Goal: Task Accomplishment & Management: Complete application form

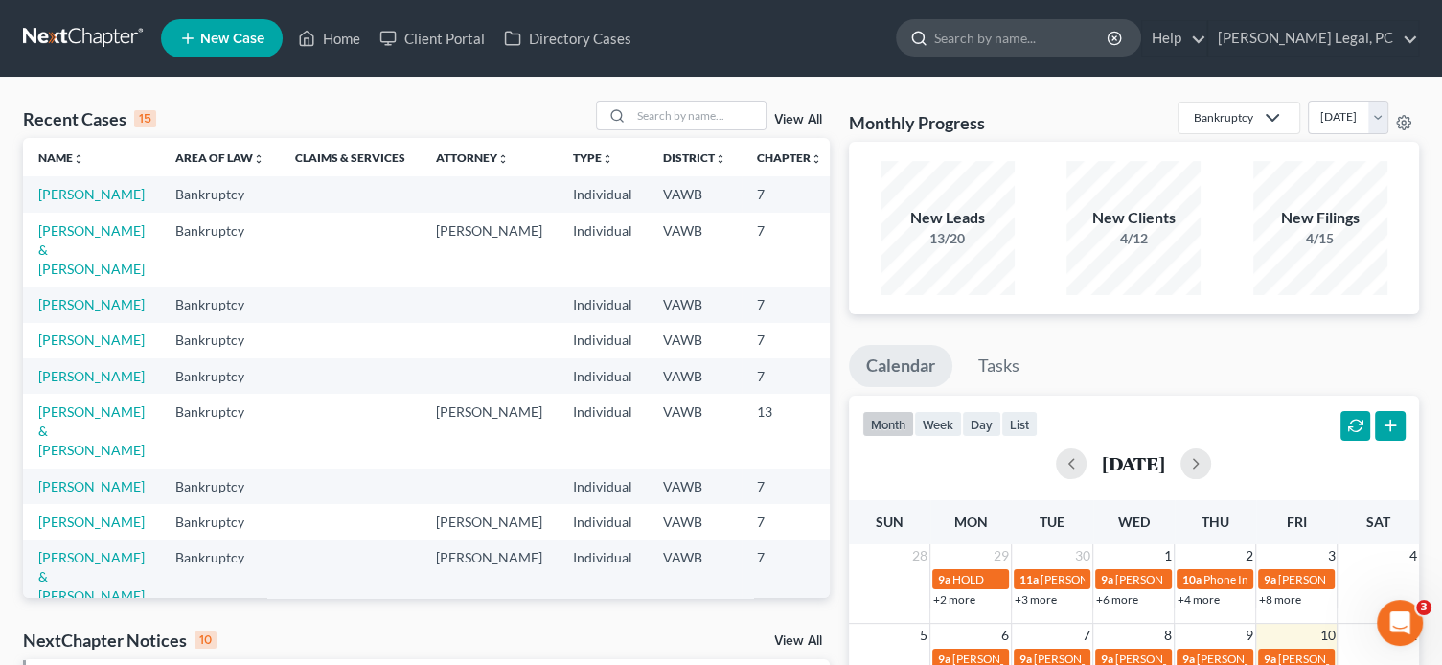
click at [1041, 45] on input "search" at bounding box center [1021, 37] width 175 height 35
type input "[PERSON_NAME]"
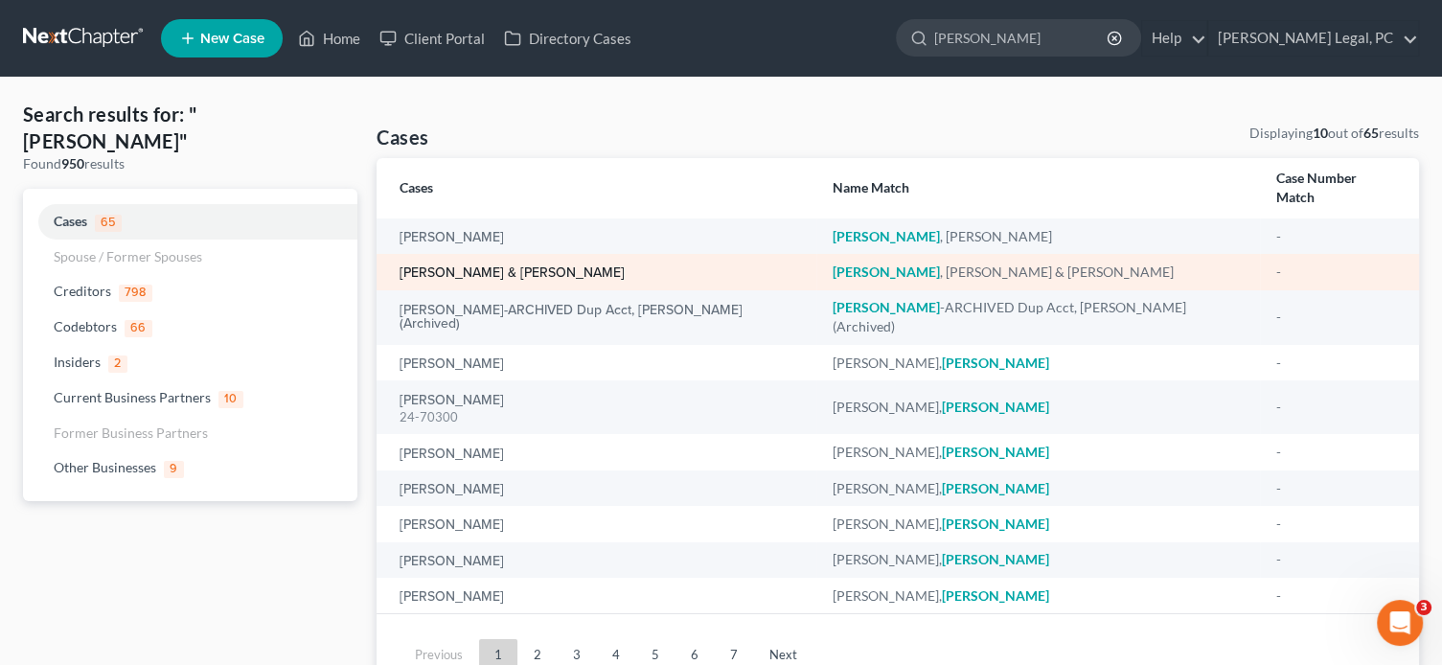
click at [477, 266] on link "[PERSON_NAME] & [PERSON_NAME]" at bounding box center [512, 272] width 225 height 13
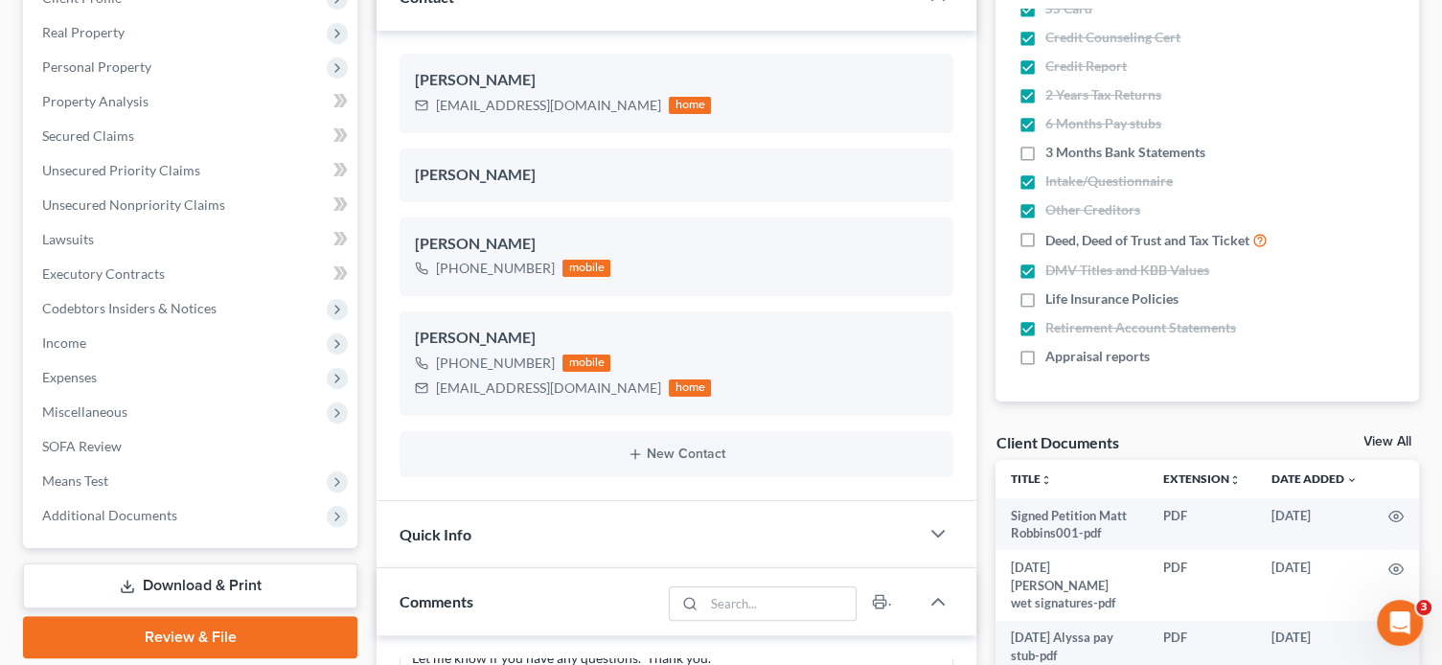
scroll to position [575, 0]
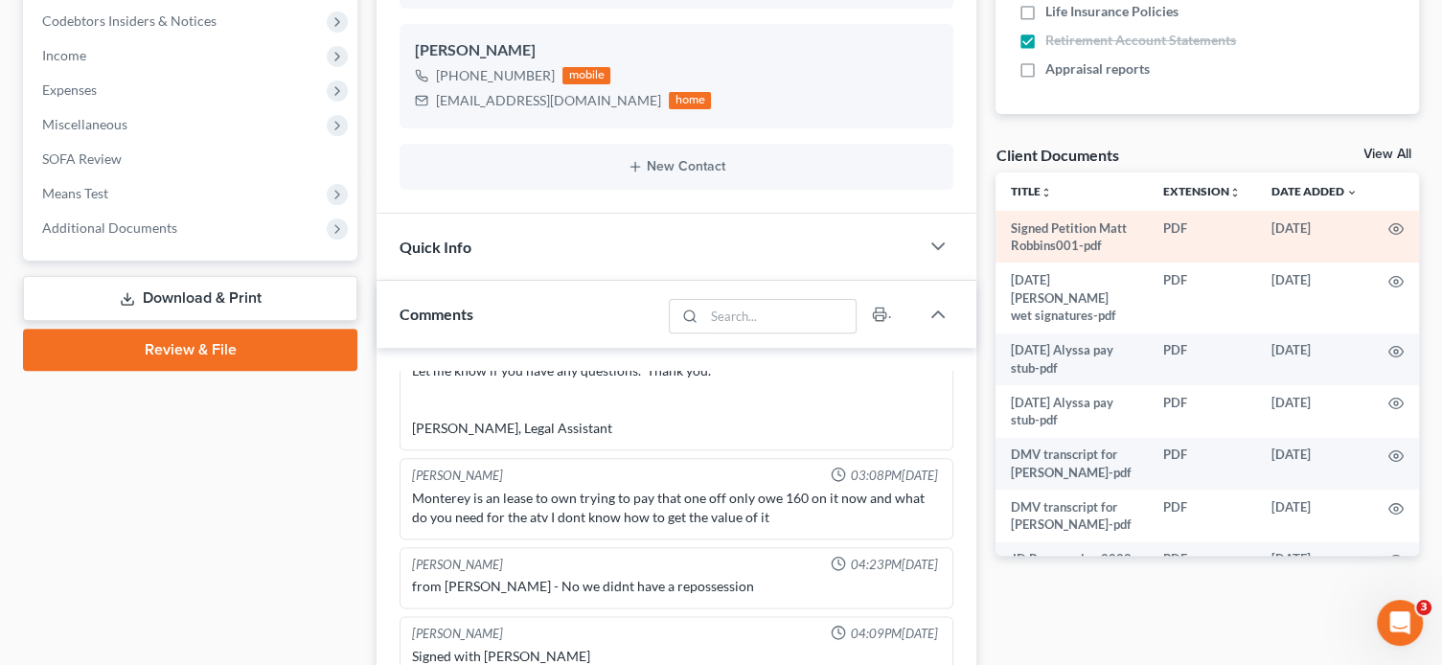
click at [1066, 252] on td "Signed Petition Matt Robbins001-pdf" at bounding box center [1072, 237] width 152 height 53
click at [1389, 231] on td at bounding box center [1396, 237] width 46 height 53
click at [1389, 229] on icon "button" at bounding box center [1396, 228] width 15 height 15
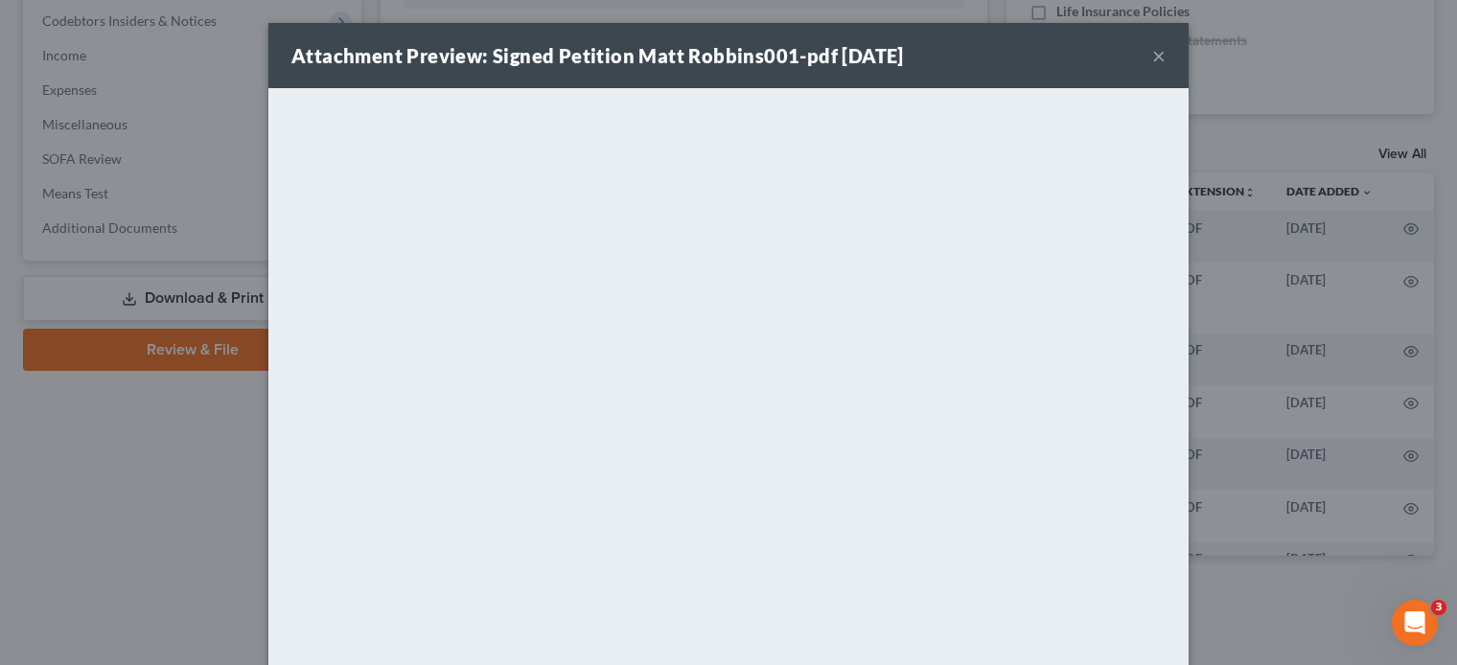
click at [1152, 57] on button "×" at bounding box center [1158, 55] width 13 height 23
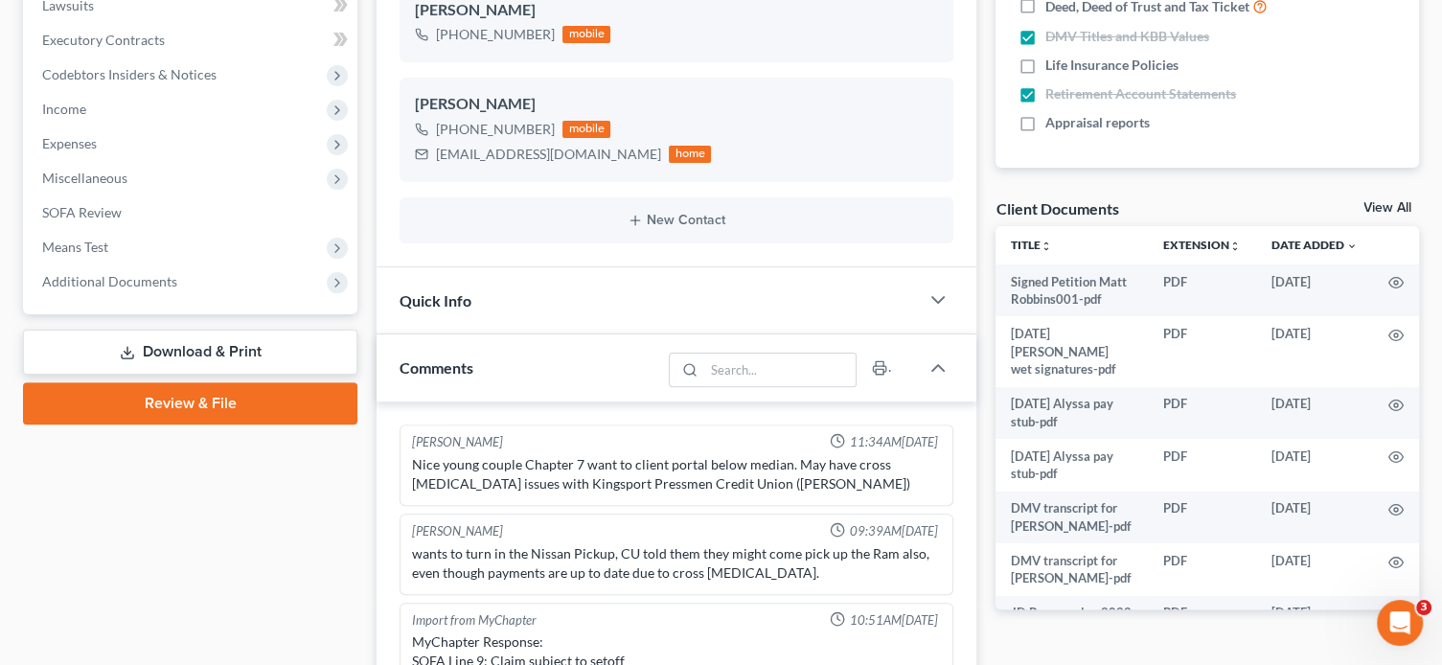
scroll to position [479, 0]
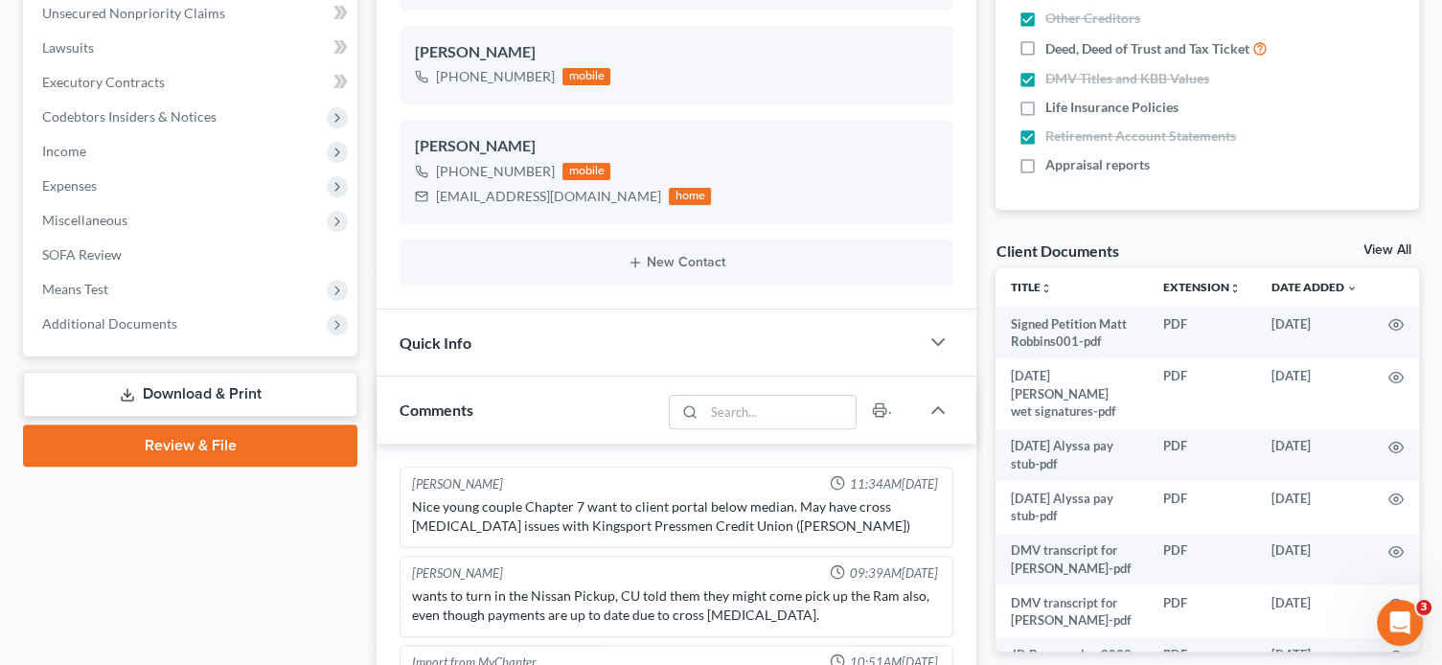
click at [232, 441] on link "Review & File" at bounding box center [190, 446] width 334 height 42
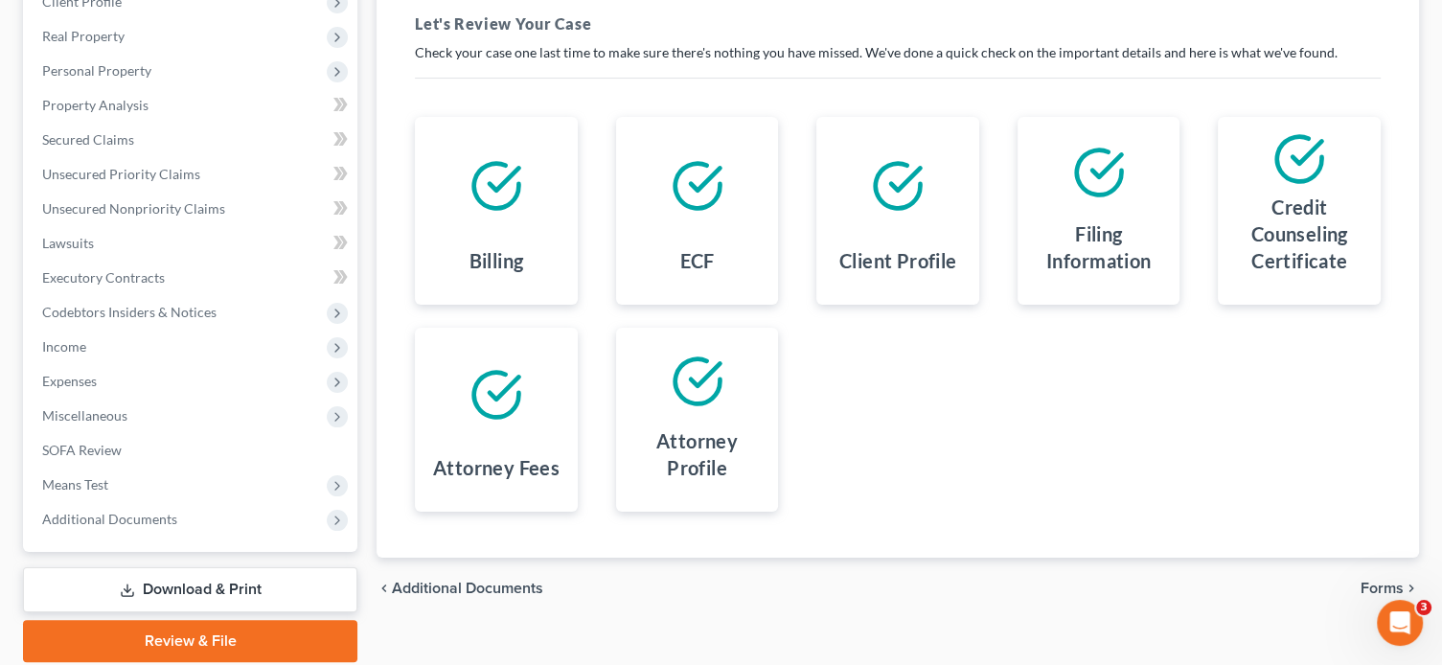
scroll to position [287, 0]
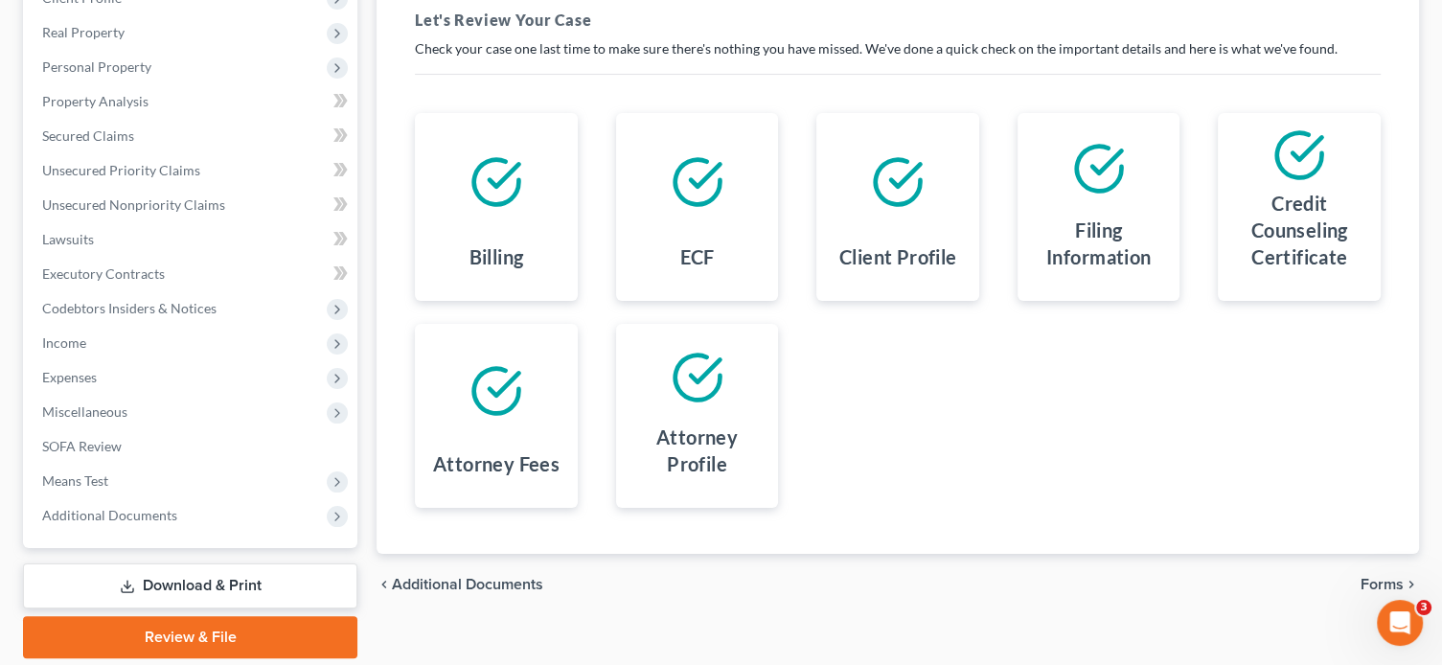
click at [694, 220] on div at bounding box center [698, 181] width 132 height 107
click at [701, 190] on icon at bounding box center [698, 182] width 54 height 54
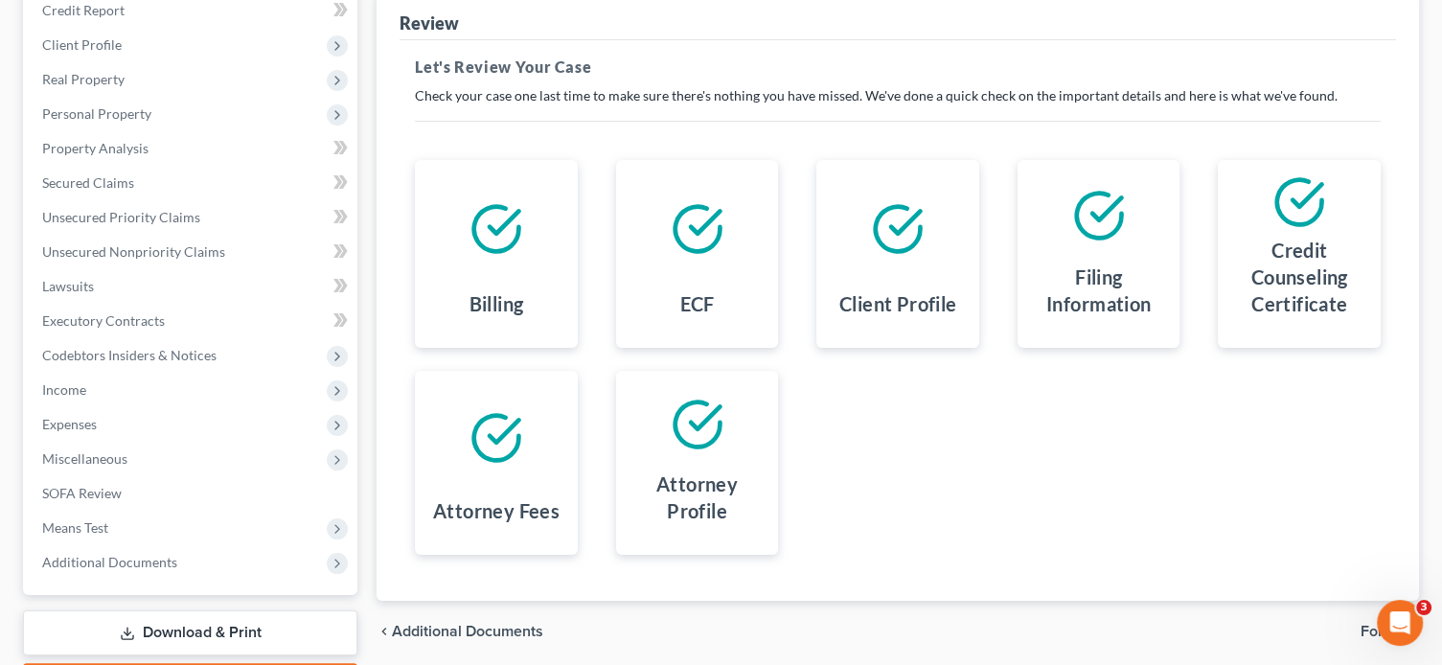
scroll to position [352, 0]
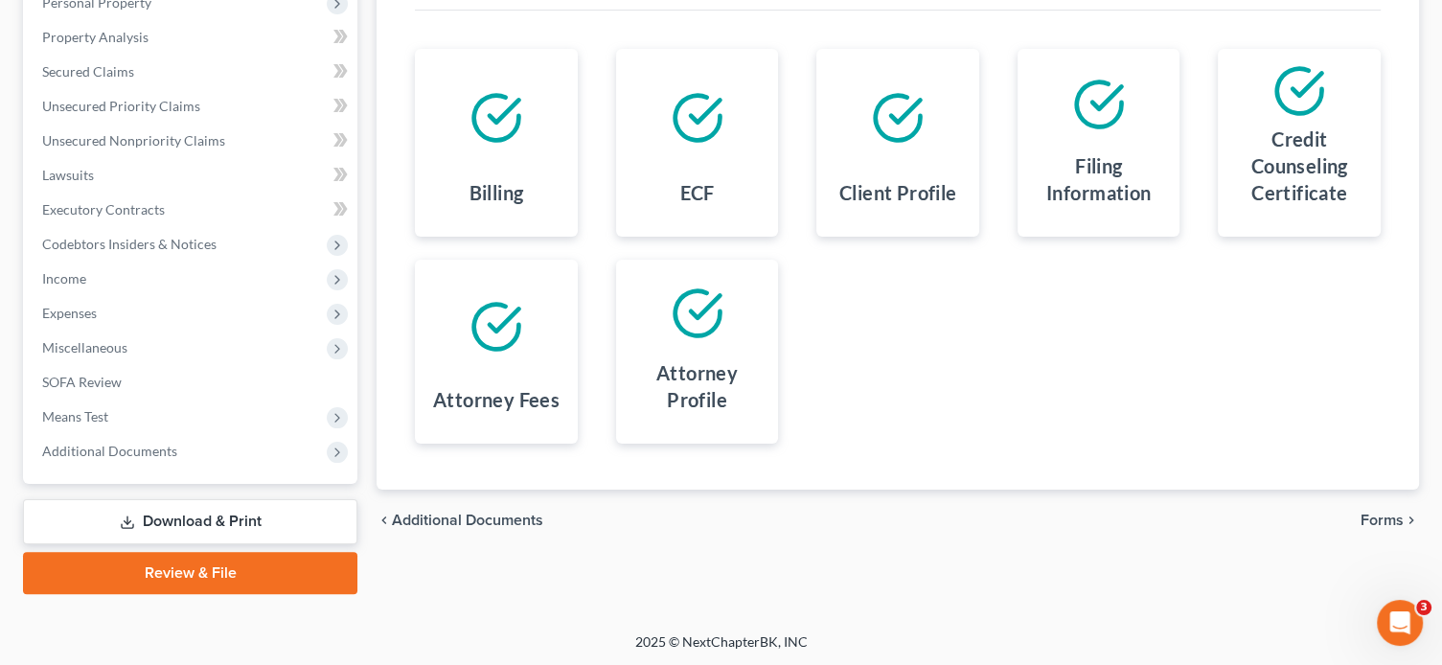
click at [1380, 520] on span "Forms" at bounding box center [1382, 520] width 43 height 15
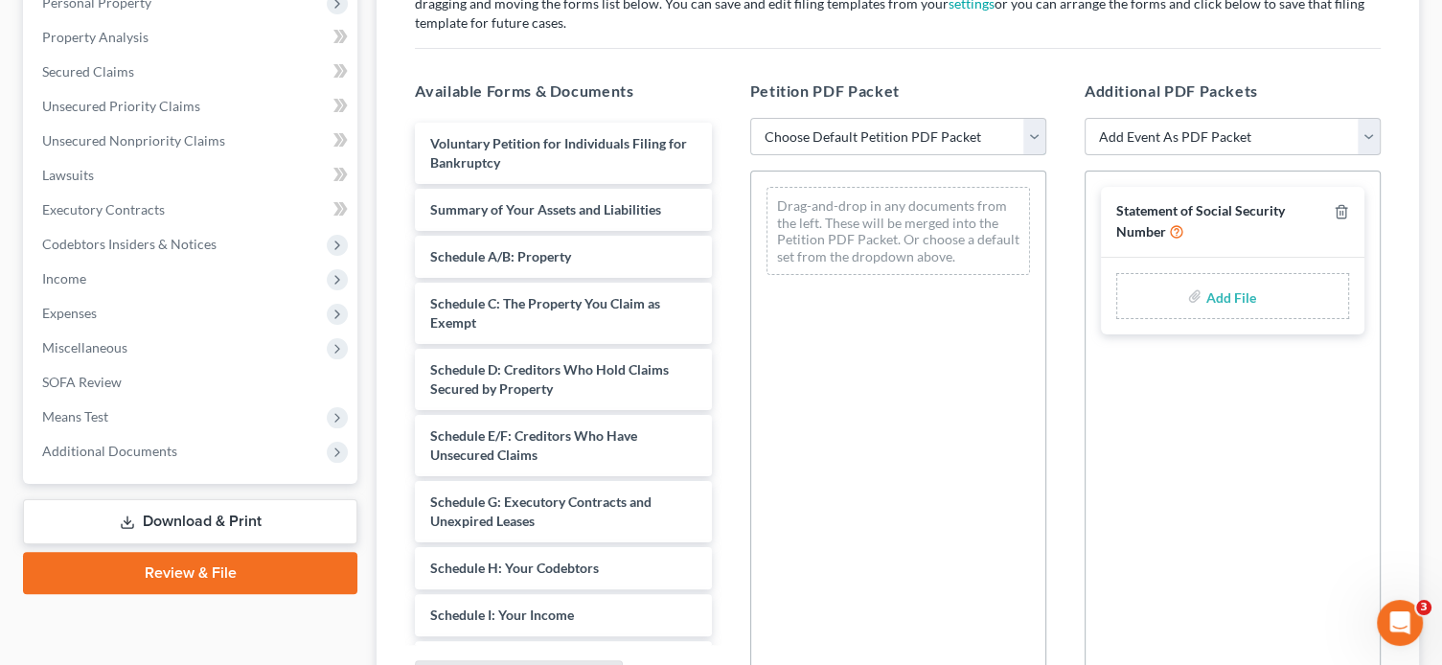
click at [1031, 135] on select "Choose Default Petition PDF Packet Complete Bankruptcy Petition (all forms and …" at bounding box center [898, 137] width 296 height 38
select select "0"
click at [750, 118] on select "Choose Default Petition PDF Packet Complete Bankruptcy Petition (all forms and …" at bounding box center [898, 137] width 296 height 38
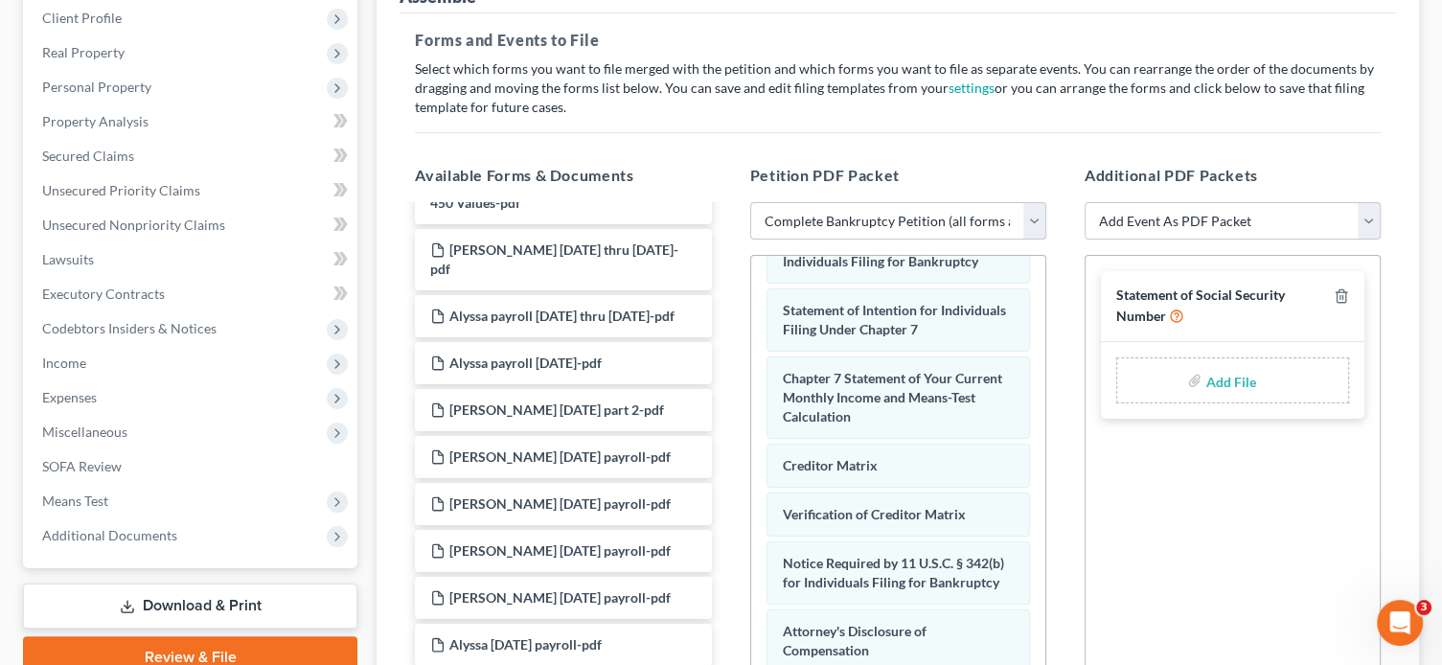
scroll to position [0, 0]
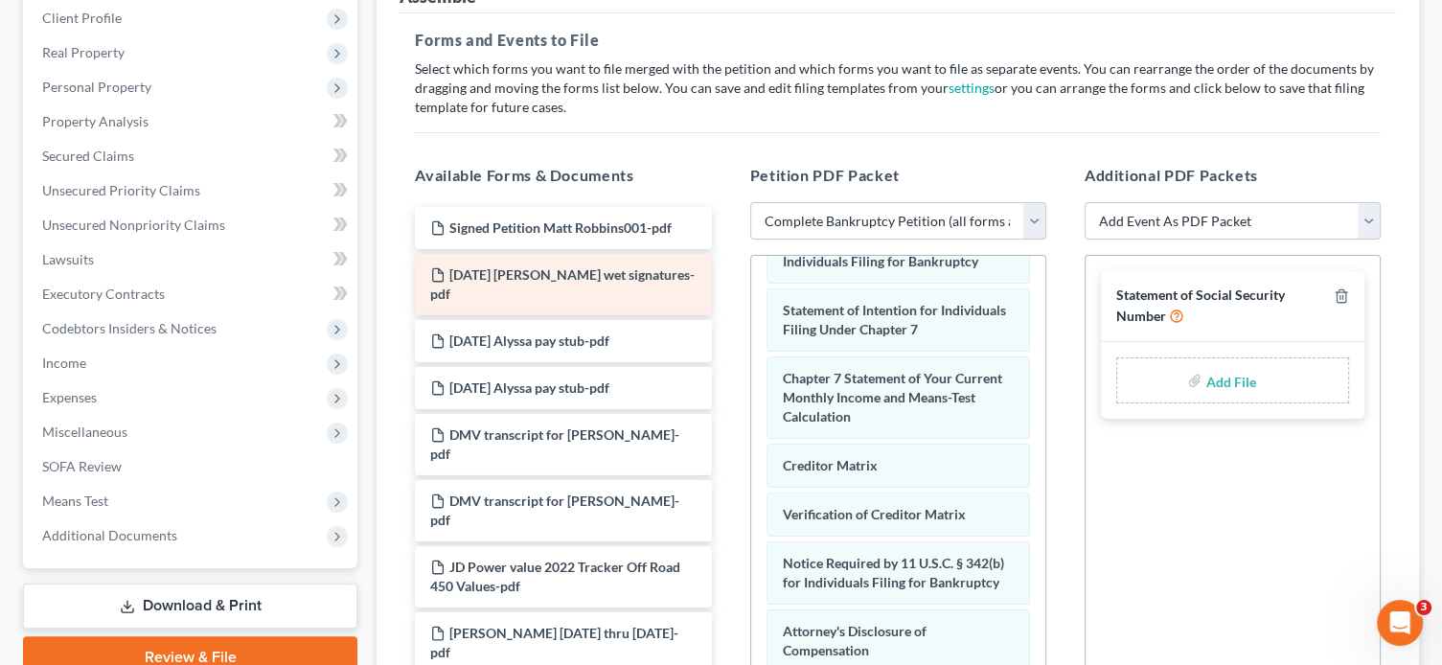
click at [532, 272] on span "[DATE] [PERSON_NAME] wet signatures-pdf" at bounding box center [562, 283] width 264 height 35
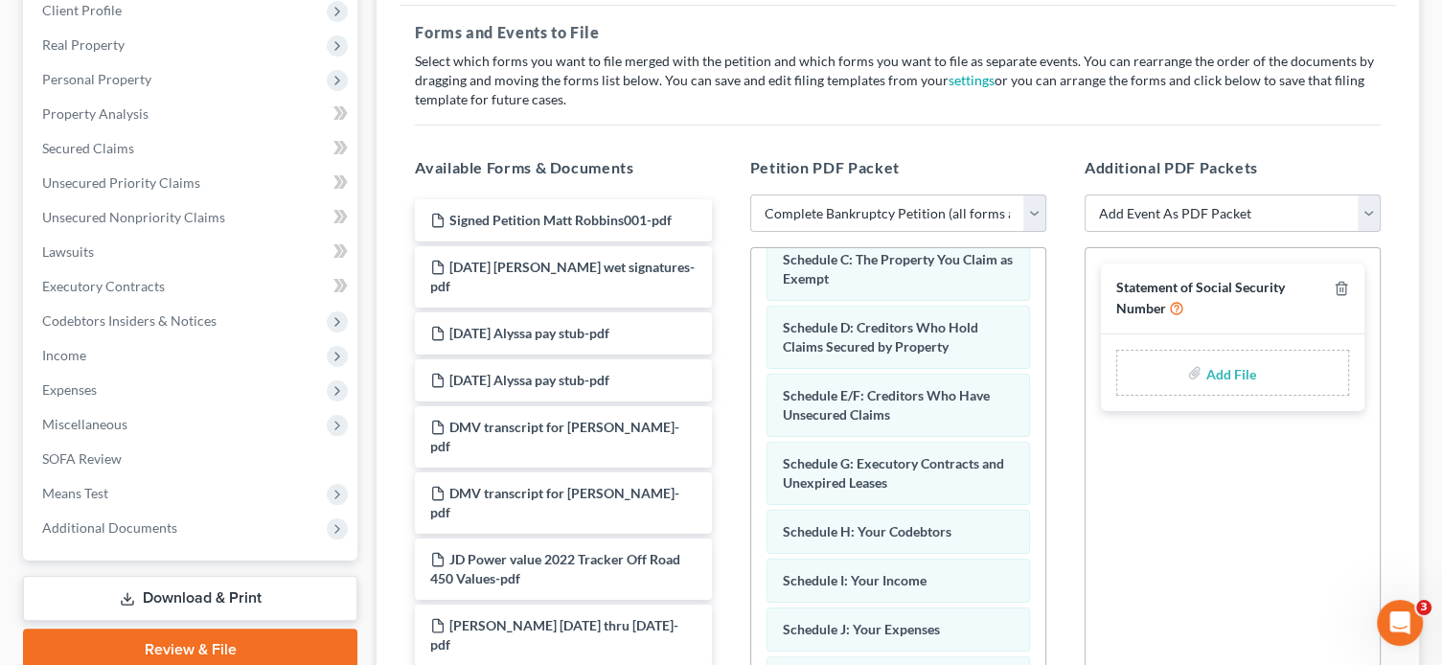
scroll to position [287, 0]
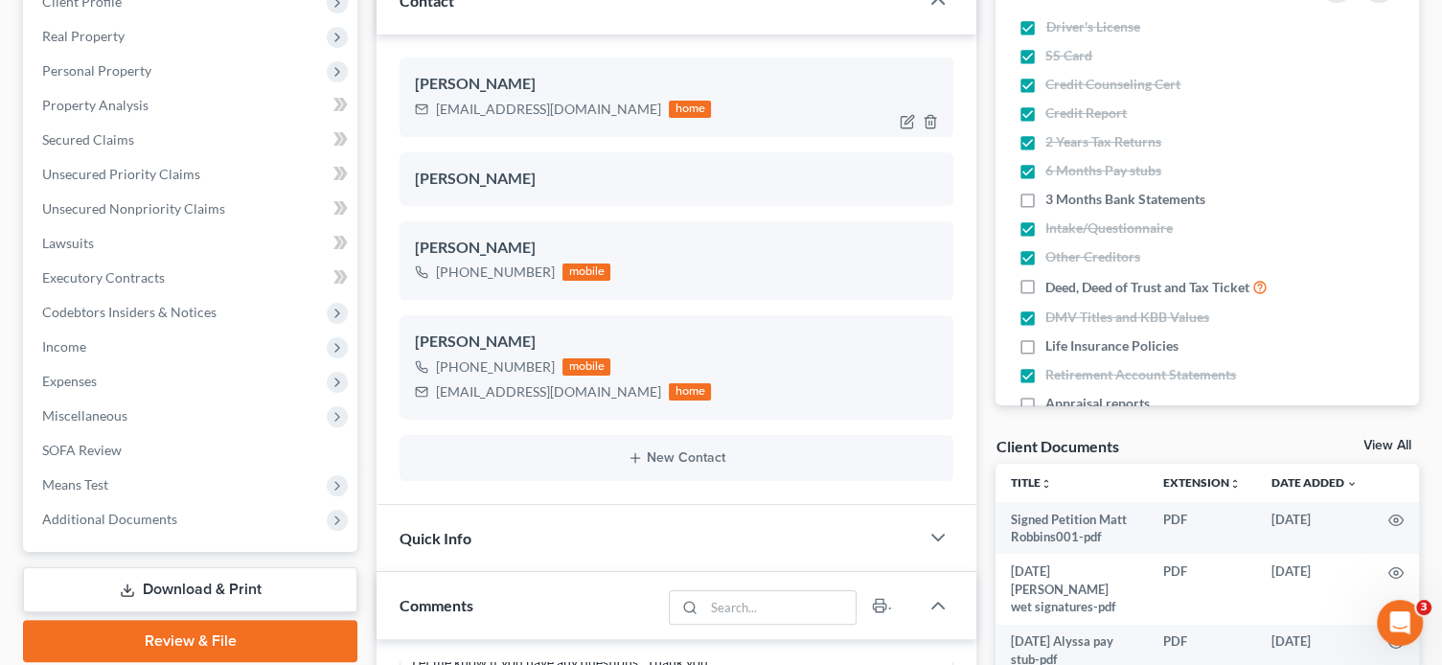
scroll to position [383, 0]
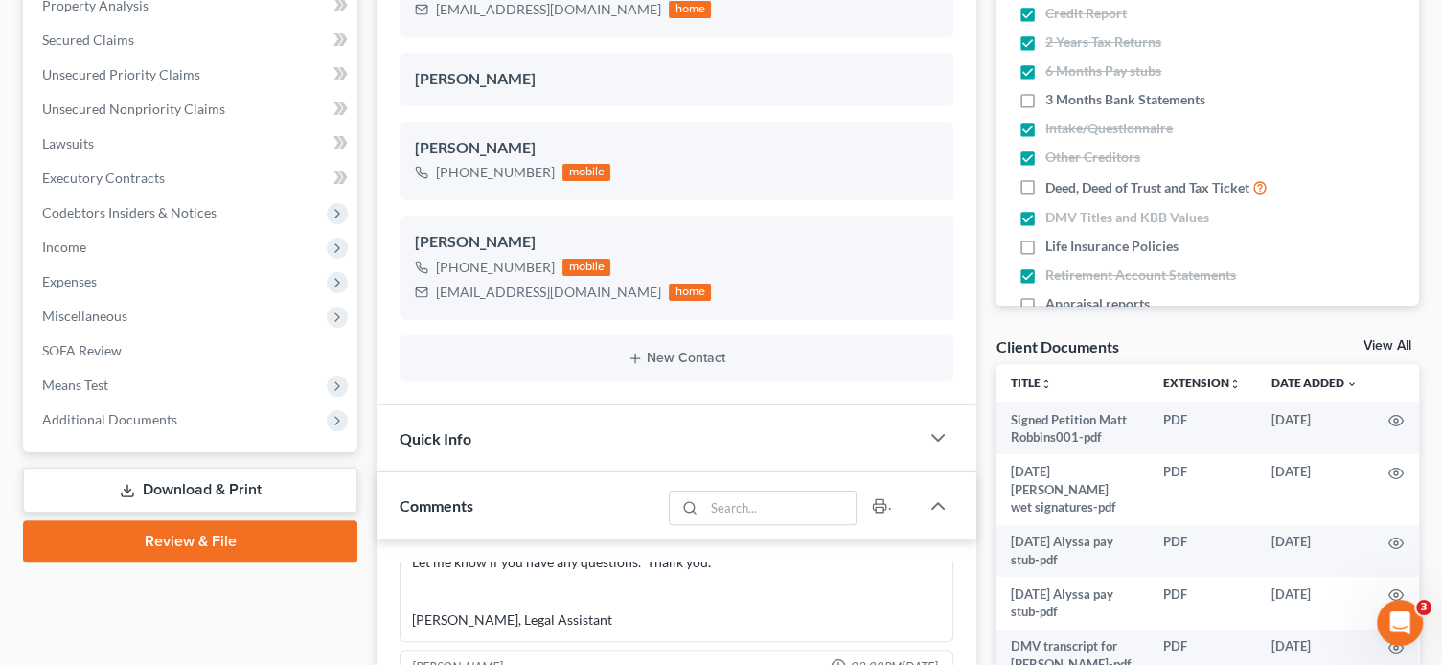
click at [176, 489] on link "Download & Print" at bounding box center [190, 490] width 334 height 45
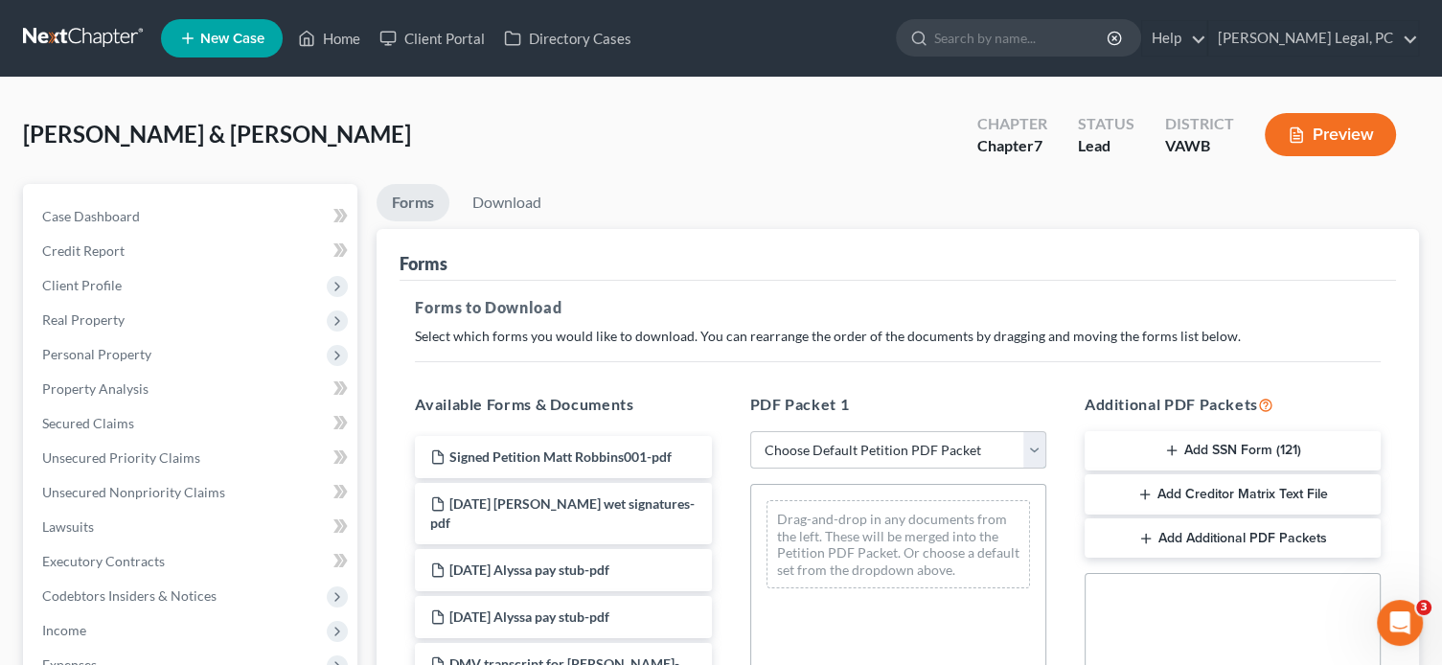
click at [1031, 448] on select "Choose Default Petition PDF Packet Complete Bankruptcy Petition (all forms and …" at bounding box center [898, 450] width 296 height 38
select select "0"
click at [750, 431] on select "Choose Default Petition PDF Packet Complete Bankruptcy Petition (all forms and …" at bounding box center [898, 450] width 296 height 38
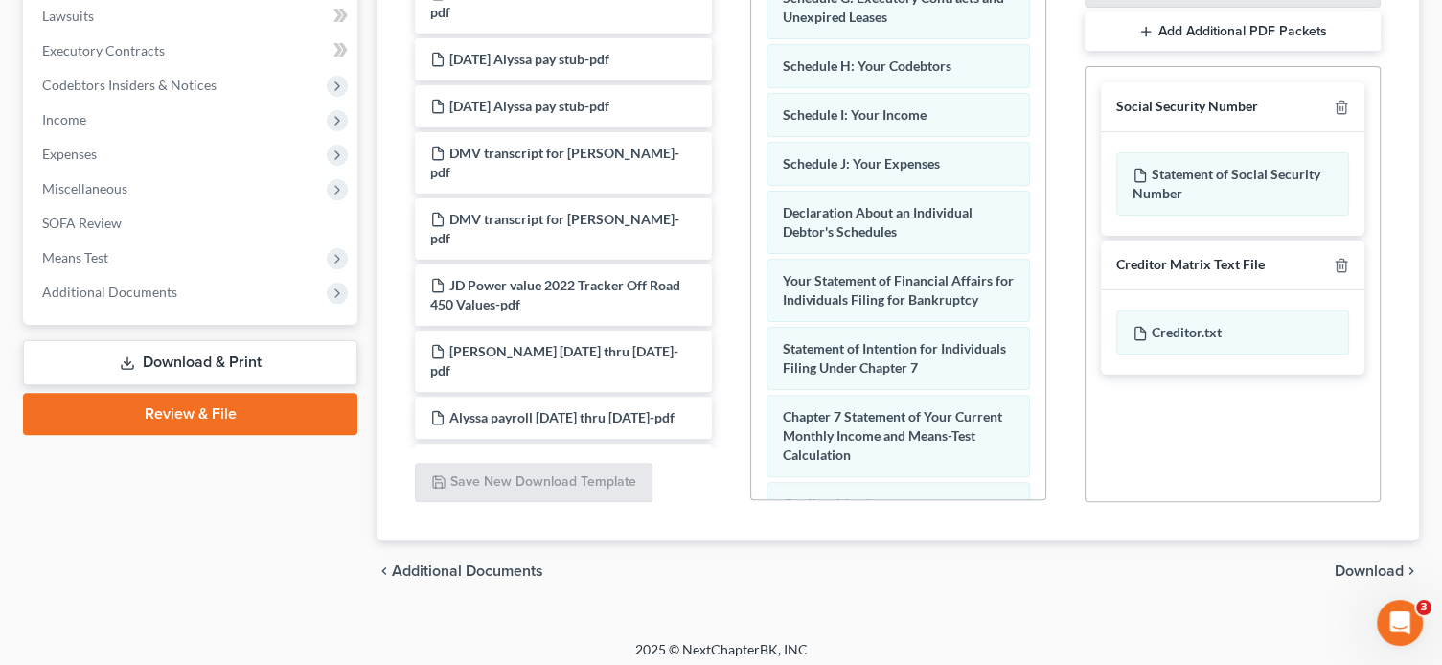
scroll to position [517, 0]
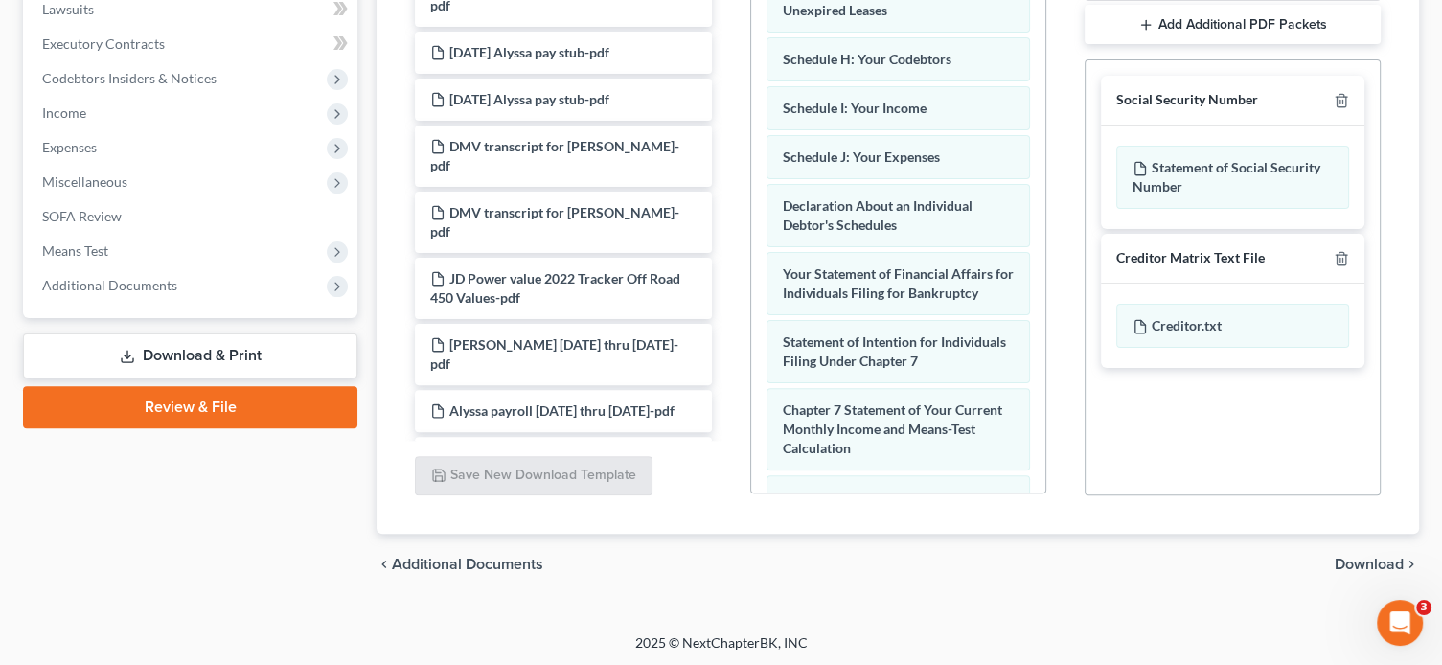
click at [1368, 563] on span "Download" at bounding box center [1369, 564] width 69 height 15
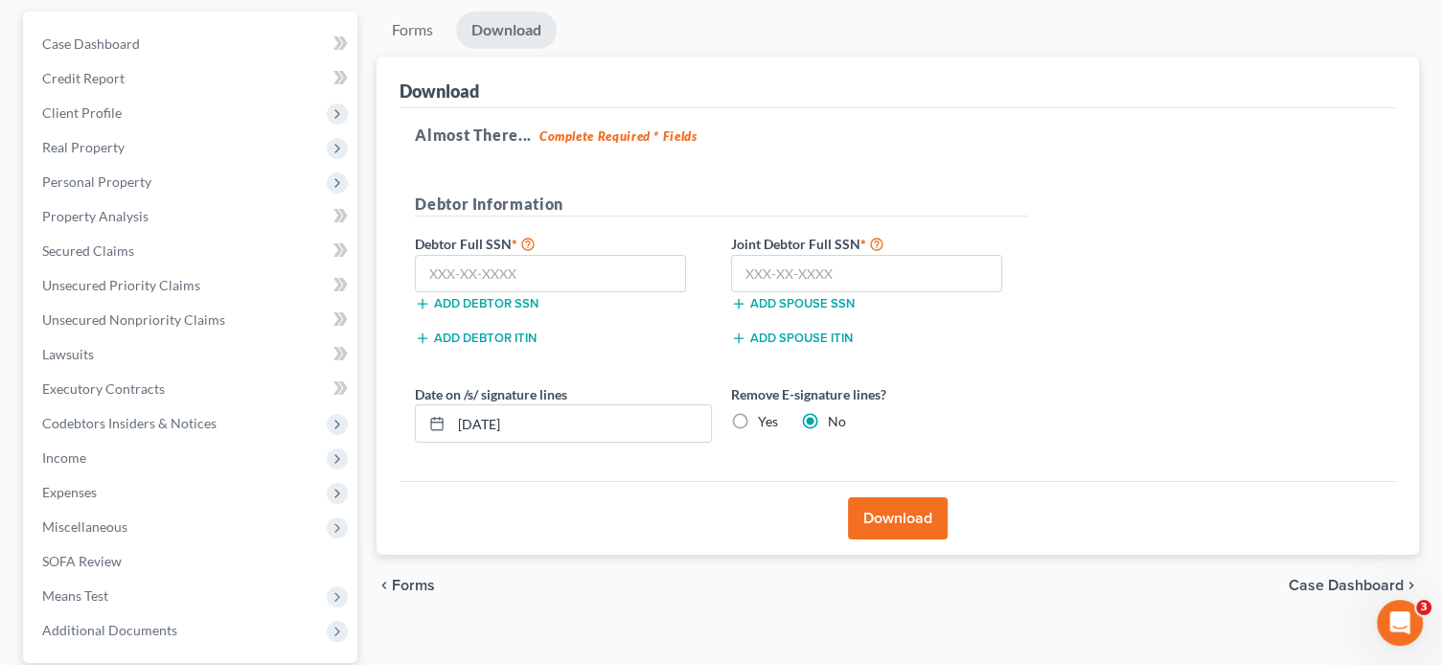
scroll to position [160, 0]
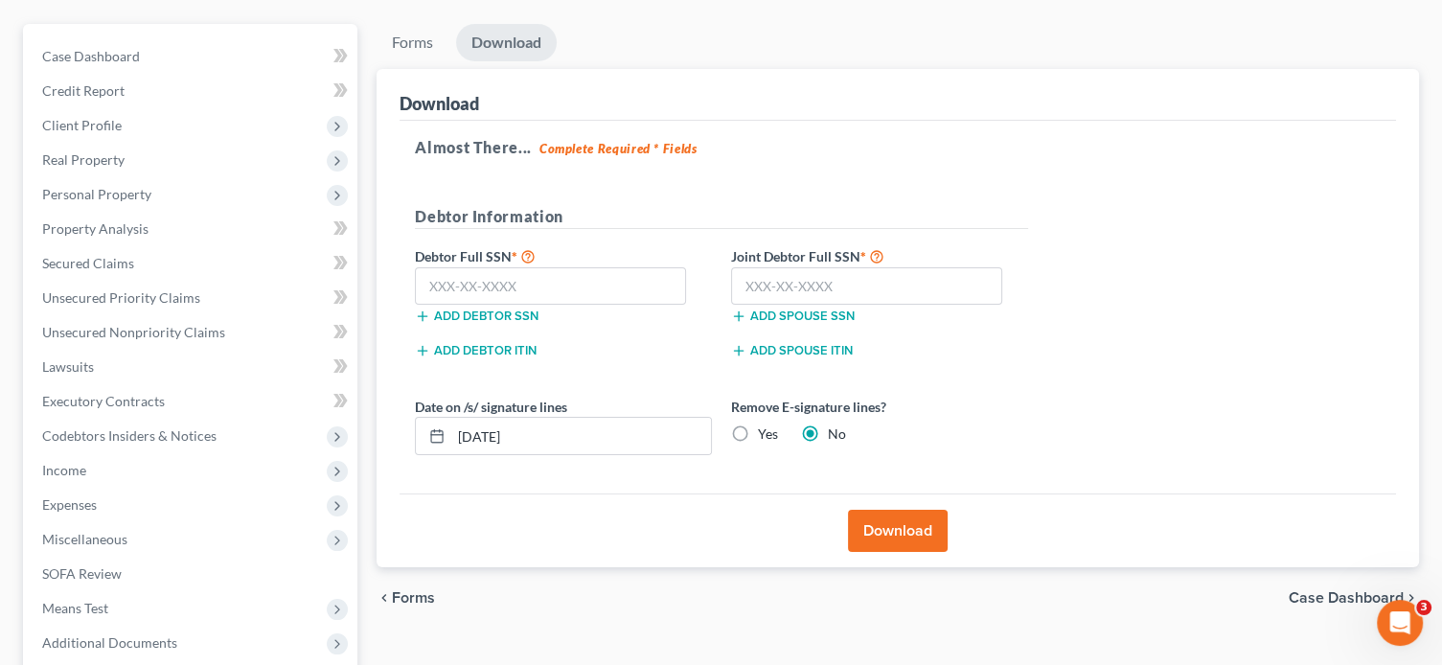
click at [891, 522] on button "Download" at bounding box center [898, 531] width 100 height 42
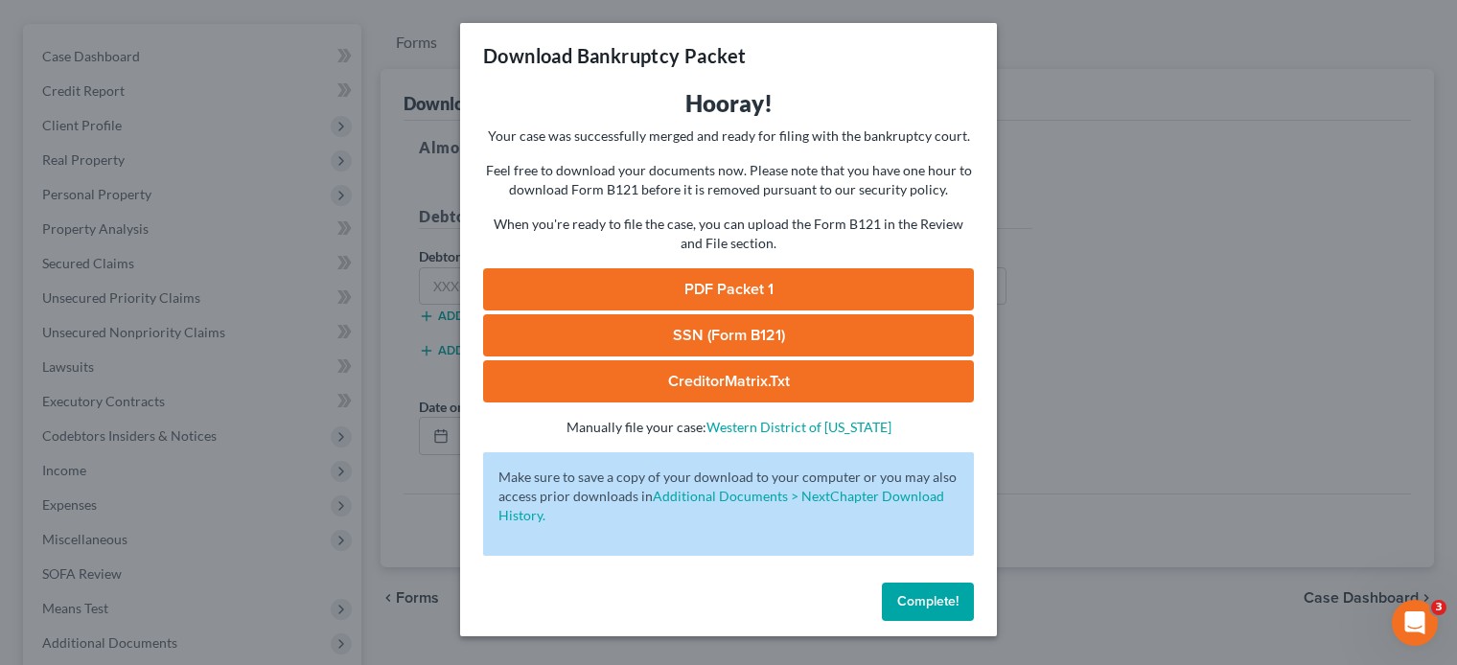
click at [725, 287] on link "PDF Packet 1" at bounding box center [728, 289] width 491 height 42
click at [928, 605] on span "Complete!" at bounding box center [927, 601] width 61 height 16
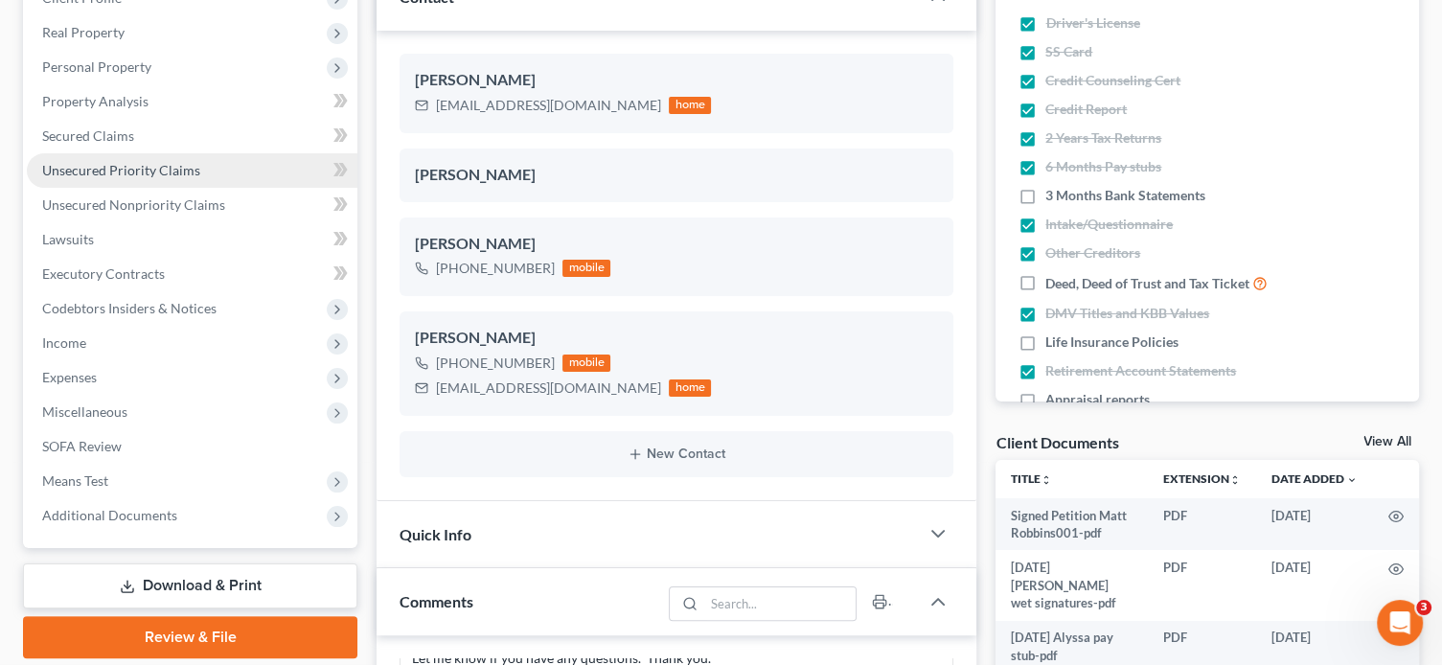
scroll to position [575, 0]
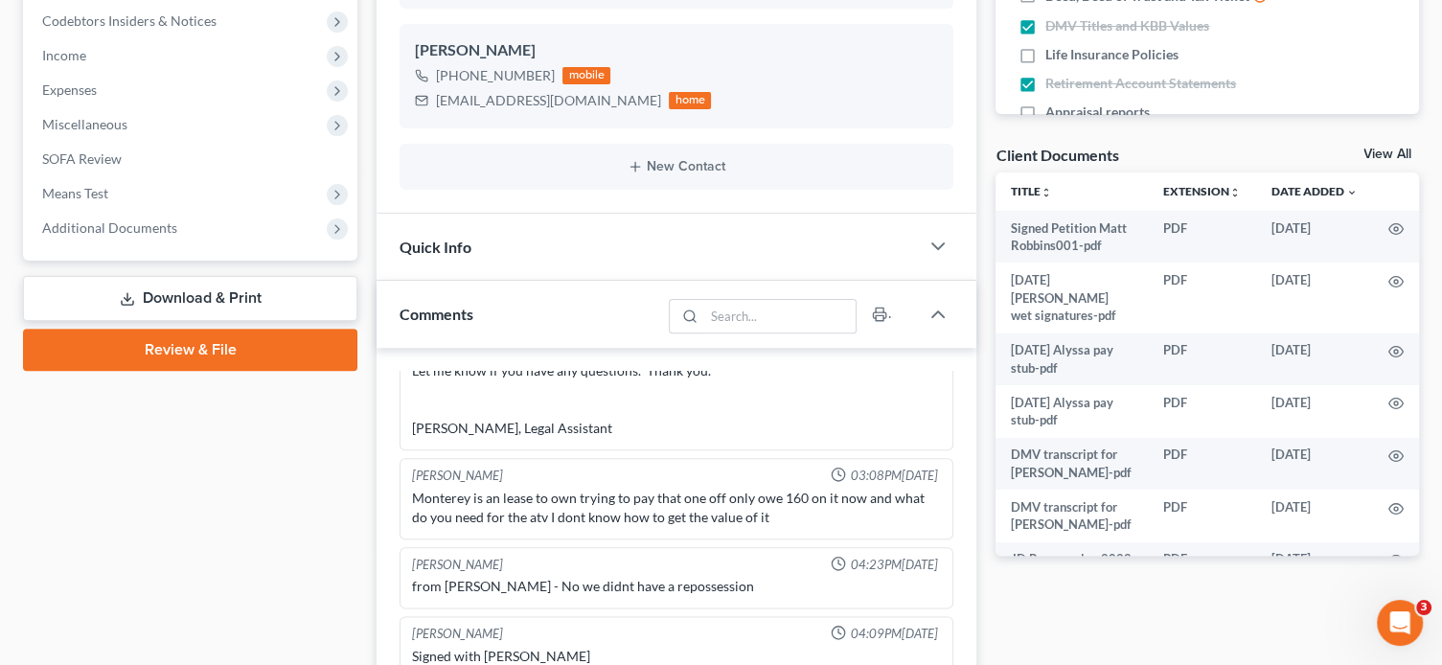
click at [201, 347] on link "Review & File" at bounding box center [190, 350] width 334 height 42
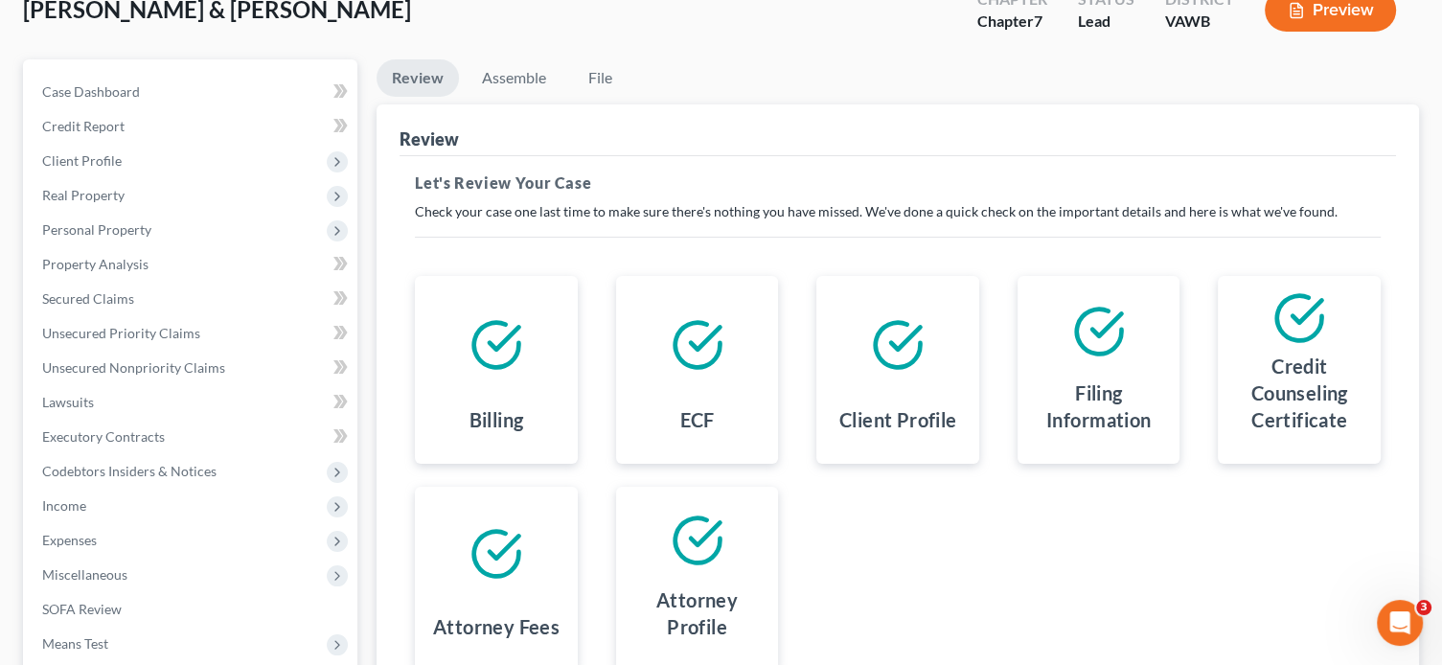
scroll to position [352, 0]
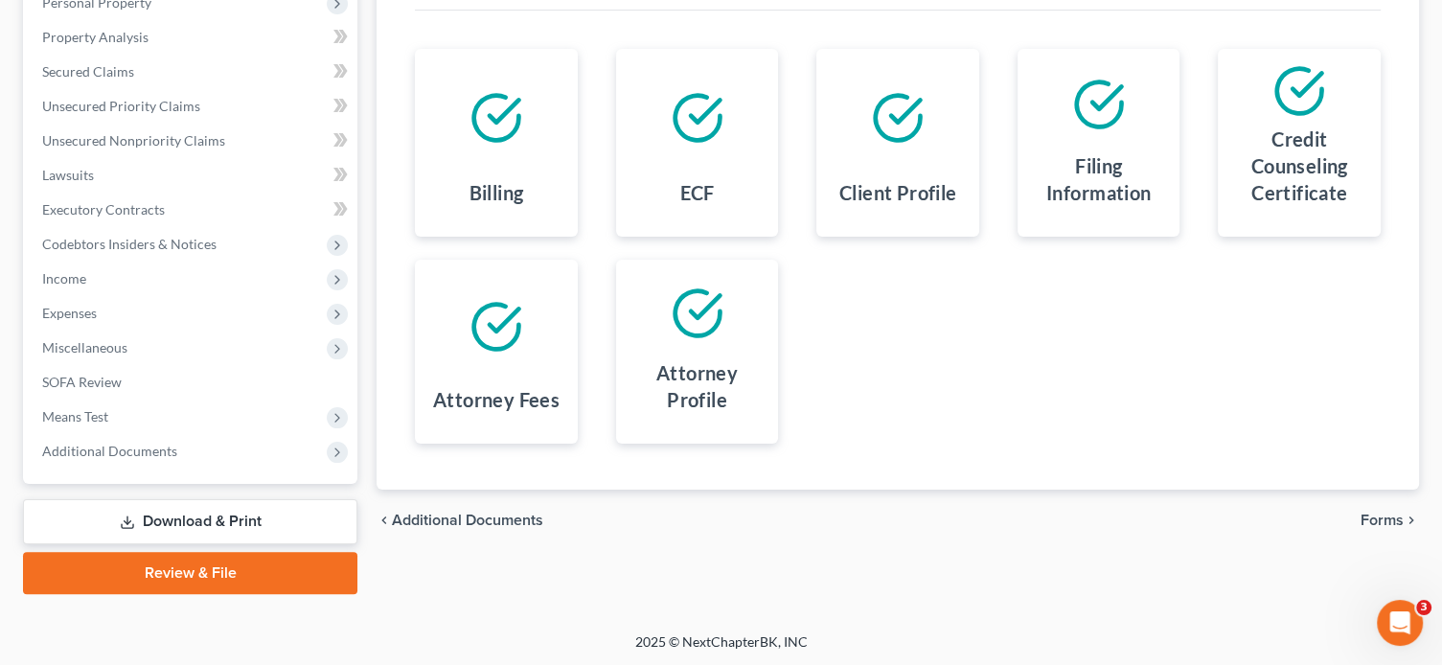
click at [1376, 517] on span "Forms" at bounding box center [1382, 520] width 43 height 15
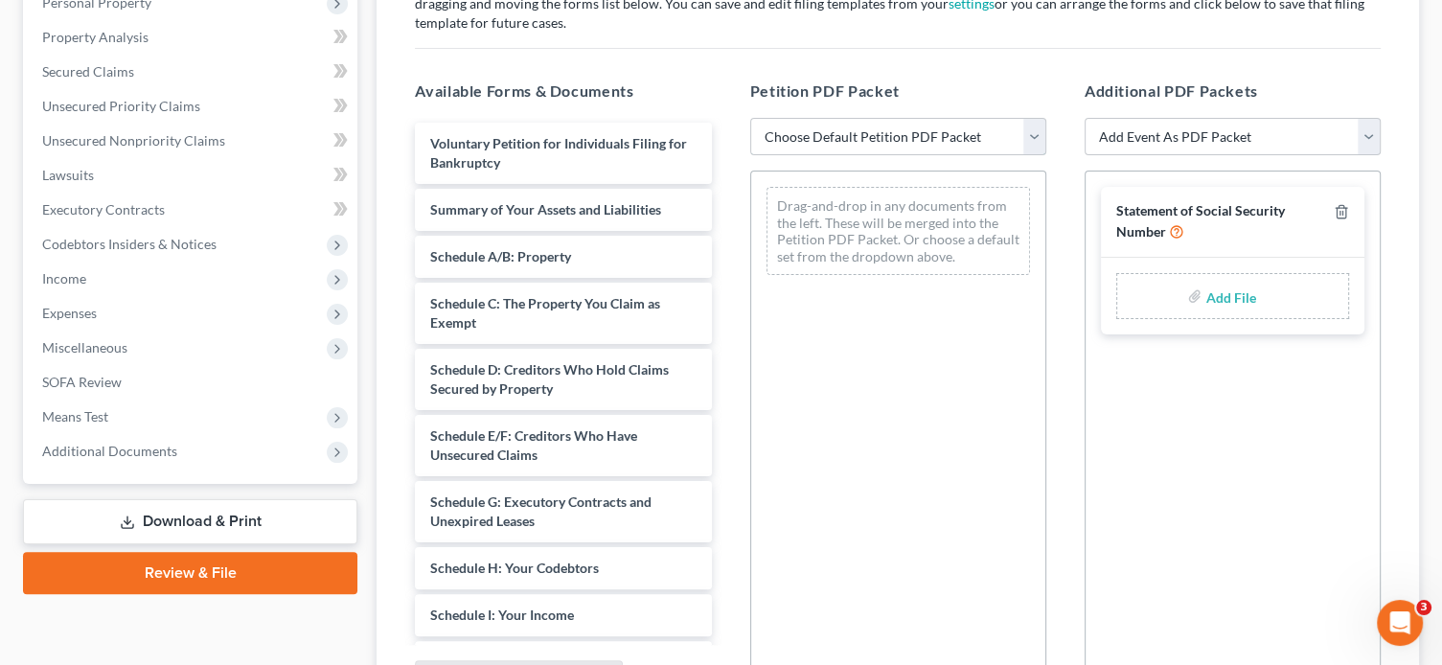
click at [857, 133] on select "Choose Default Petition PDF Packet Complete Bankruptcy Petition (all forms and …" at bounding box center [898, 137] width 296 height 38
select select "1"
click at [750, 118] on select "Choose Default Petition PDF Packet Complete Bankruptcy Petition (all forms and …" at bounding box center [898, 137] width 296 height 38
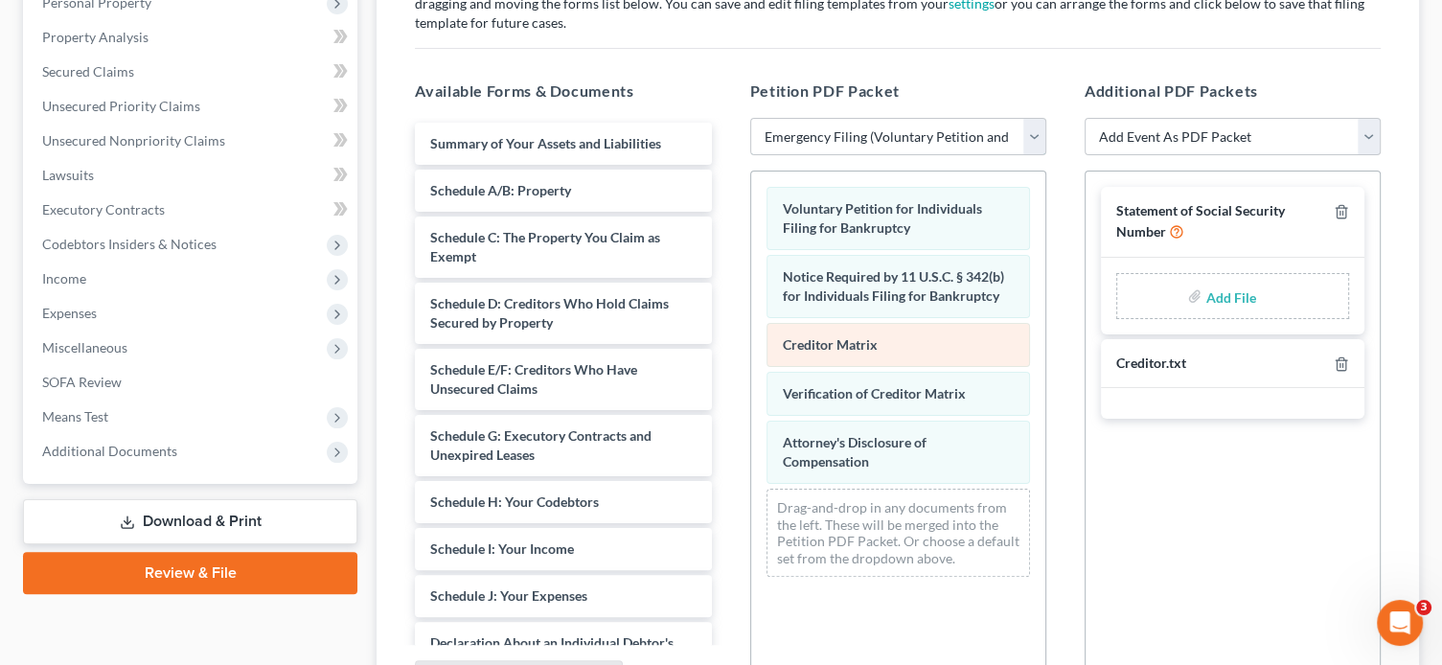
scroll to position [448, 0]
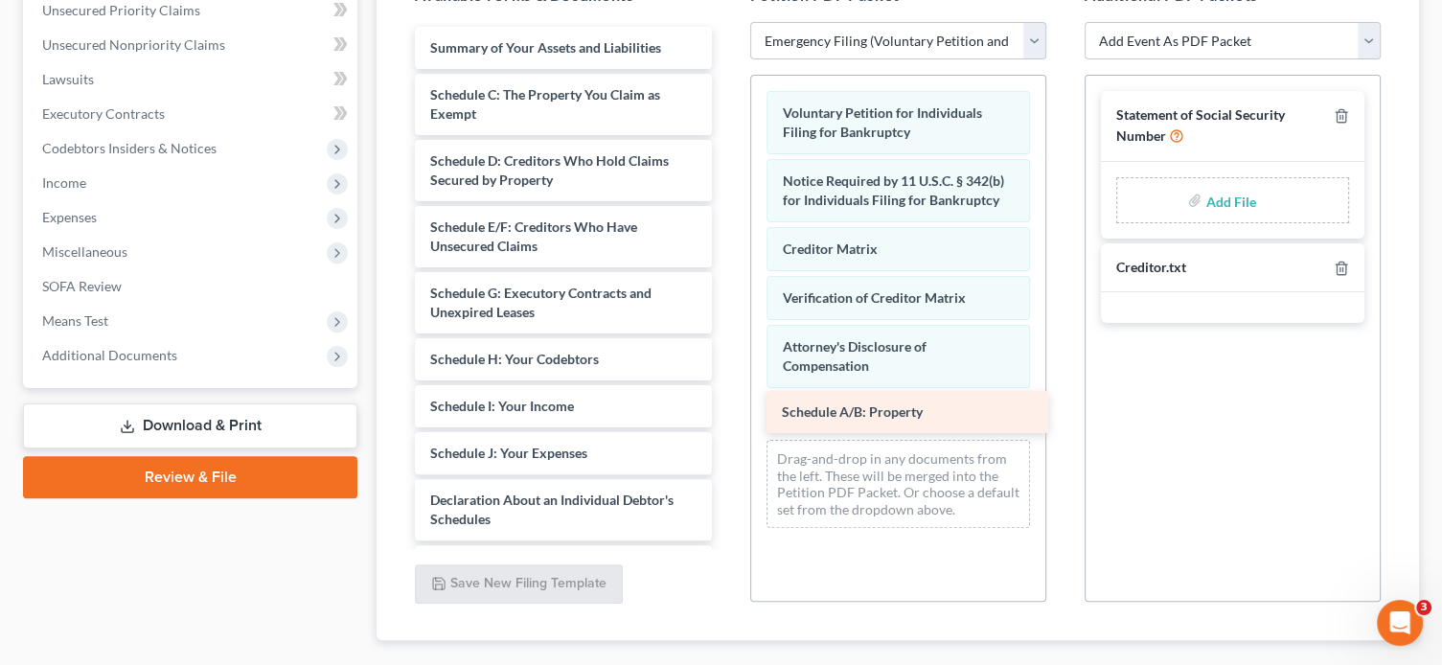
drag, startPoint x: 495, startPoint y: 91, endPoint x: 847, endPoint y: 410, distance: 474.9
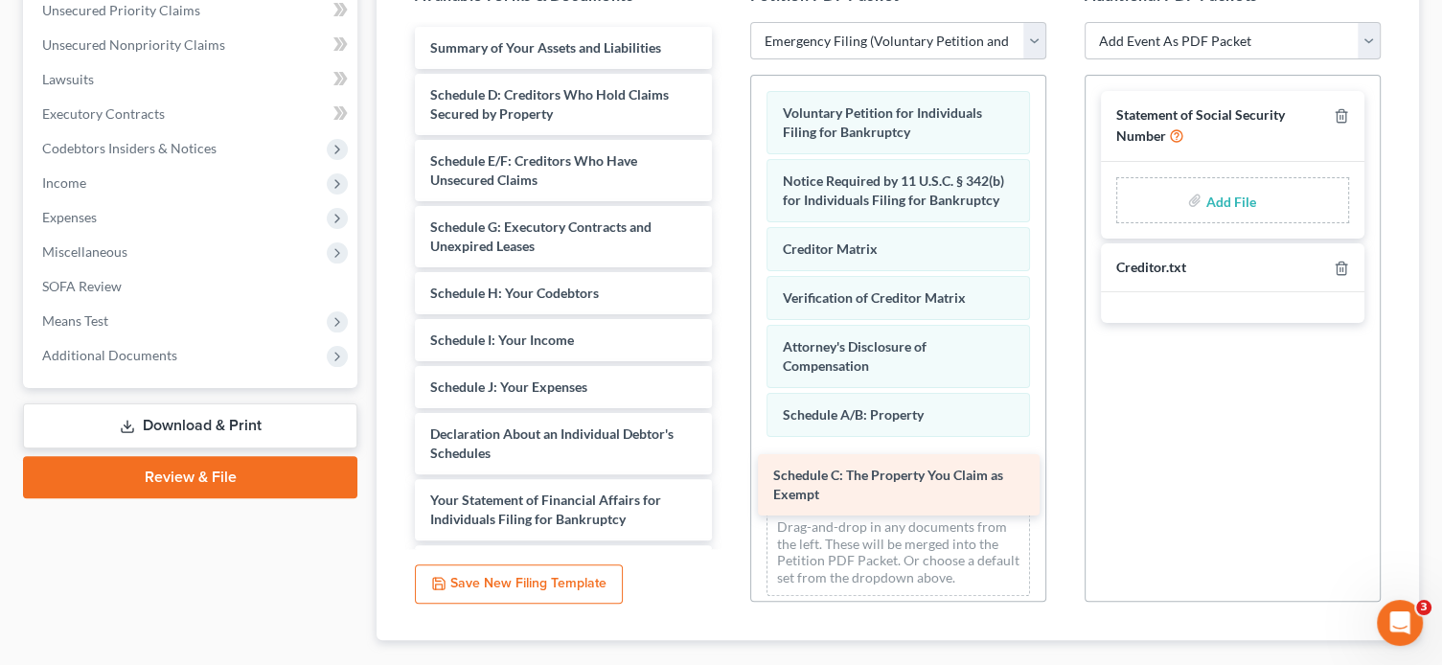
drag, startPoint x: 534, startPoint y: 100, endPoint x: 877, endPoint y: 482, distance: 513.7
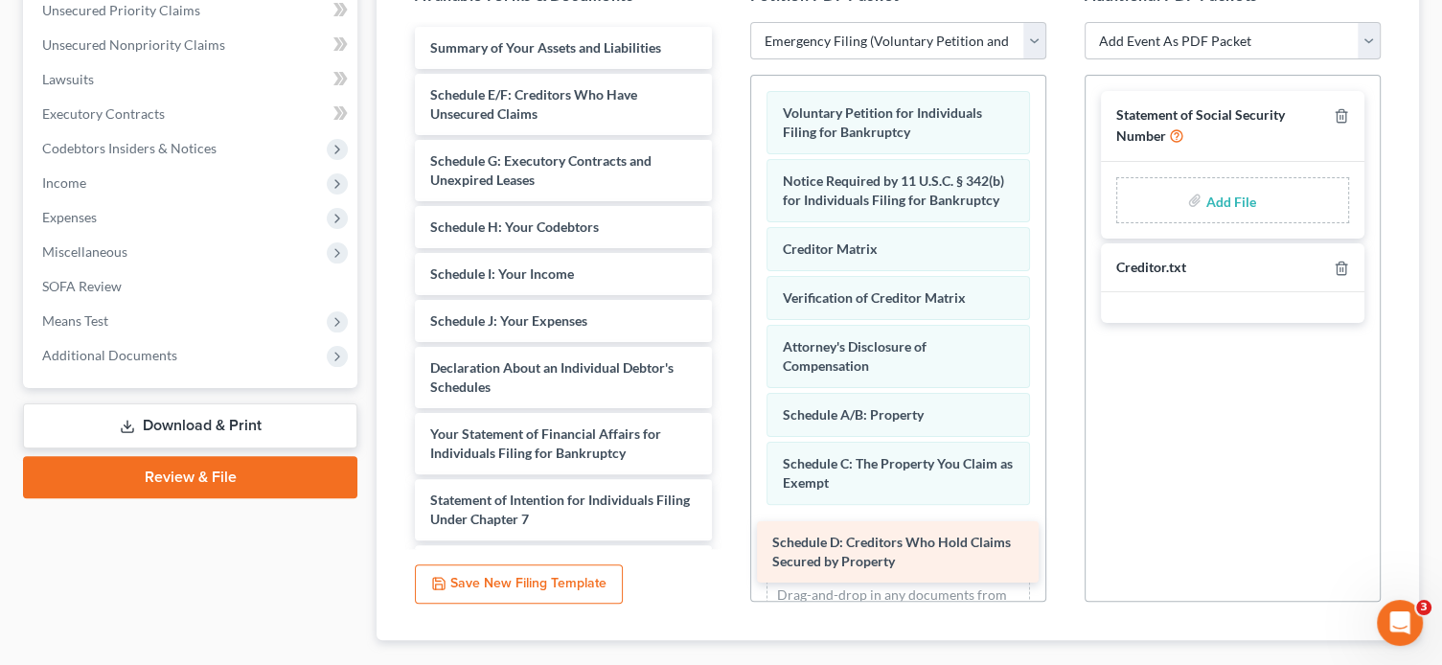
drag, startPoint x: 523, startPoint y: 98, endPoint x: 865, endPoint y: 547, distance: 564.8
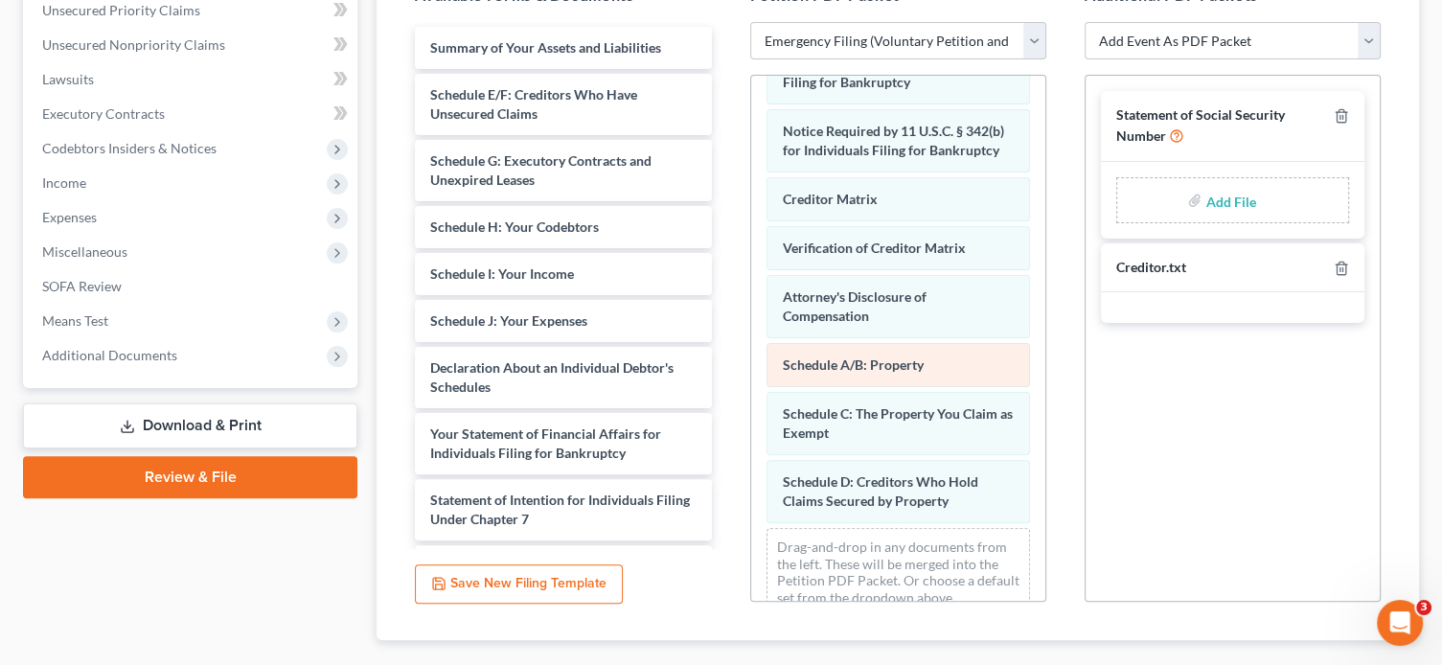
scroll to position [96, 0]
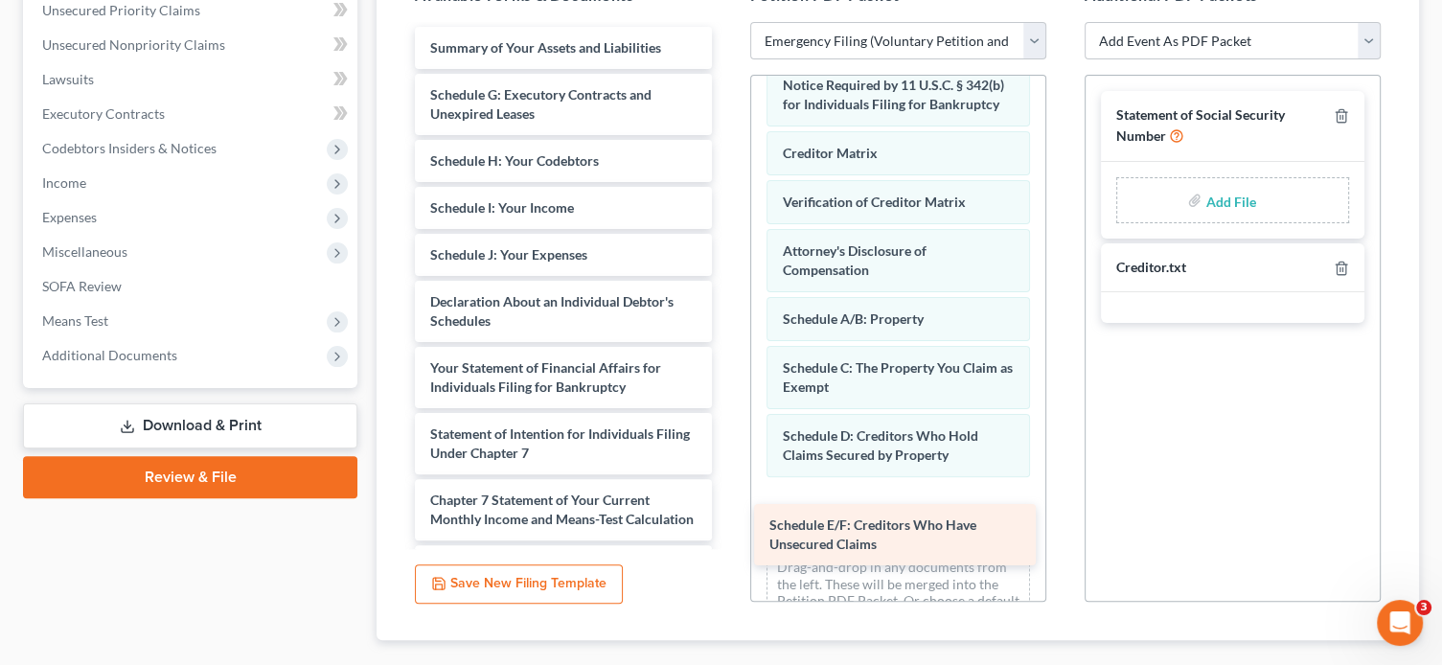
drag, startPoint x: 541, startPoint y: 107, endPoint x: 881, endPoint y: 540, distance: 549.4
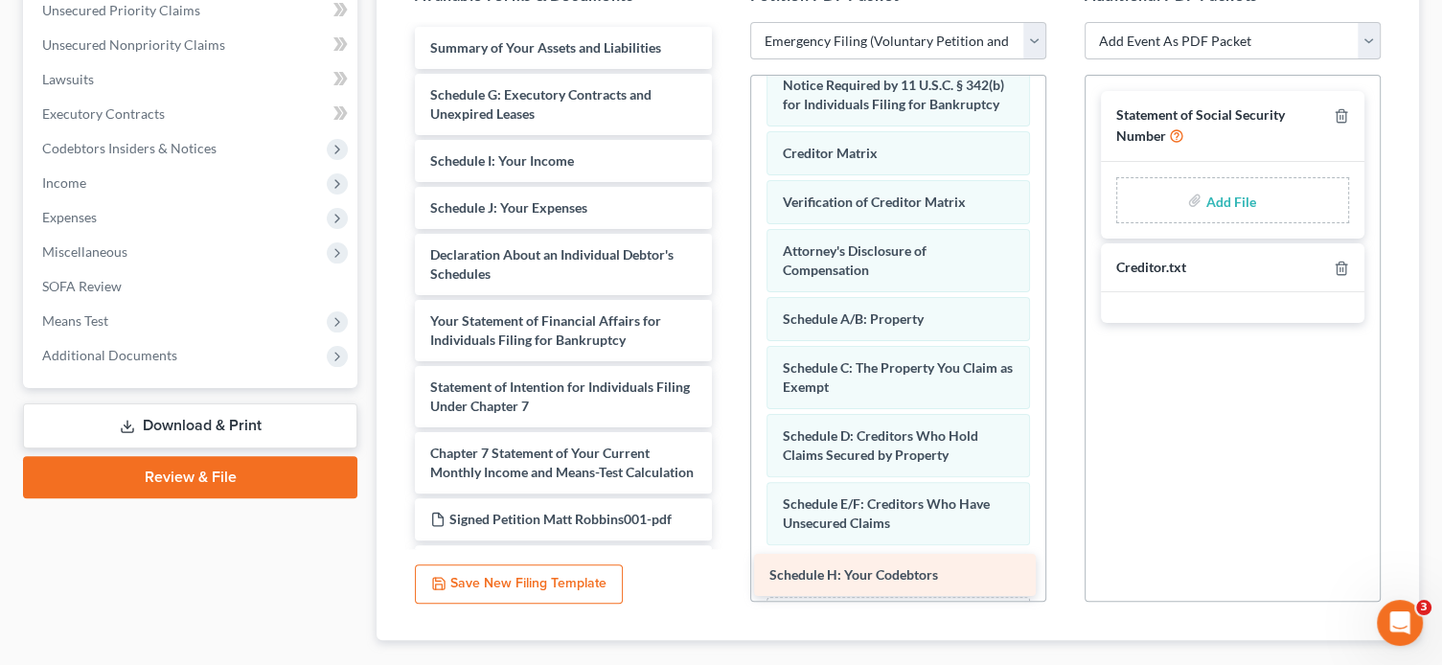
drag, startPoint x: 524, startPoint y: 159, endPoint x: 863, endPoint y: 575, distance: 536.7
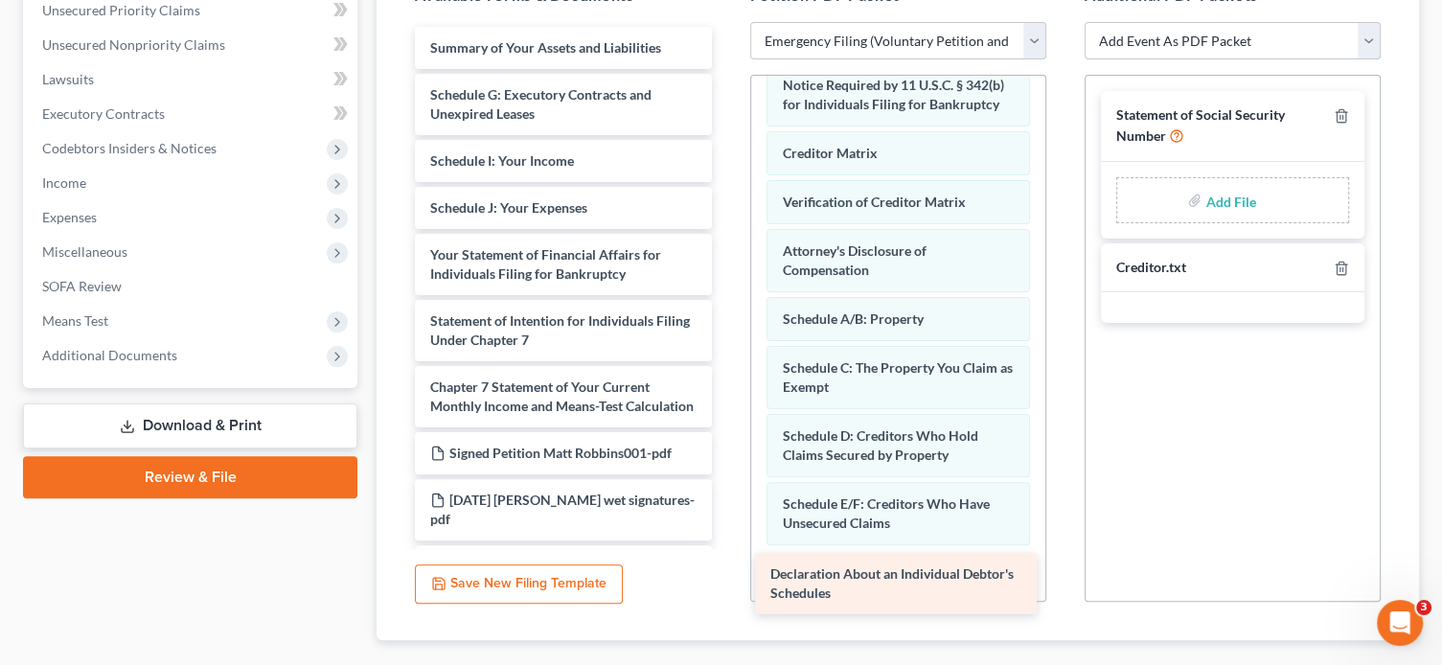
drag, startPoint x: 543, startPoint y: 260, endPoint x: 884, endPoint y: 581, distance: 467.8
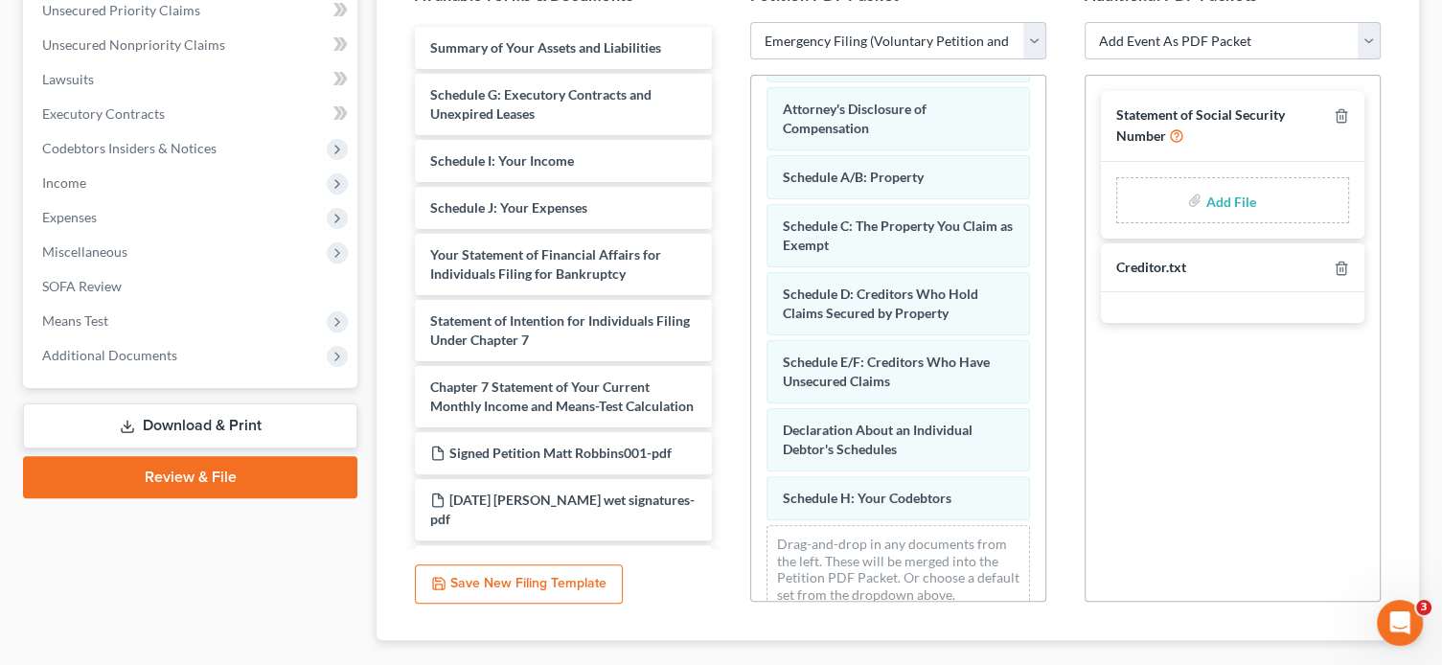
scroll to position [279, 0]
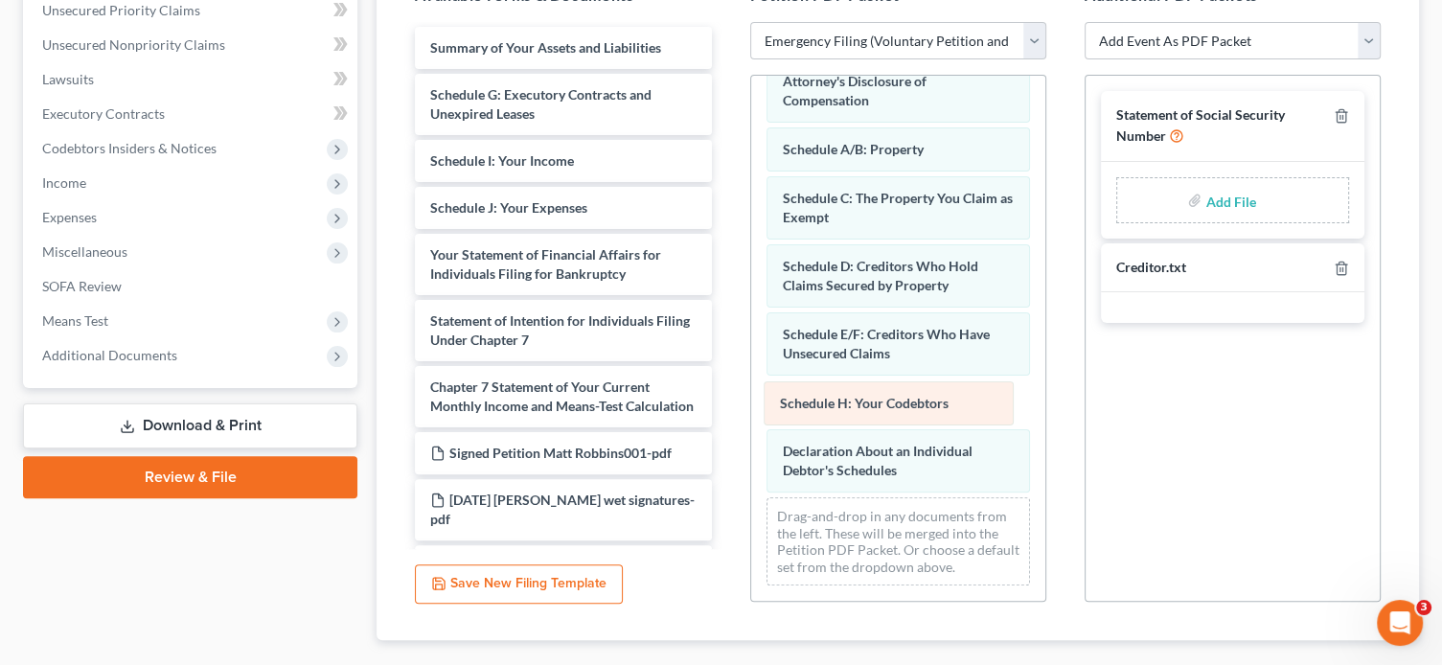
drag, startPoint x: 845, startPoint y: 472, endPoint x: 843, endPoint y: 405, distance: 67.1
click at [843, 405] on div "Schedule H: Your Codebtors Voluntary Petition for Individuals Filing for Bankru…" at bounding box center [898, 205] width 294 height 791
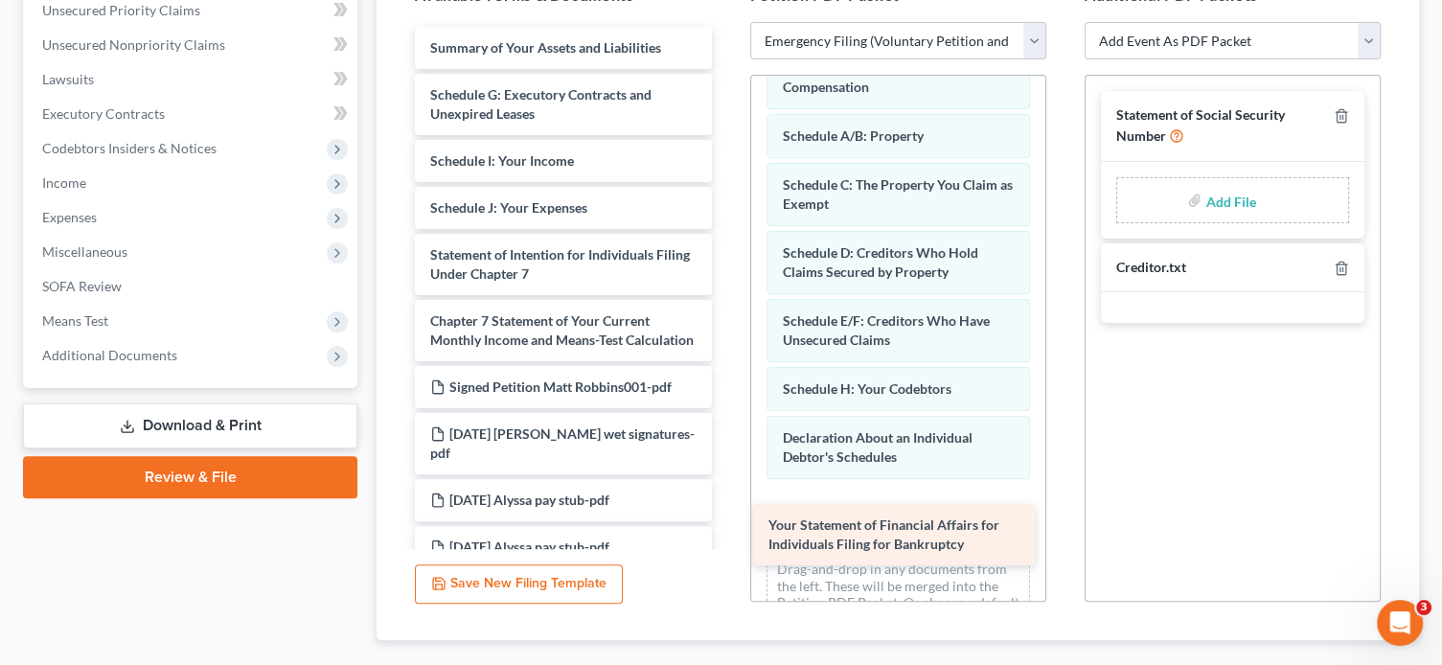
drag, startPoint x: 525, startPoint y: 264, endPoint x: 863, endPoint y: 536, distance: 434.2
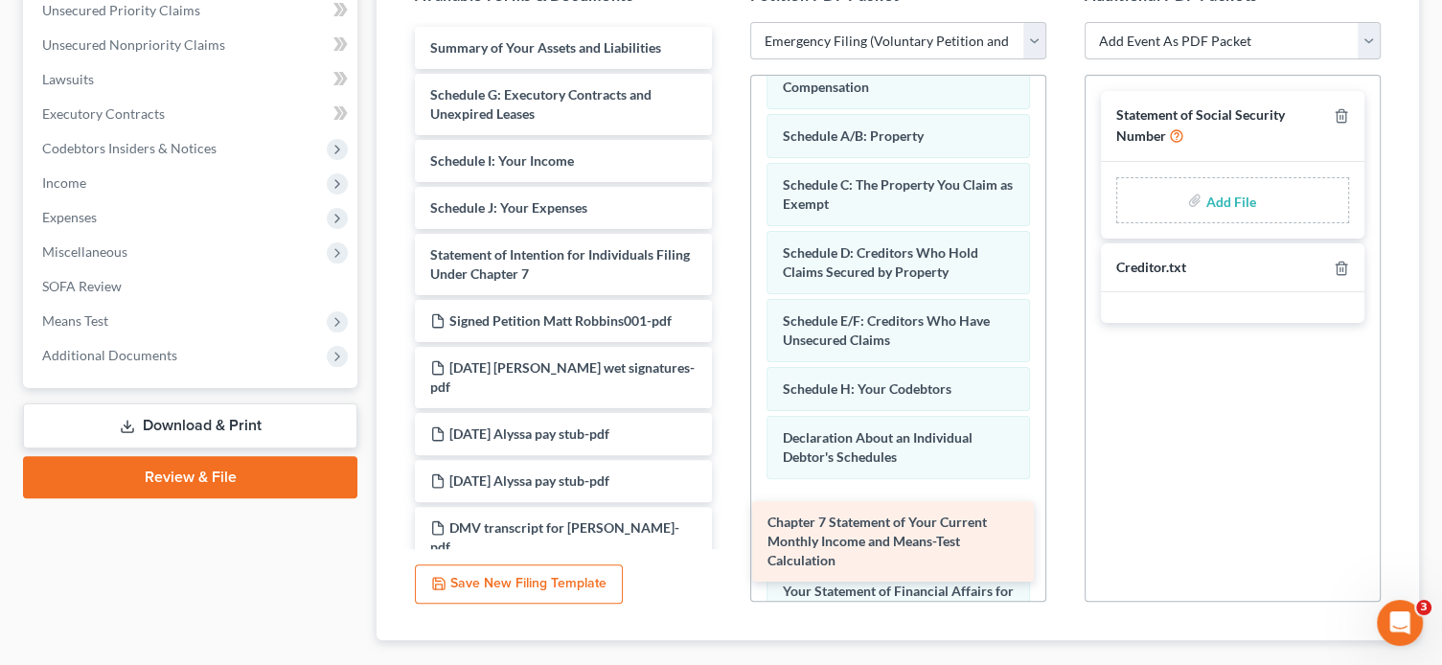
drag, startPoint x: 507, startPoint y: 333, endPoint x: 844, endPoint y: 536, distance: 393.8
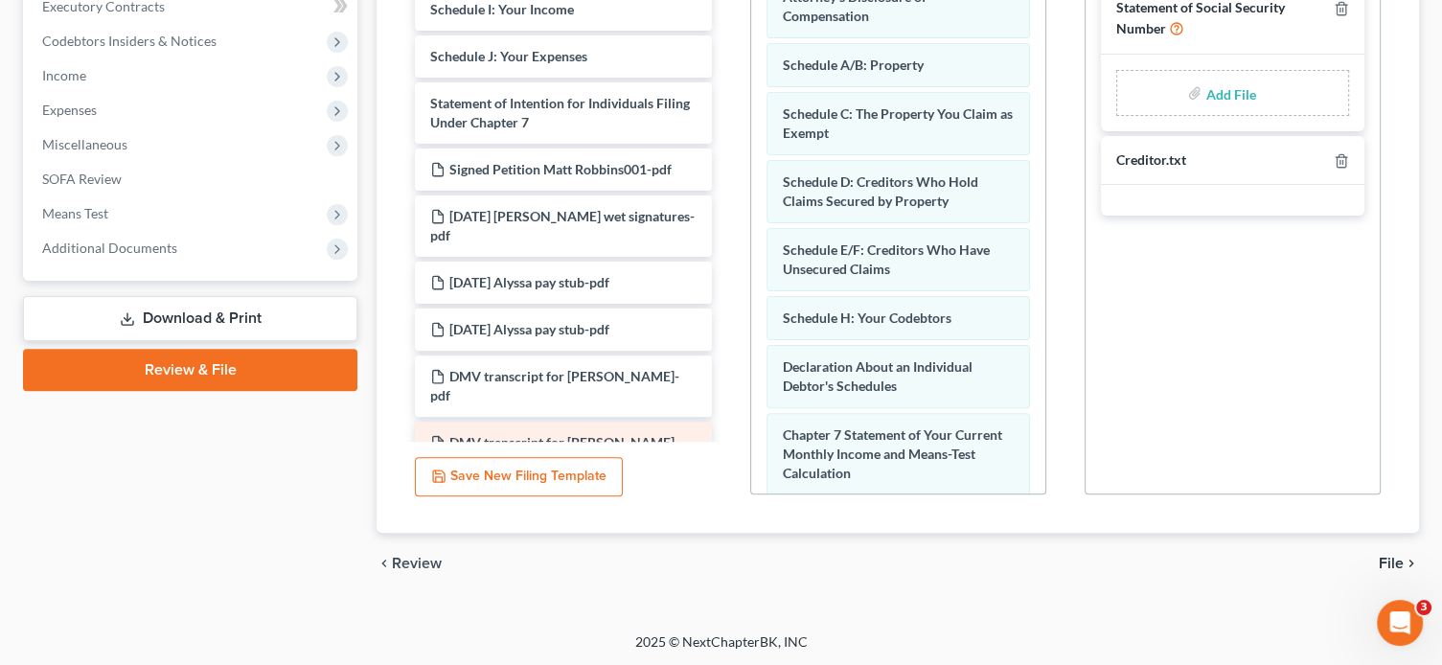
scroll to position [0, 0]
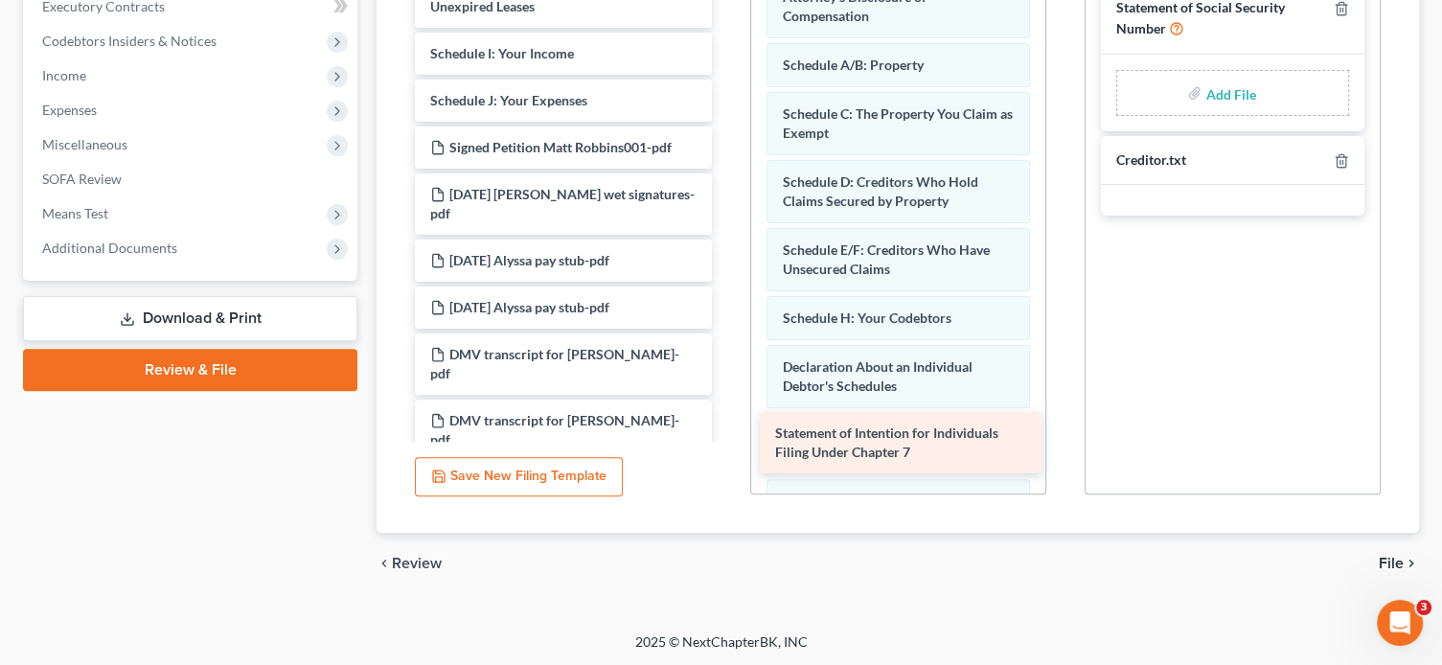
drag, startPoint x: 514, startPoint y: 160, endPoint x: 859, endPoint y: 448, distance: 449.1
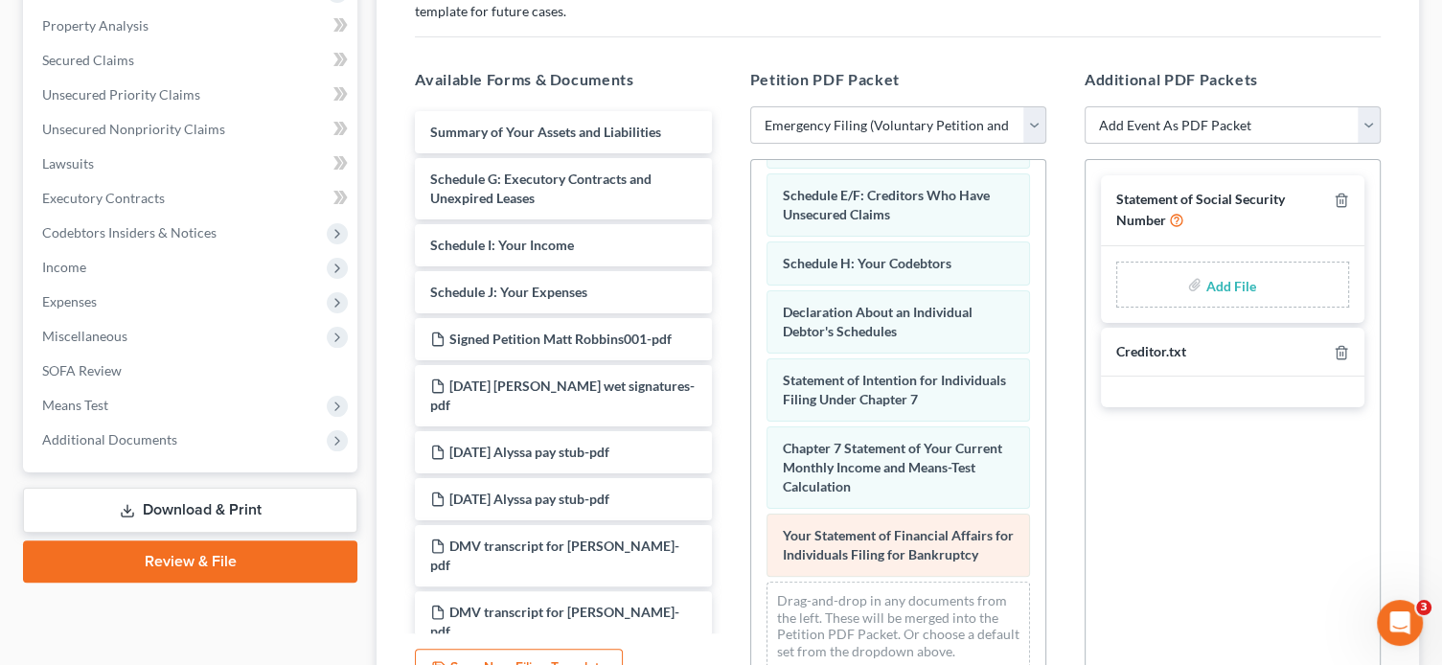
scroll to position [459, 0]
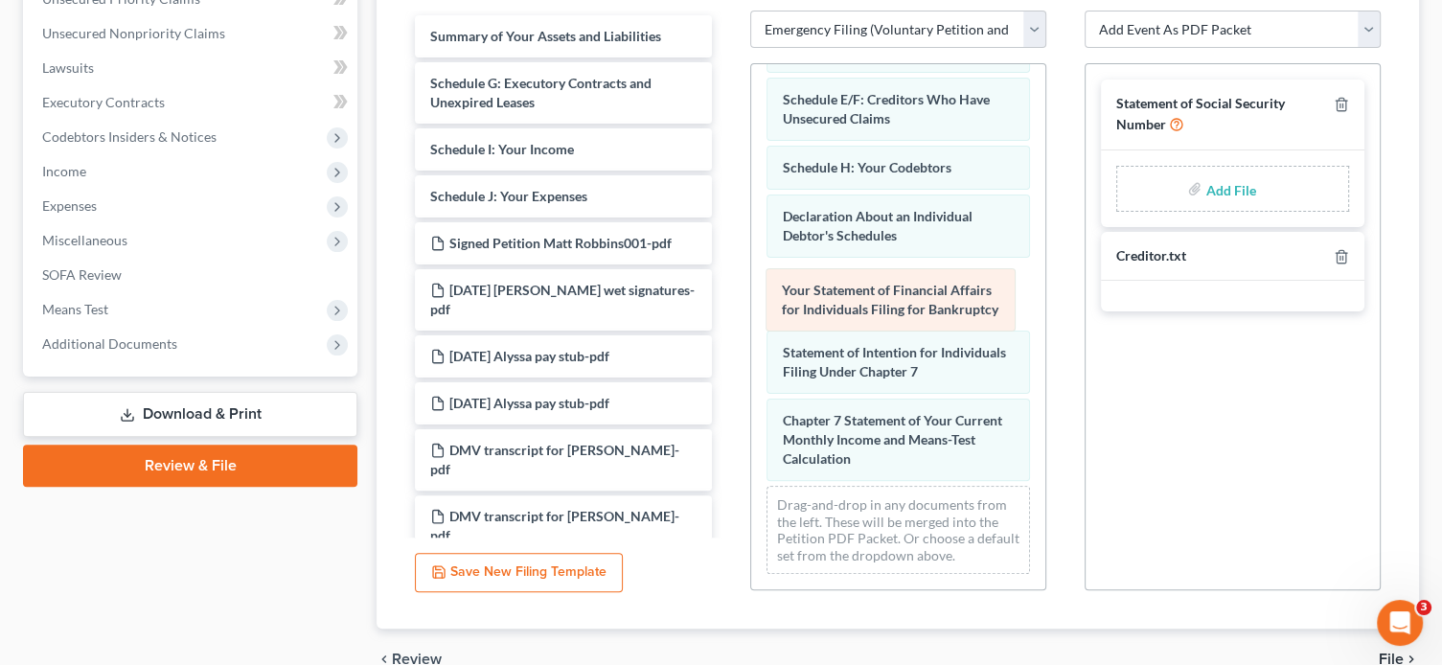
drag, startPoint x: 853, startPoint y: 457, endPoint x: 853, endPoint y: 308, distance: 149.5
click at [853, 308] on div "Your Statement of Financial Affairs for Individuals Filing for Bankruptcy Volun…" at bounding box center [898, 82] width 294 height 1014
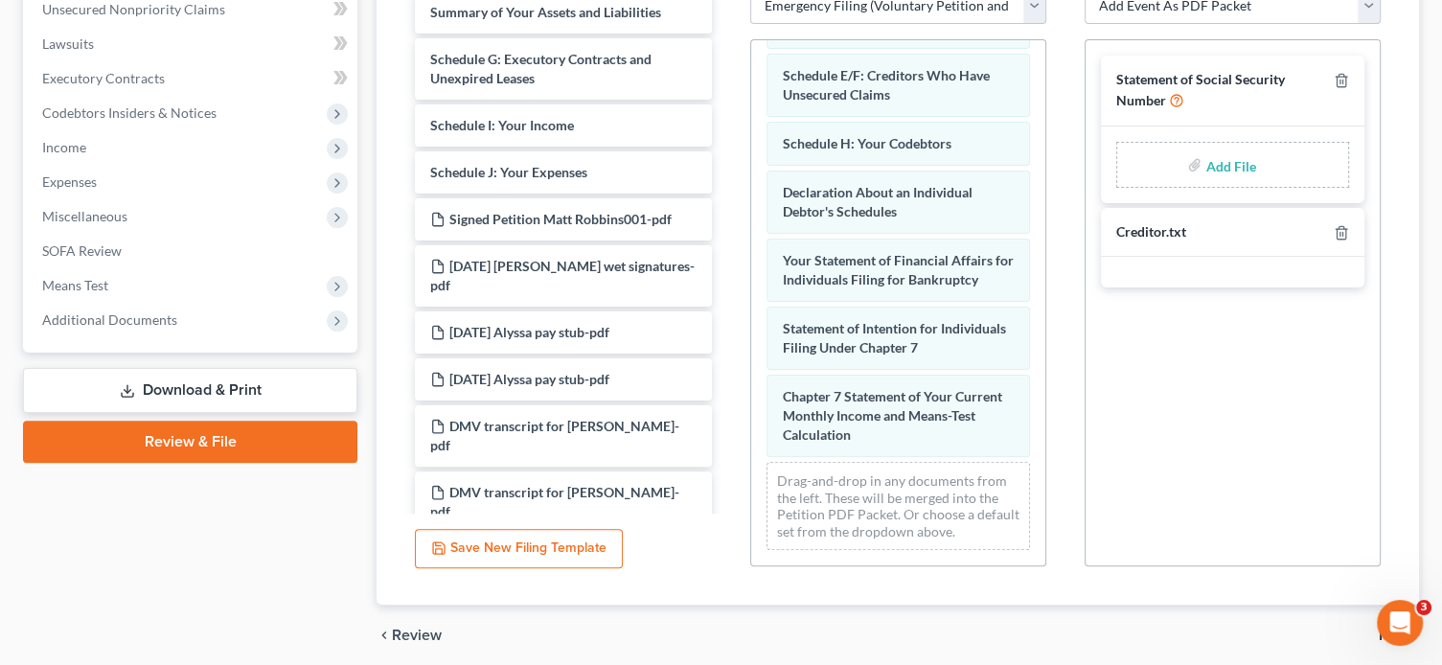
scroll to position [555, 0]
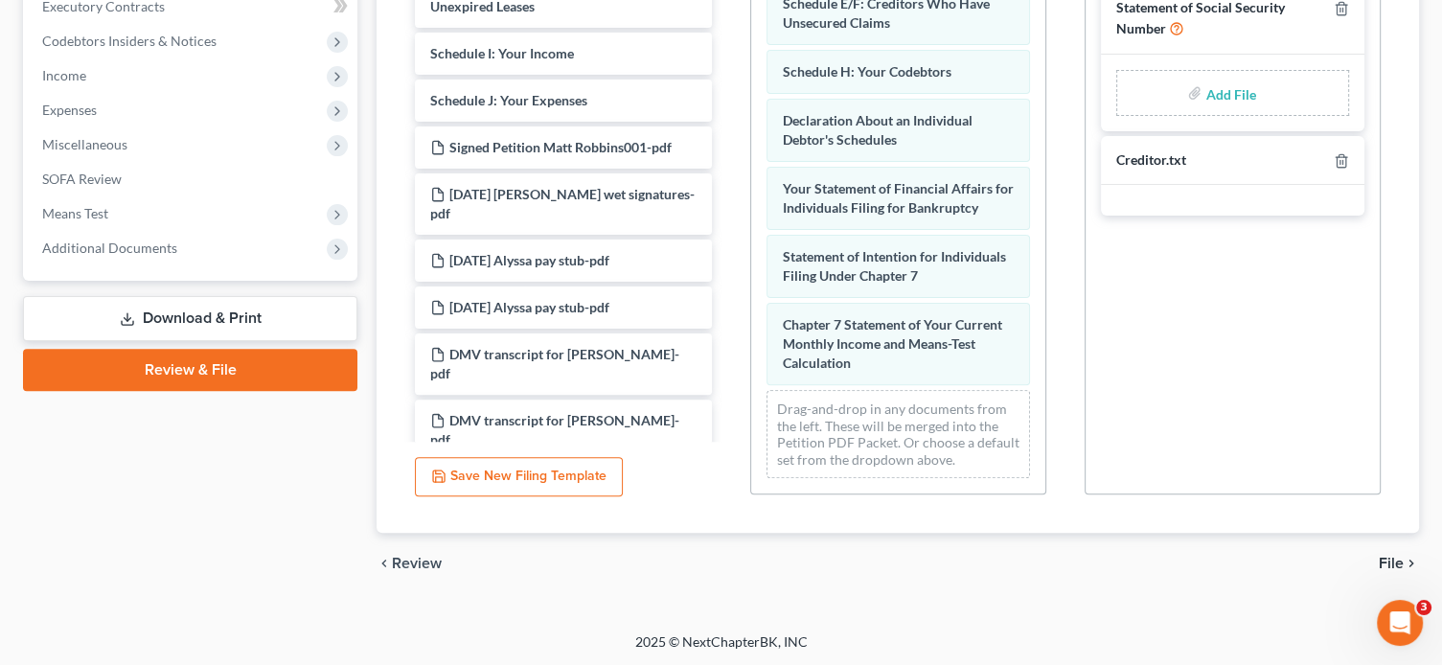
click at [1397, 559] on span "File" at bounding box center [1391, 563] width 25 height 15
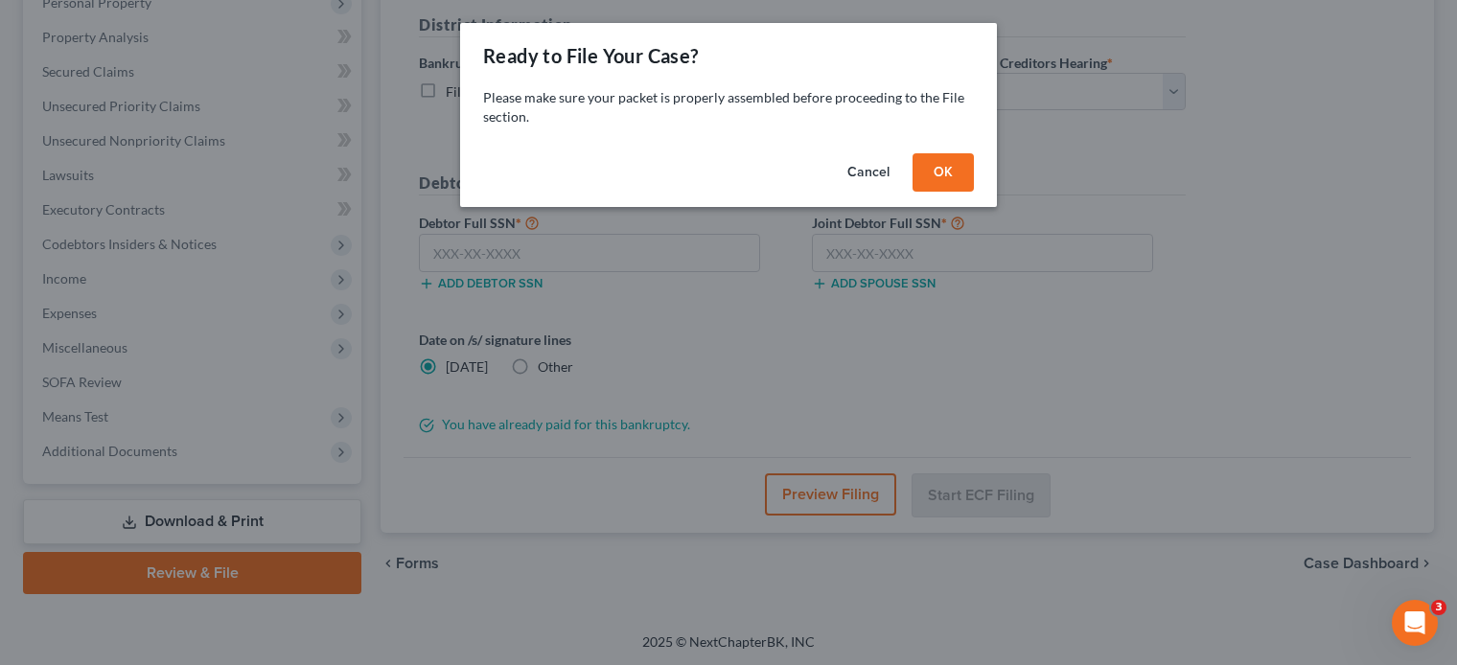
click at [951, 173] on button "OK" at bounding box center [942, 172] width 61 height 38
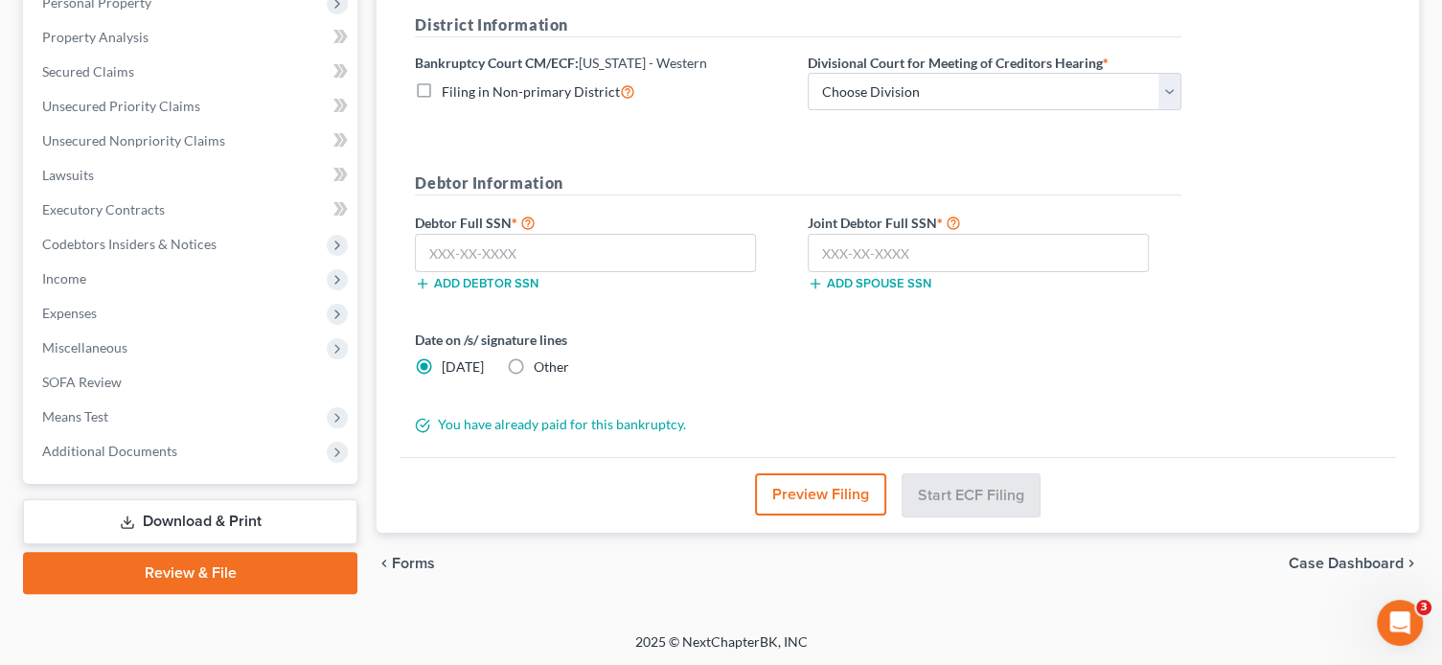
click at [833, 507] on button "Preview Filing" at bounding box center [820, 494] width 131 height 42
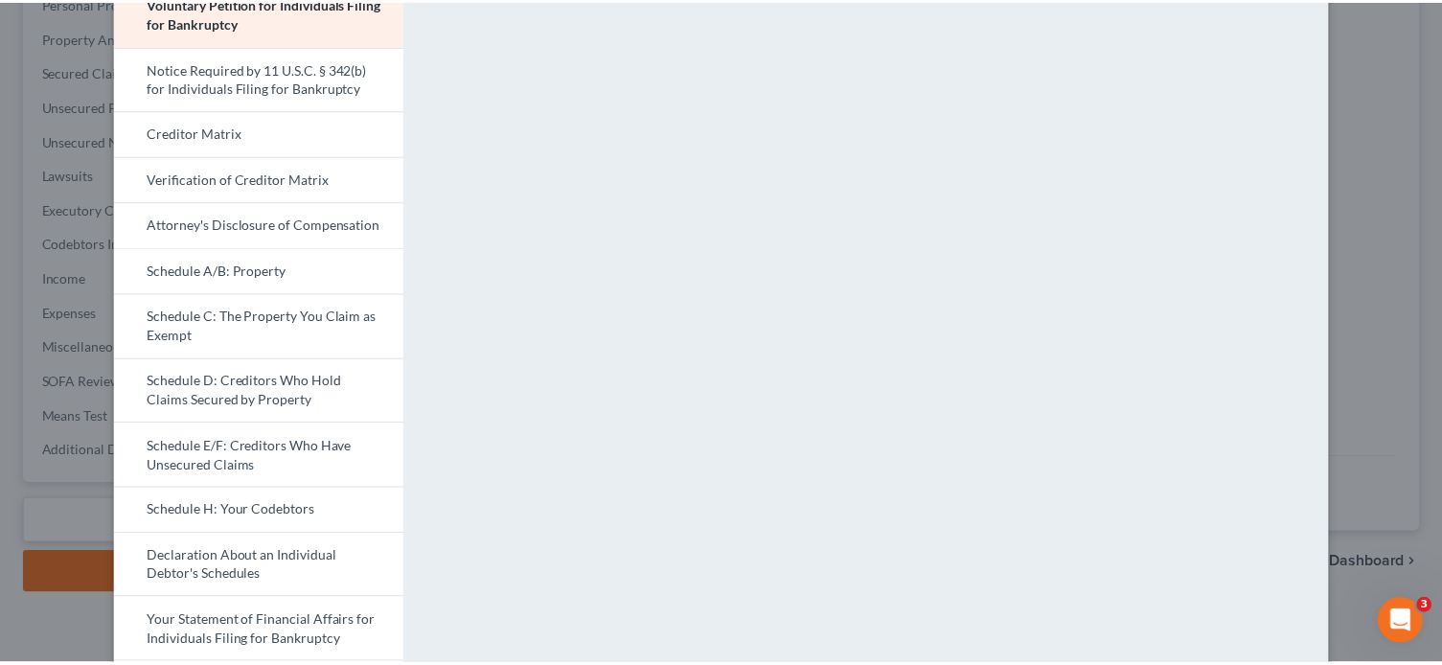
scroll to position [0, 0]
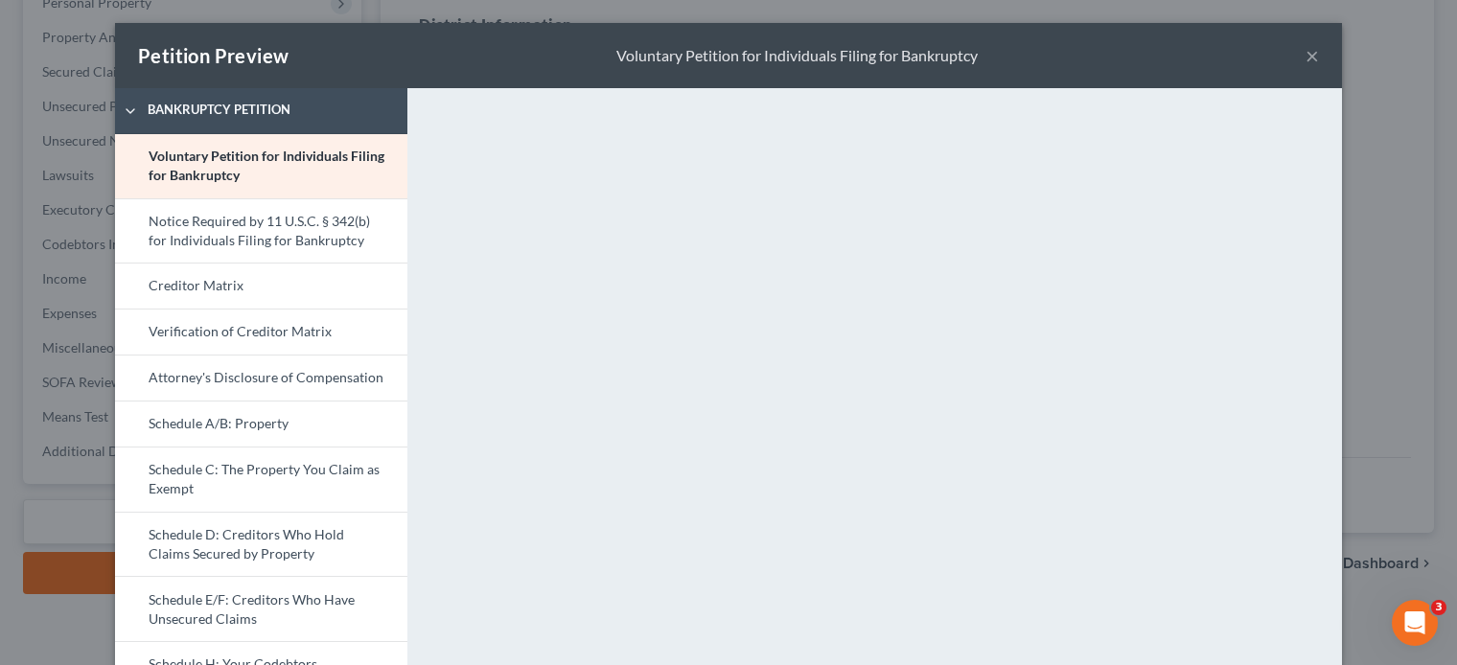
click at [1305, 57] on button "×" at bounding box center [1311, 55] width 13 height 23
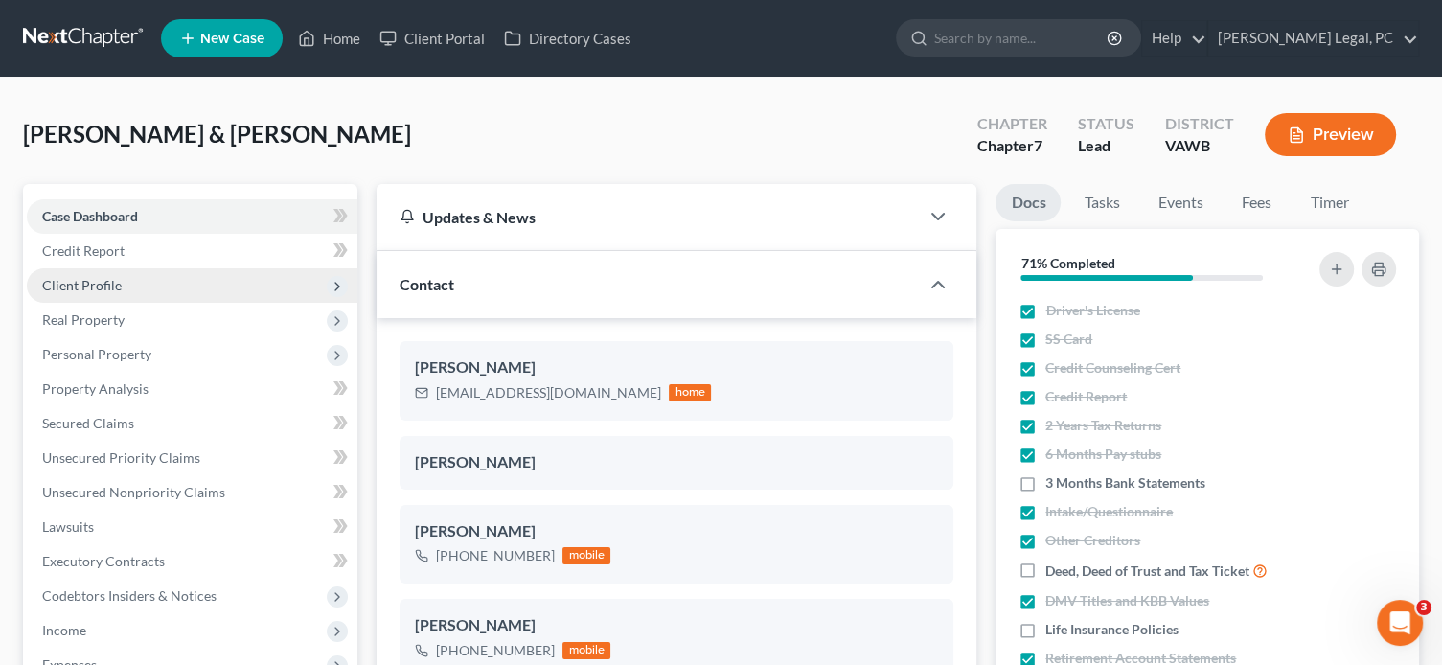
click at [98, 288] on span "Client Profile" at bounding box center [82, 285] width 80 height 16
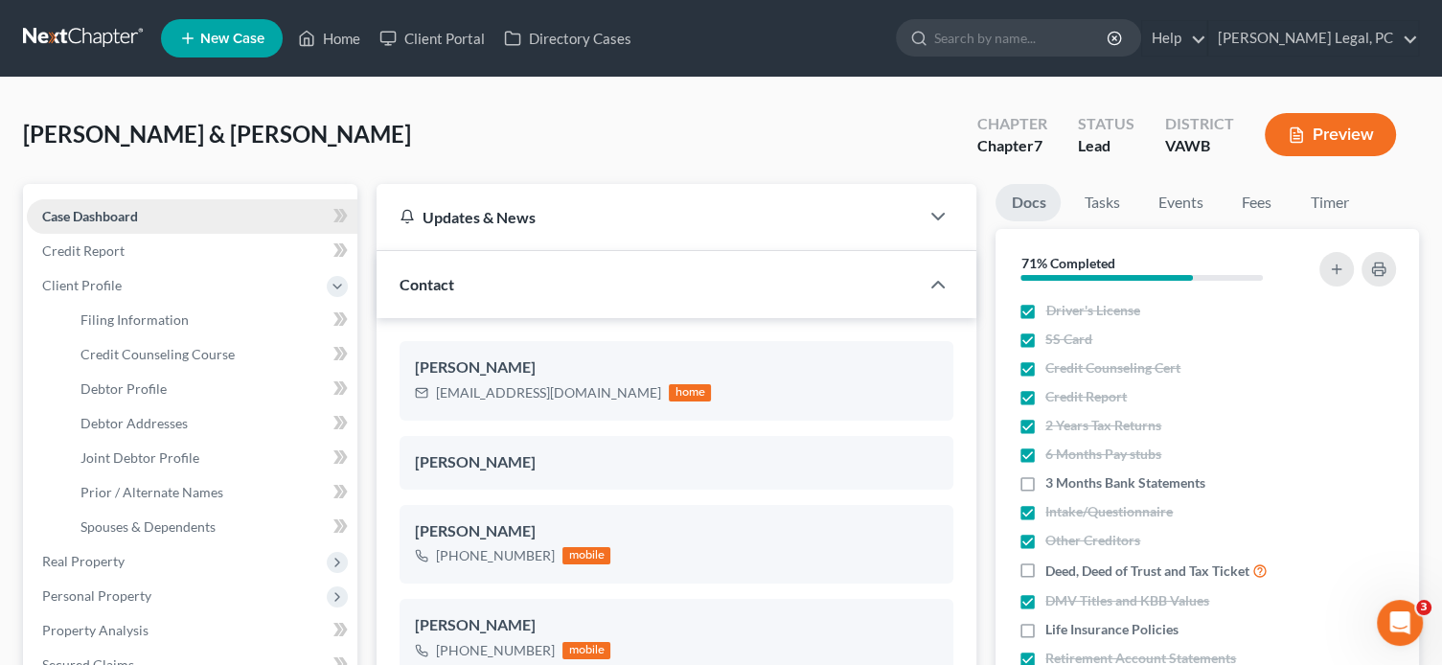
click at [124, 214] on span "Case Dashboard" at bounding box center [90, 216] width 96 height 16
click at [127, 249] on link "Credit Report" at bounding box center [192, 251] width 331 height 34
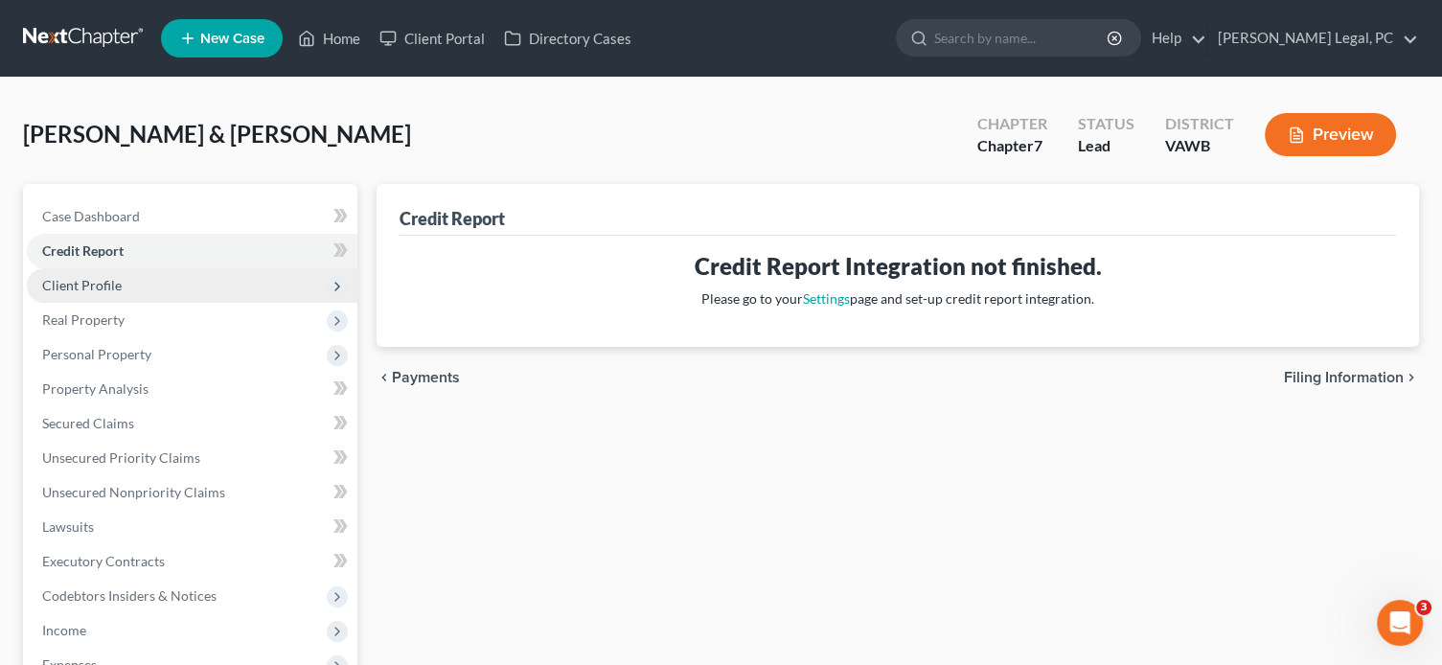
click at [103, 283] on span "Client Profile" at bounding box center [82, 285] width 80 height 16
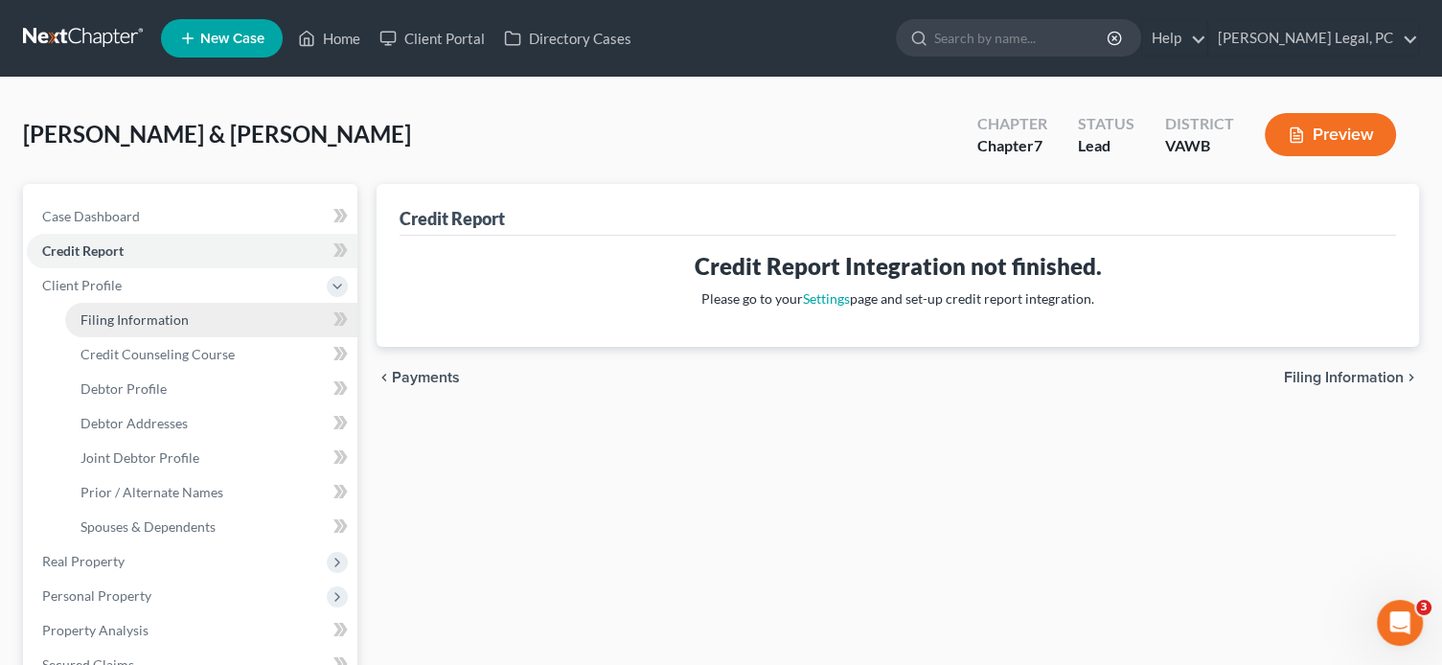
click at [112, 314] on span "Filing Information" at bounding box center [134, 319] width 108 height 16
select select "1"
select select "0"
select select "84"
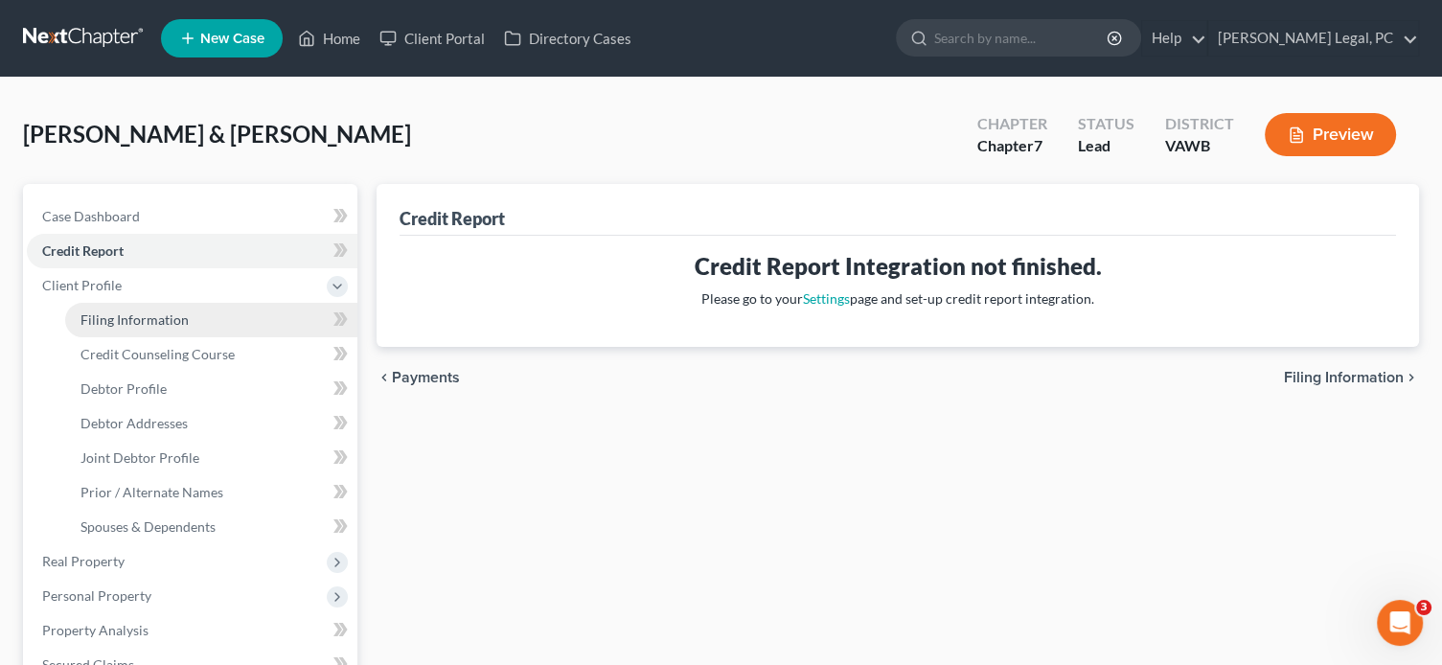
select select "0"
select select "48"
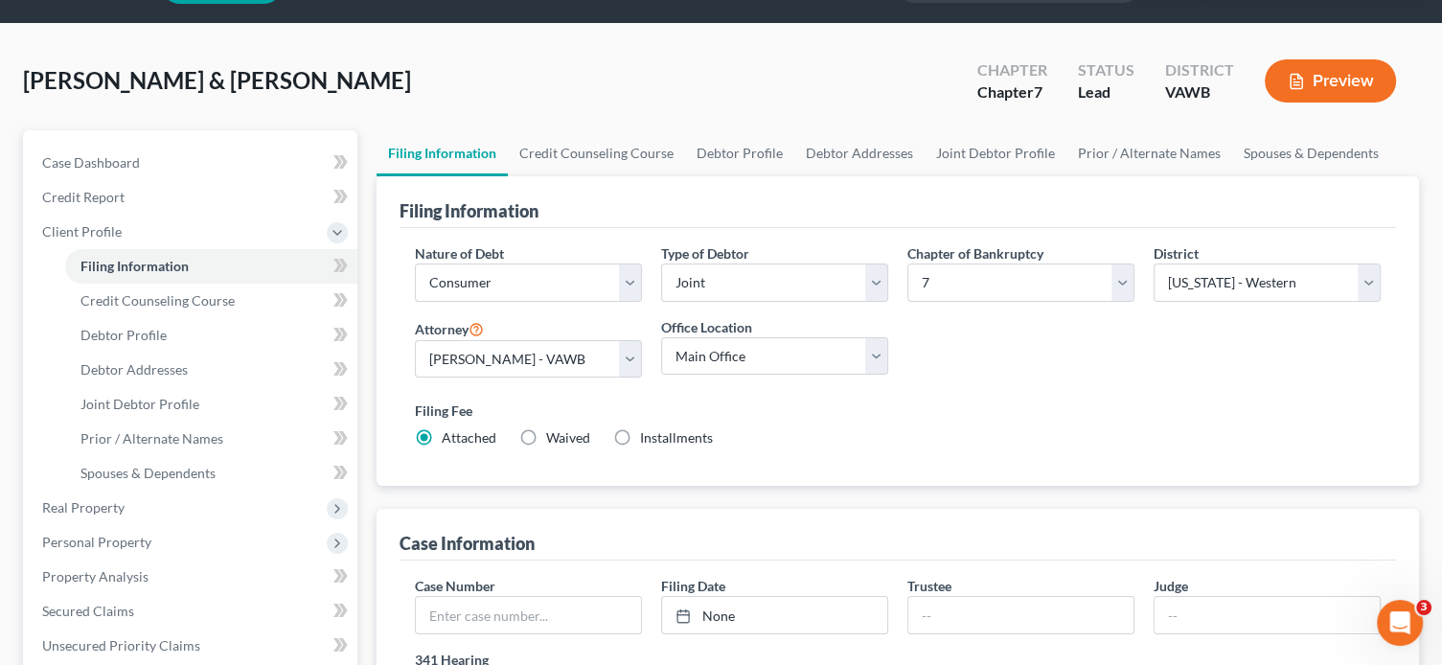
scroll to position [96, 0]
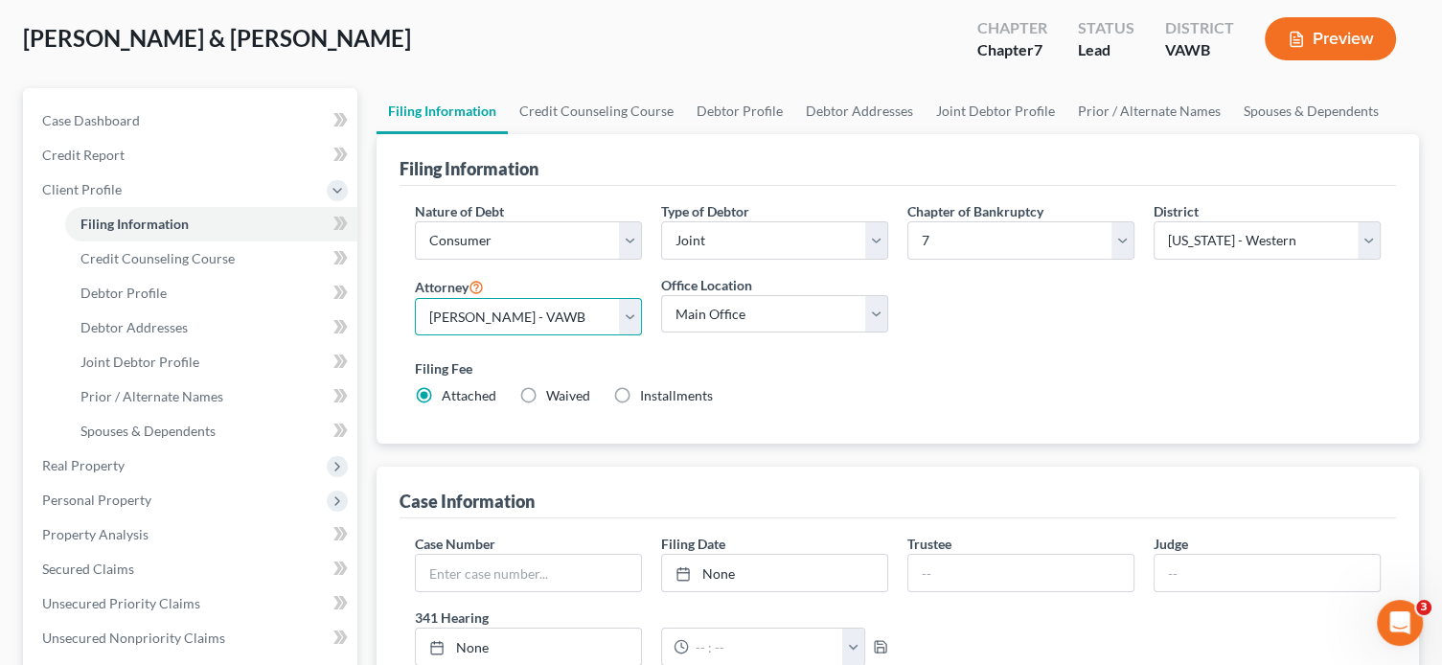
click at [632, 318] on select "Select [PERSON_NAME] - VAWB [PERSON_NAME] - VAWB" at bounding box center [528, 317] width 227 height 38
select select "1"
click at [415, 298] on select "Select [PERSON_NAME] - VAWB [PERSON_NAME] - VAWB" at bounding box center [528, 317] width 227 height 38
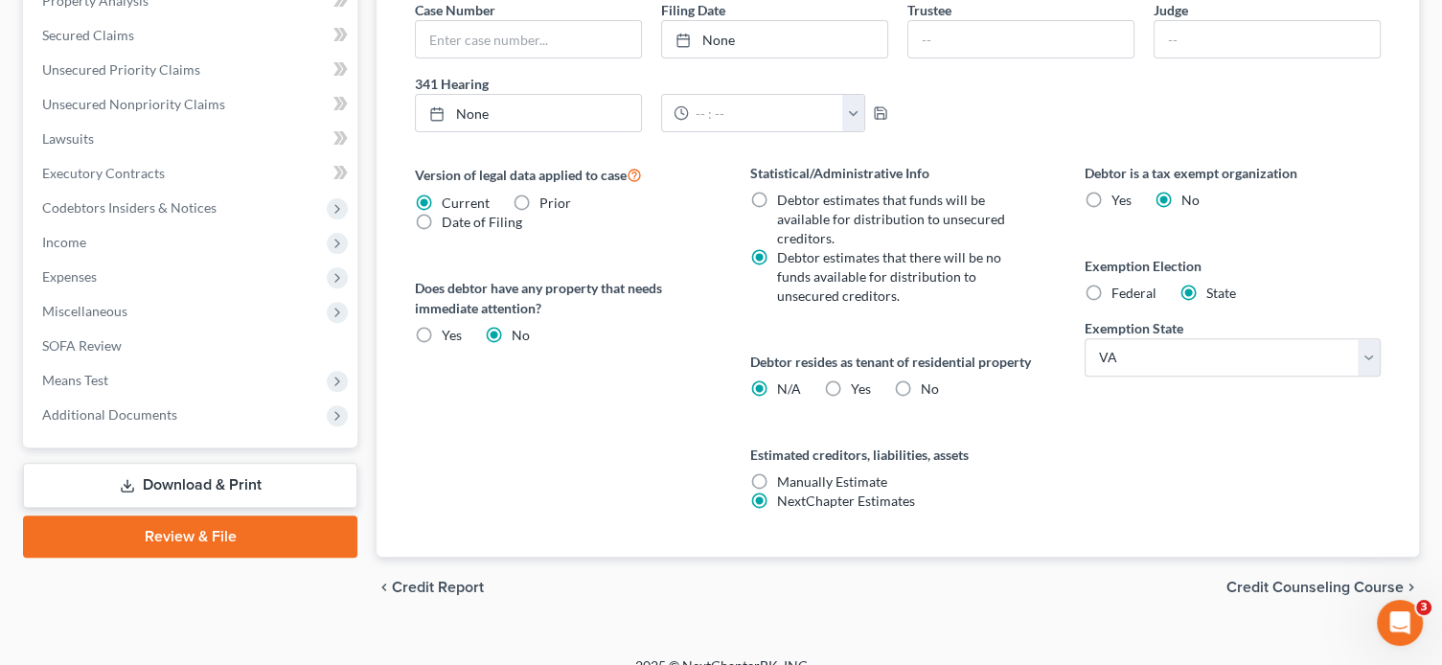
scroll to position [652, 0]
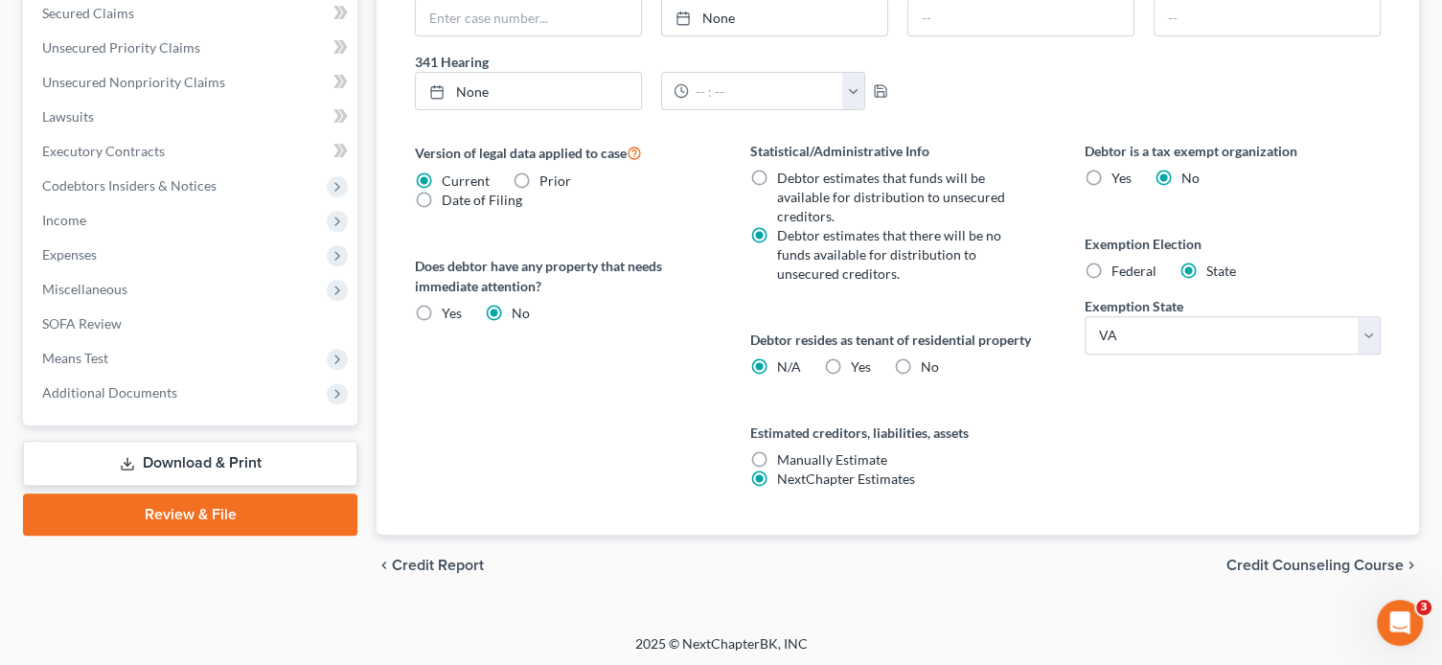
click at [172, 513] on link "Review & File" at bounding box center [190, 515] width 334 height 42
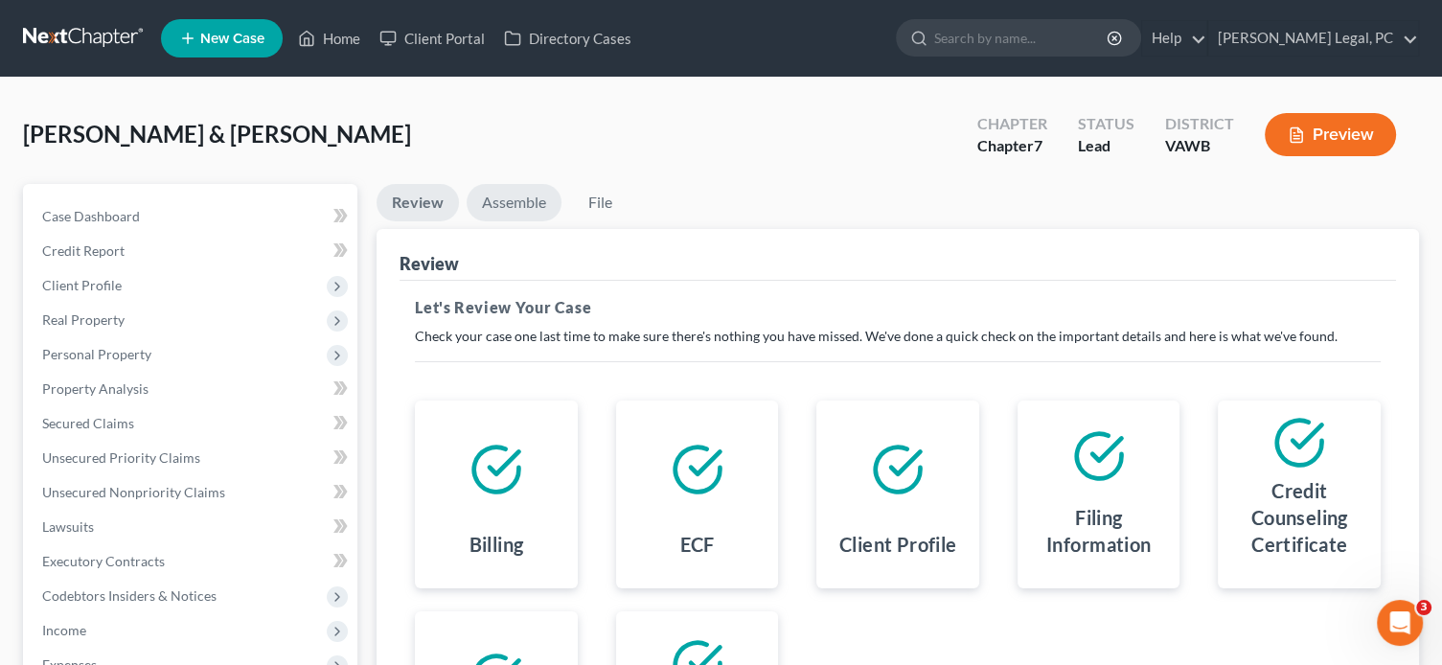
click at [514, 203] on link "Assemble" at bounding box center [514, 202] width 95 height 37
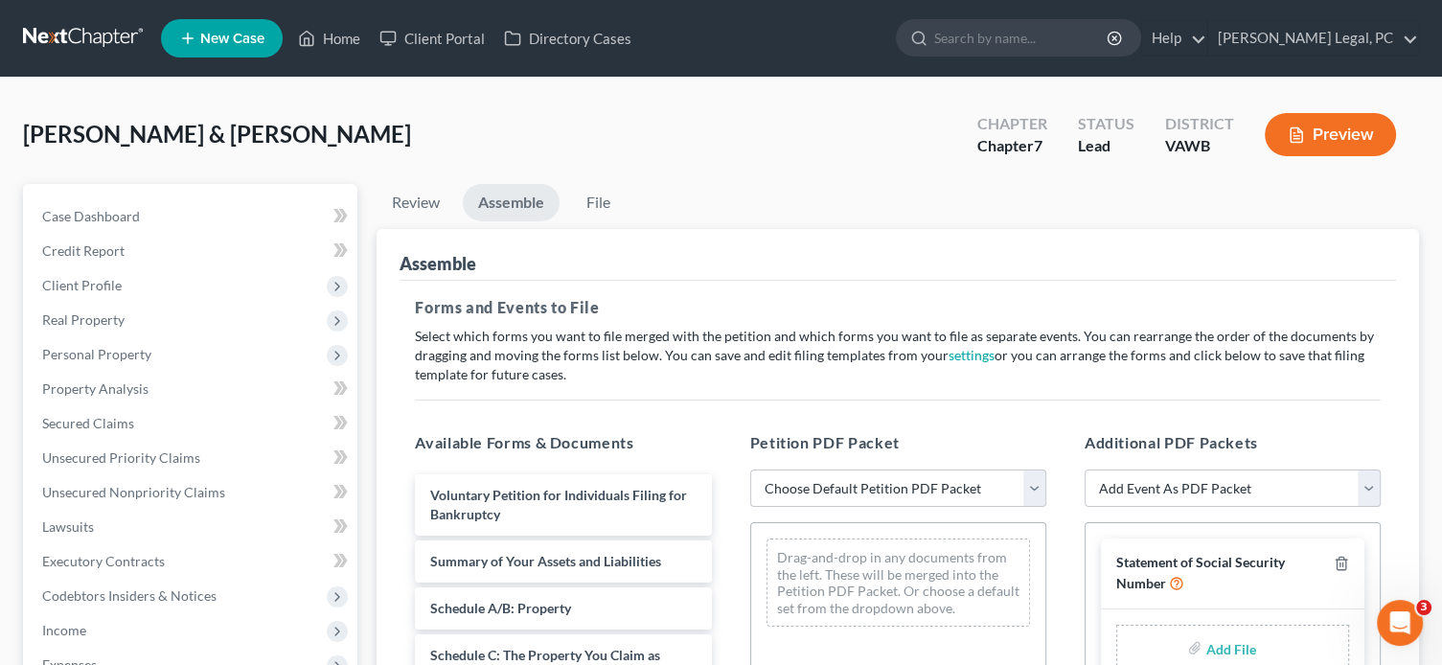
scroll to position [192, 0]
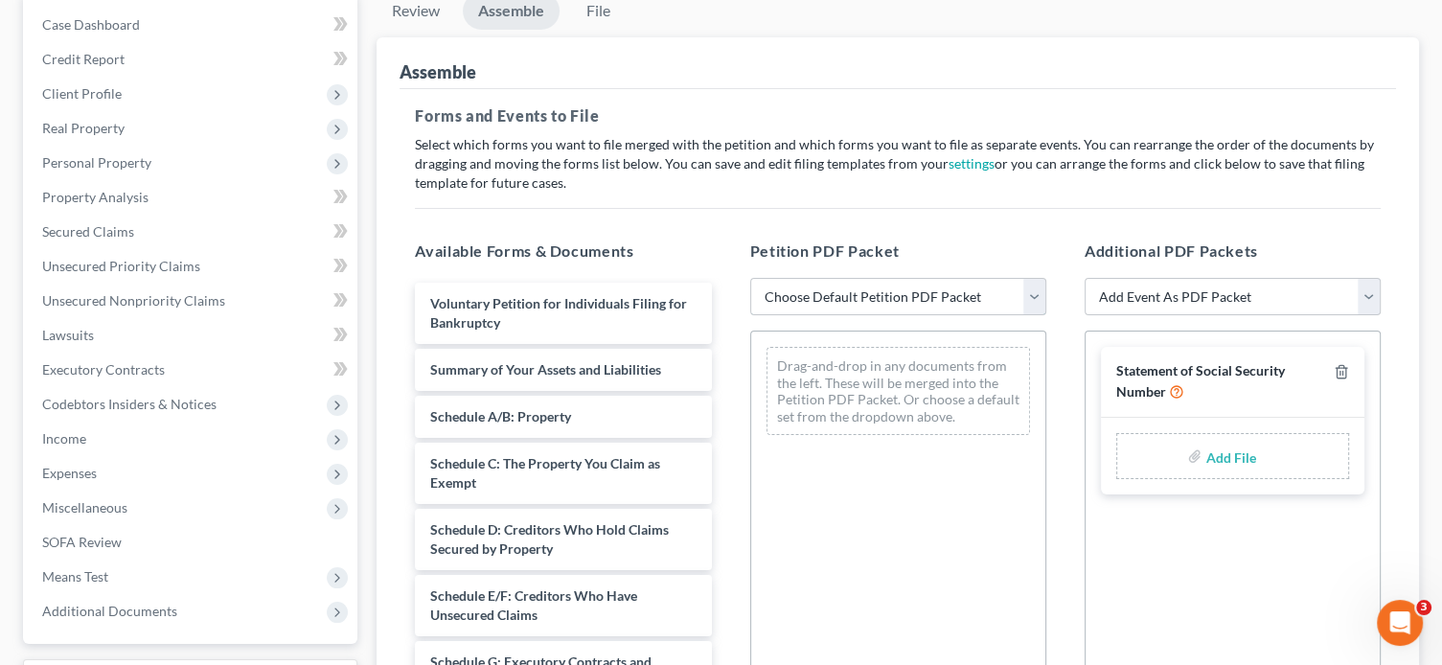
click at [1031, 293] on select "Choose Default Petition PDF Packet Complete Bankruptcy Petition (all forms and …" at bounding box center [898, 297] width 296 height 38
select select "1"
click at [750, 278] on select "Choose Default Petition PDF Packet Complete Bankruptcy Petition (all forms and …" at bounding box center [898, 297] width 296 height 38
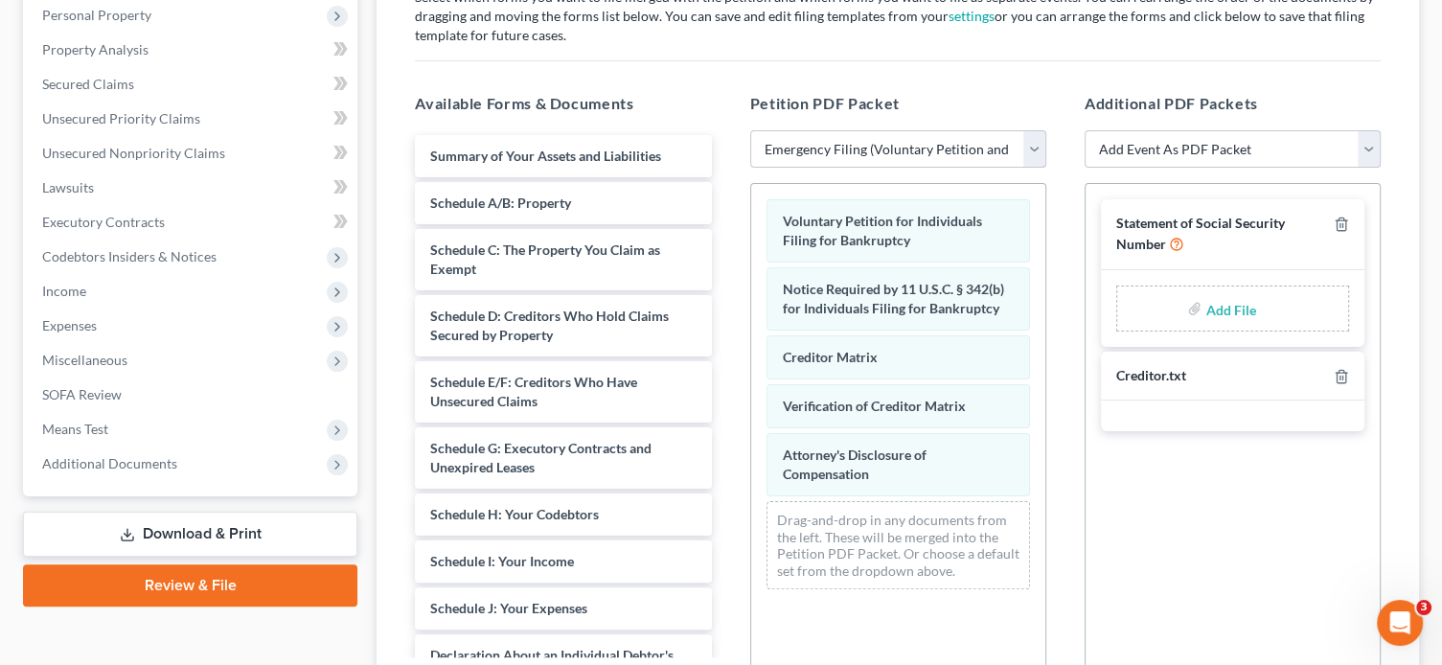
scroll to position [383, 0]
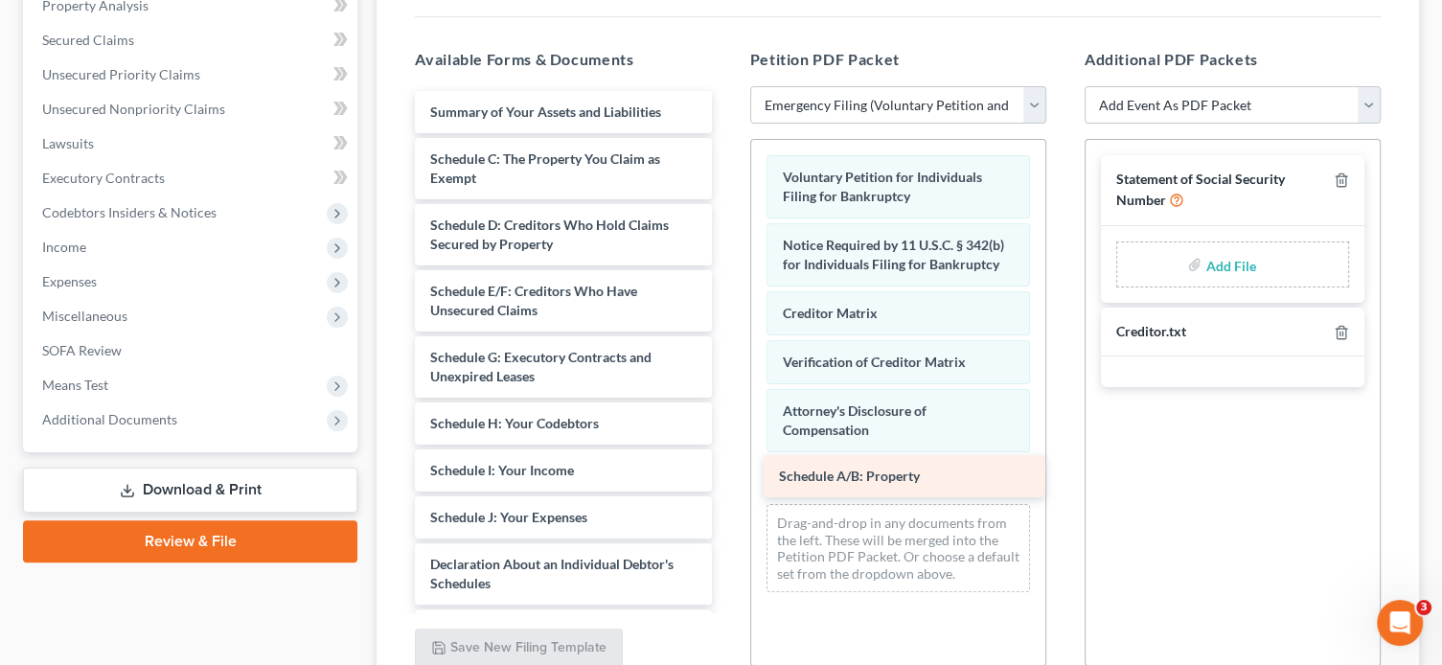
drag, startPoint x: 480, startPoint y: 155, endPoint x: 829, endPoint y: 474, distance: 472.8
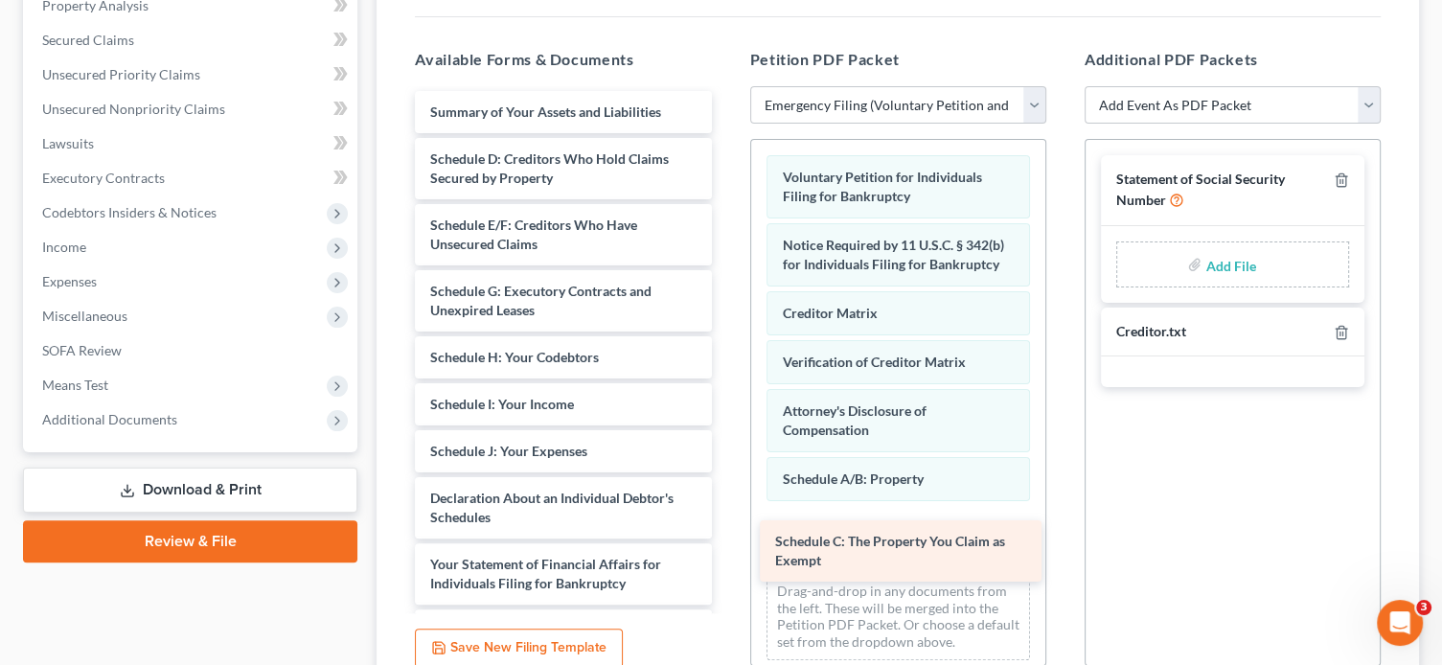
drag, startPoint x: 514, startPoint y: 165, endPoint x: 859, endPoint y: 549, distance: 516.4
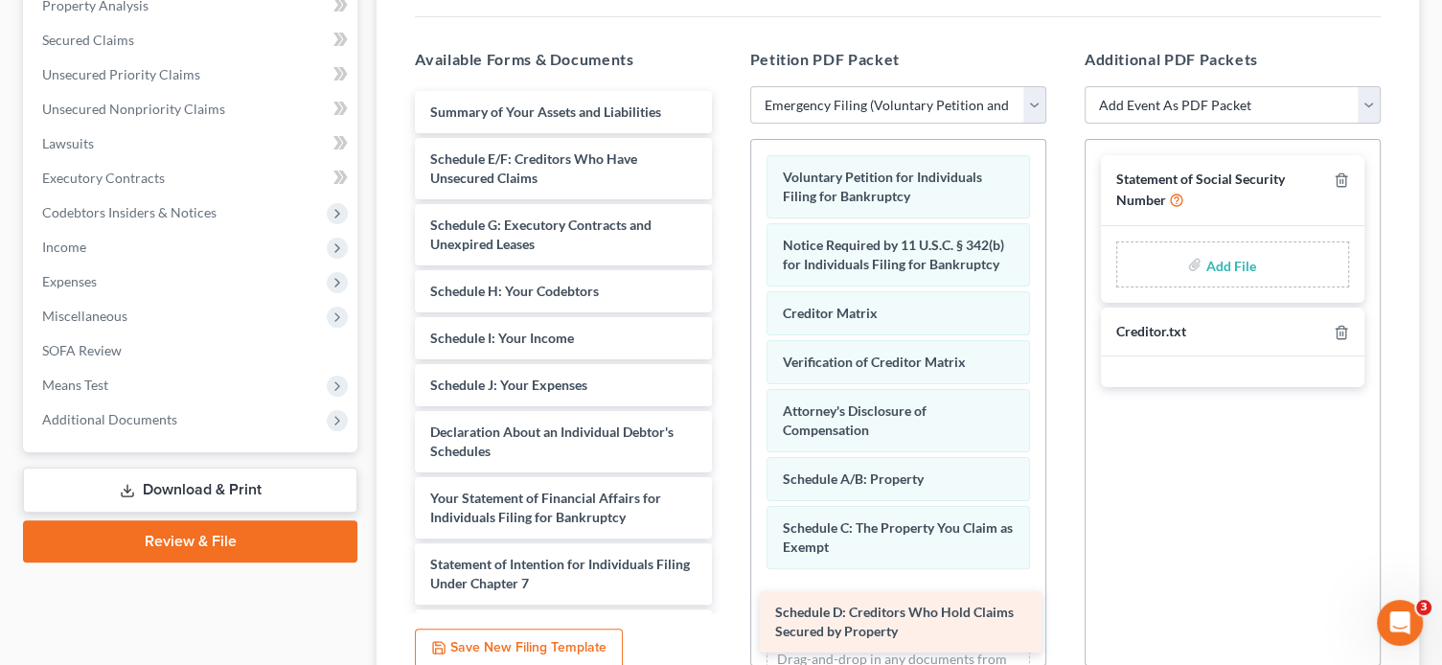
drag, startPoint x: 510, startPoint y: 168, endPoint x: 855, endPoint y: 623, distance: 571.2
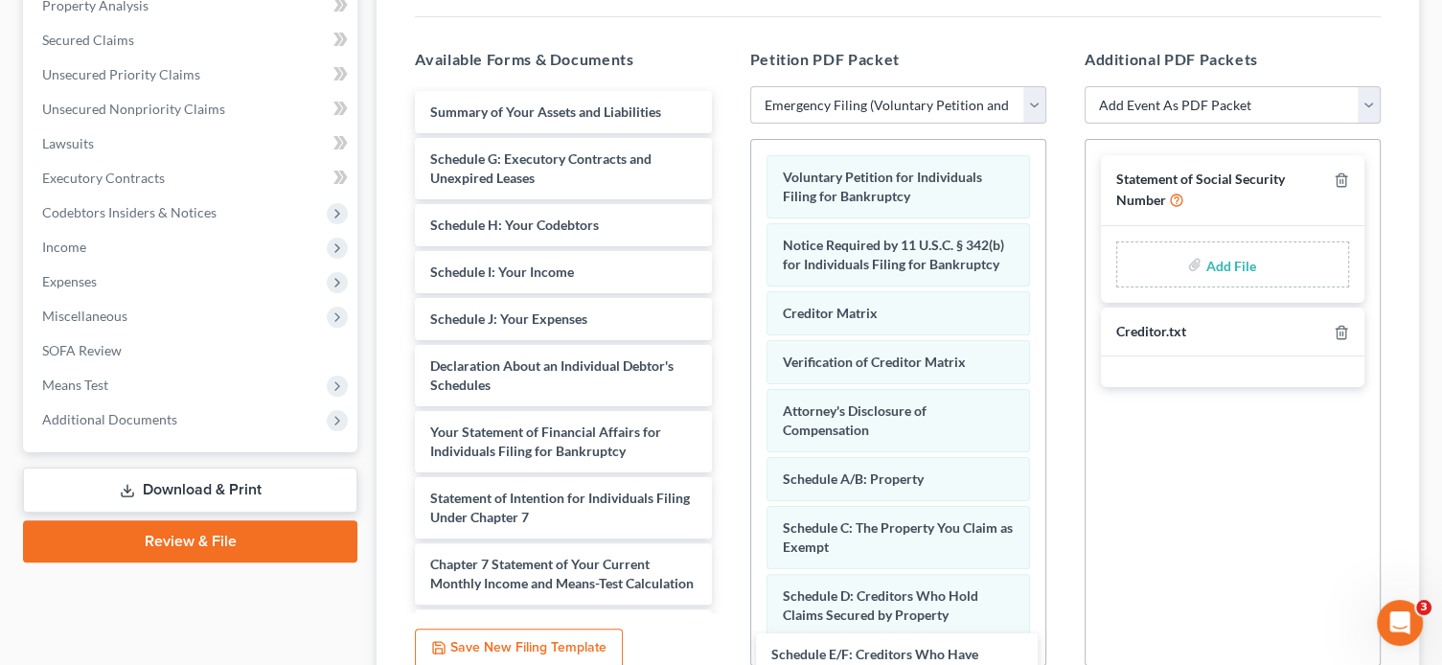
drag, startPoint x: 550, startPoint y: 172, endPoint x: 891, endPoint y: 670, distance: 603.1
click at [891, 664] on html "Home New Case Client Portal Directory Cases [PERSON_NAME] Legal, PC [PERSON_NAM…" at bounding box center [721, 228] width 1442 height 1222
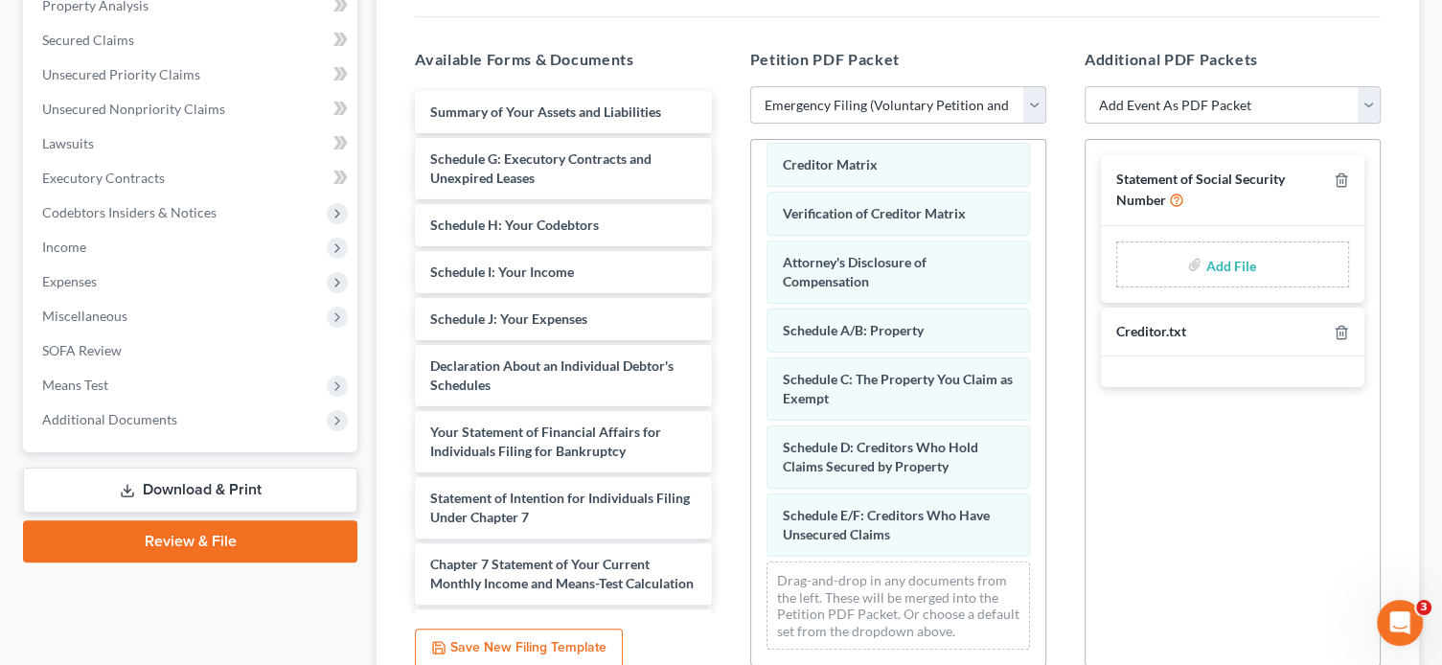
scroll to position [163, 0]
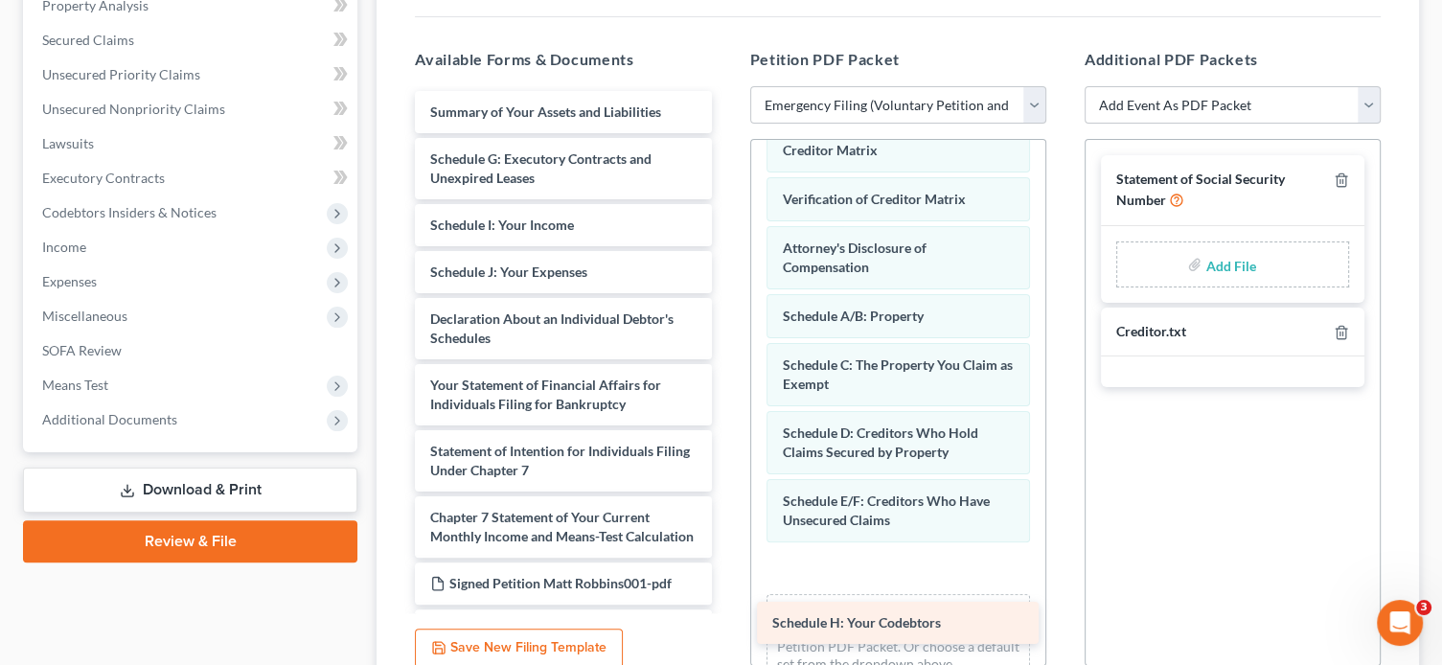
drag, startPoint x: 513, startPoint y: 221, endPoint x: 855, endPoint y: 621, distance: 526.0
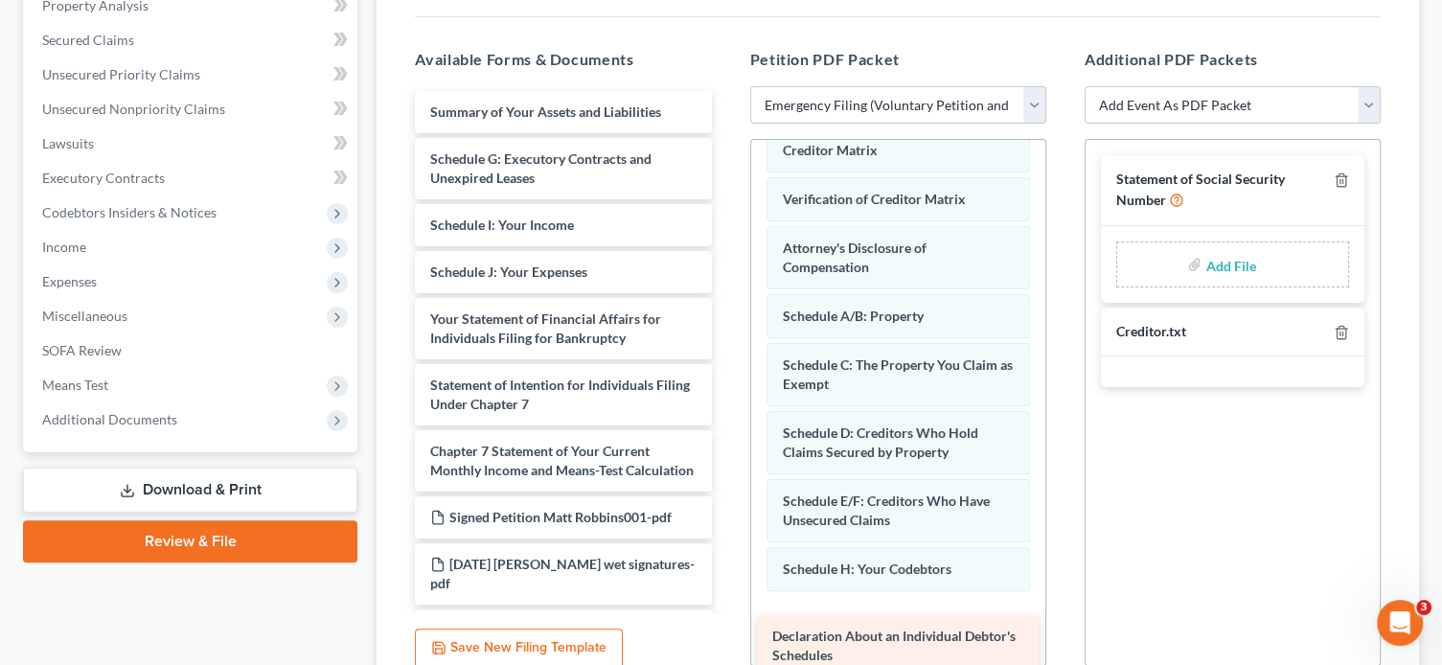
drag, startPoint x: 527, startPoint y: 325, endPoint x: 869, endPoint y: 644, distance: 467.8
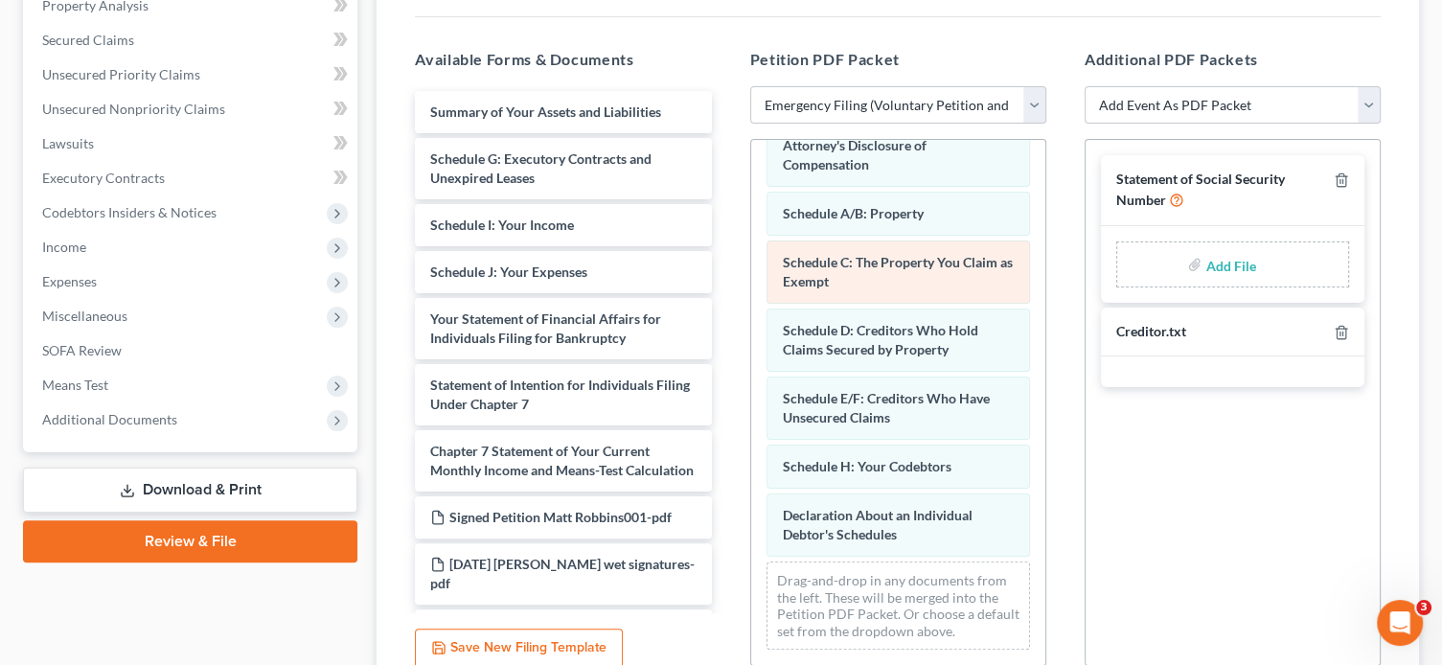
scroll to position [279, 0]
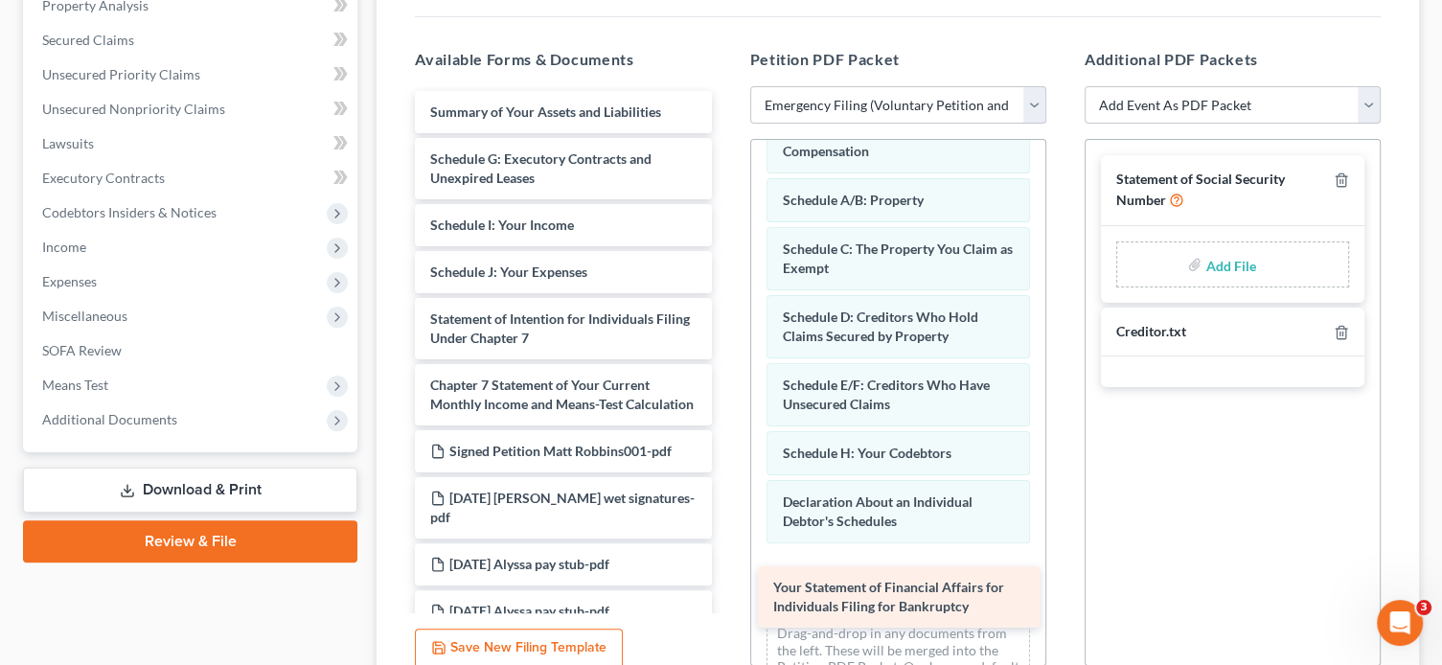
drag, startPoint x: 526, startPoint y: 327, endPoint x: 868, endPoint y: 597, distance: 436.0
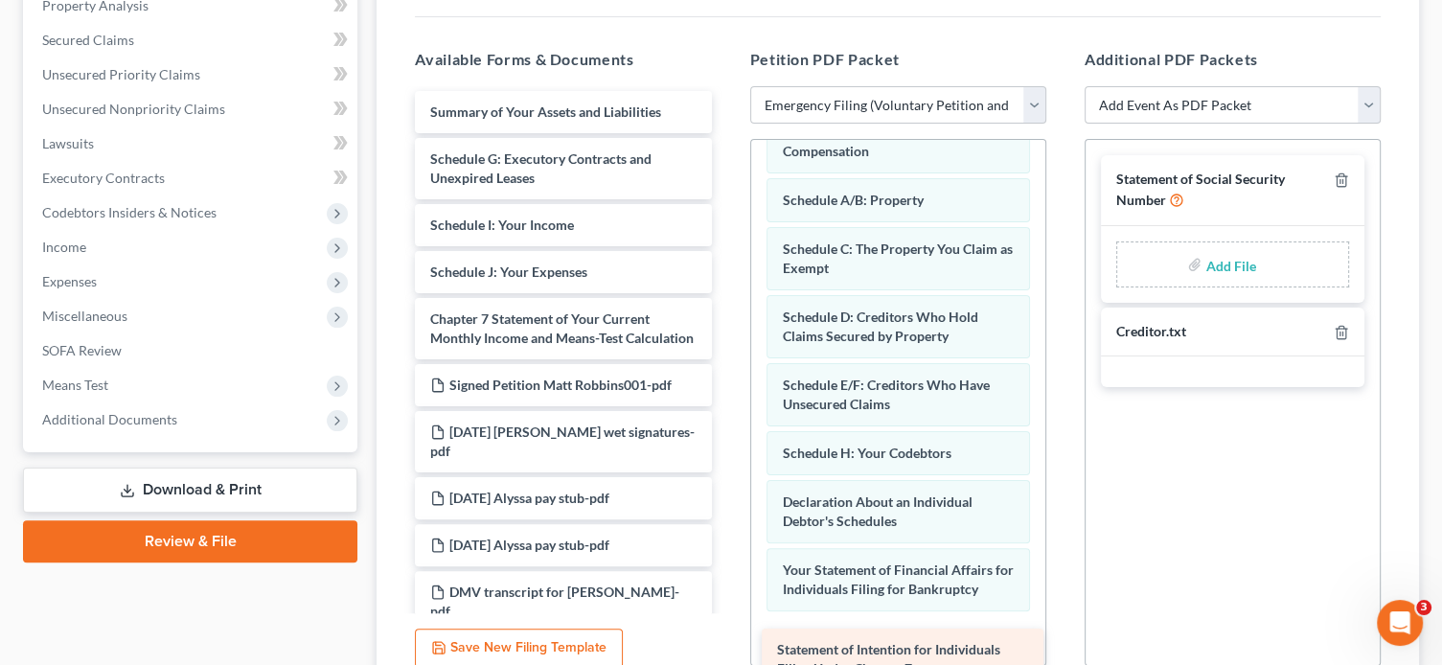
drag, startPoint x: 517, startPoint y: 327, endPoint x: 863, endPoint y: 659, distance: 480.5
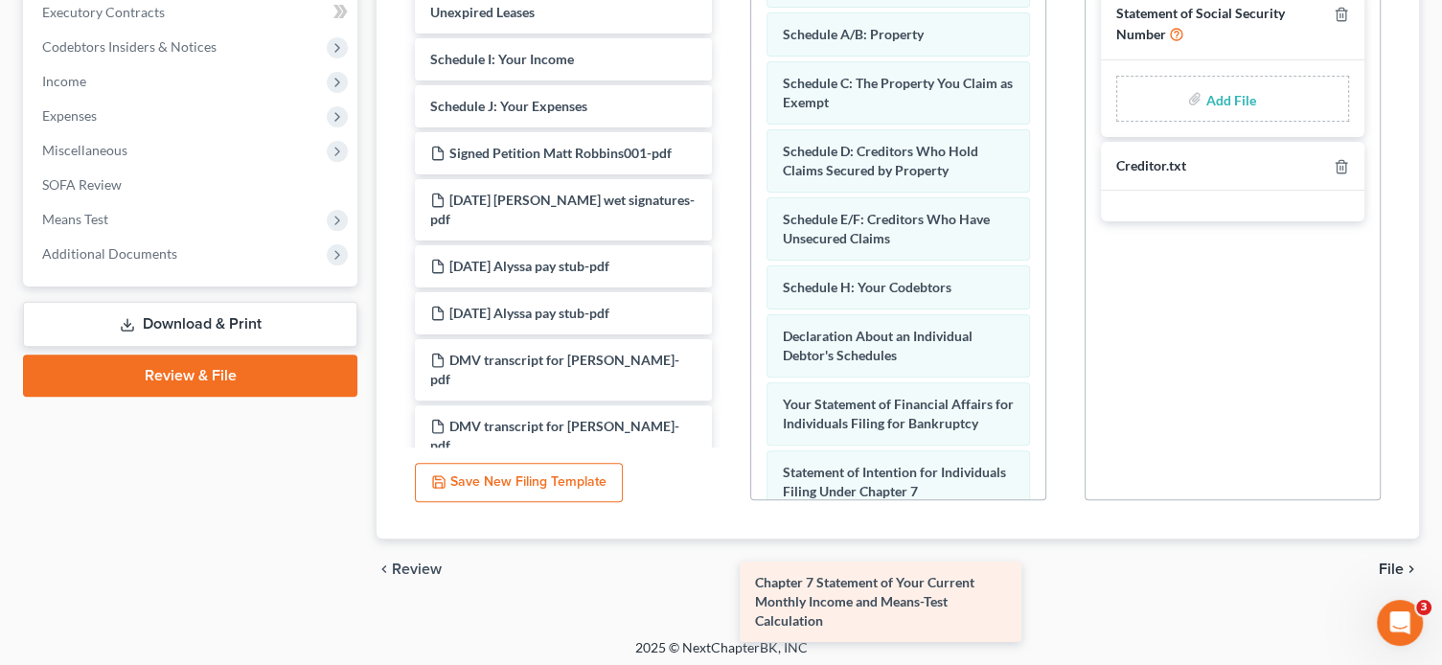
scroll to position [555, 0]
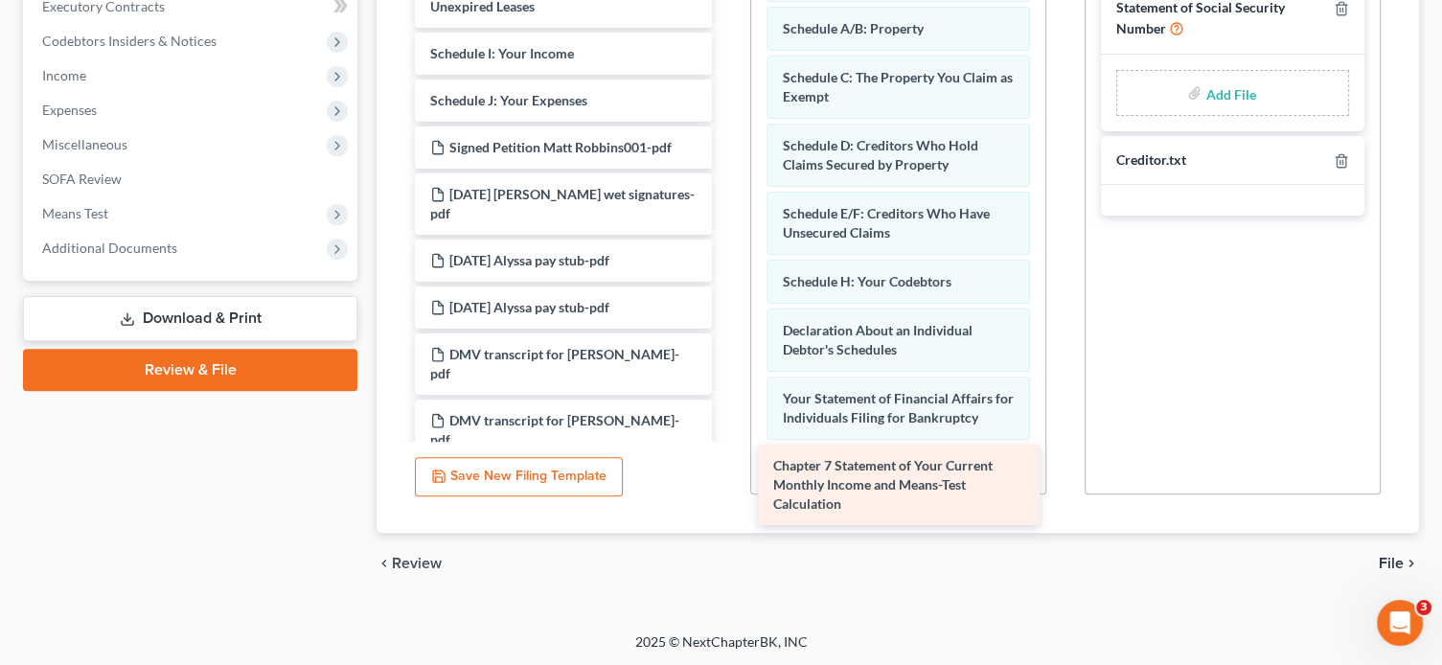
drag, startPoint x: 554, startPoint y: 329, endPoint x: 897, endPoint y: 477, distance: 373.8
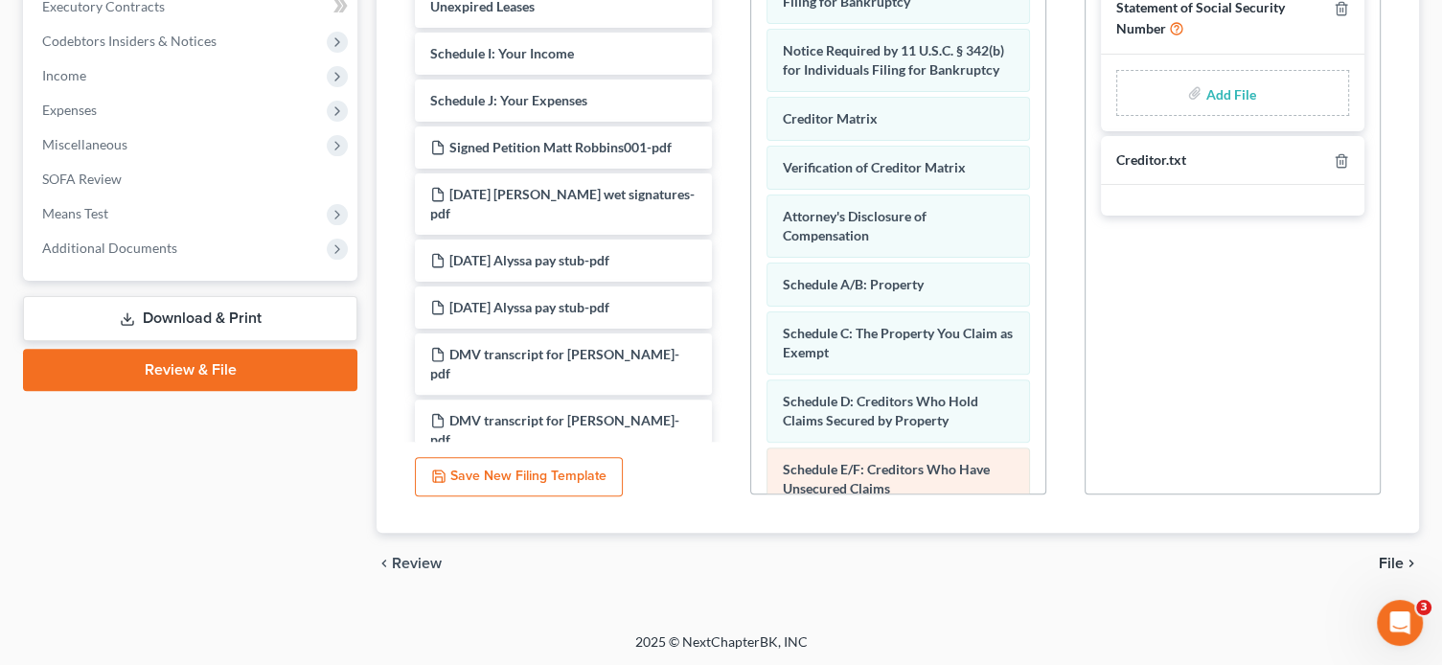
scroll to position [0, 0]
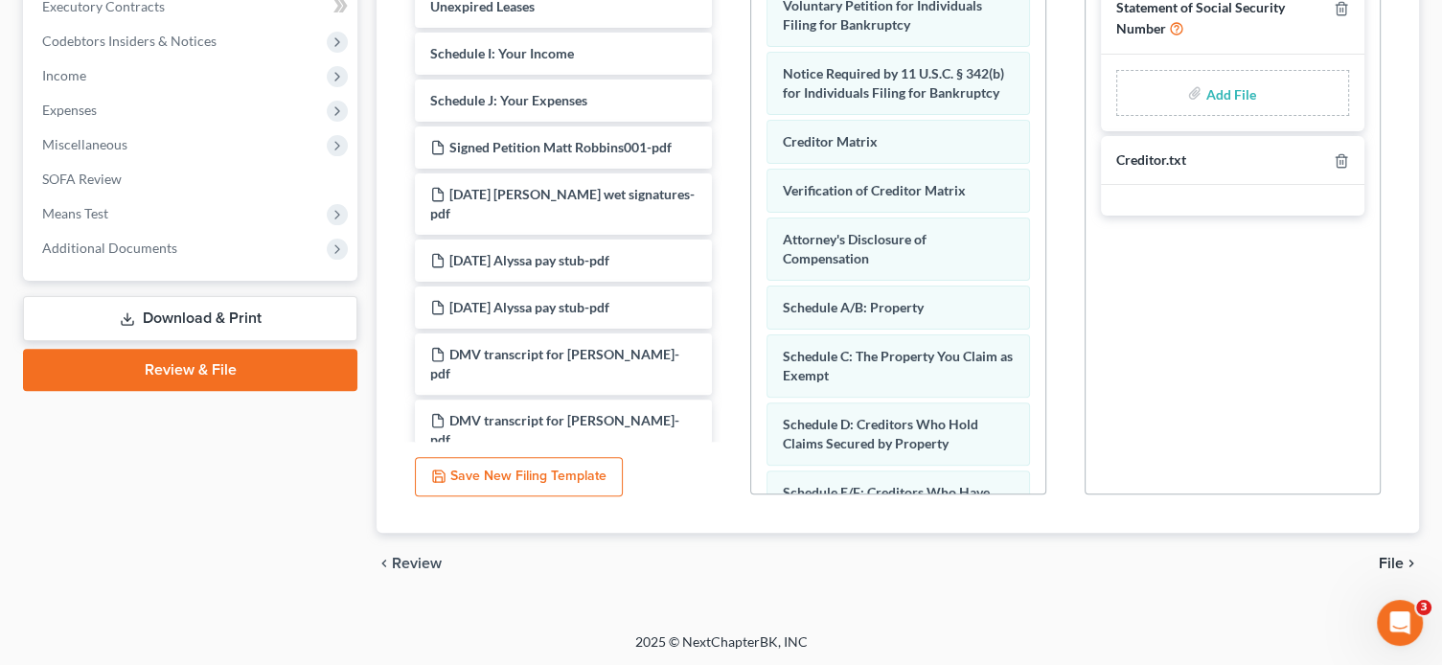
click at [1391, 562] on span "File" at bounding box center [1391, 563] width 25 height 15
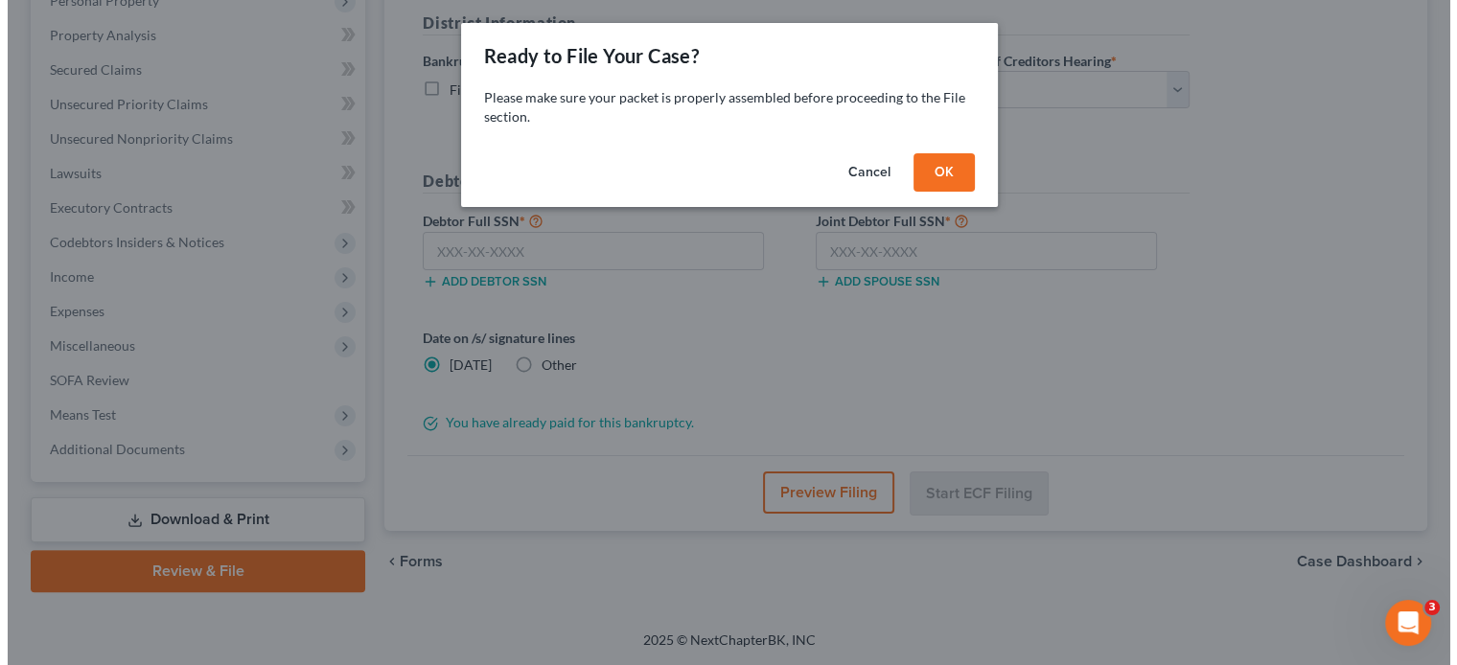
scroll to position [352, 0]
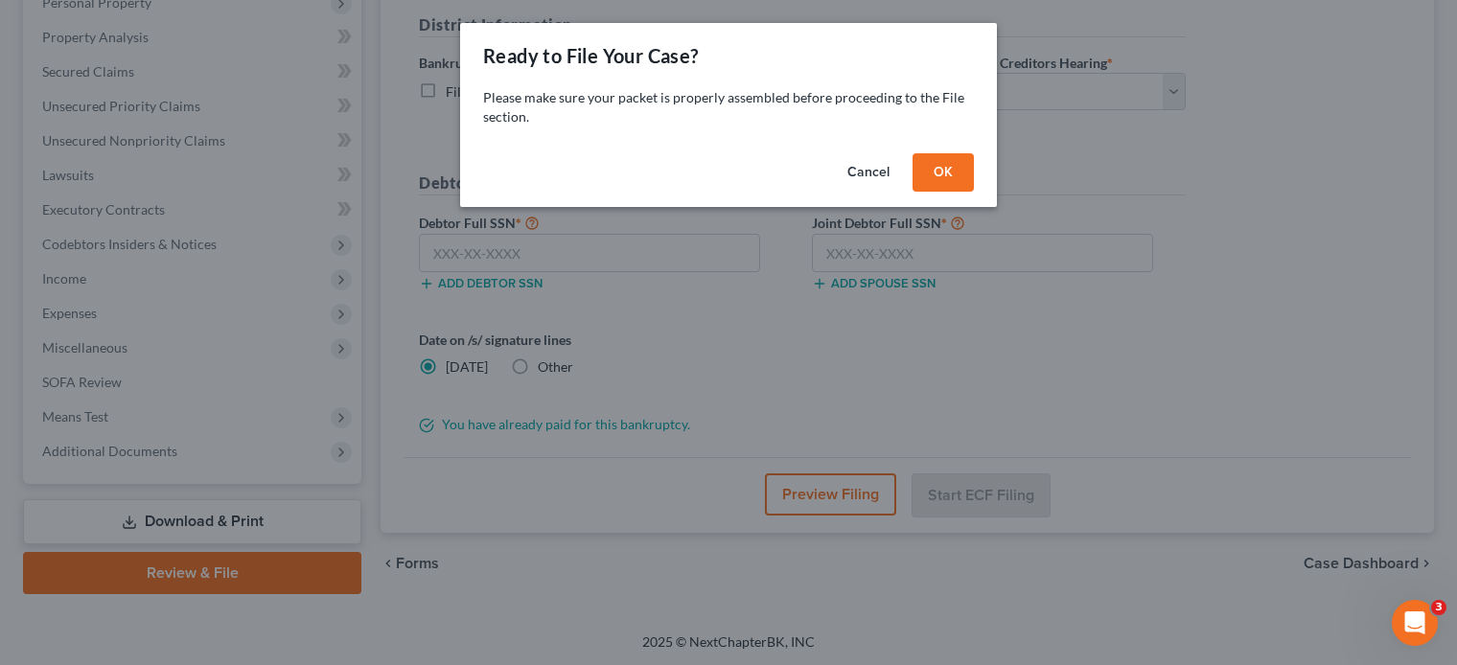
click at [941, 170] on button "OK" at bounding box center [942, 172] width 61 height 38
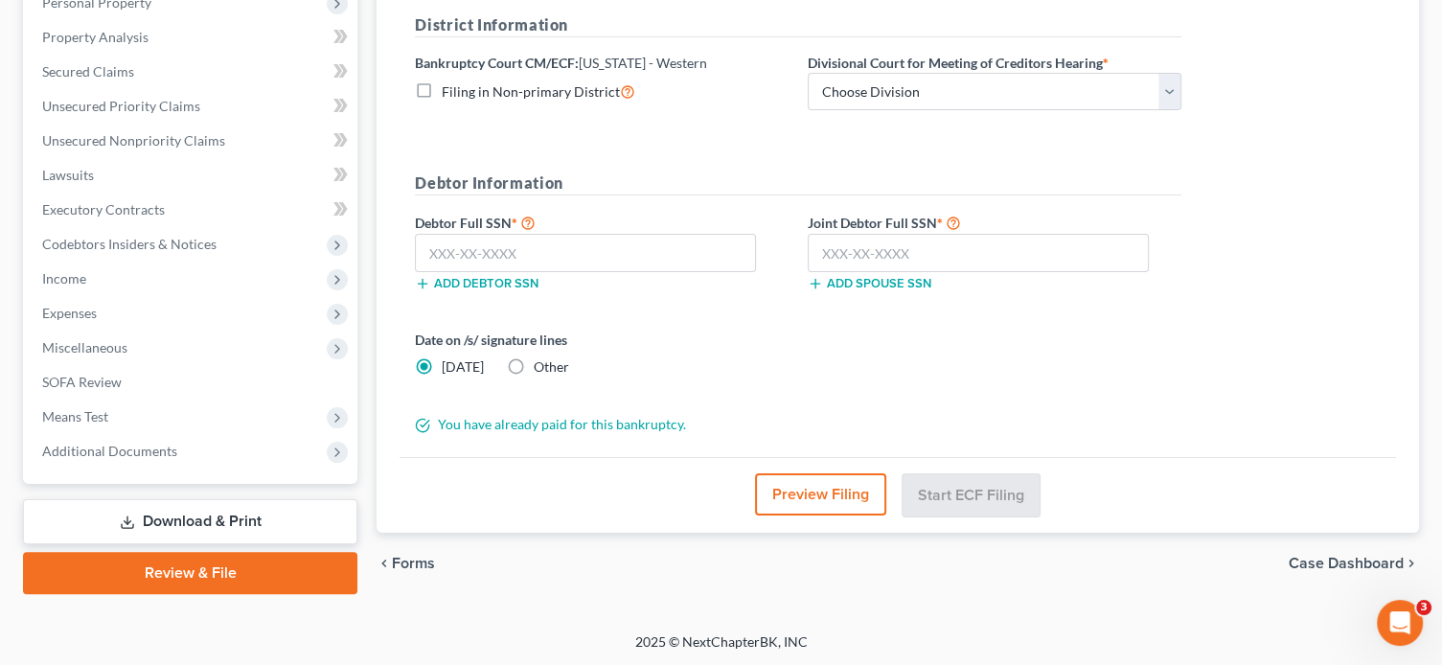
click at [802, 486] on button "Preview Filing" at bounding box center [820, 494] width 131 height 42
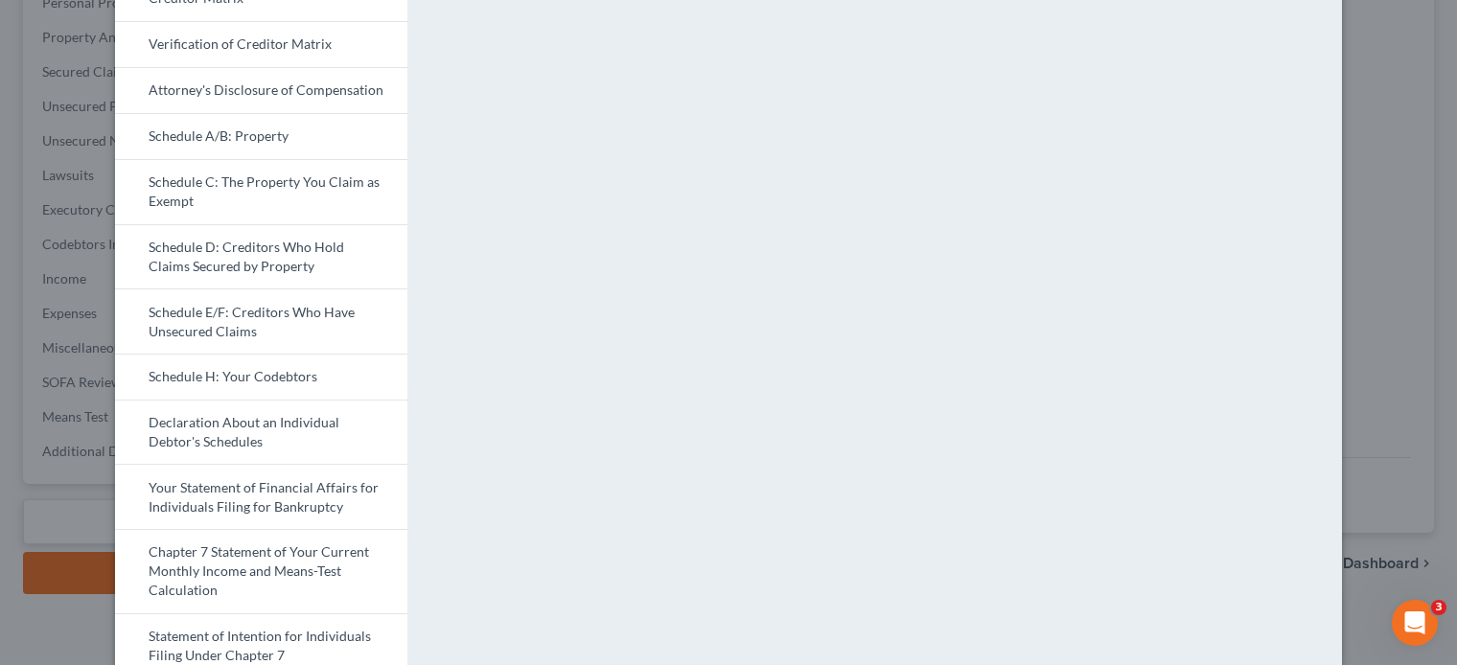
scroll to position [321, 0]
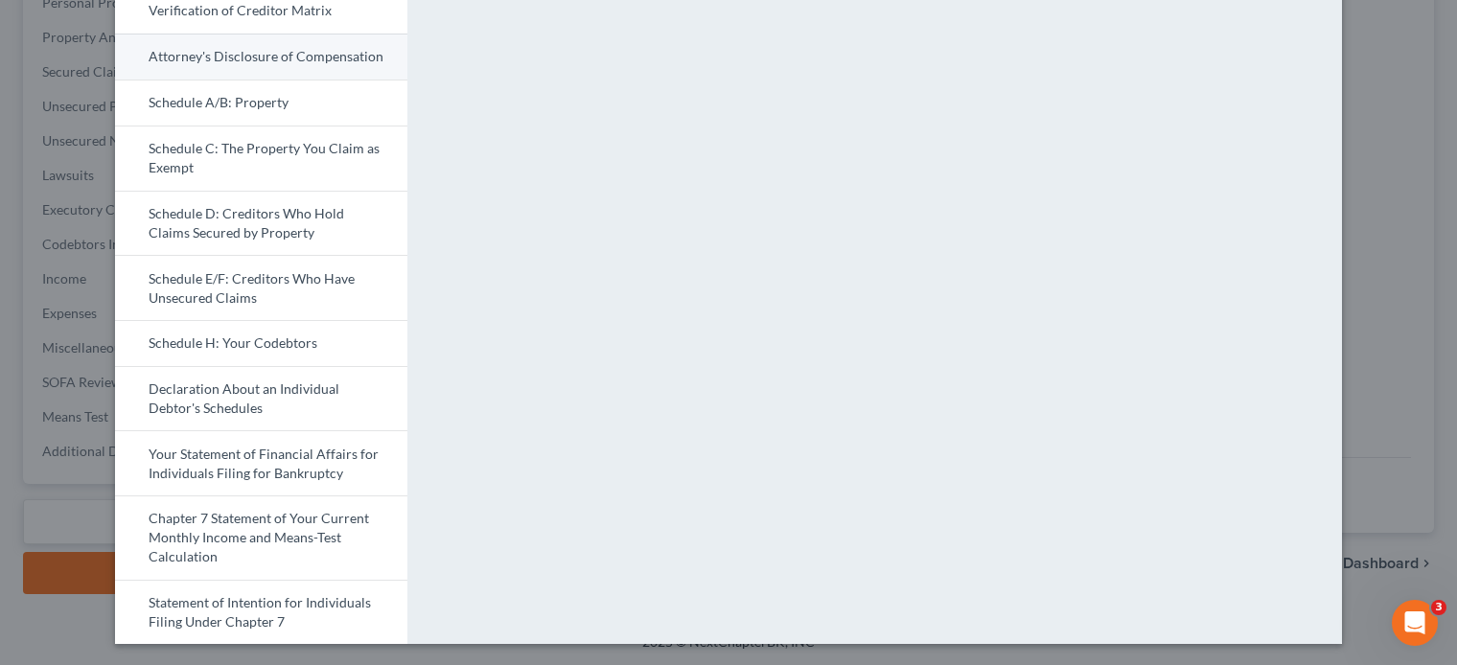
click at [252, 53] on link "Attorney's Disclosure of Compensation" at bounding box center [261, 57] width 292 height 46
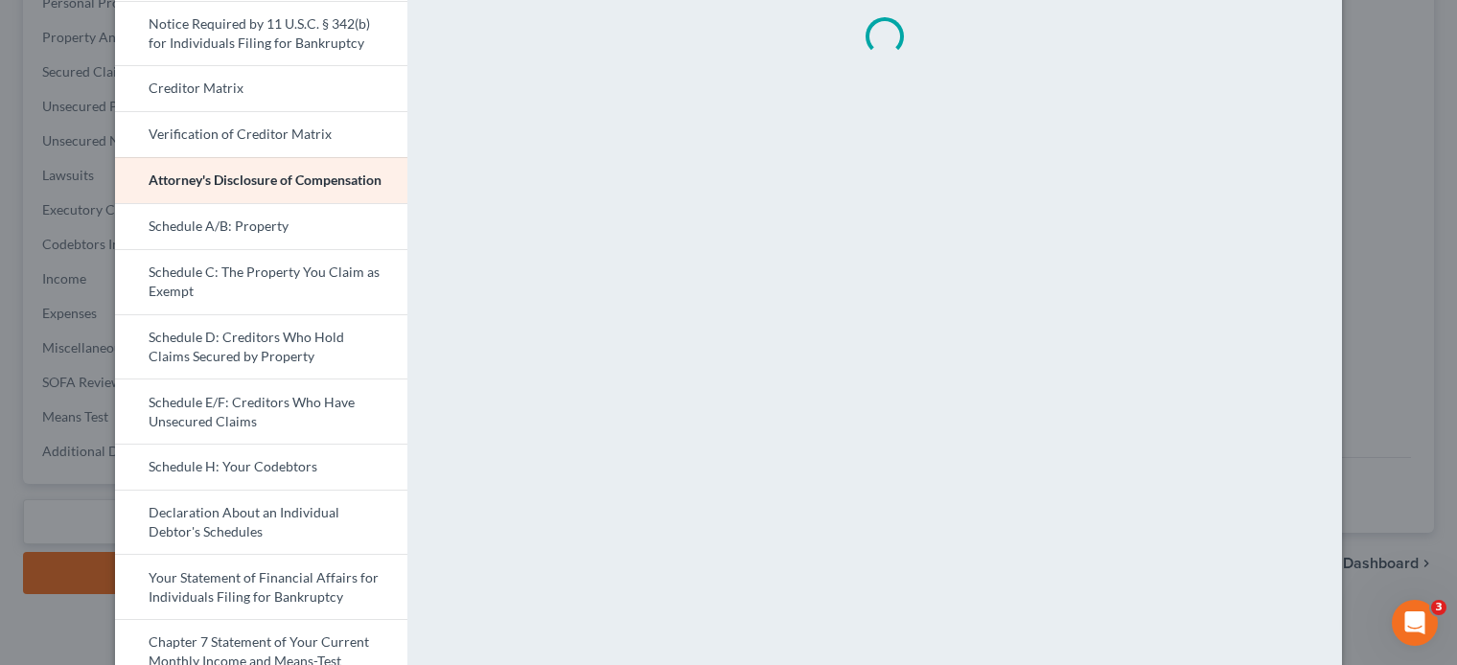
scroll to position [34, 0]
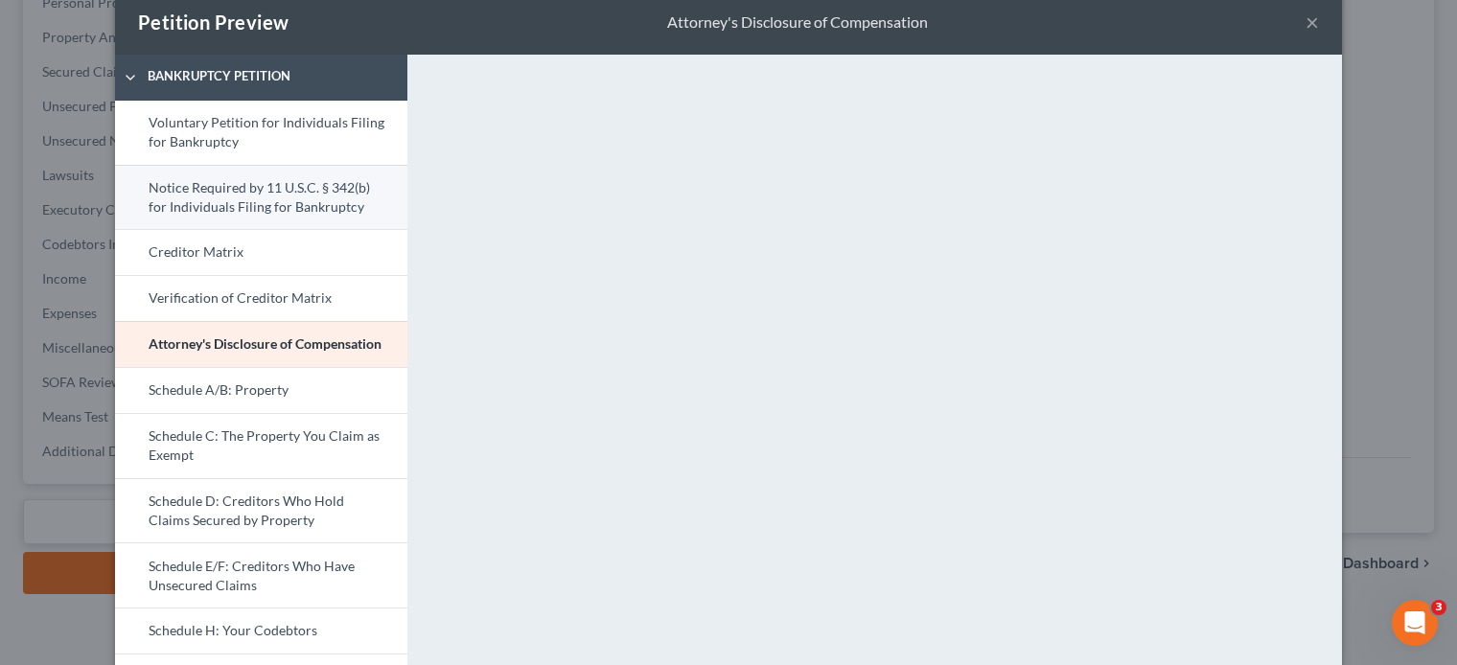
click at [221, 191] on link "Notice Required by 11 U.S.C. § 342(b) for Individuals Filing for Bankruptcy" at bounding box center [261, 197] width 292 height 65
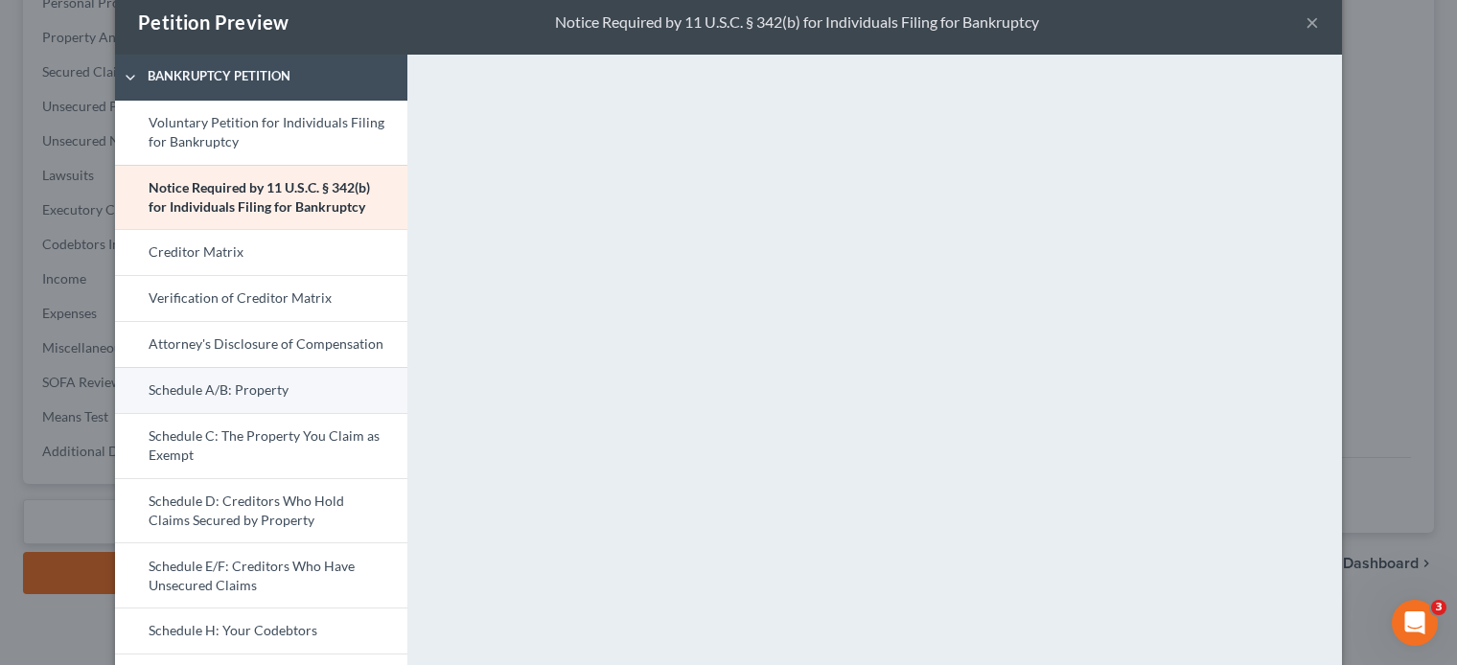
click at [195, 394] on link "Schedule A/B: Property" at bounding box center [261, 390] width 292 height 46
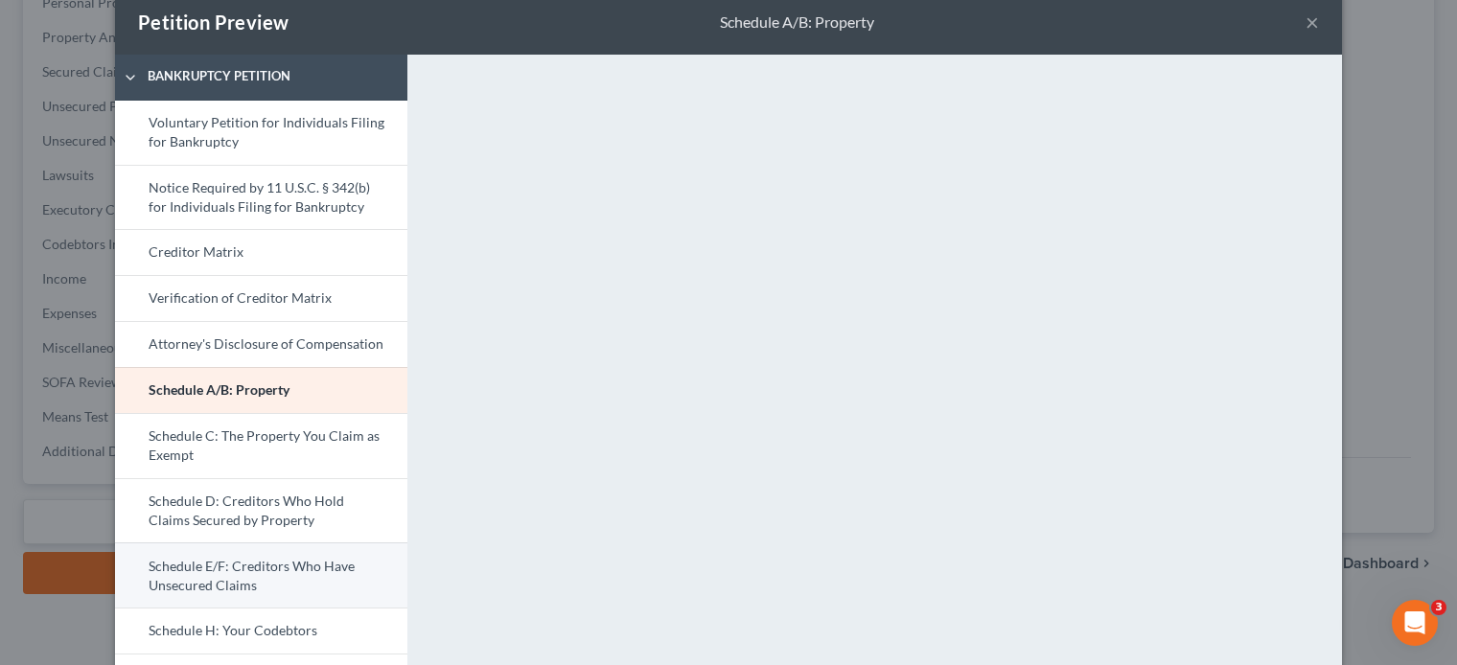
click at [230, 570] on link "Schedule E/F: Creditors Who Have Unsecured Claims" at bounding box center [261, 574] width 292 height 65
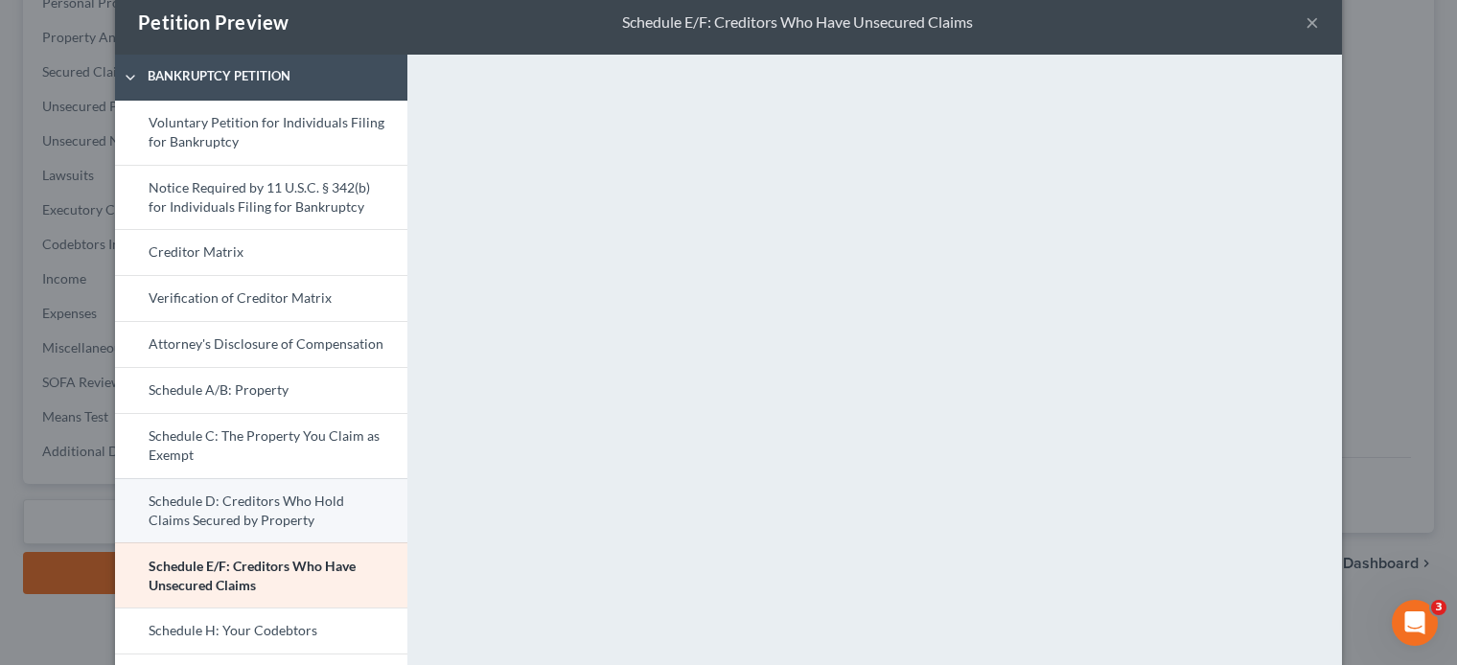
click at [261, 508] on link "Schedule D: Creditors Who Hold Claims Secured by Property" at bounding box center [261, 510] width 292 height 65
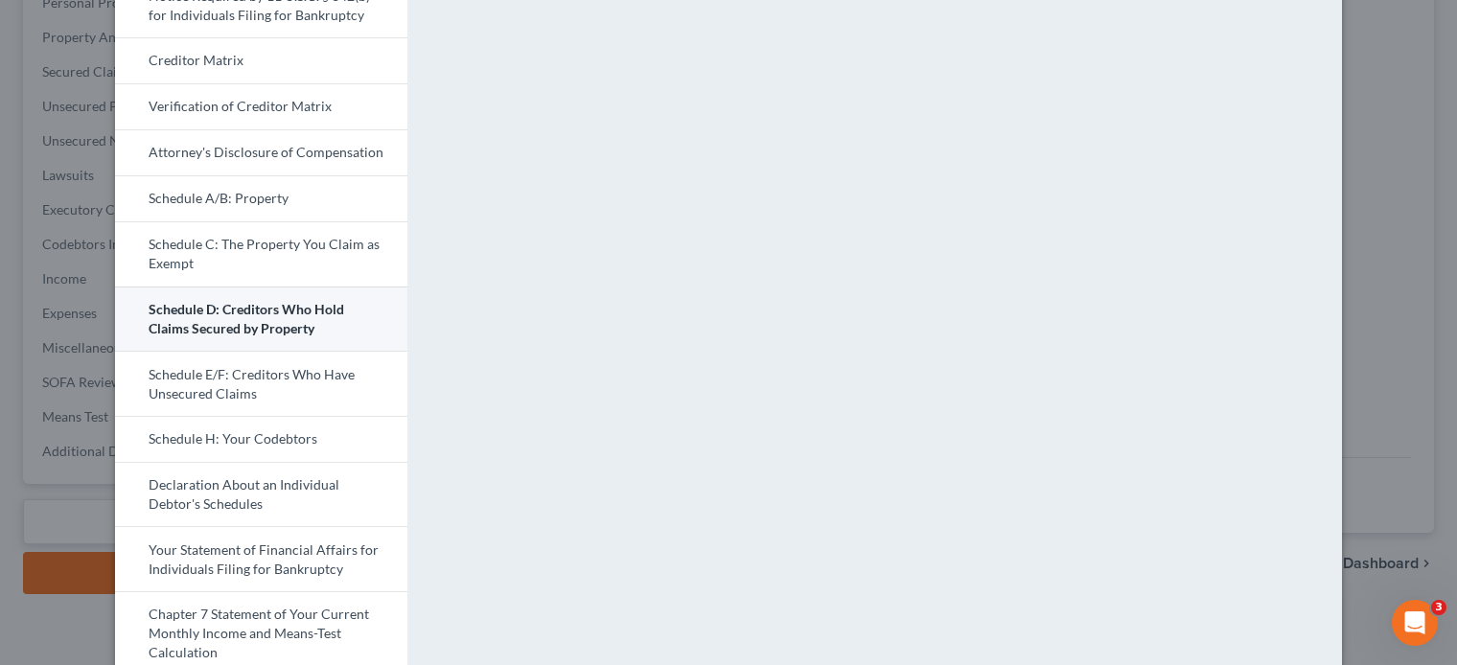
scroll to position [321, 0]
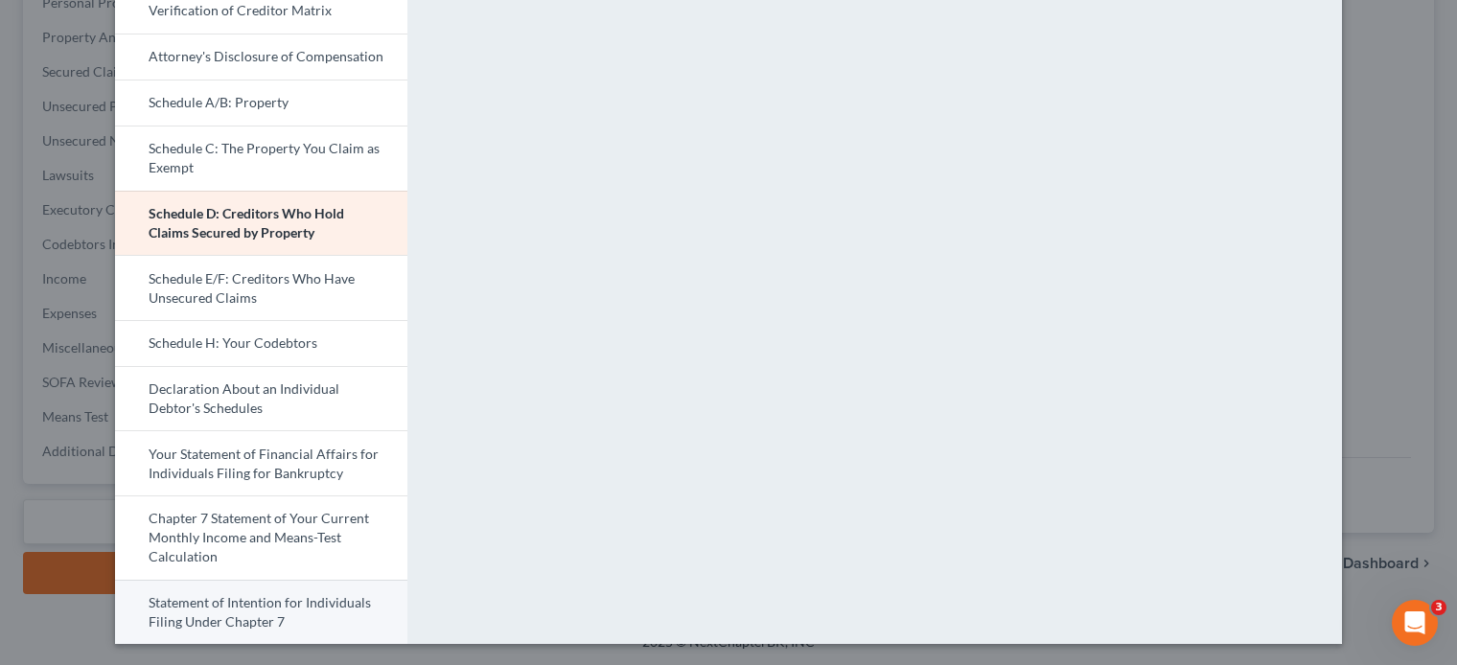
click at [259, 606] on link "Statement of Intention for Individuals Filing Under Chapter 7" at bounding box center [261, 612] width 292 height 65
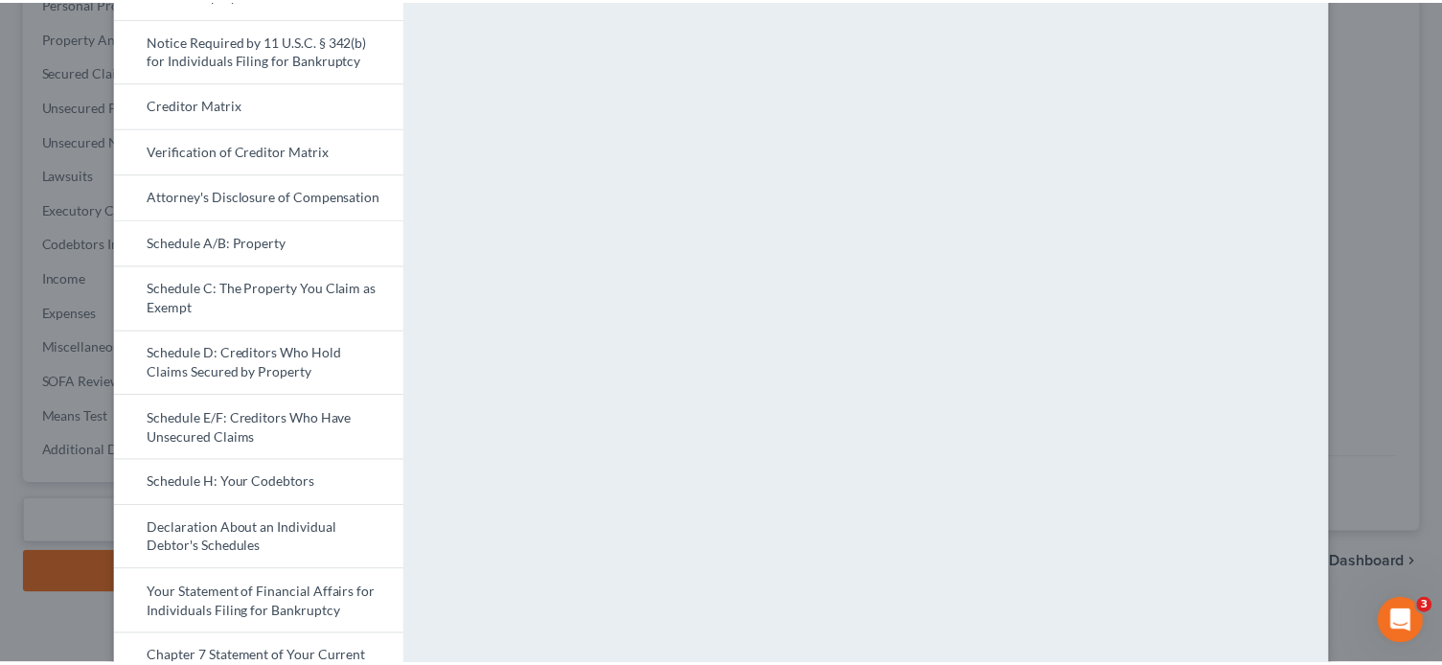
scroll to position [0, 0]
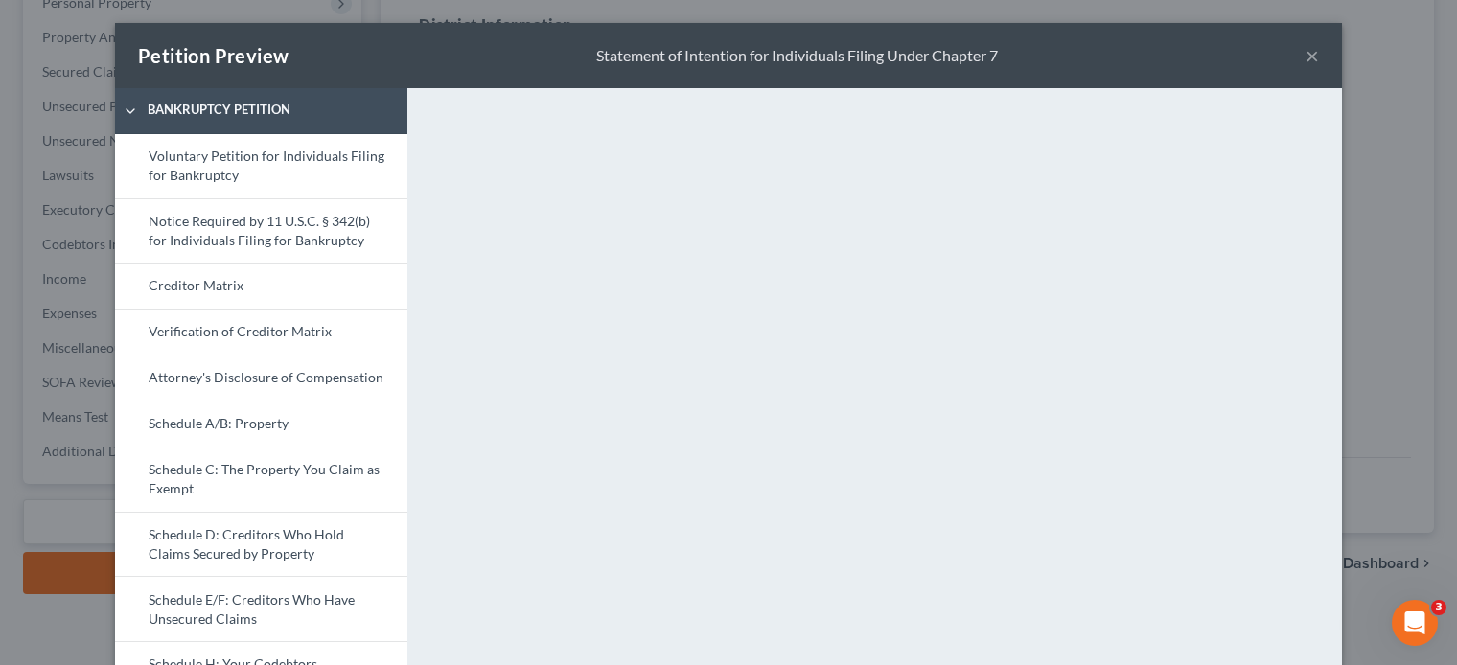
click at [1305, 54] on button "×" at bounding box center [1311, 55] width 13 height 23
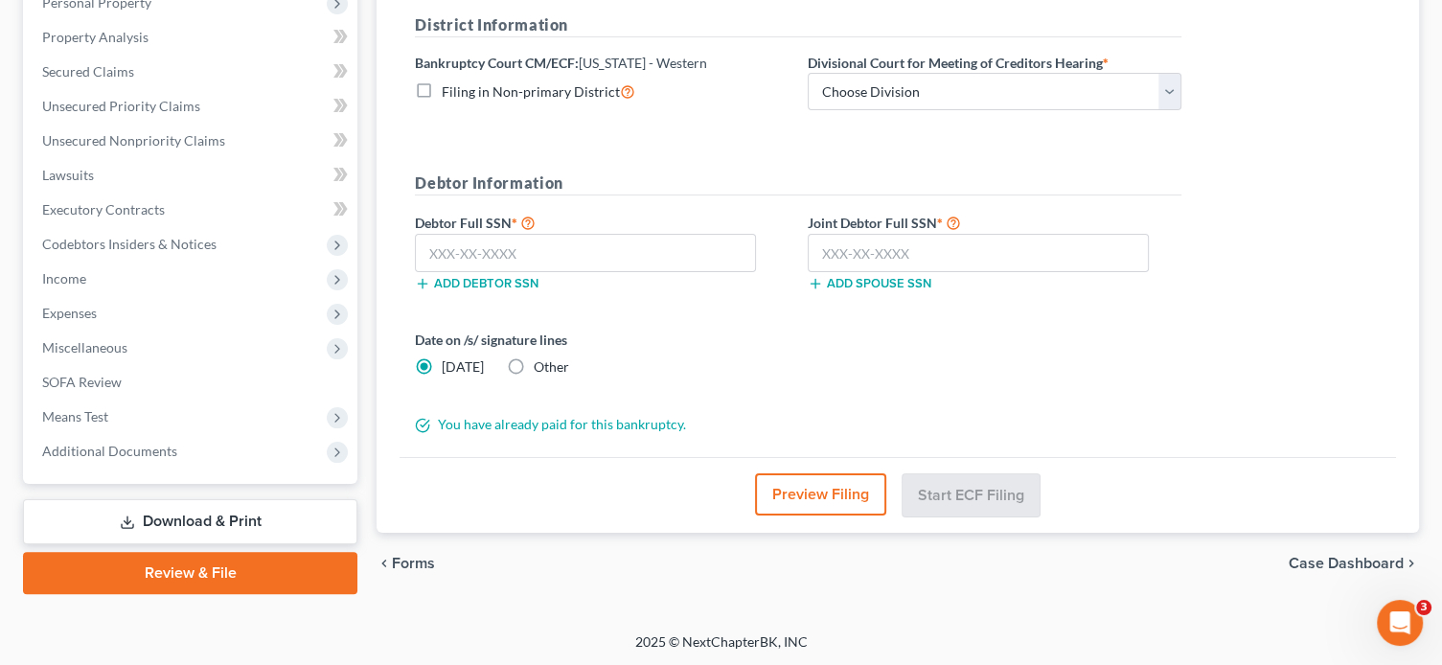
click at [1337, 559] on span "Case Dashboard" at bounding box center [1346, 563] width 115 height 15
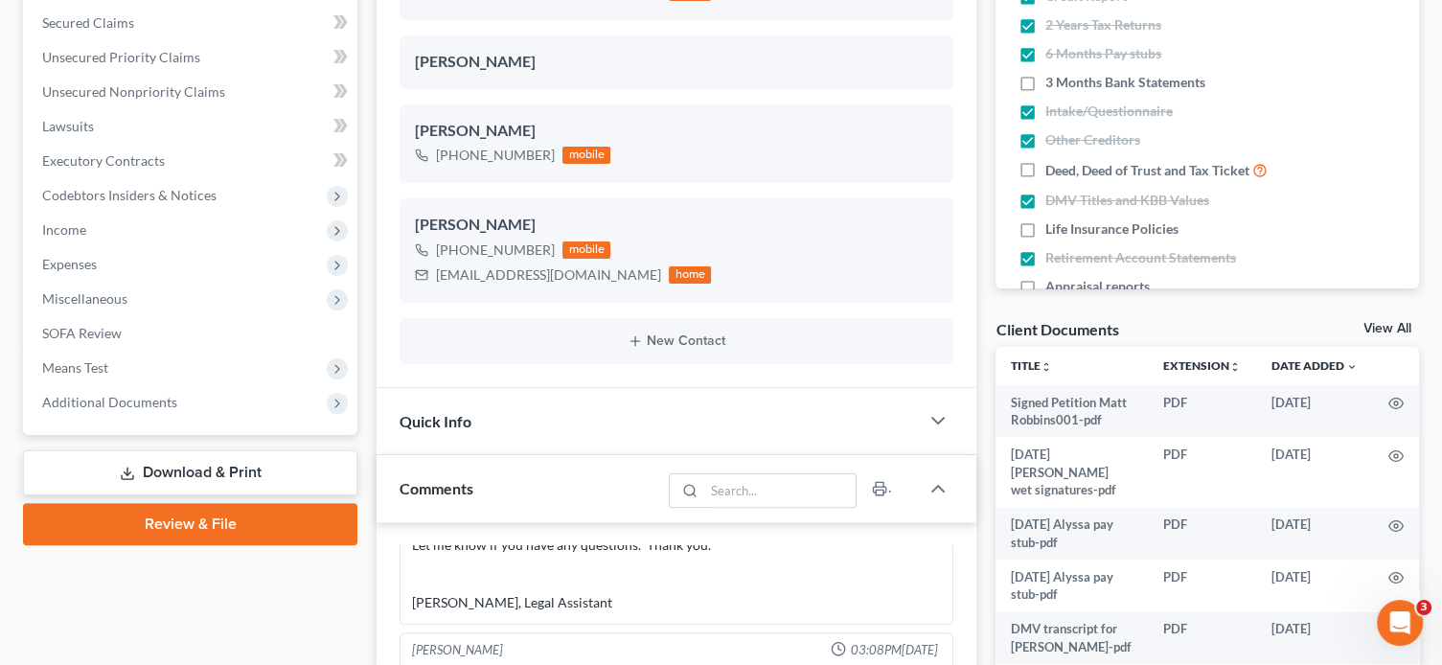
scroll to position [579, 0]
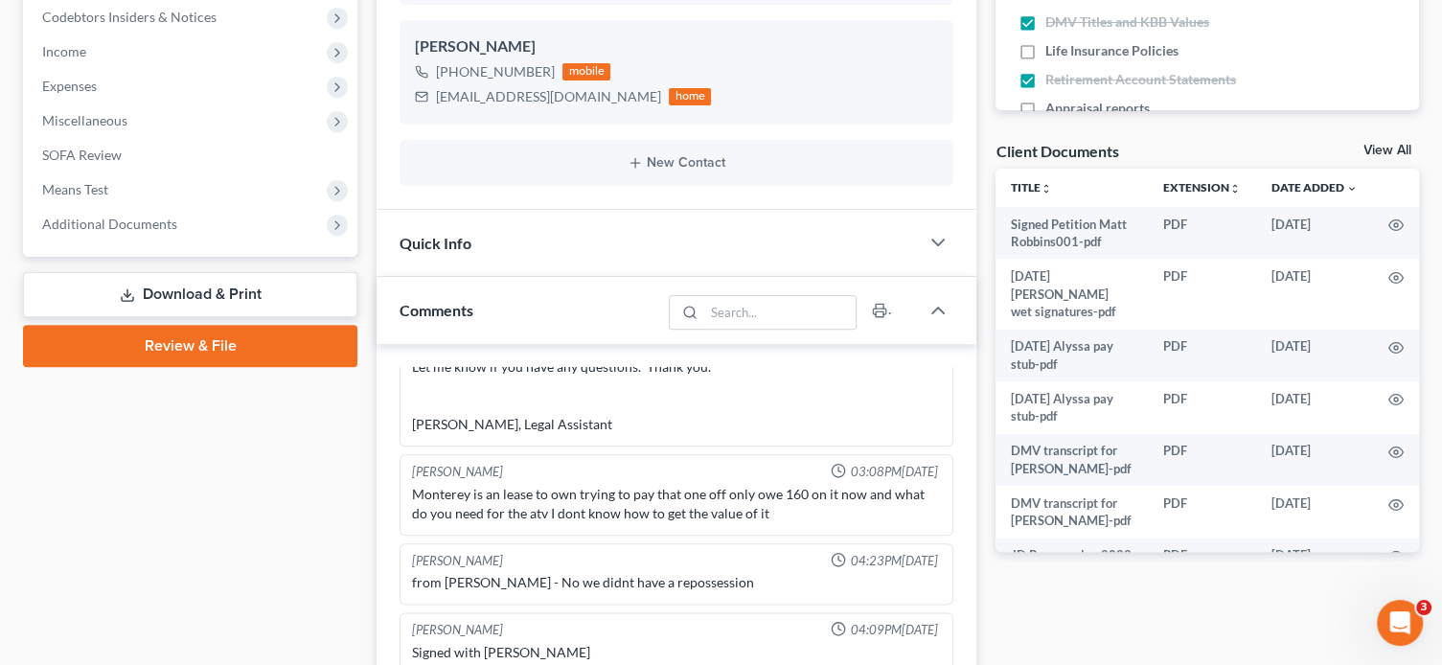
click at [158, 344] on link "Review & File" at bounding box center [190, 346] width 334 height 42
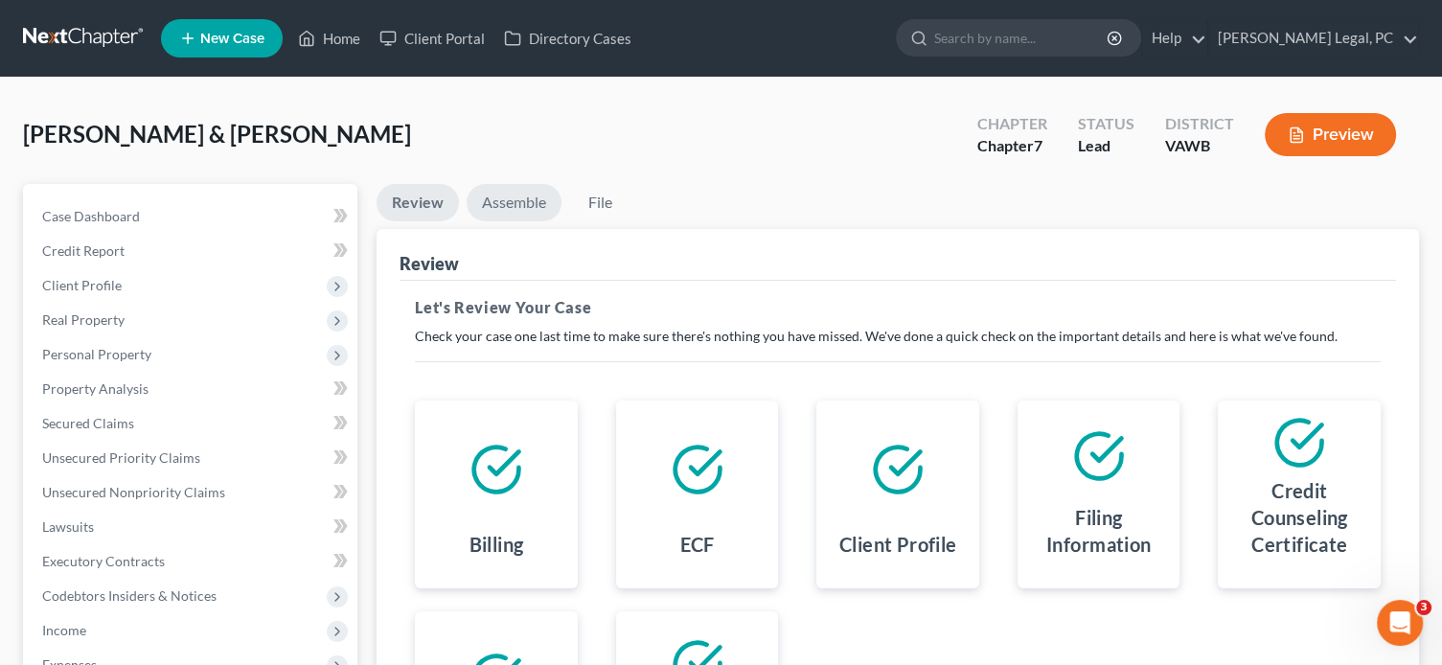
click at [514, 195] on link "Assemble" at bounding box center [514, 202] width 95 height 37
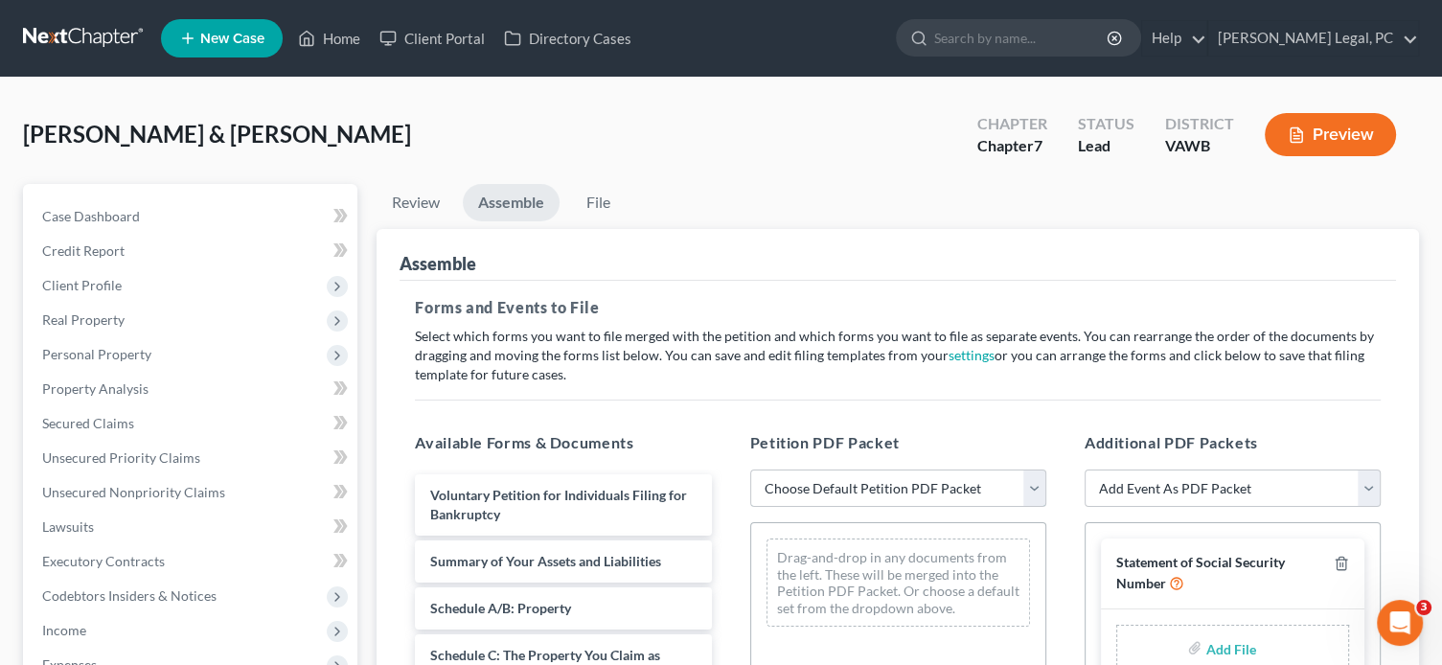
click at [839, 489] on select "Choose Default Petition PDF Packet Complete Bankruptcy Petition (all forms and …" at bounding box center [898, 489] width 296 height 38
select select "0"
click at [750, 470] on select "Choose Default Petition PDF Packet Complete Bankruptcy Petition (all forms and …" at bounding box center [898, 489] width 296 height 38
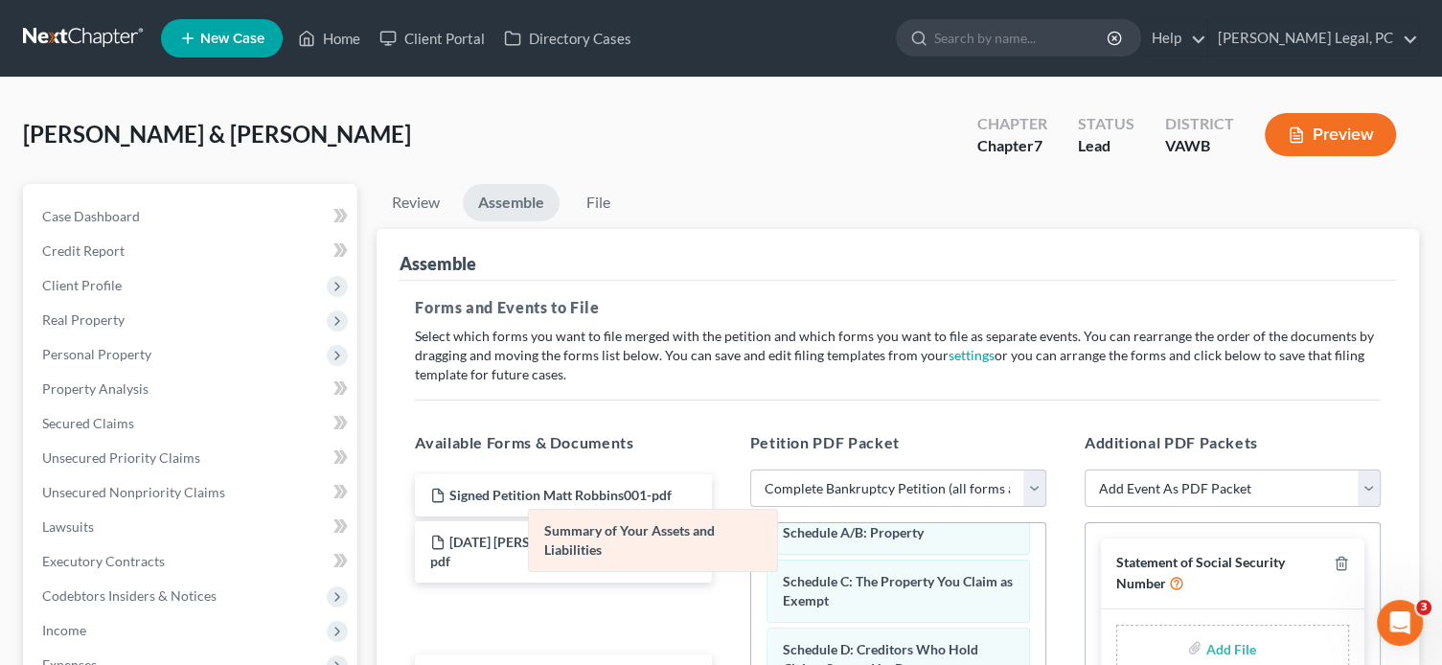
scroll to position [27, 0]
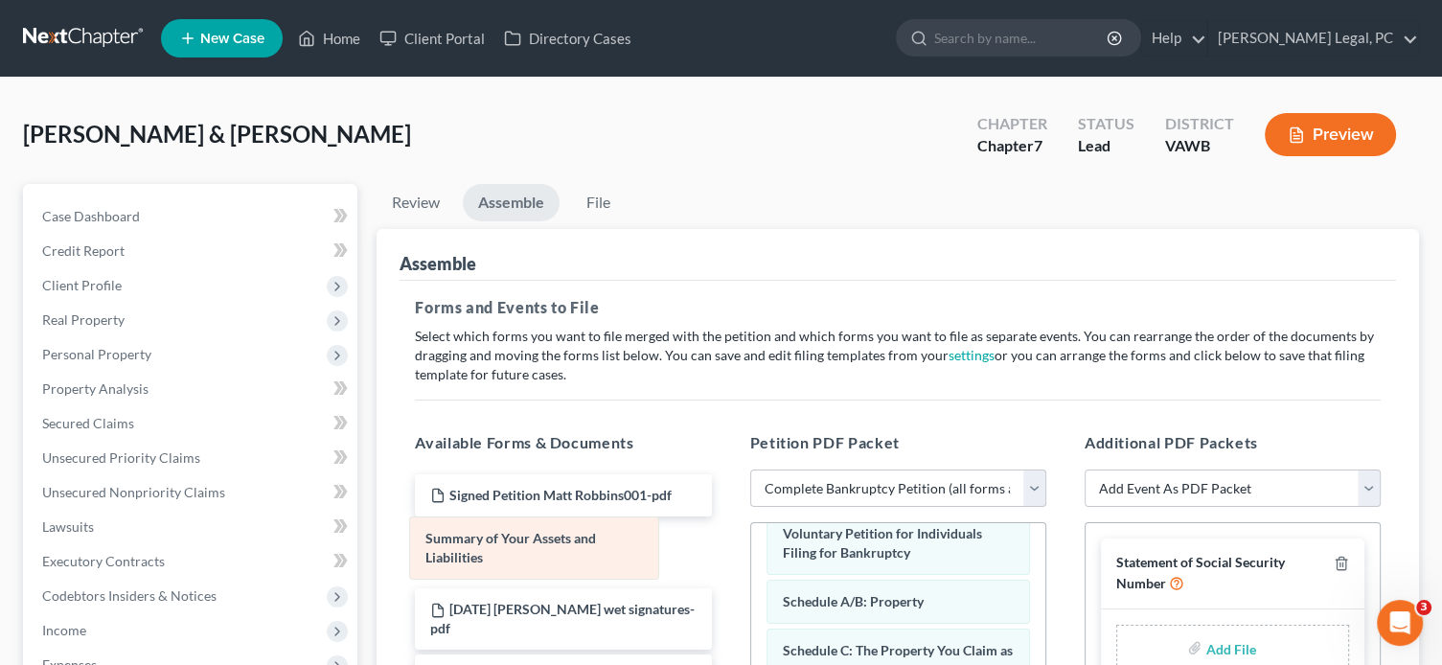
drag, startPoint x: 874, startPoint y: 551, endPoint x: 517, endPoint y: 559, distance: 356.6
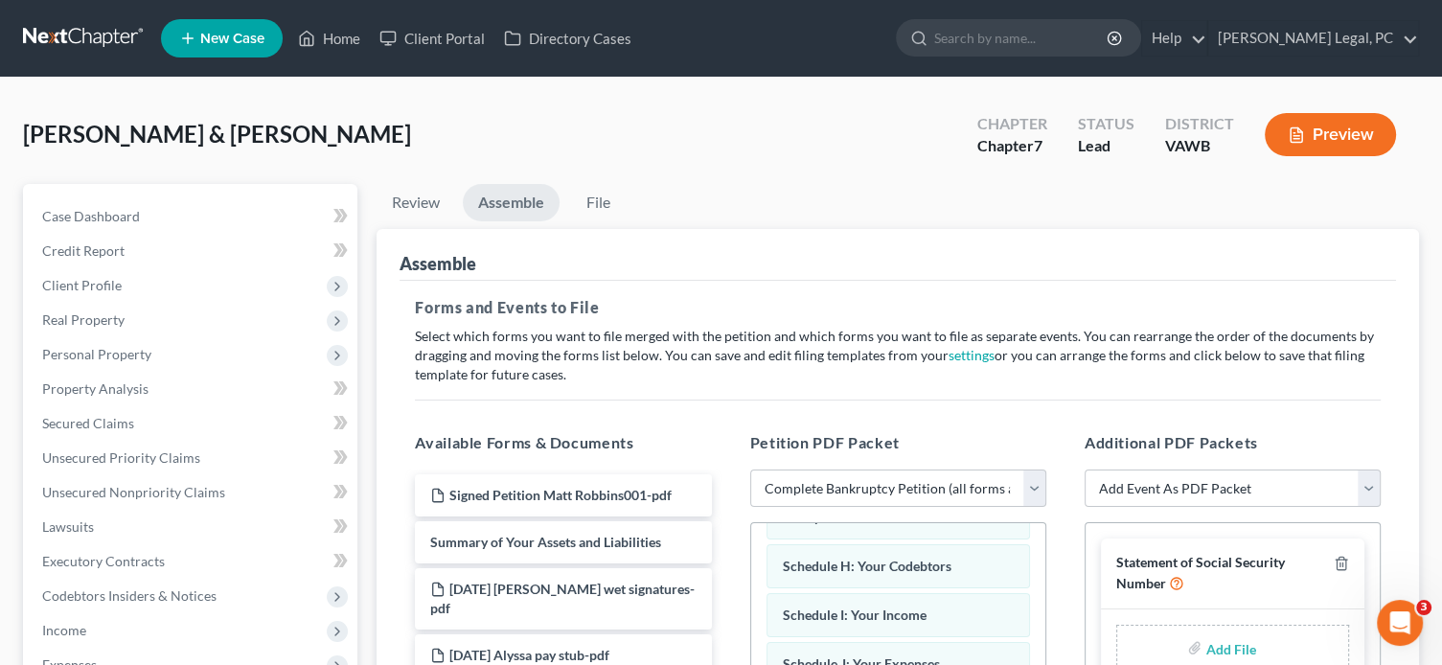
scroll to position [287, 0]
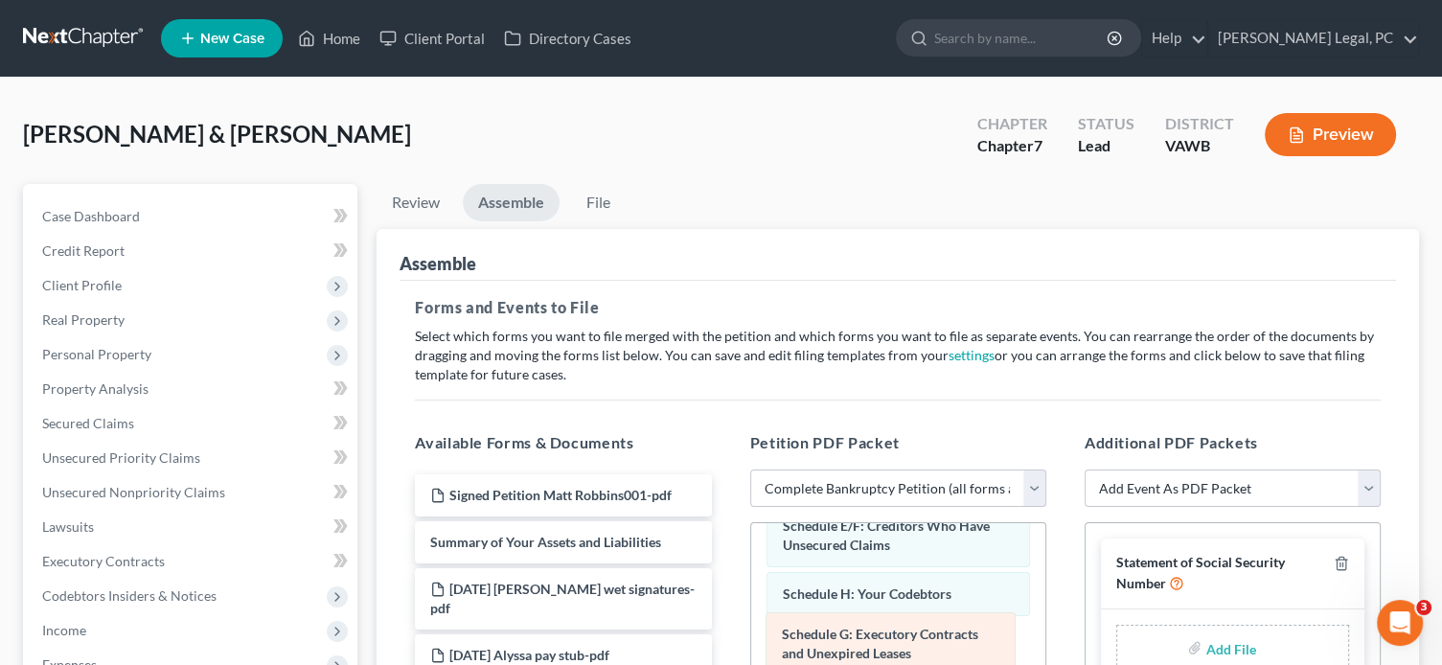
drag, startPoint x: 904, startPoint y: 601, endPoint x: 904, endPoint y: 644, distance: 43.1
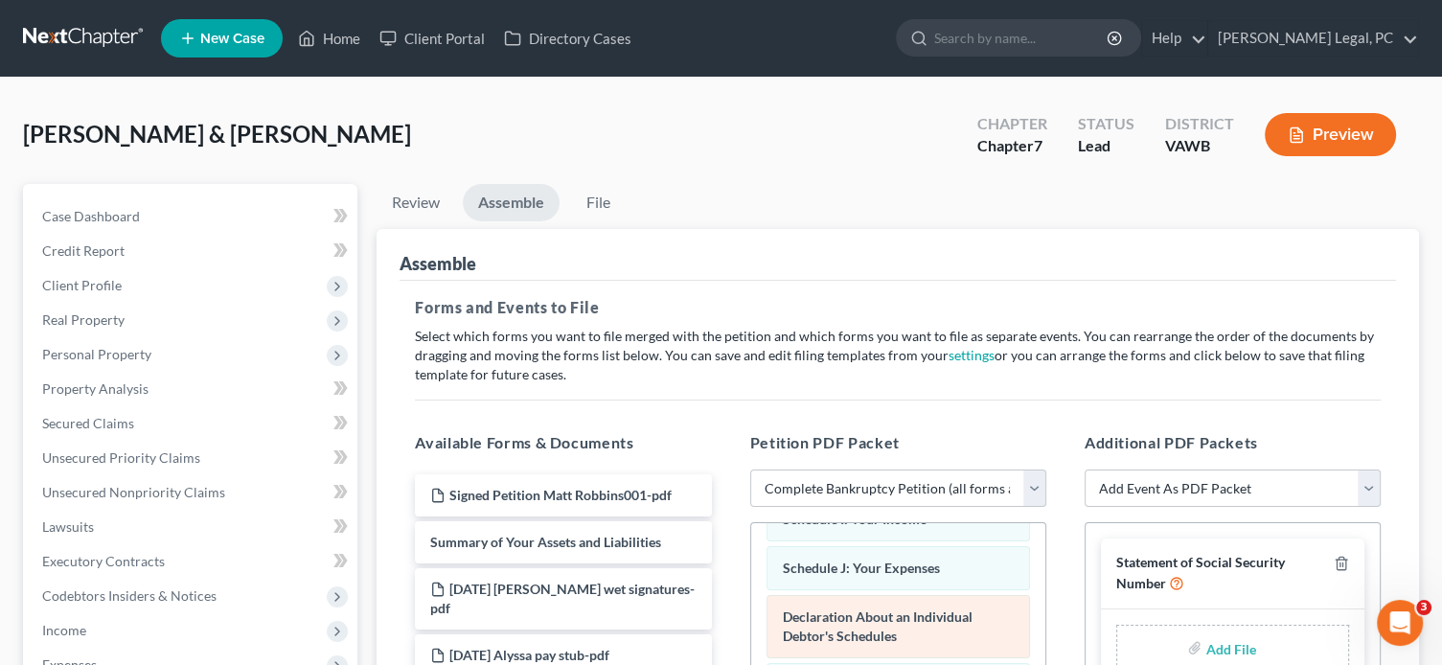
scroll to position [383, 0]
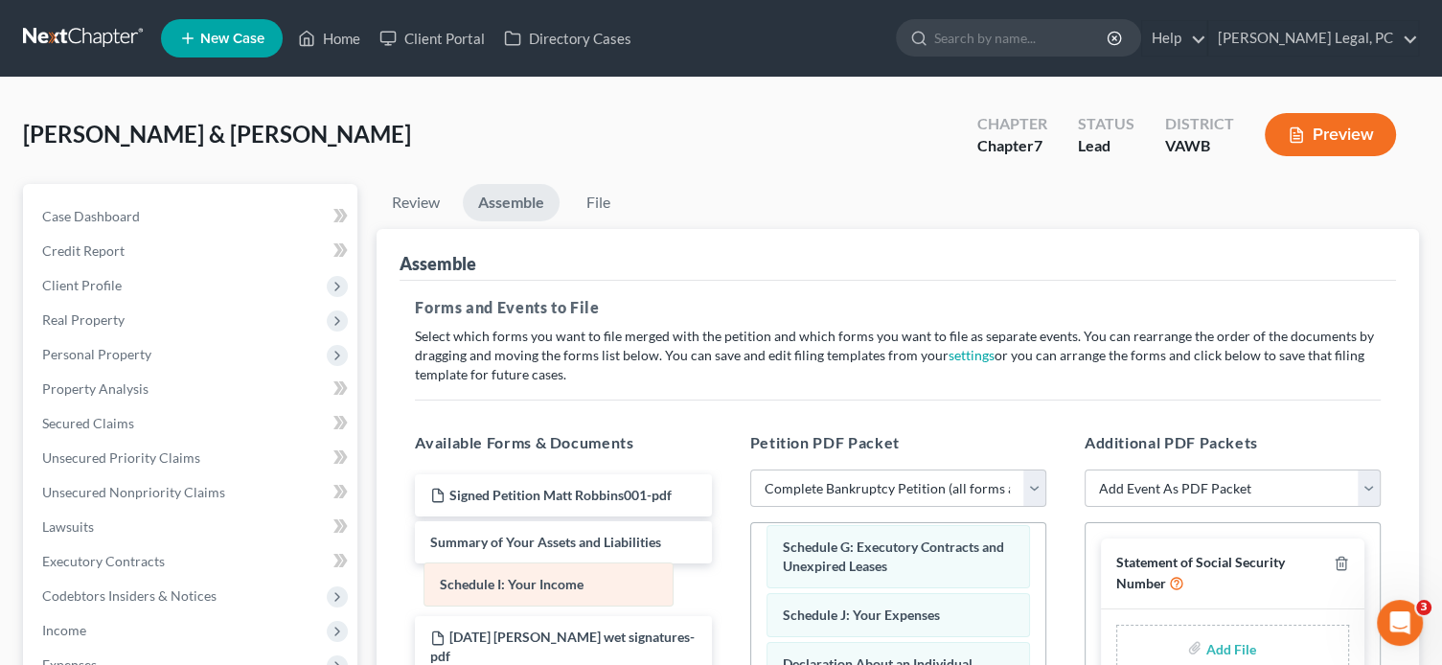
drag, startPoint x: 905, startPoint y: 609, endPoint x: 563, endPoint y: 582, distance: 343.2
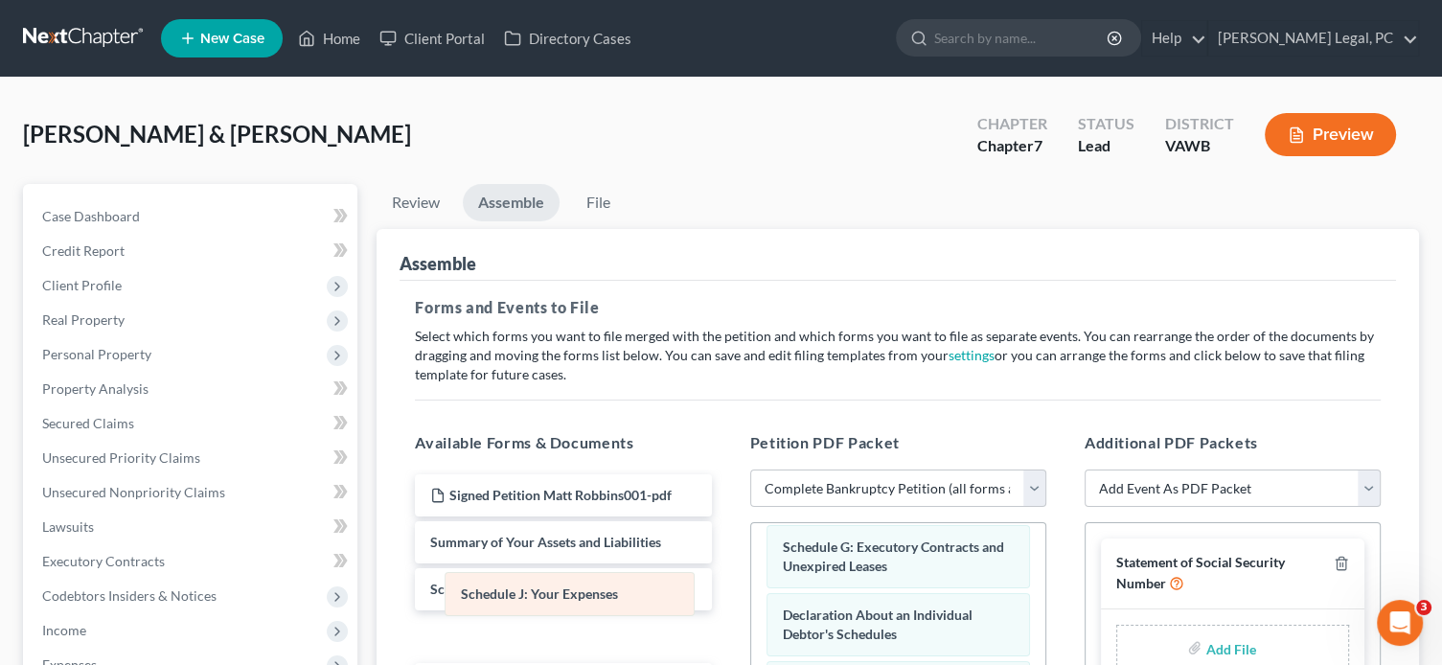
drag, startPoint x: 893, startPoint y: 612, endPoint x: 572, endPoint y: 595, distance: 321.5
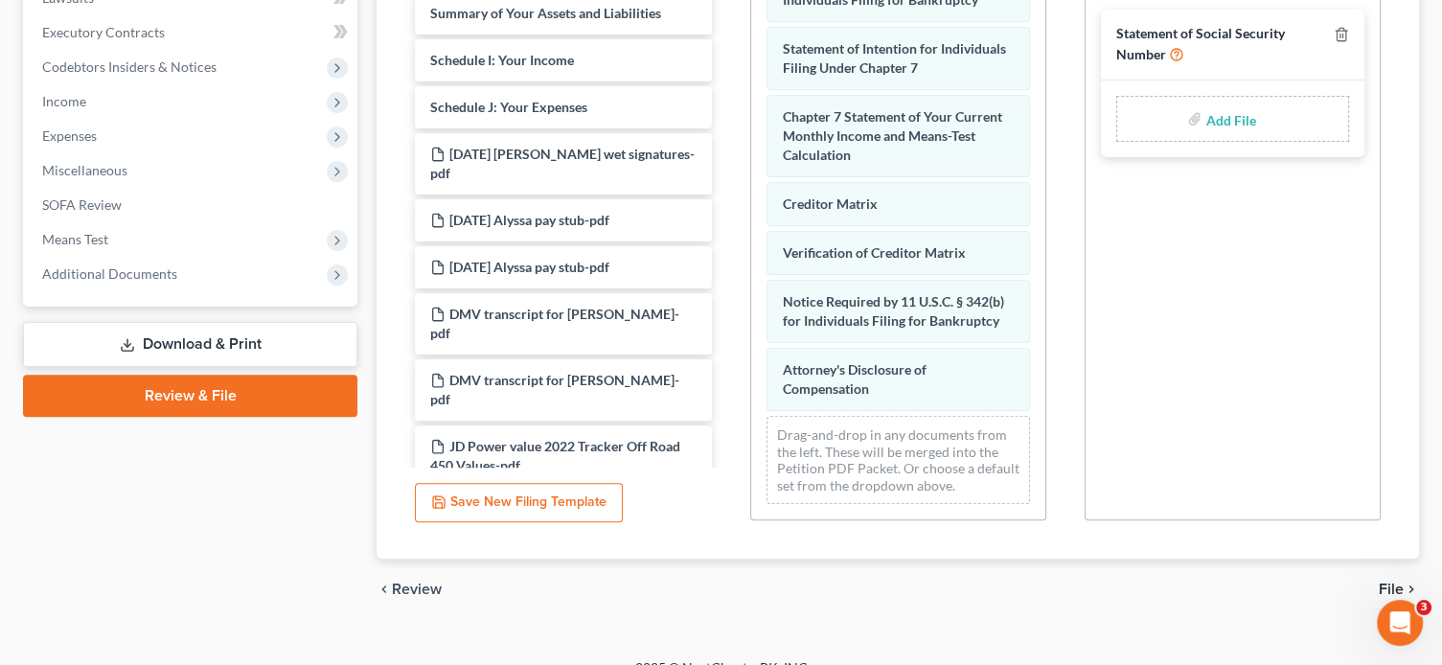
scroll to position [555, 0]
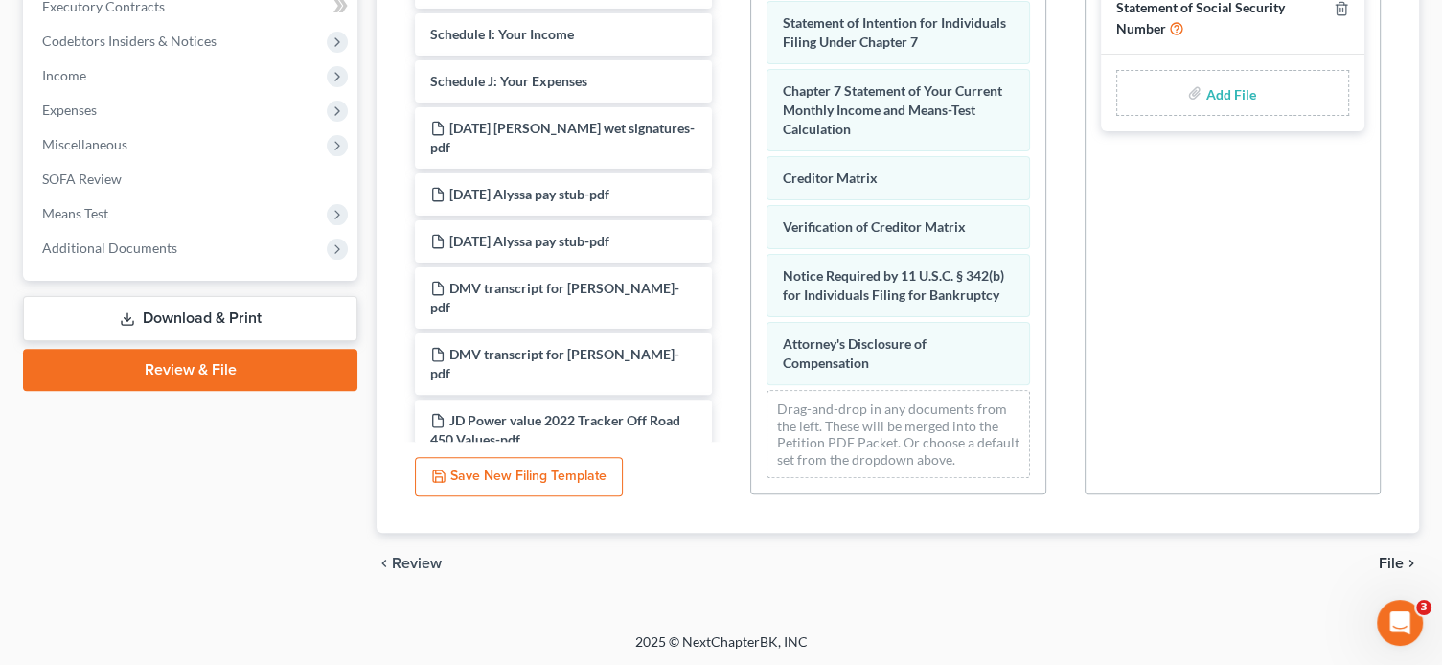
click at [1393, 560] on span "File" at bounding box center [1391, 563] width 25 height 15
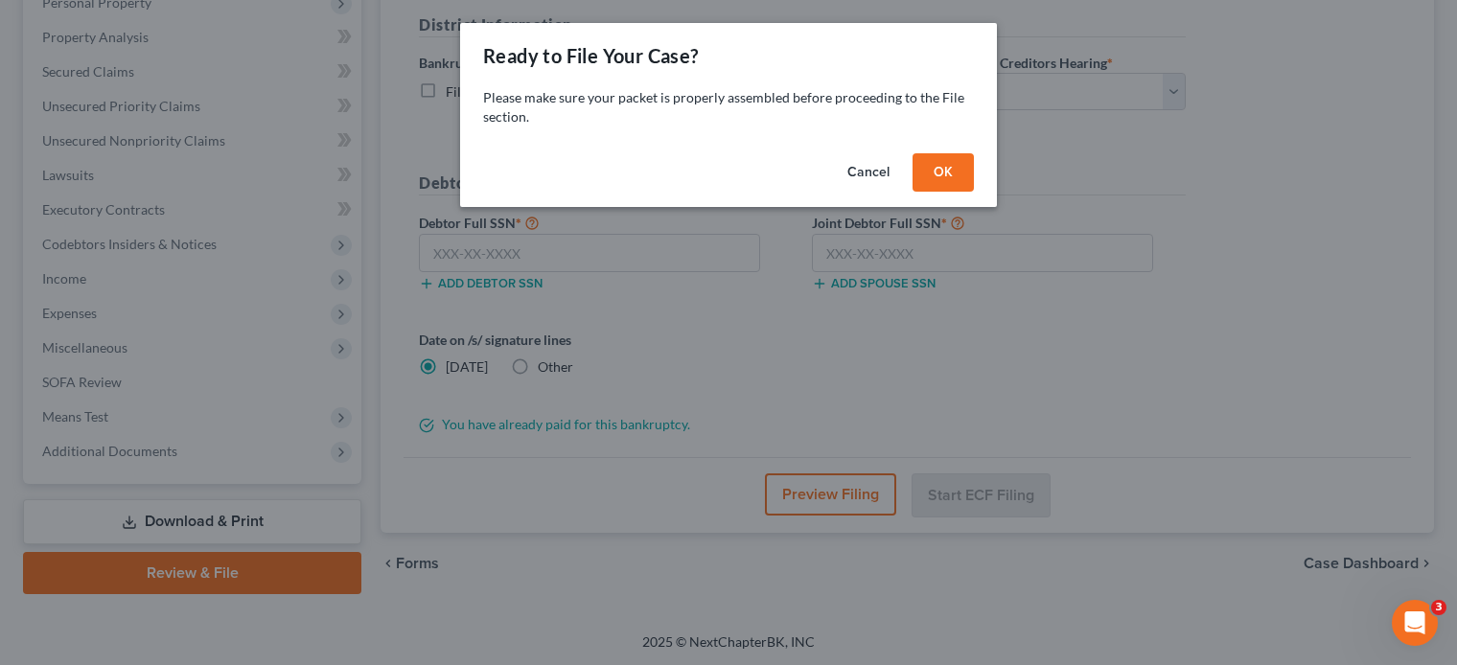
click at [951, 179] on button "OK" at bounding box center [942, 172] width 61 height 38
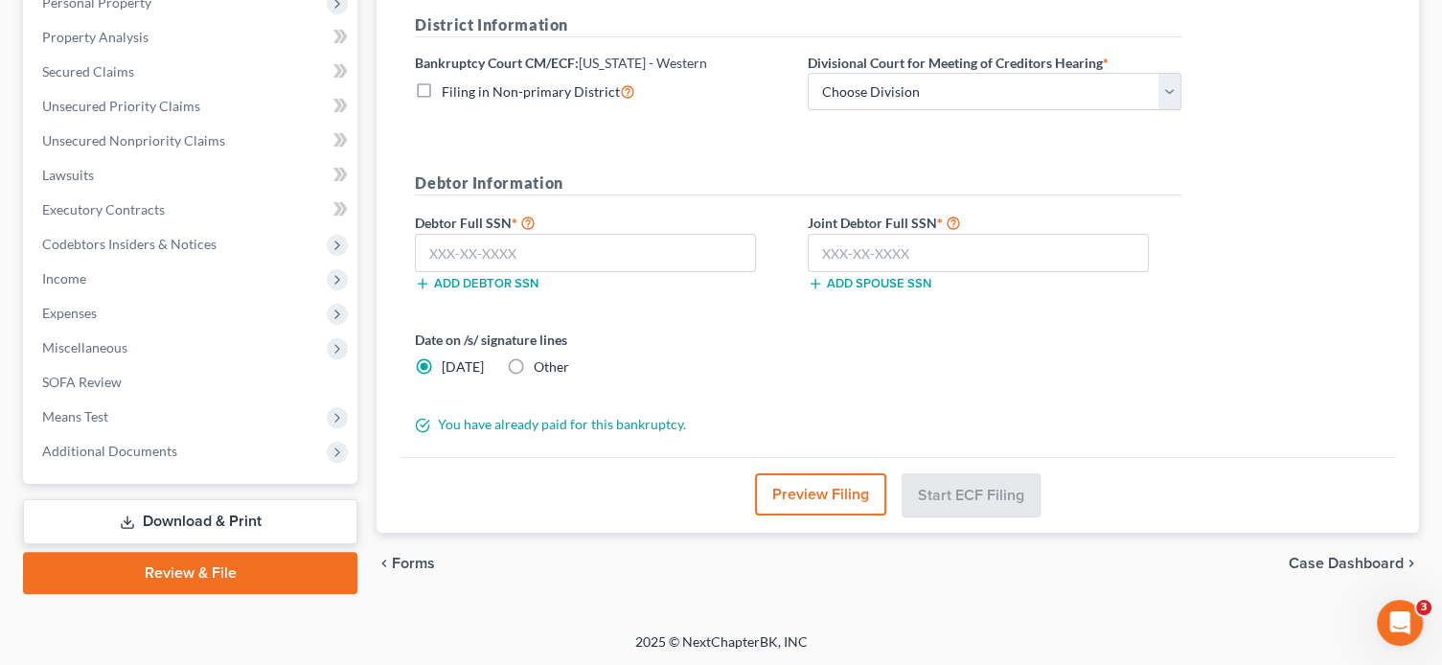
click at [816, 490] on button "Preview Filing" at bounding box center [820, 494] width 131 height 42
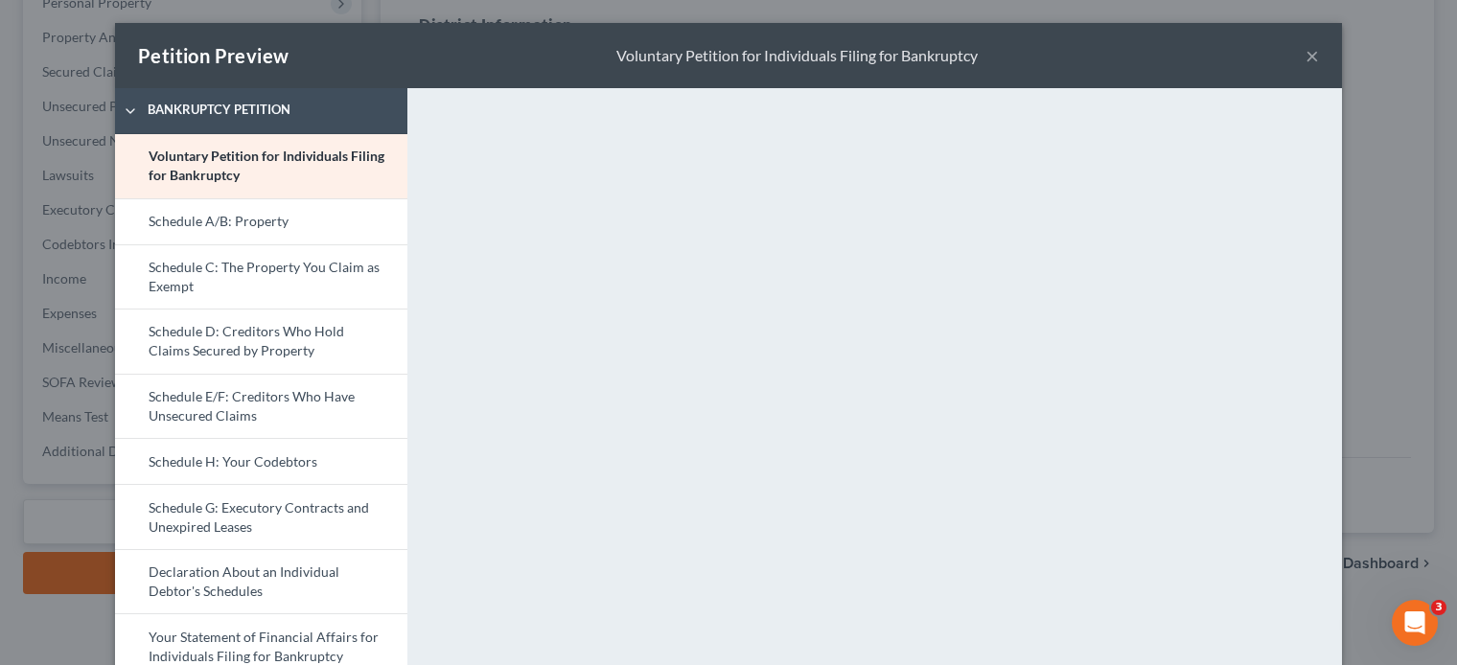
click at [1308, 54] on button "×" at bounding box center [1311, 55] width 13 height 23
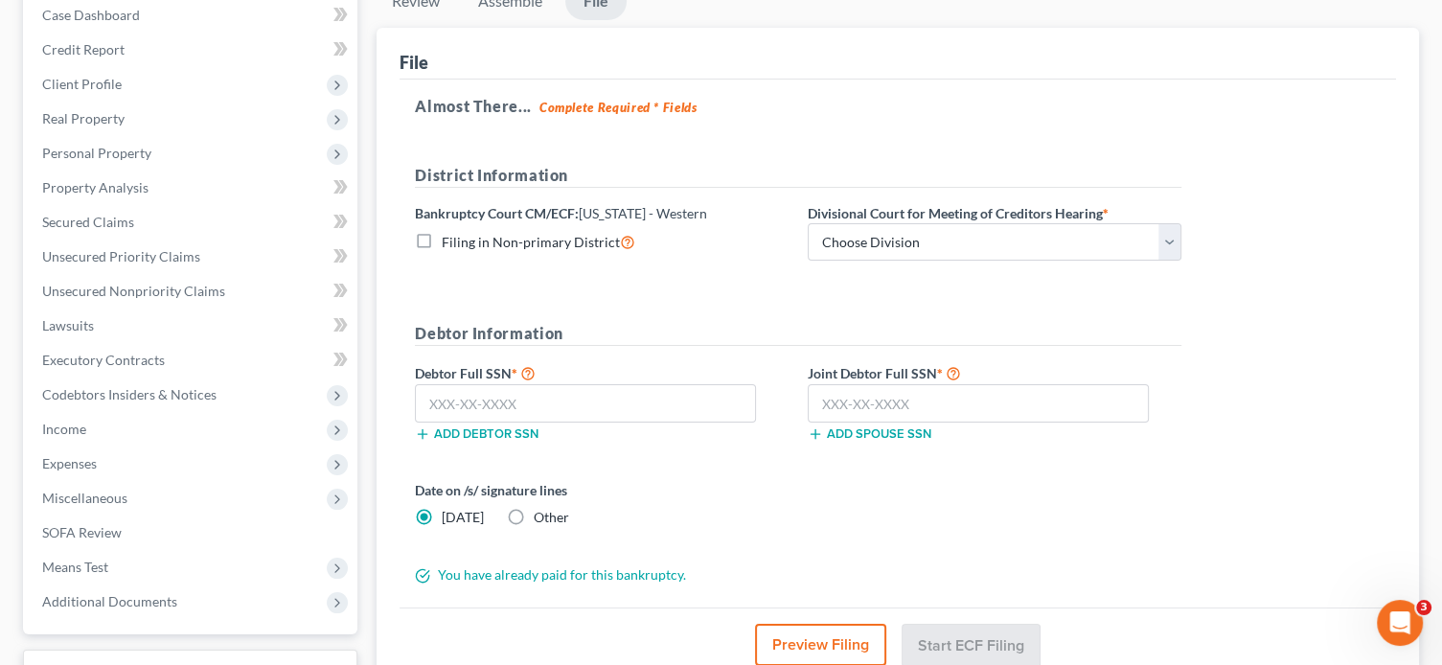
scroll to position [160, 0]
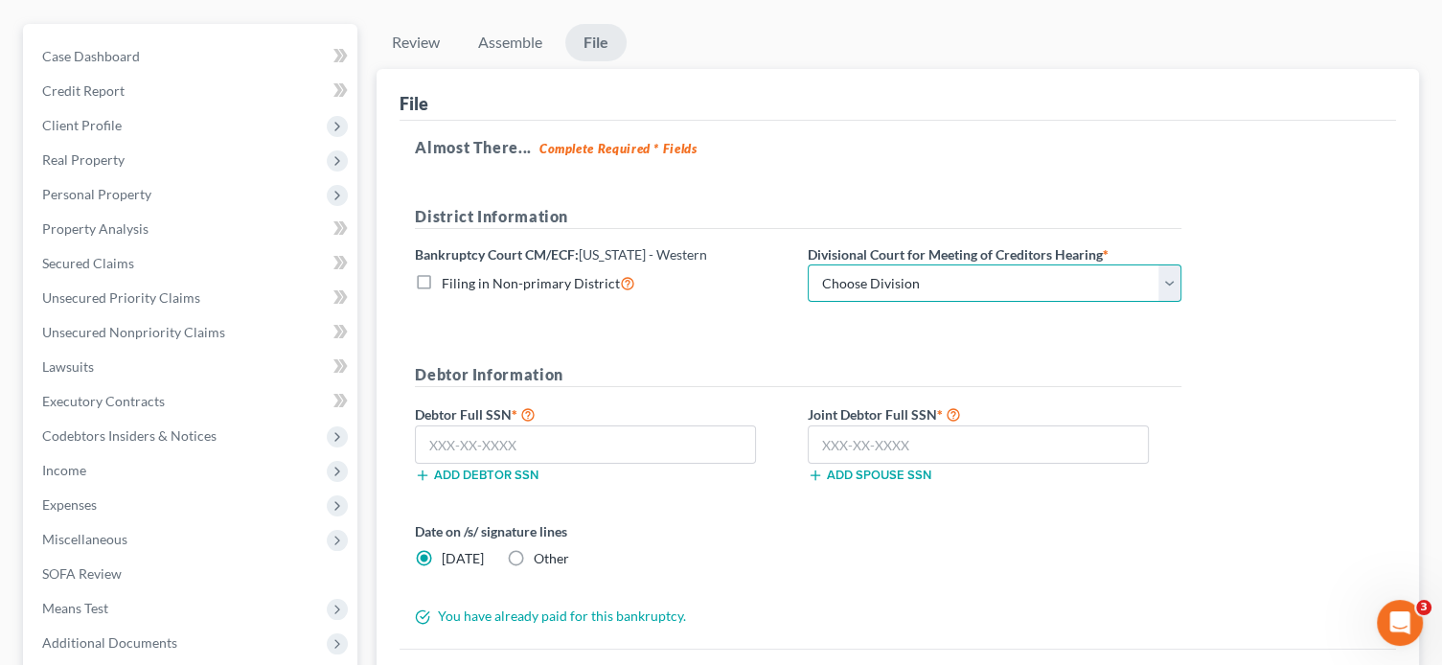
click at [878, 287] on select "Choose Division Roanoke Lynchburg Harrisonburg [GEOGRAPHIC_DATA]/ [GEOGRAPHIC_D…" at bounding box center [995, 283] width 374 height 38
select select "0"
click at [808, 264] on select "Choose Division Roanoke Lynchburg Harrisonburg [GEOGRAPHIC_DATA]/ [GEOGRAPHIC_D…" at bounding box center [995, 283] width 374 height 38
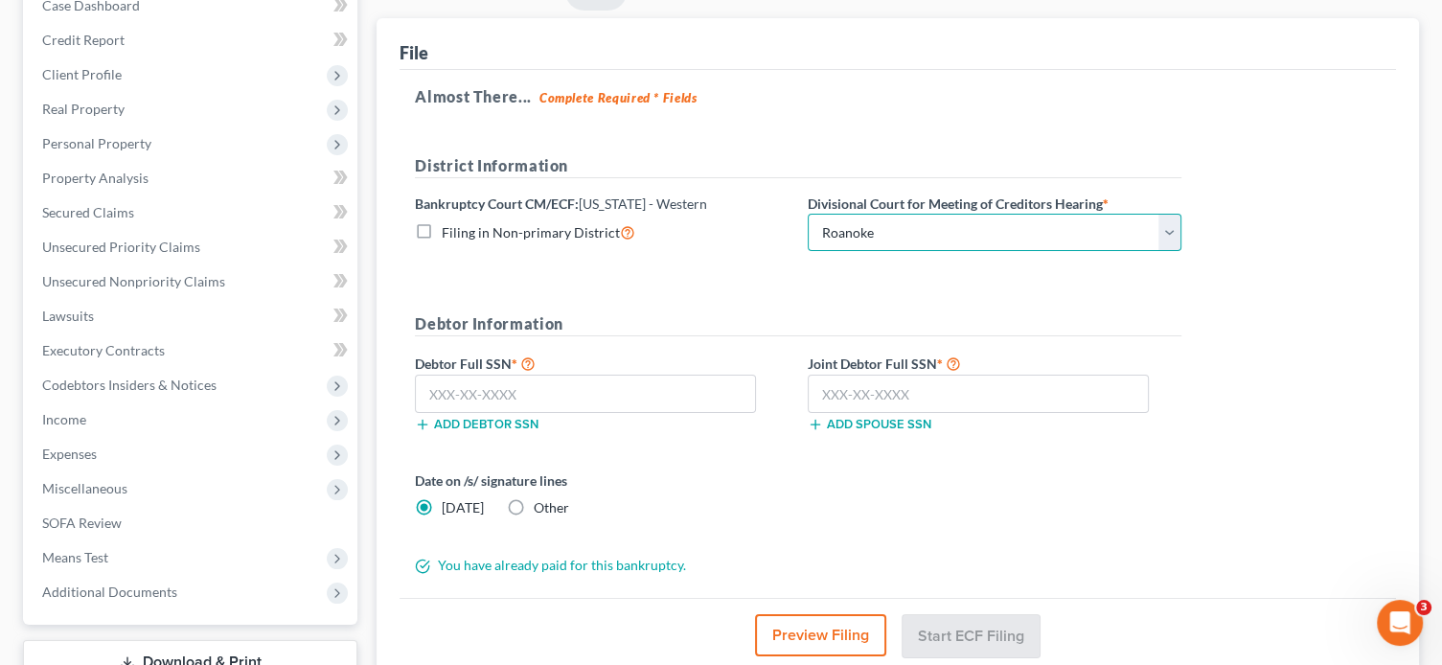
scroll to position [256, 0]
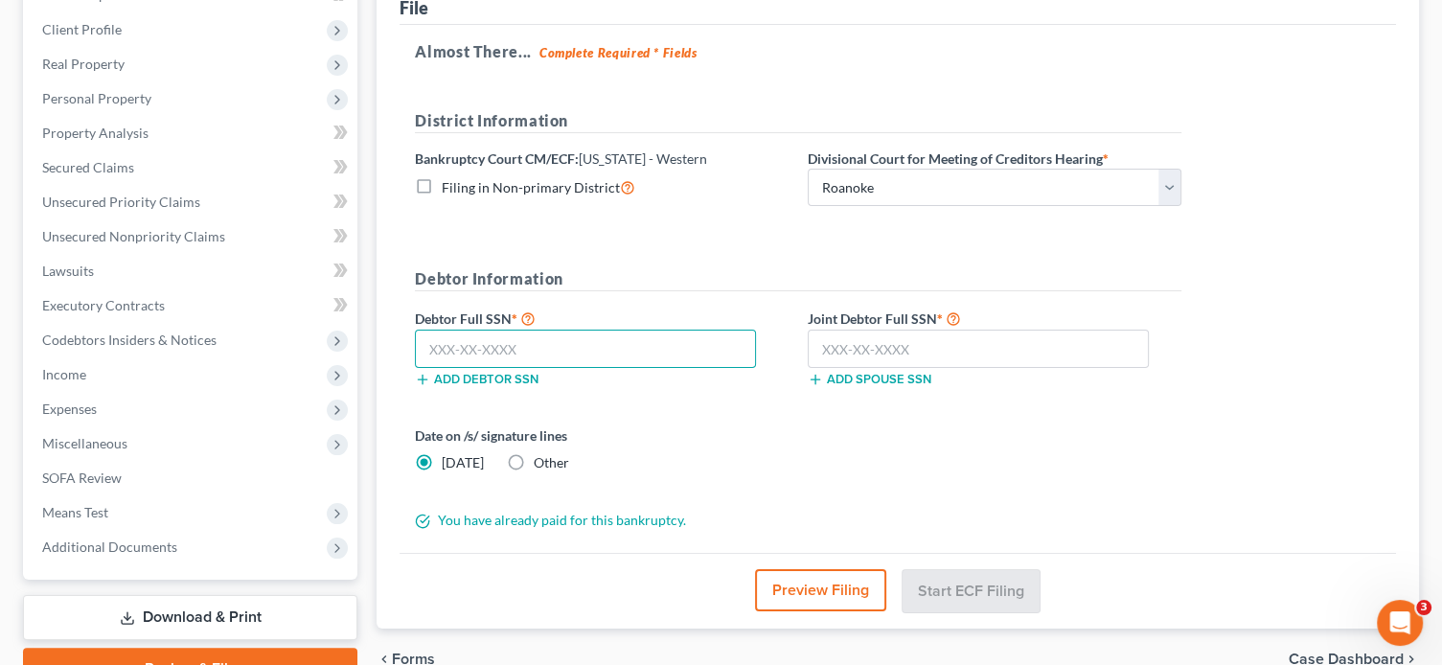
click at [615, 350] on input "text" at bounding box center [585, 349] width 341 height 38
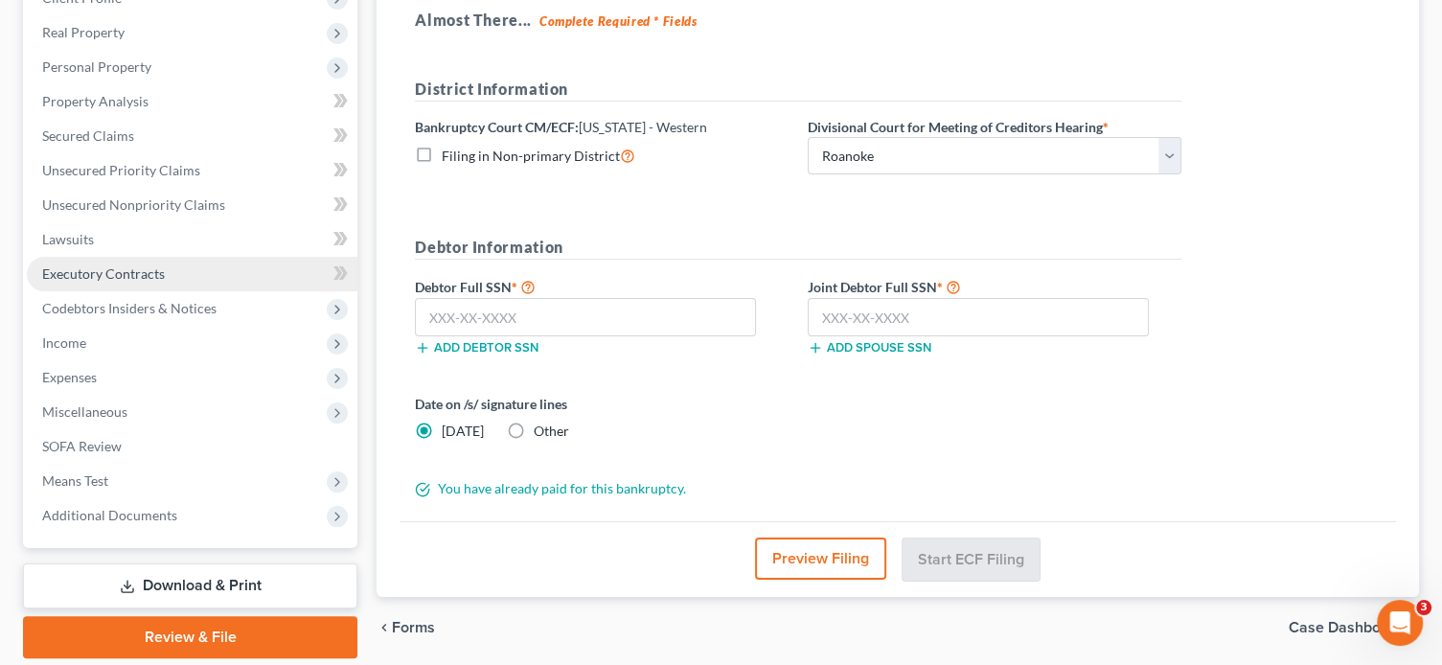
scroll to position [352, 0]
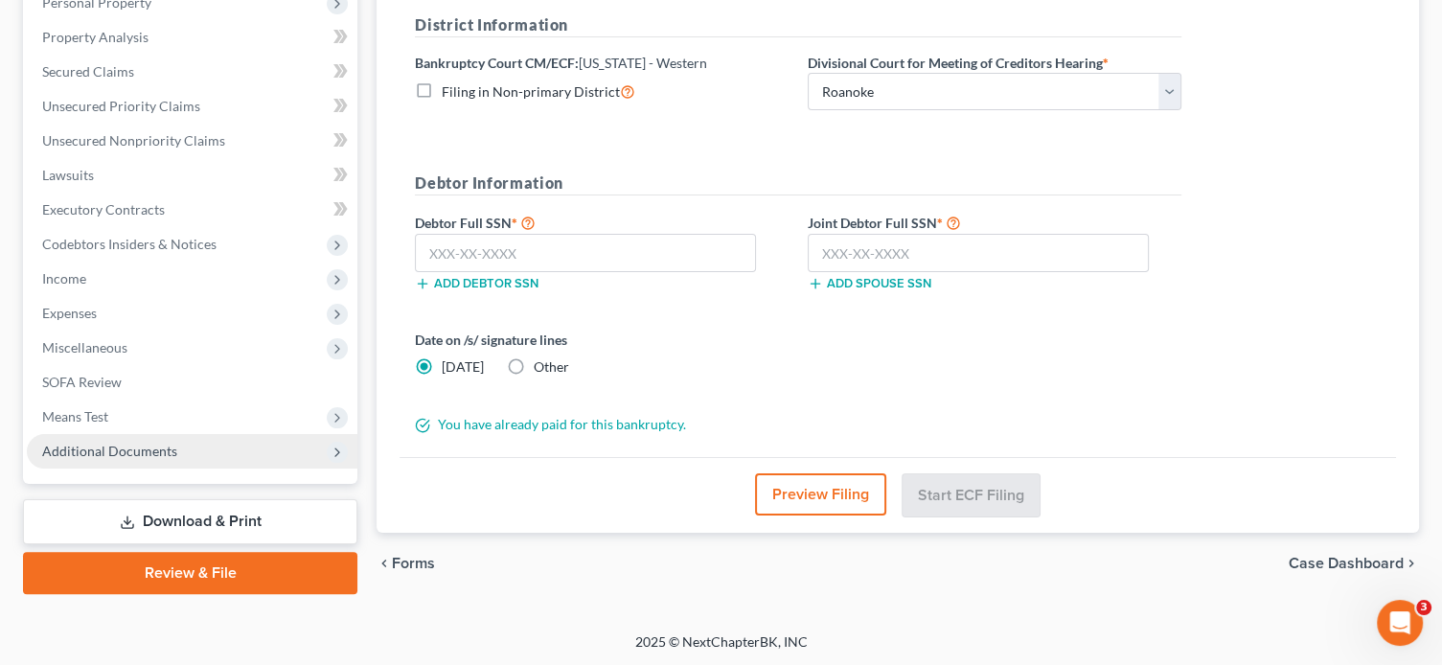
click at [152, 452] on span "Additional Documents" at bounding box center [109, 451] width 135 height 16
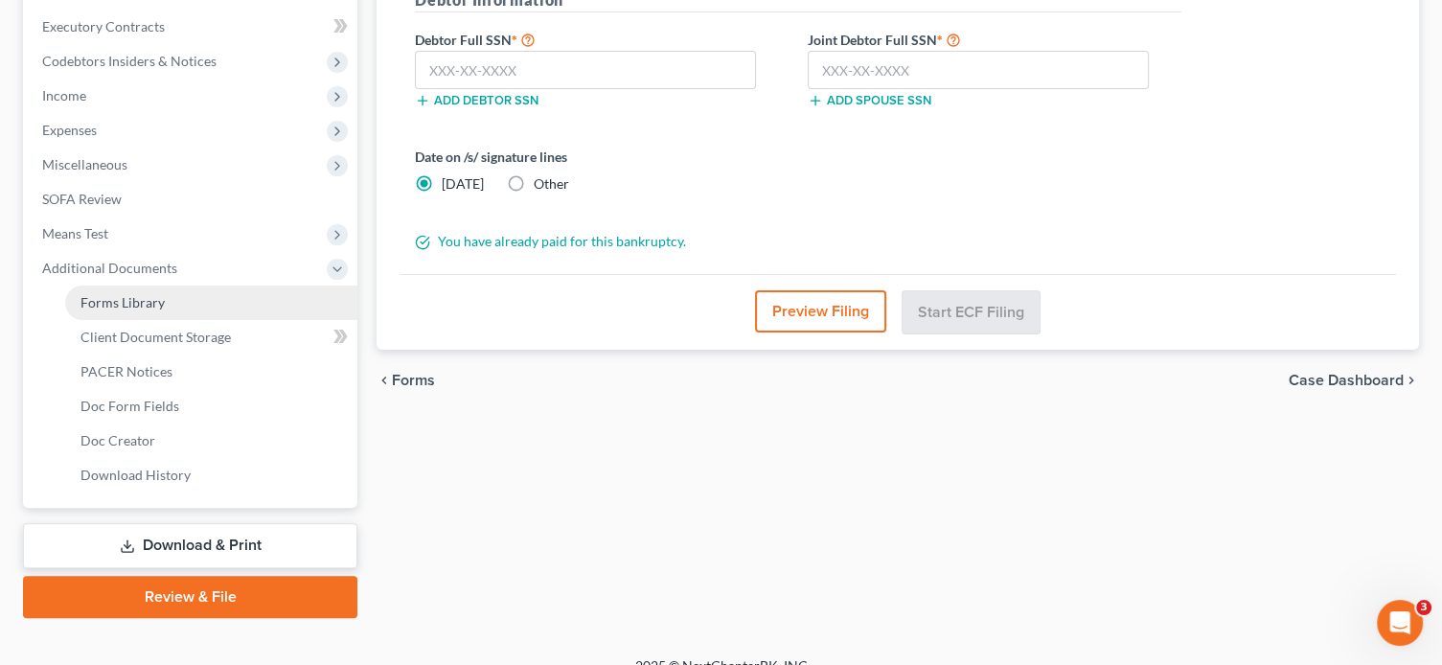
scroll to position [543, 0]
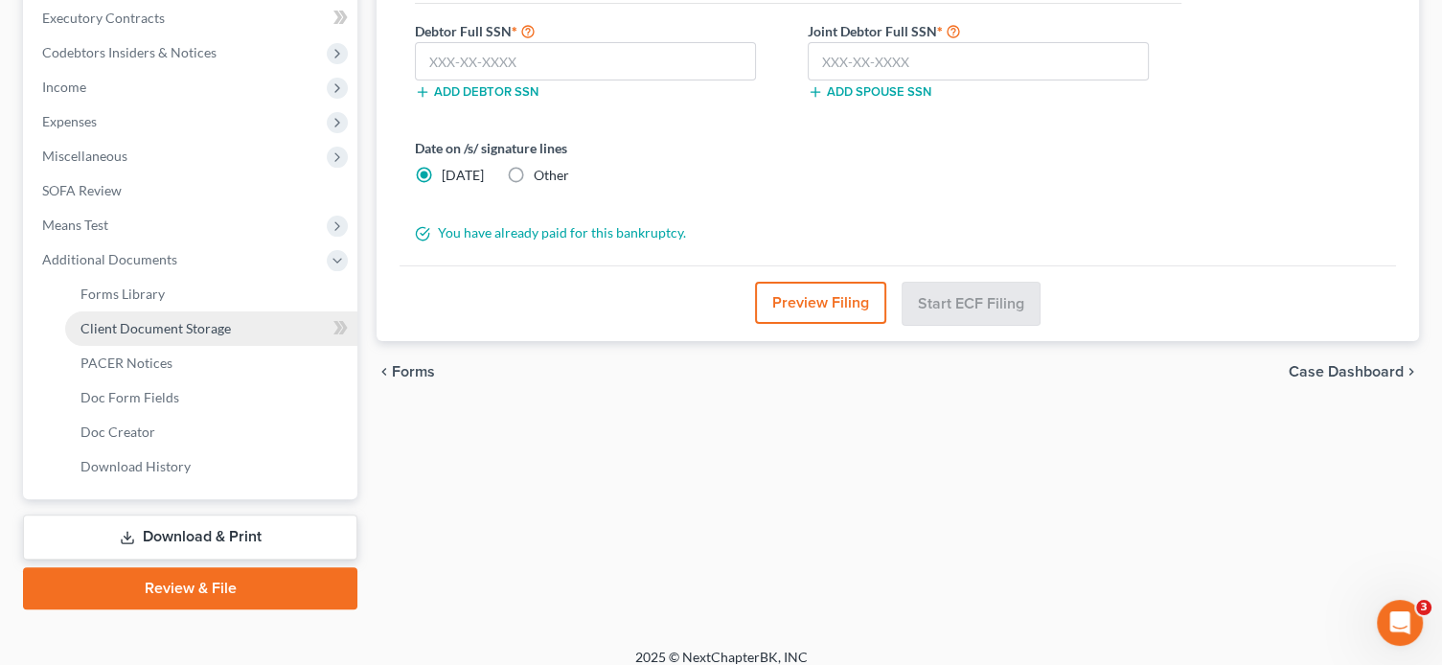
click at [202, 332] on span "Client Document Storage" at bounding box center [155, 328] width 150 height 16
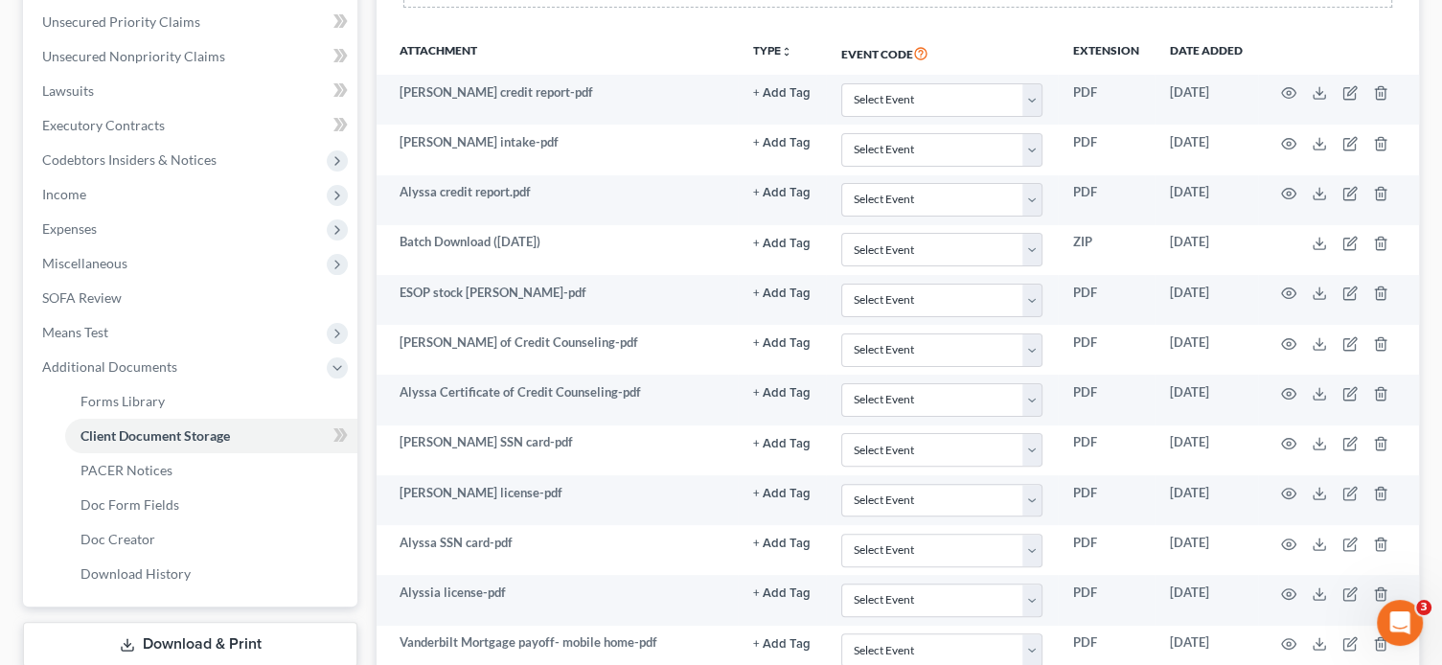
scroll to position [479, 0]
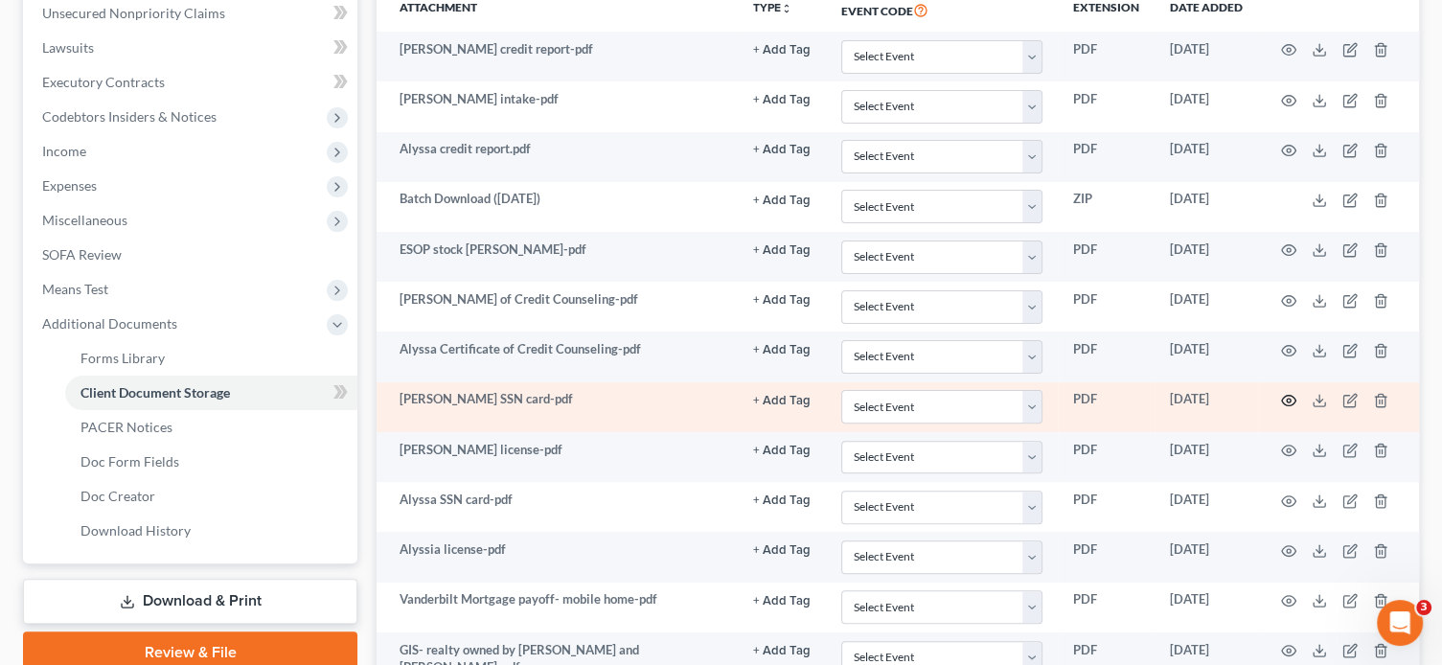
click at [1288, 396] on icon "button" at bounding box center [1288, 400] width 15 height 15
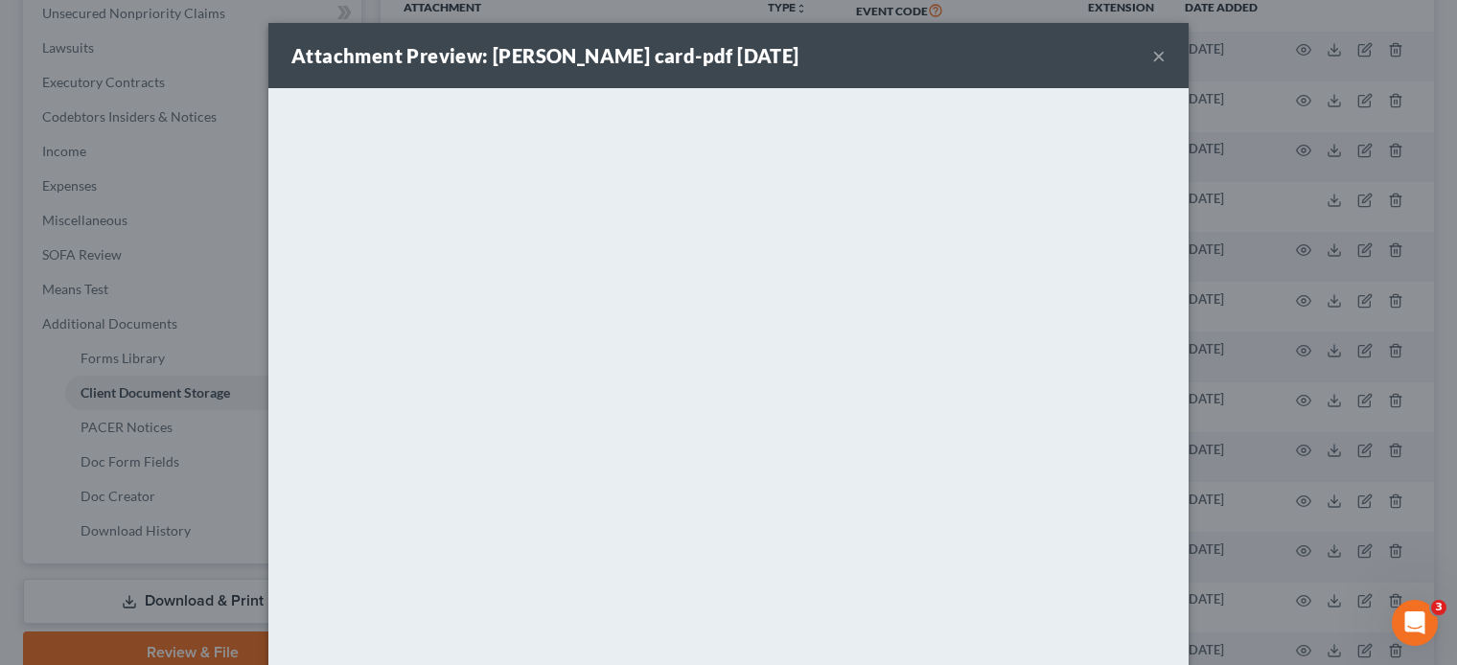
click at [1153, 55] on button "×" at bounding box center [1158, 55] width 13 height 23
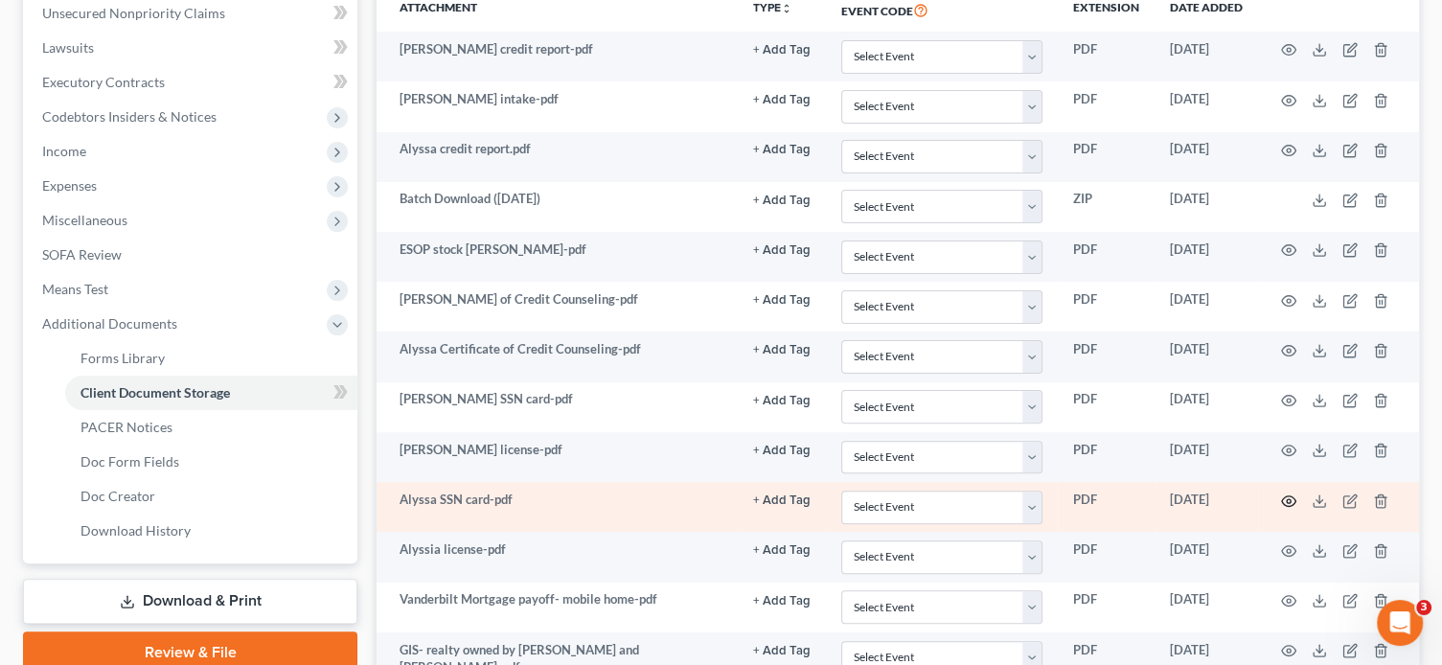
click at [1289, 494] on icon "button" at bounding box center [1288, 501] width 15 height 15
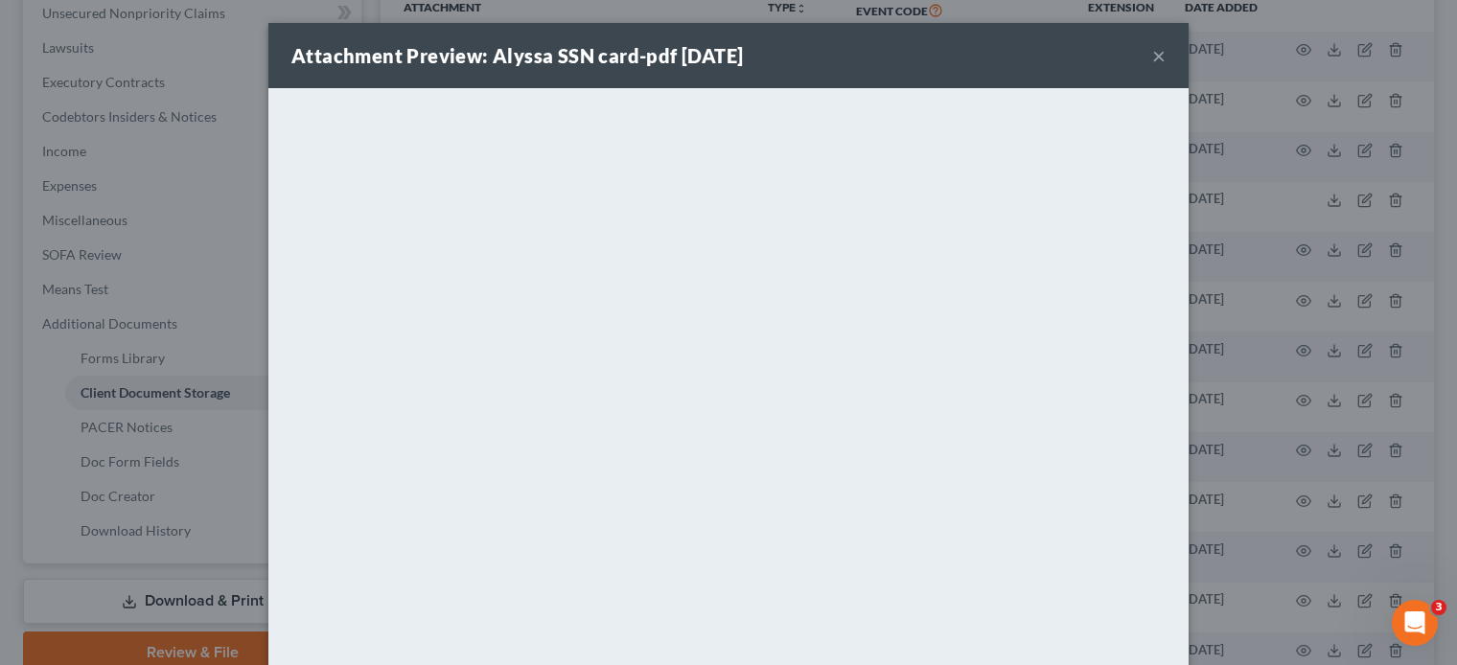
click at [1152, 56] on button "×" at bounding box center [1158, 55] width 13 height 23
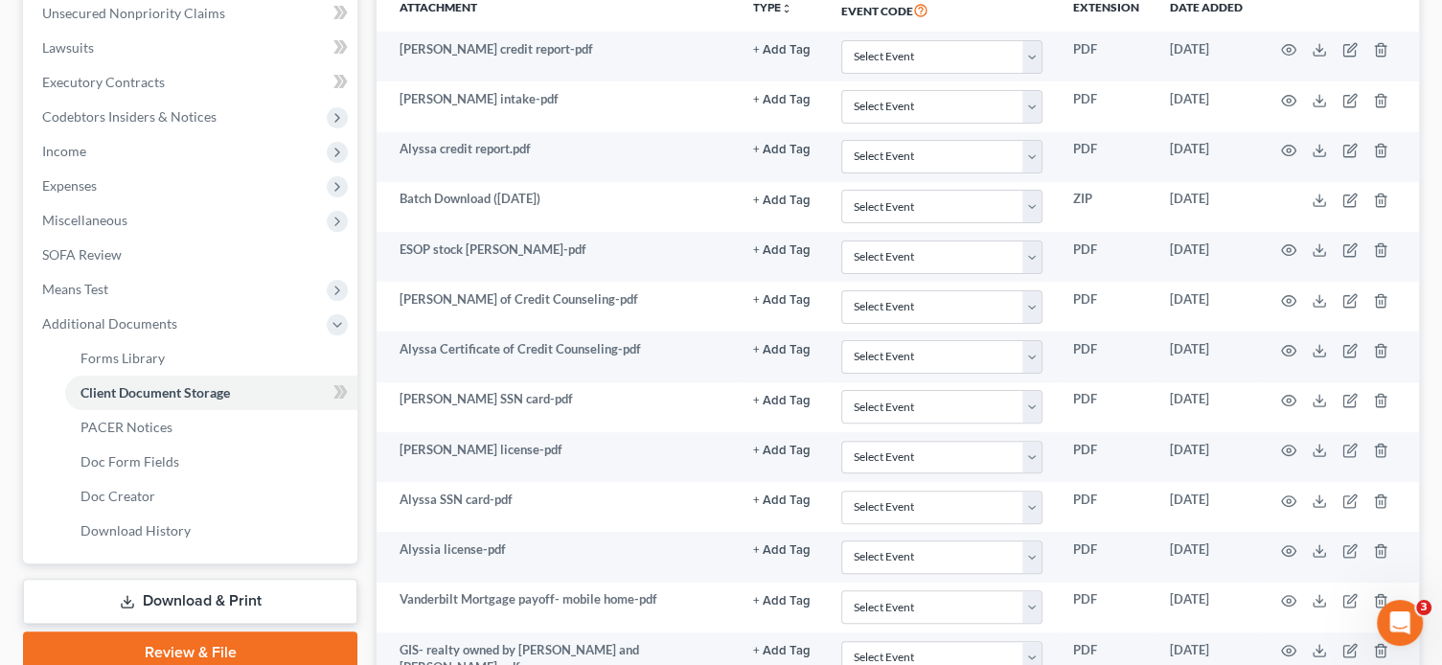
drag, startPoint x: 262, startPoint y: 657, endPoint x: 271, endPoint y: 654, distance: 10.3
click at [262, 657] on link "Review & File" at bounding box center [190, 653] width 334 height 42
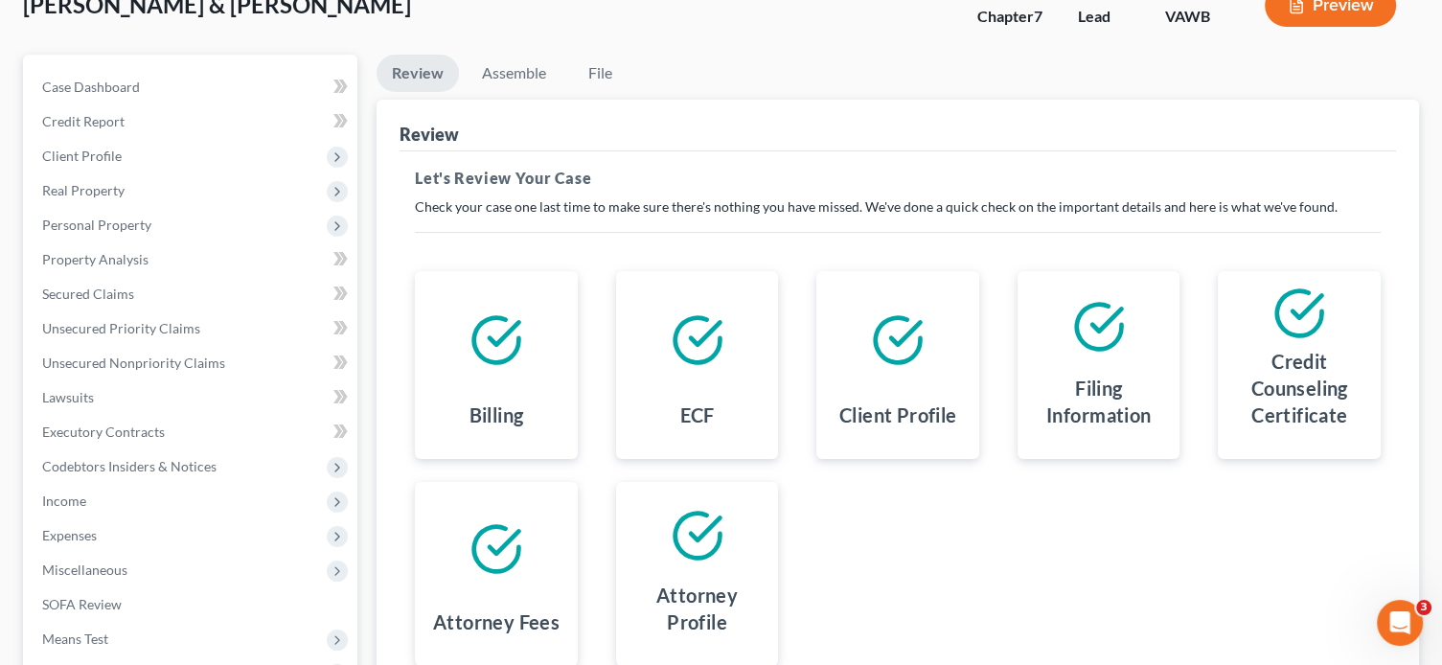
scroll to position [352, 0]
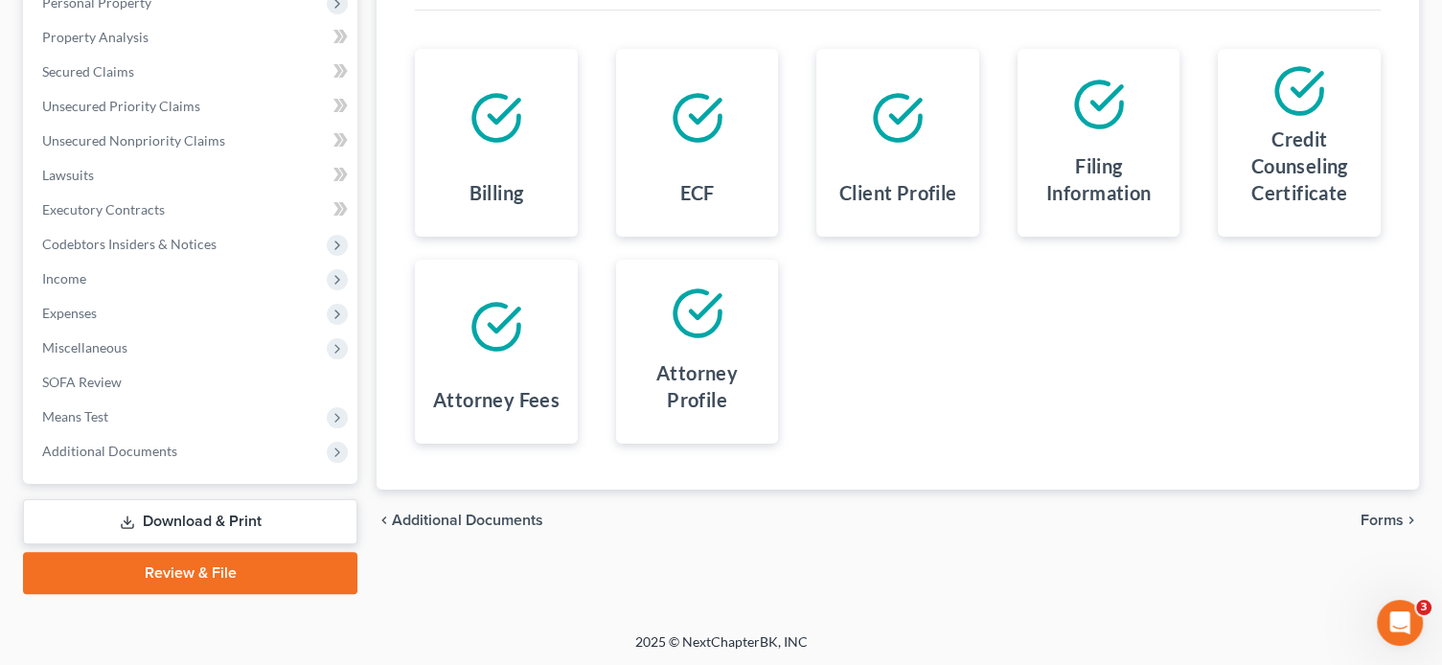
click at [1395, 521] on span "Forms" at bounding box center [1382, 520] width 43 height 15
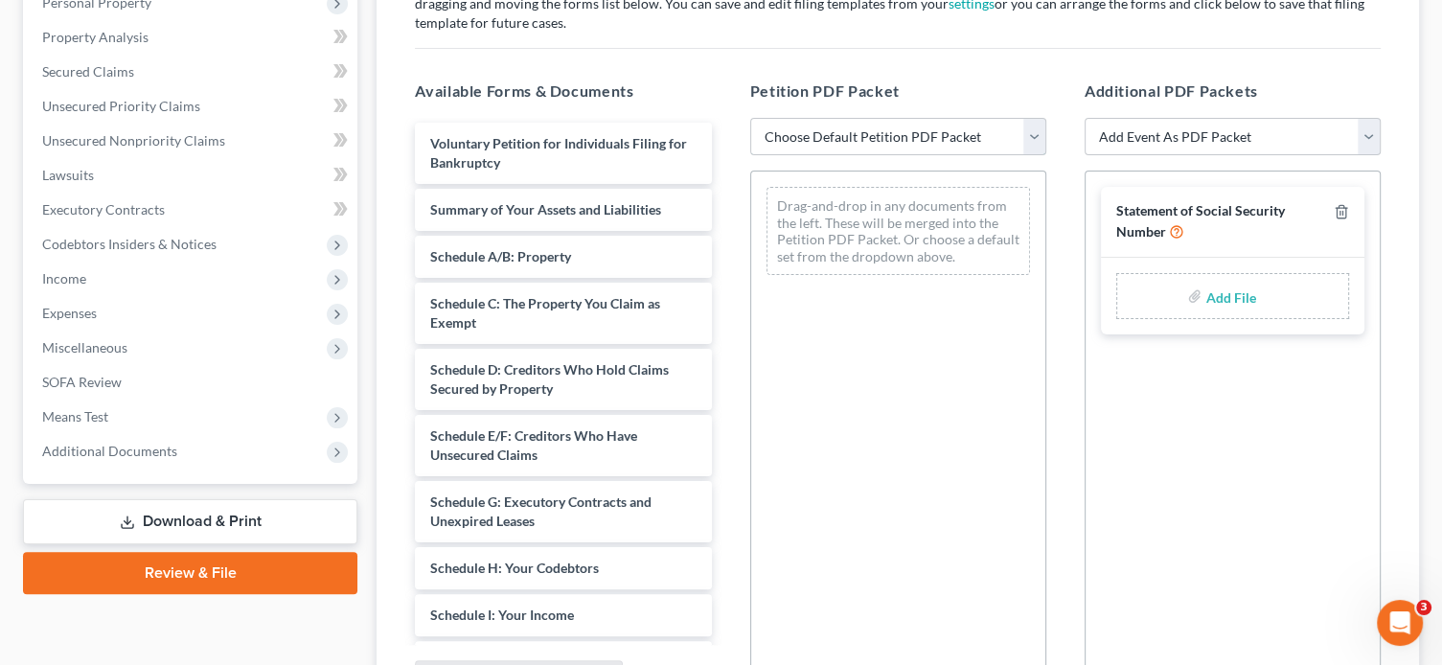
click at [1042, 132] on select "Choose Default Petition PDF Packet Complete Bankruptcy Petition (all forms and …" at bounding box center [898, 137] width 296 height 38
select select "0"
click at [750, 118] on select "Choose Default Petition PDF Packet Complete Bankruptcy Petition (all forms and …" at bounding box center [898, 137] width 296 height 38
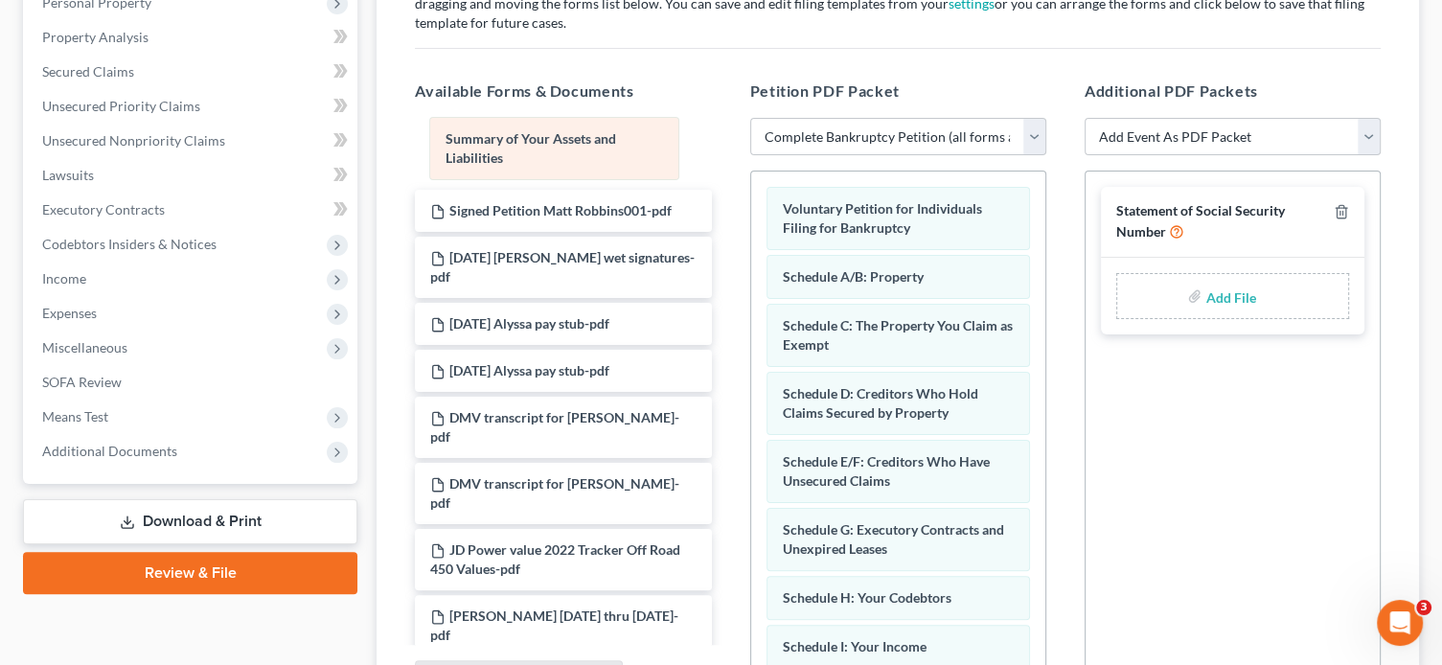
drag, startPoint x: 864, startPoint y: 289, endPoint x: 528, endPoint y: 153, distance: 362.8
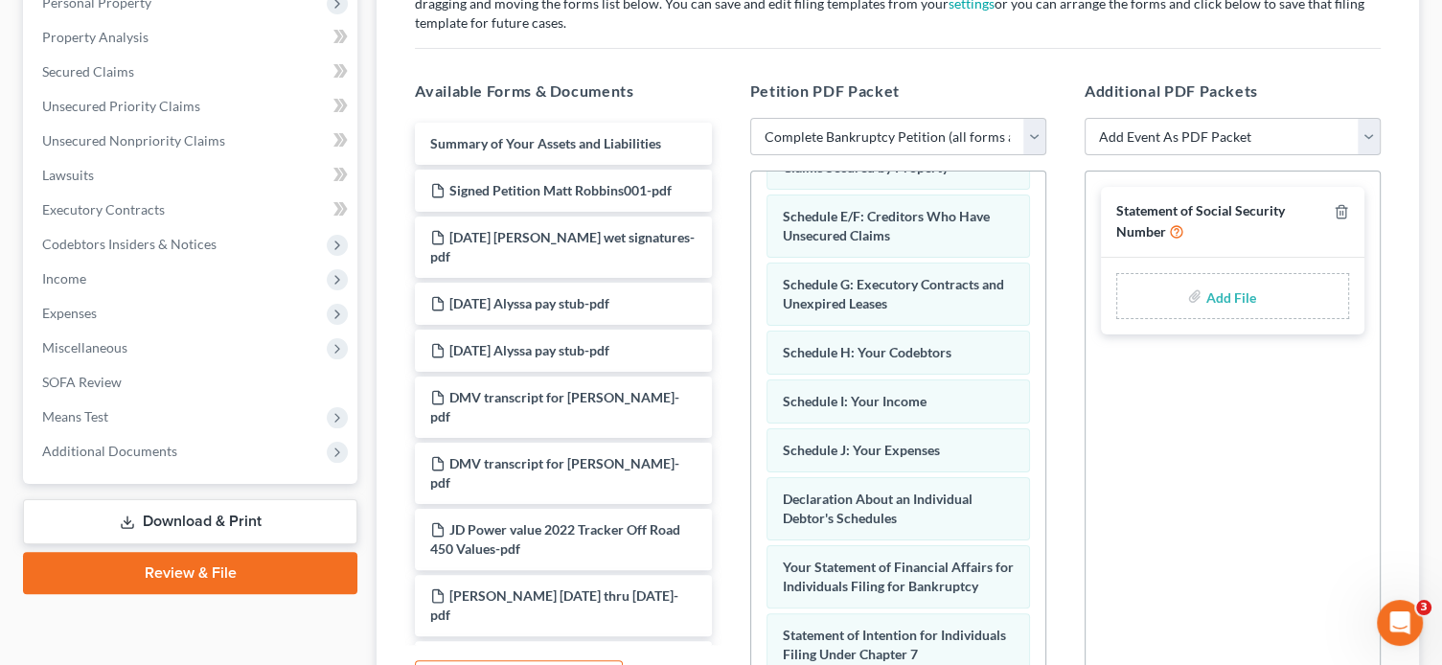
scroll to position [287, 0]
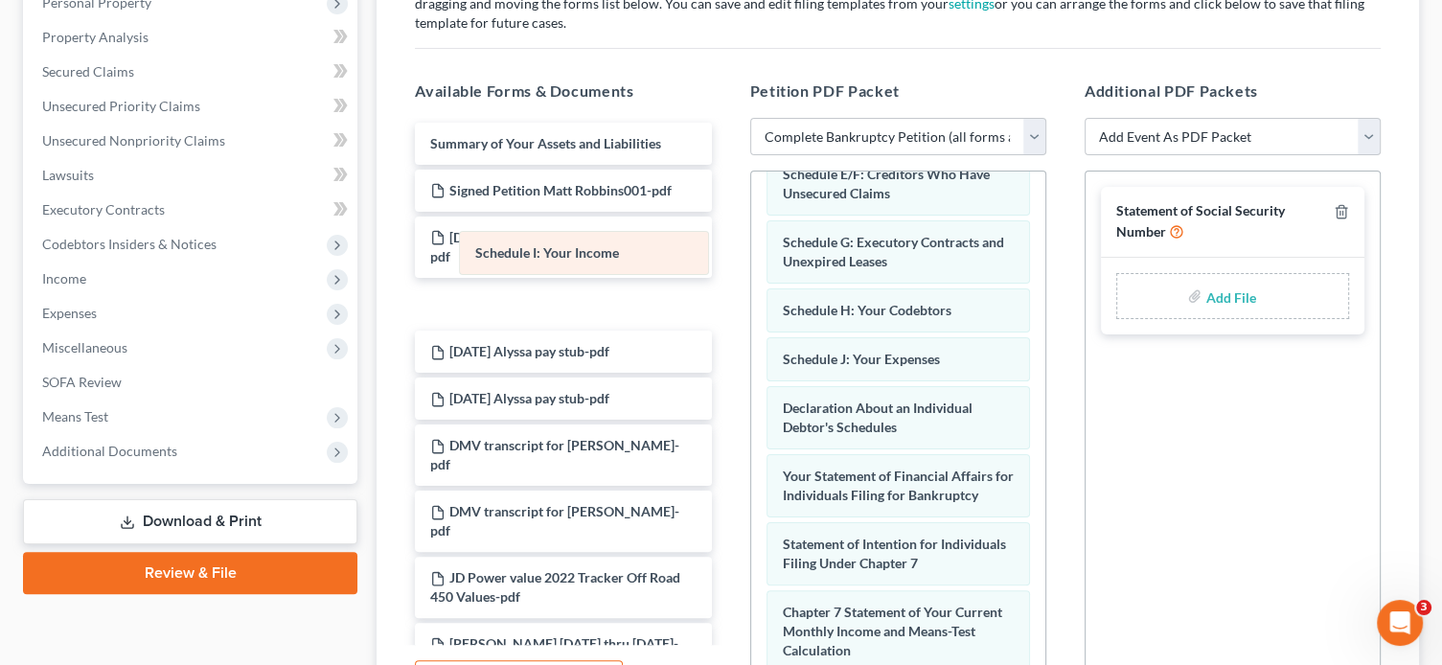
drag, startPoint x: 870, startPoint y: 353, endPoint x: 563, endPoint y: 250, distance: 323.3
click at [751, 250] on div "Schedule I: Your Income Voluntary Petition for Individuals Filing for Bankruptc…" at bounding box center [898, 449] width 294 height 1131
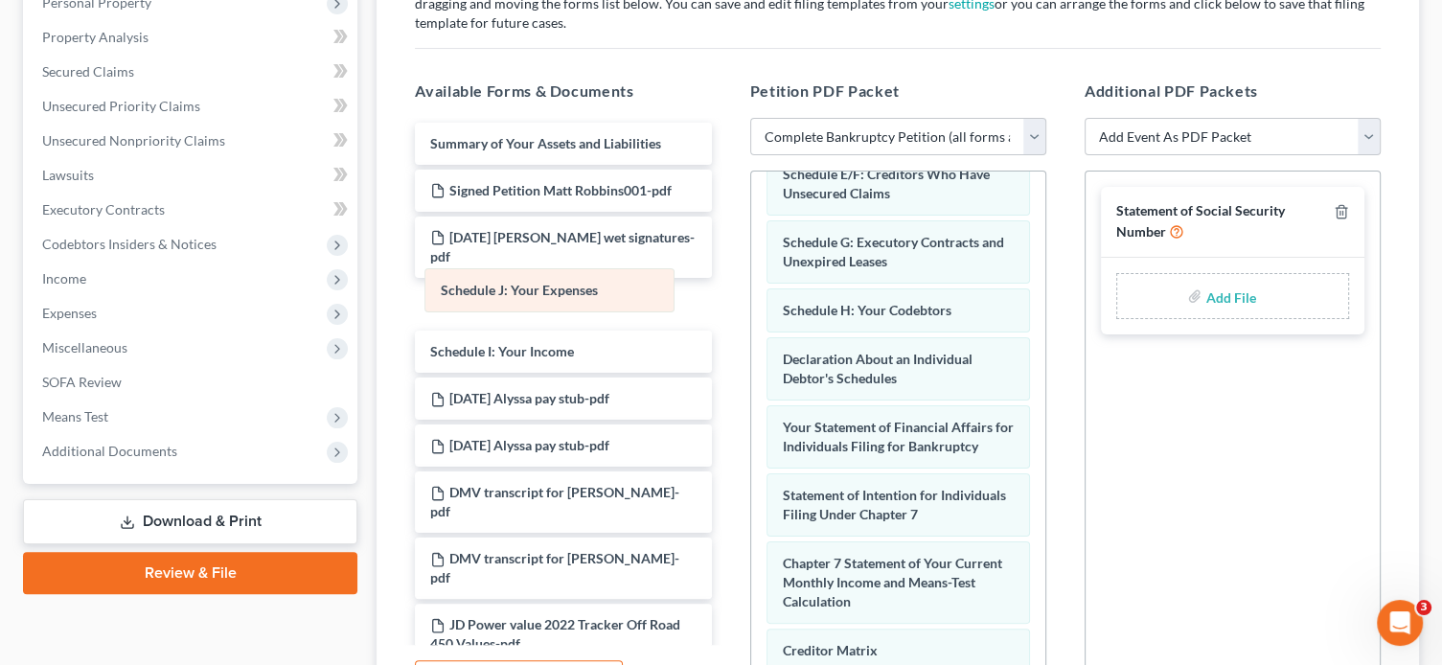
drag, startPoint x: 876, startPoint y: 353, endPoint x: 534, endPoint y: 287, distance: 348.3
click at [751, 287] on div "Schedule J: Your Expenses Voluntary Petition for Individuals Filing for Bankrup…" at bounding box center [898, 425] width 294 height 1082
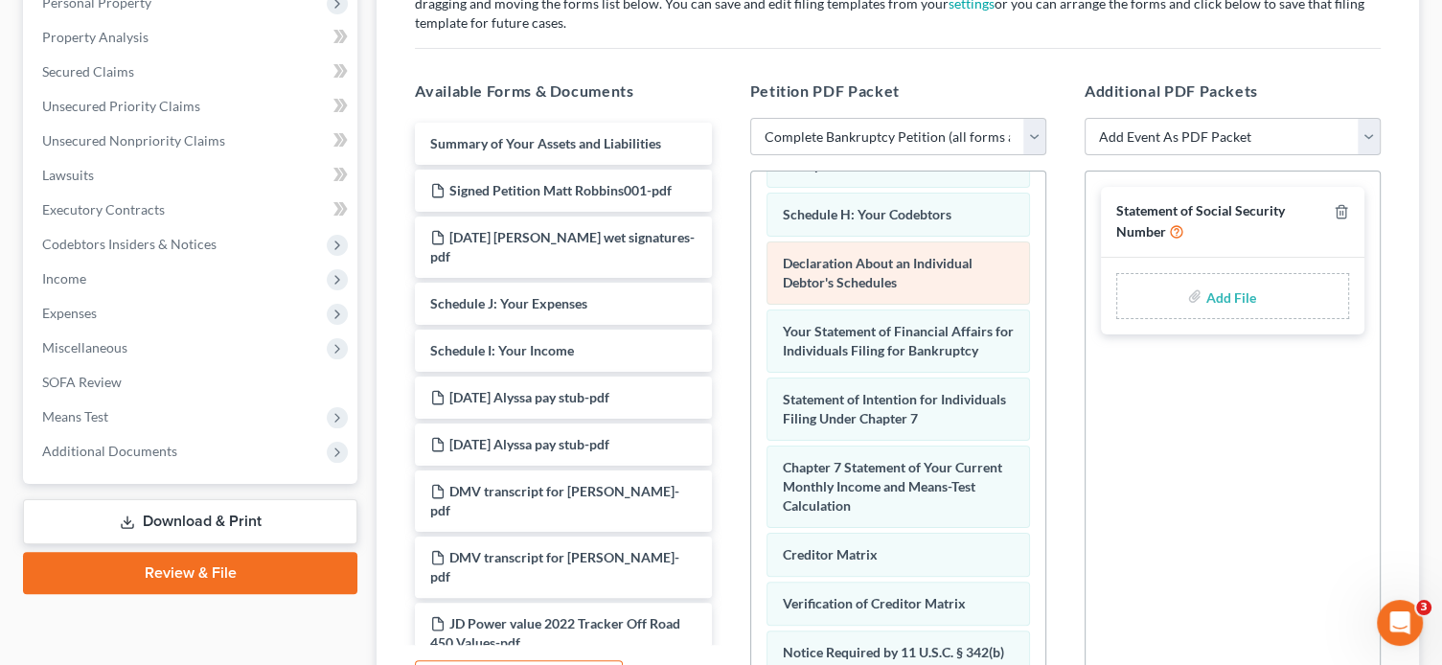
scroll to position [479, 0]
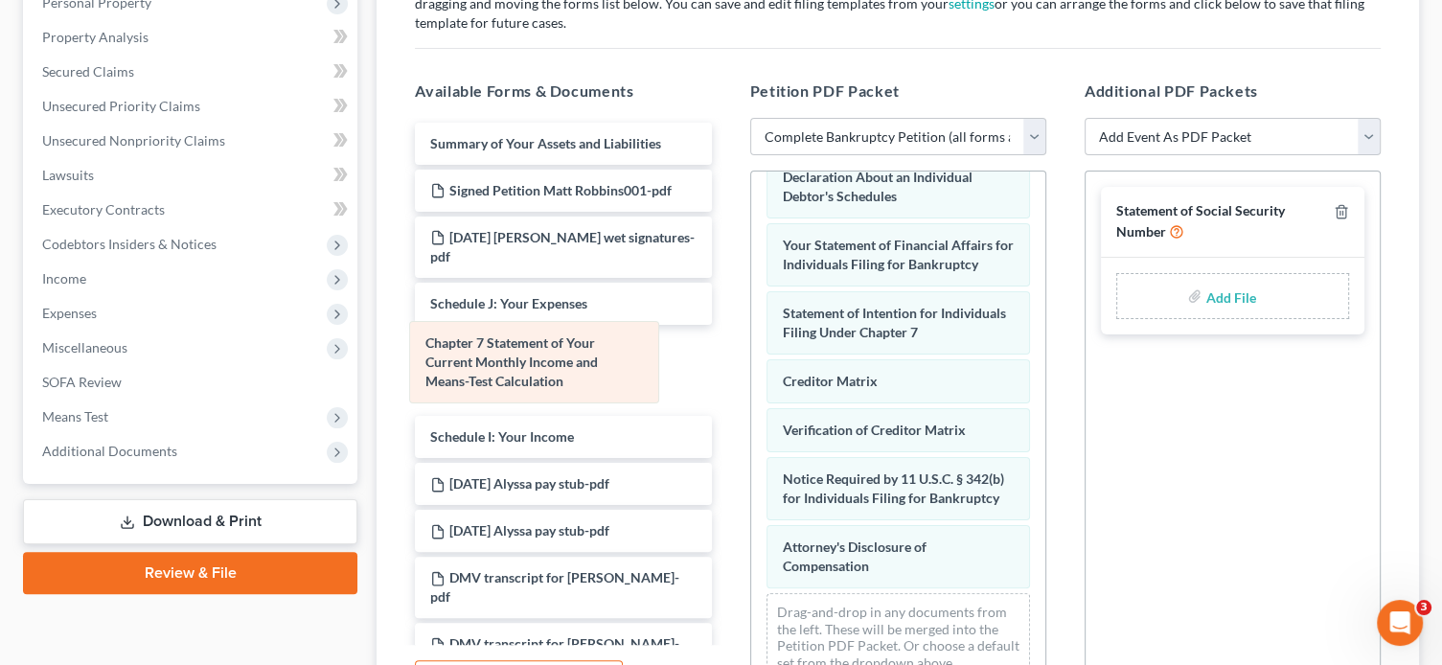
drag, startPoint x: 904, startPoint y: 388, endPoint x: 547, endPoint y: 365, distance: 357.2
click at [751, 365] on div "Chapter 7 Statement of Your Current Monthly Income and Means-Test Calculation V…" at bounding box center [898, 199] width 294 height 995
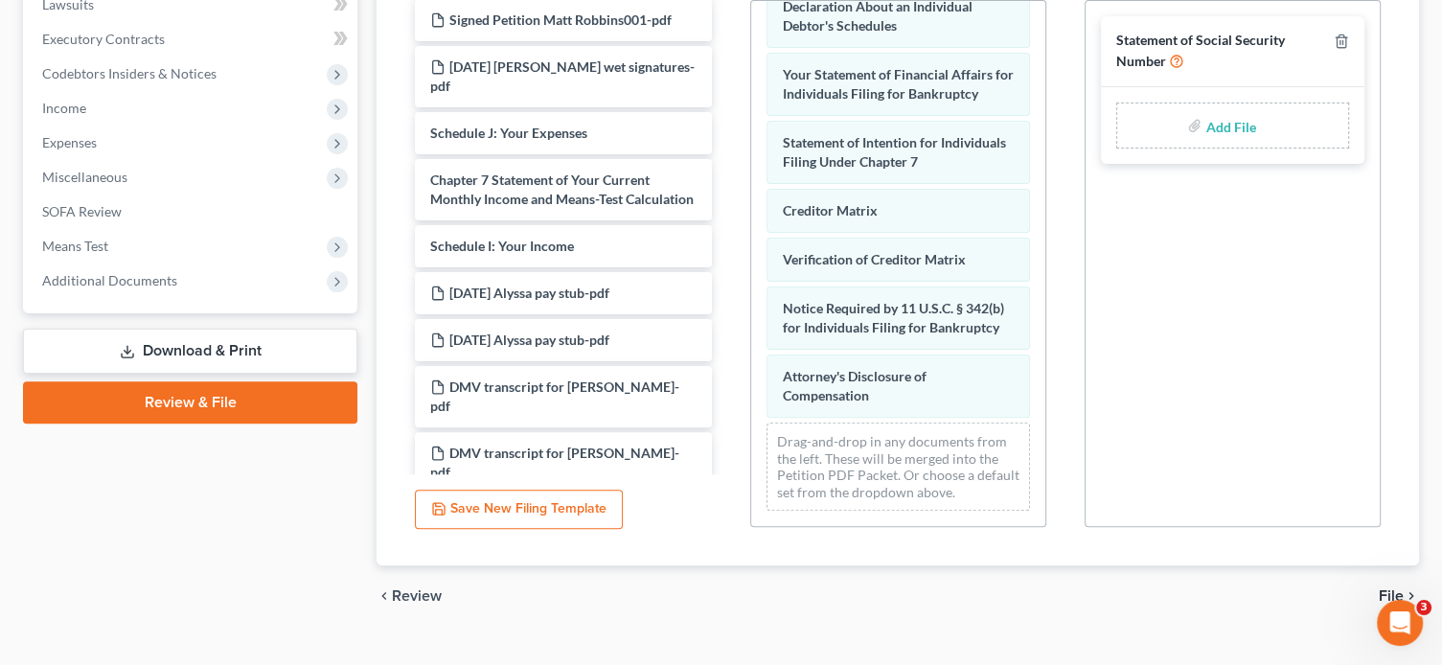
scroll to position [555, 0]
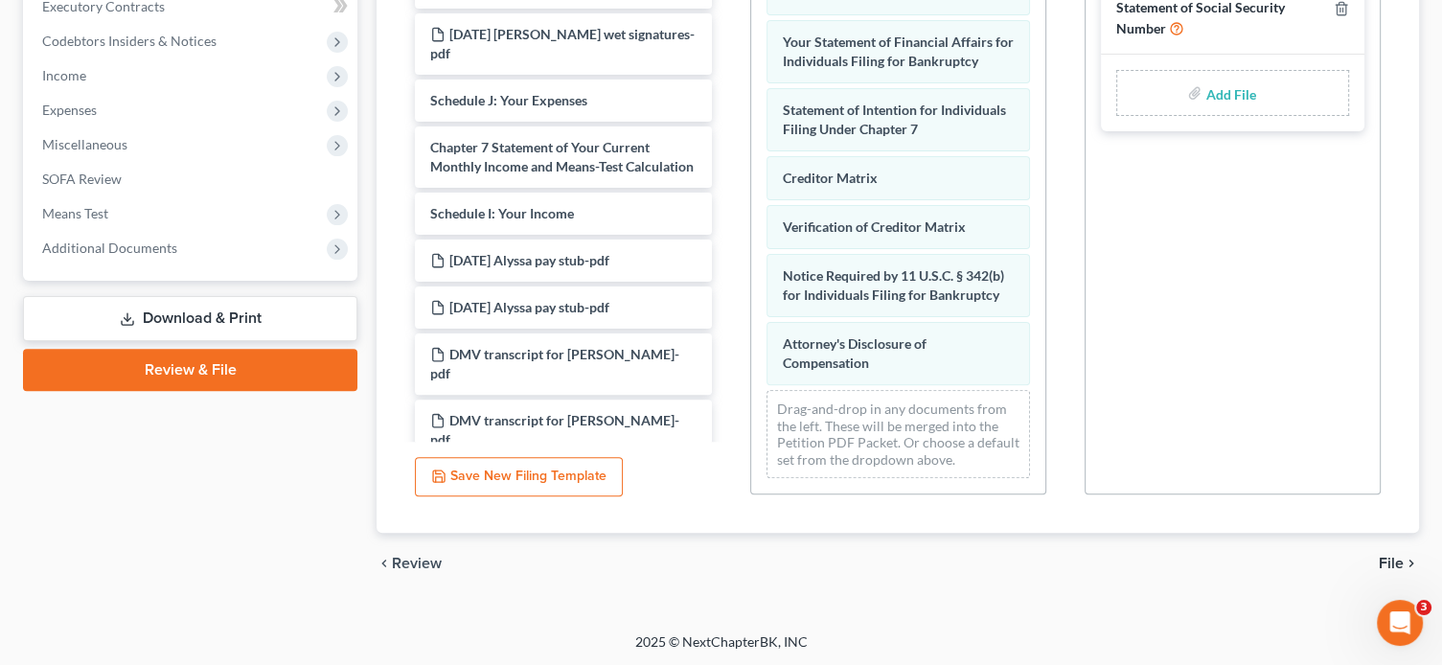
click at [1396, 561] on span "File" at bounding box center [1391, 563] width 25 height 15
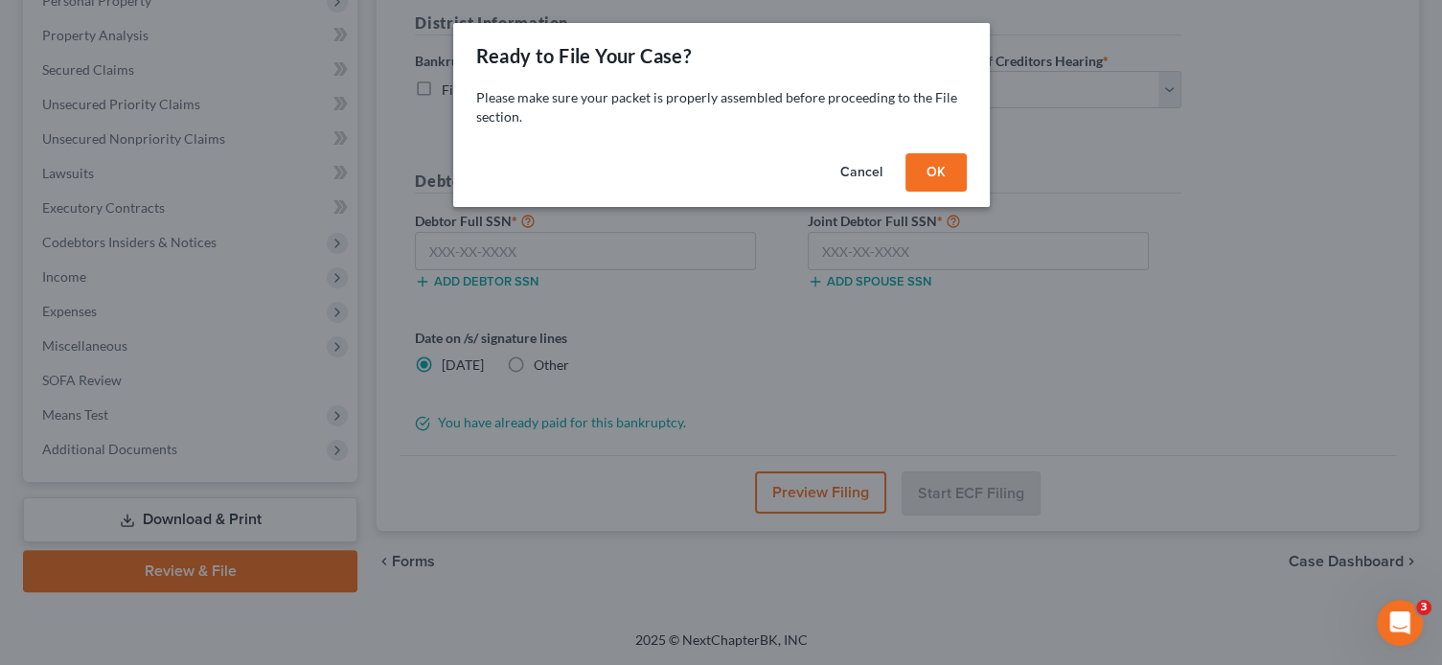
scroll to position [352, 0]
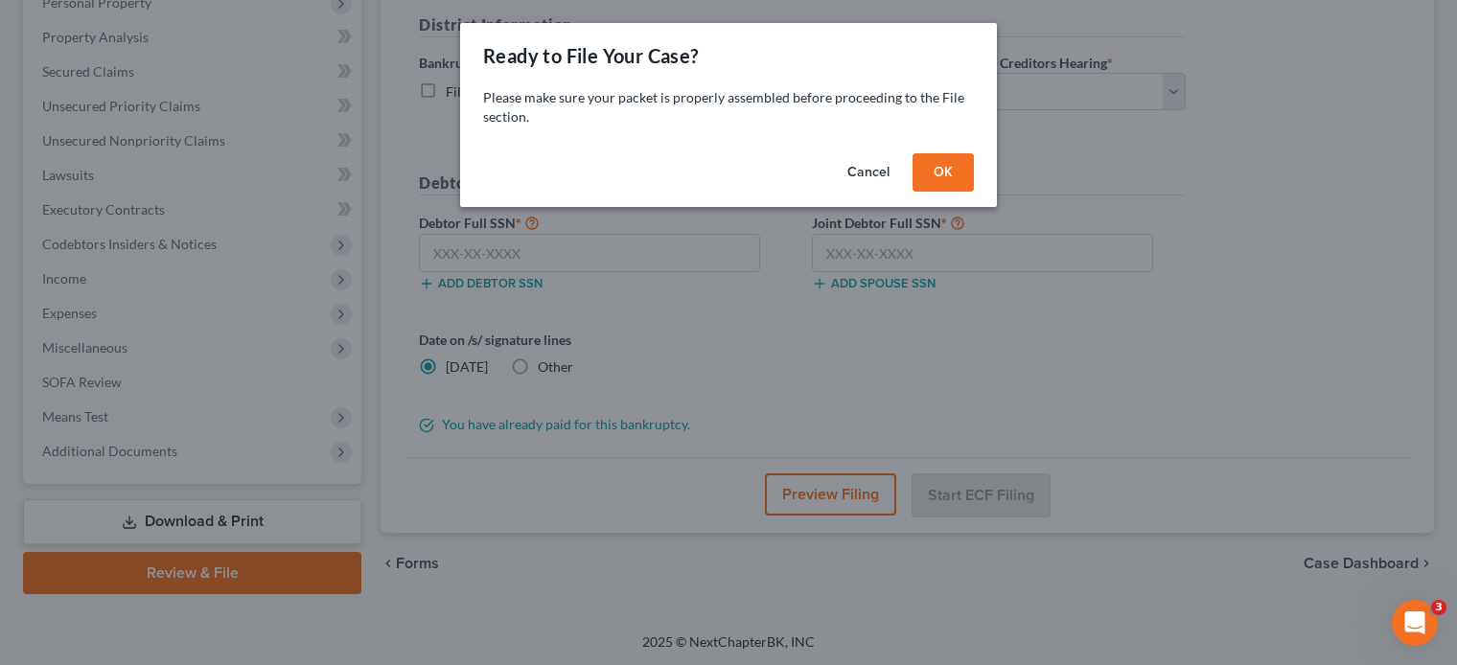
click at [934, 172] on button "OK" at bounding box center [942, 172] width 61 height 38
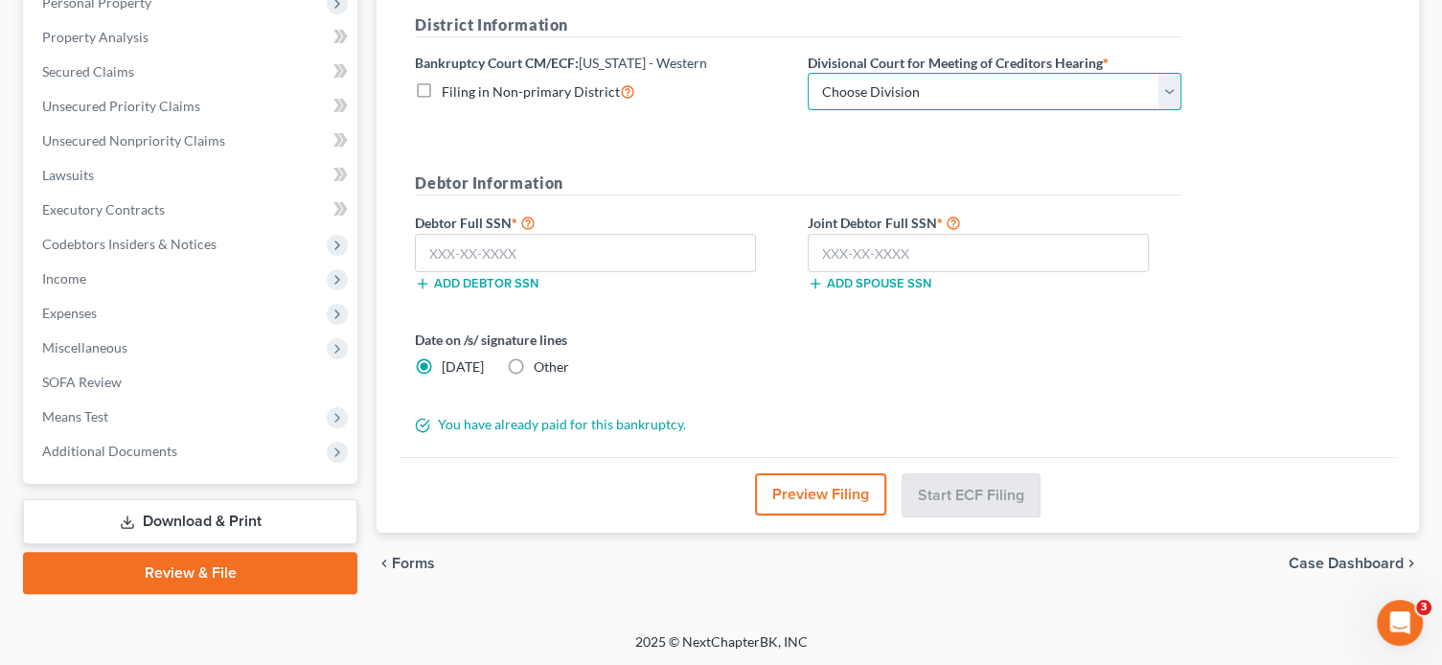
click at [914, 94] on select "Choose Division Roanoke Lynchburg Harrisonburg [GEOGRAPHIC_DATA]/ [GEOGRAPHIC_D…" at bounding box center [995, 92] width 374 height 38
select select "0"
click at [808, 73] on select "Choose Division Roanoke Lynchburg Harrisonburg [GEOGRAPHIC_DATA]/ [GEOGRAPHIC_D…" at bounding box center [995, 92] width 374 height 38
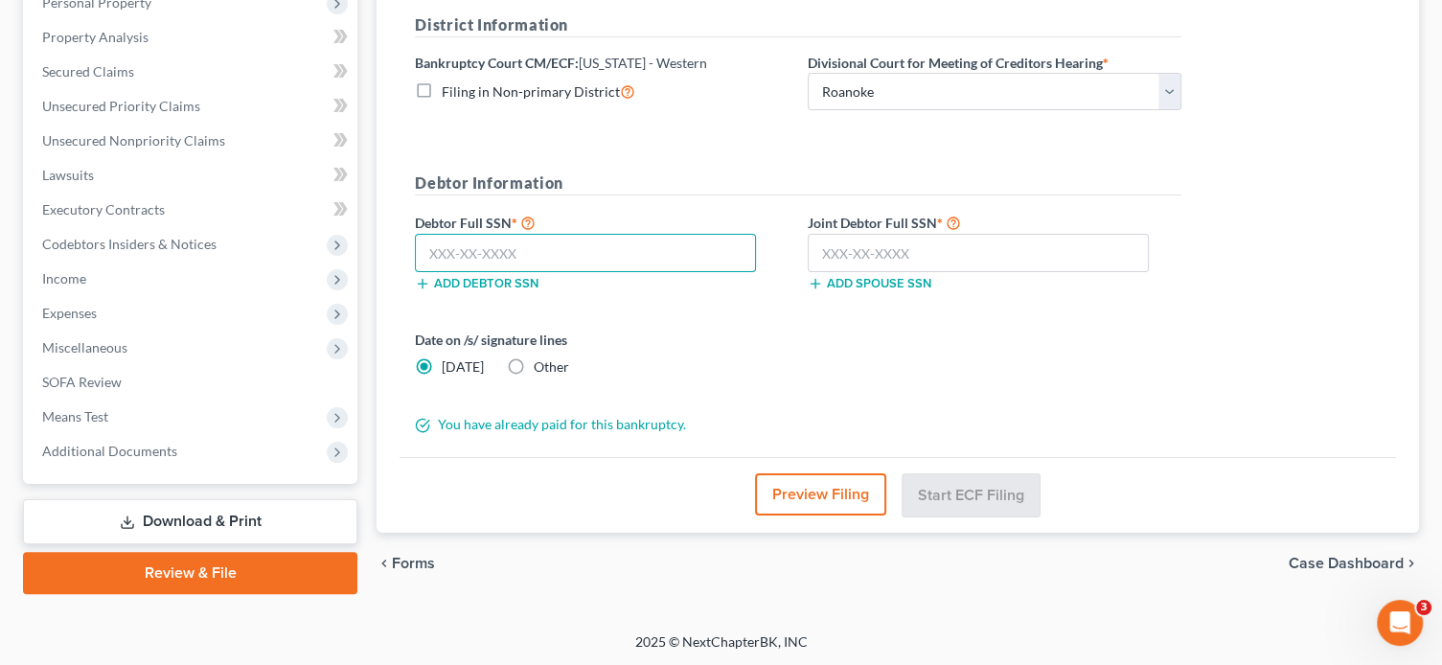
click at [468, 252] on input "text" at bounding box center [585, 253] width 341 height 38
type input "231-75-7999"
click at [829, 250] on input "text" at bounding box center [978, 253] width 341 height 38
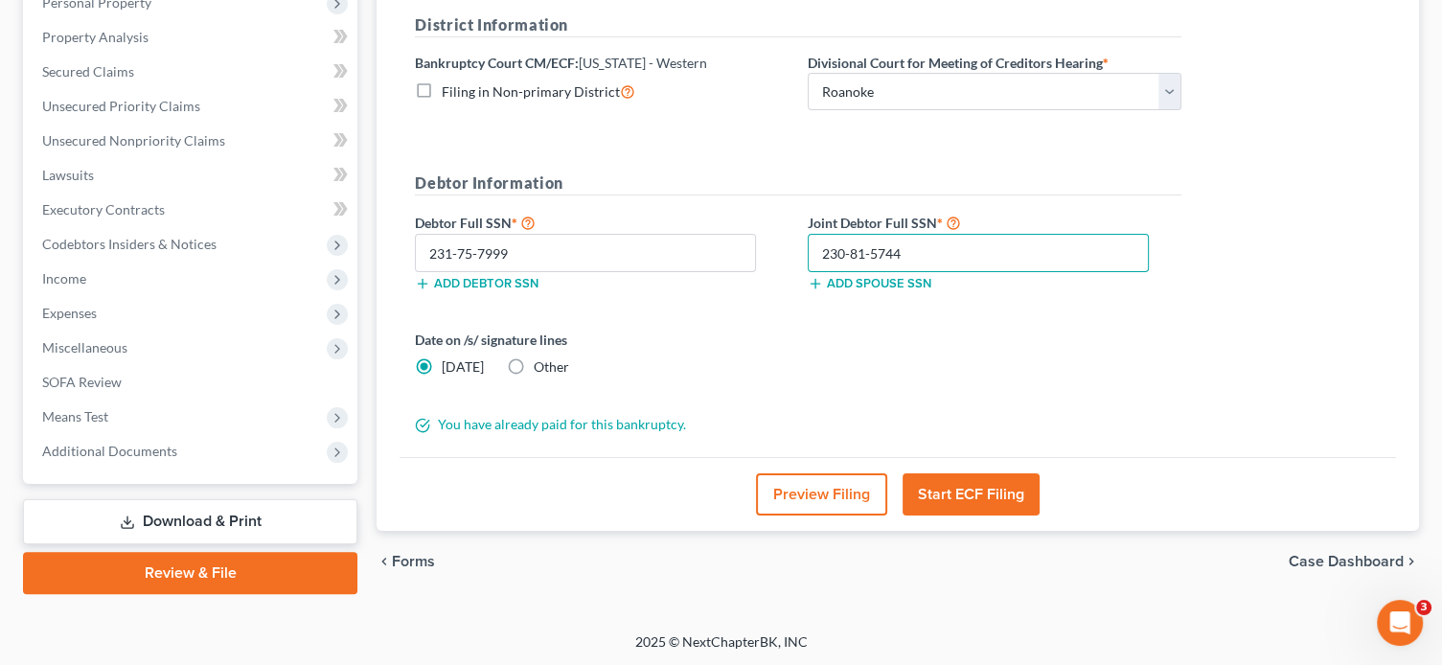
type input "230-81-5744"
click at [953, 495] on button "Start ECF Filing" at bounding box center [971, 494] width 137 height 42
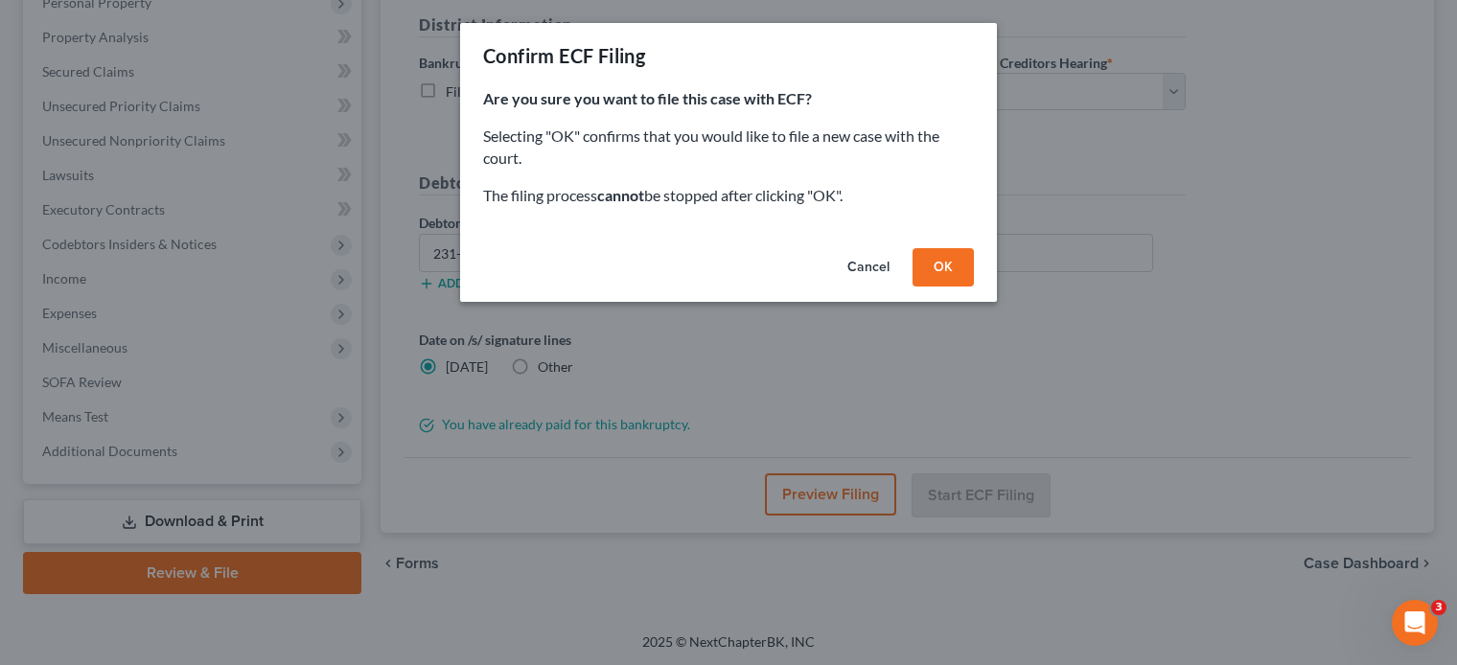
click at [948, 268] on button "OK" at bounding box center [942, 267] width 61 height 38
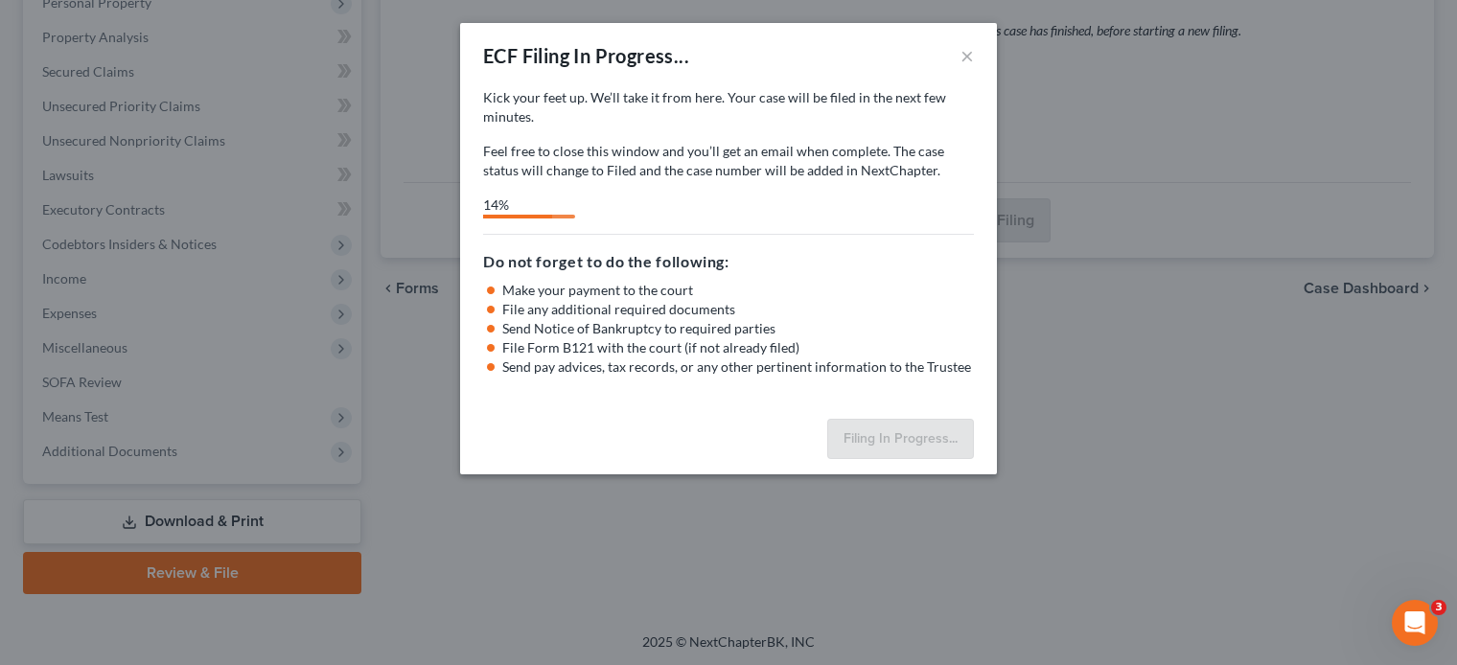
select select "0"
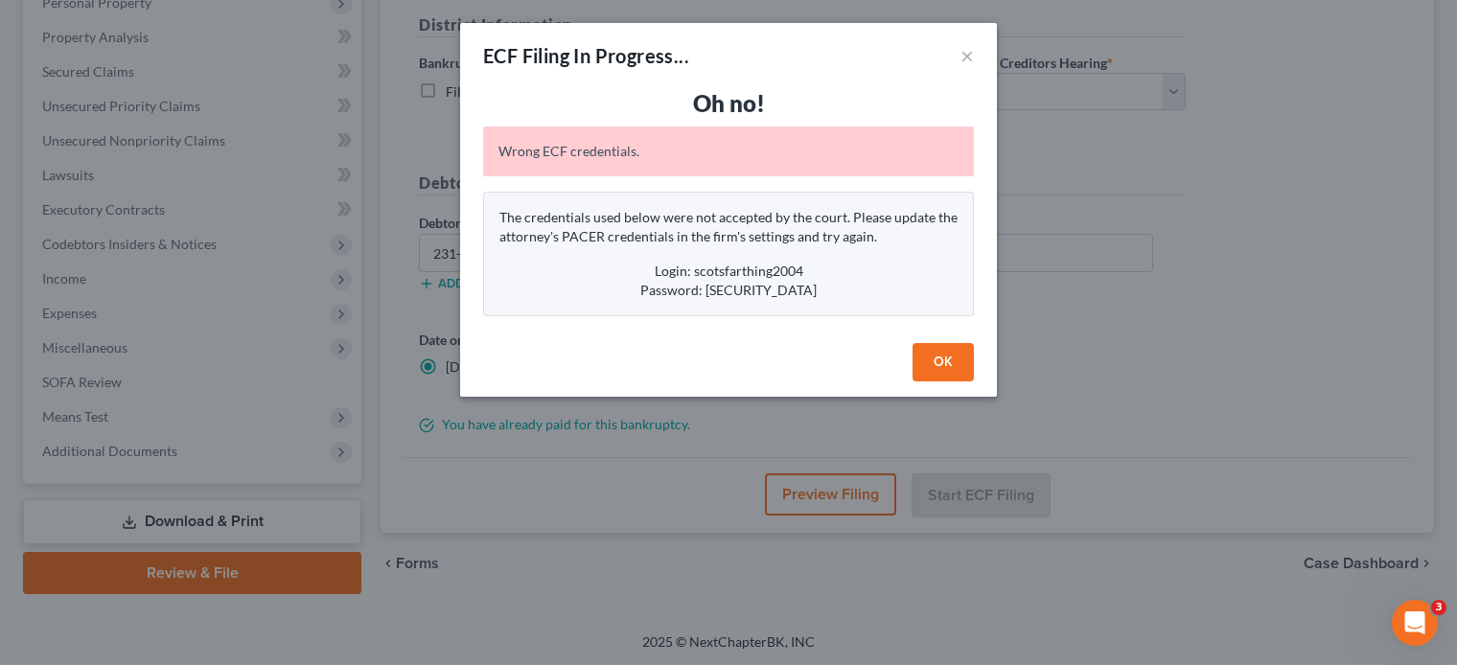
click at [941, 371] on button "OK" at bounding box center [942, 362] width 61 height 38
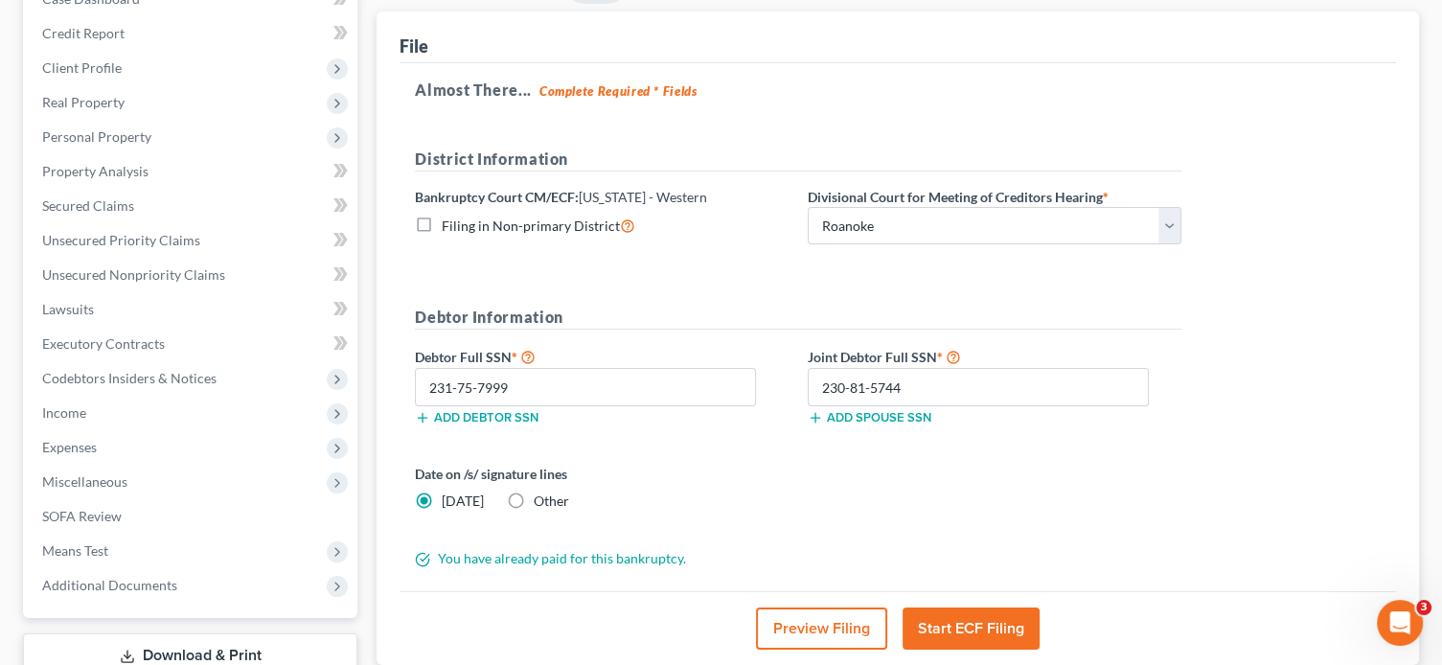
scroll to position [0, 0]
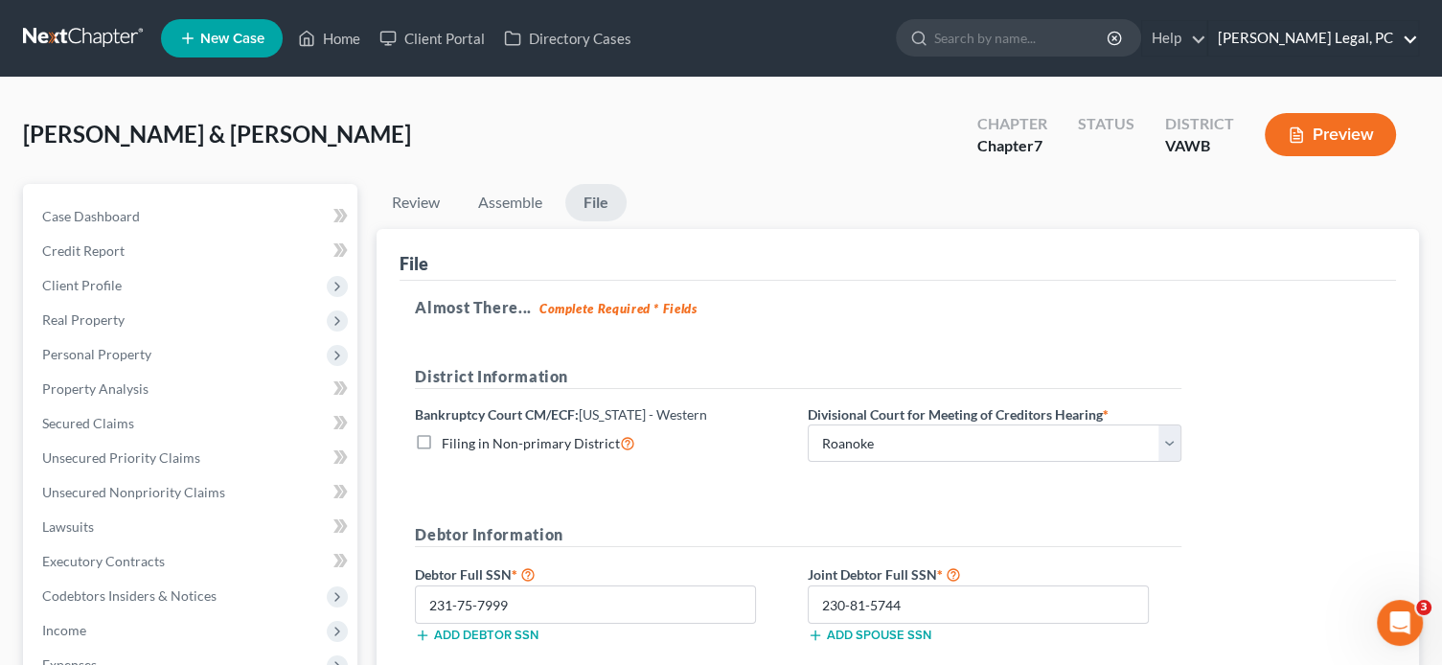
click at [1290, 36] on link "[PERSON_NAME] Legal, PC" at bounding box center [1313, 38] width 210 height 34
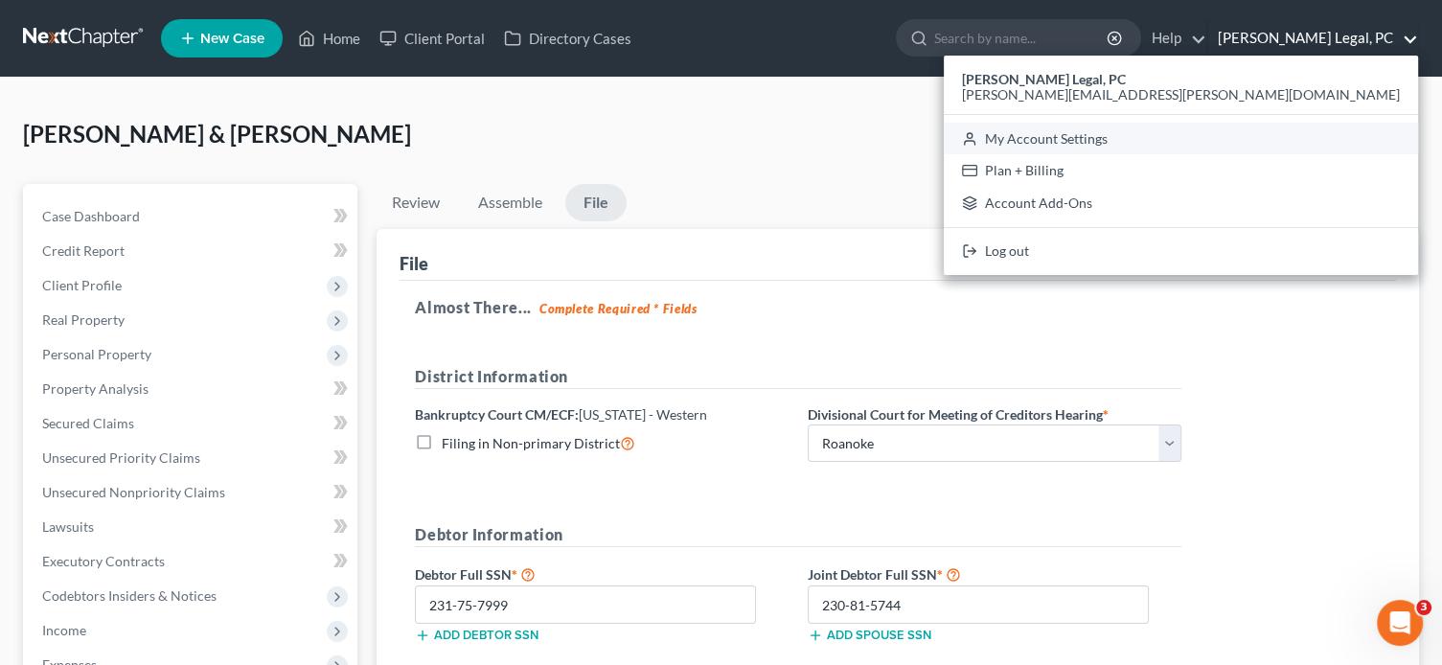
click at [1307, 136] on link "My Account Settings" at bounding box center [1181, 139] width 474 height 33
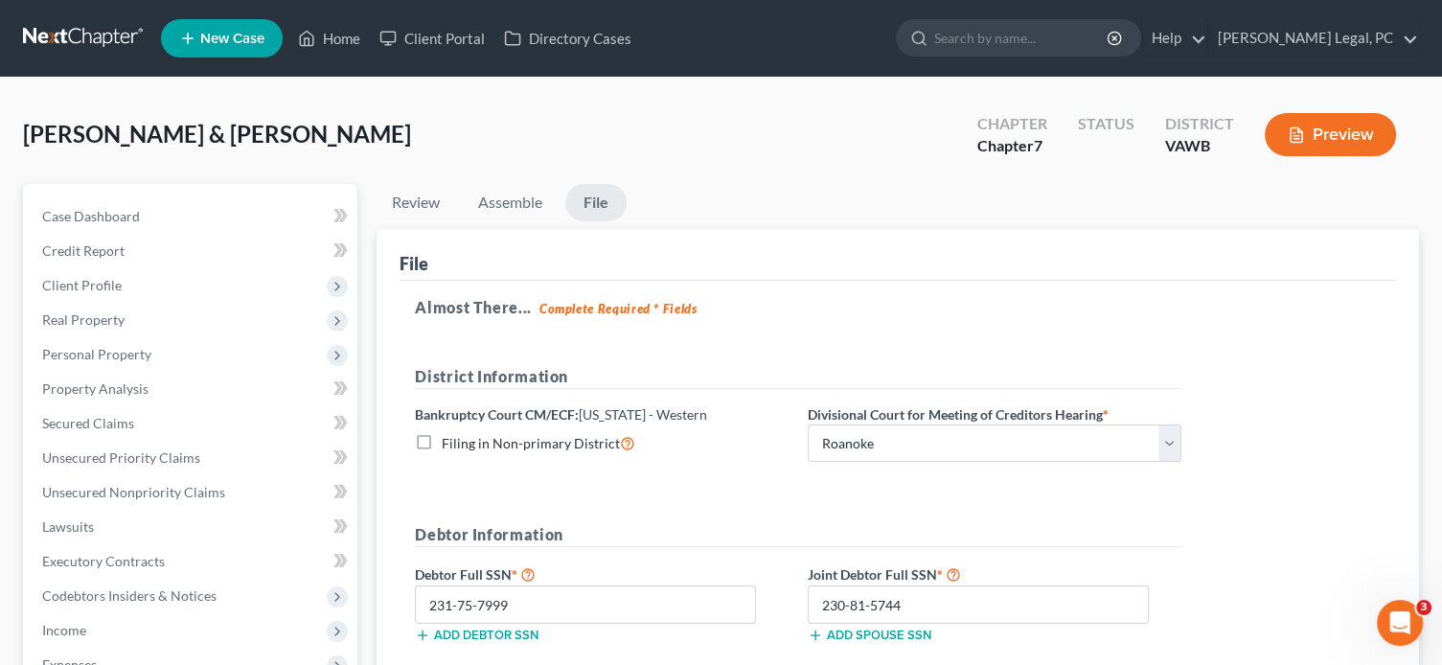
select select "84"
select select "24"
select select "48"
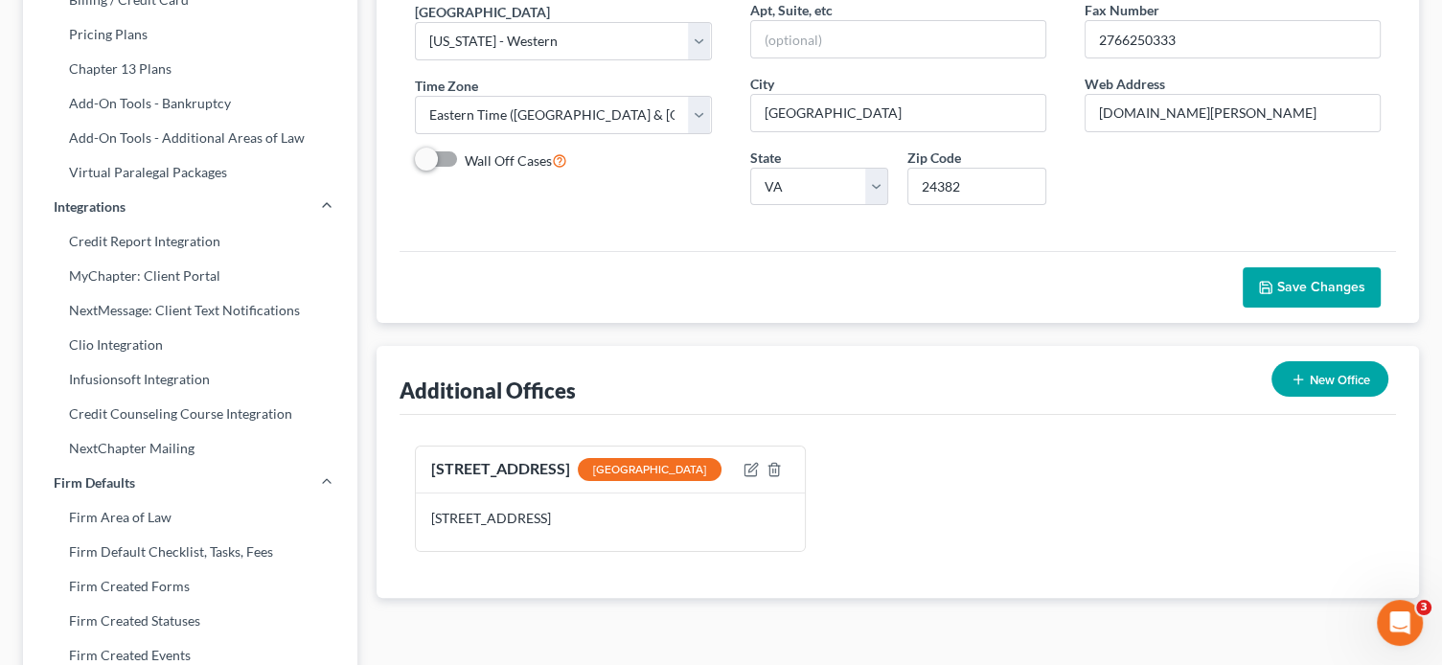
scroll to position [56, 0]
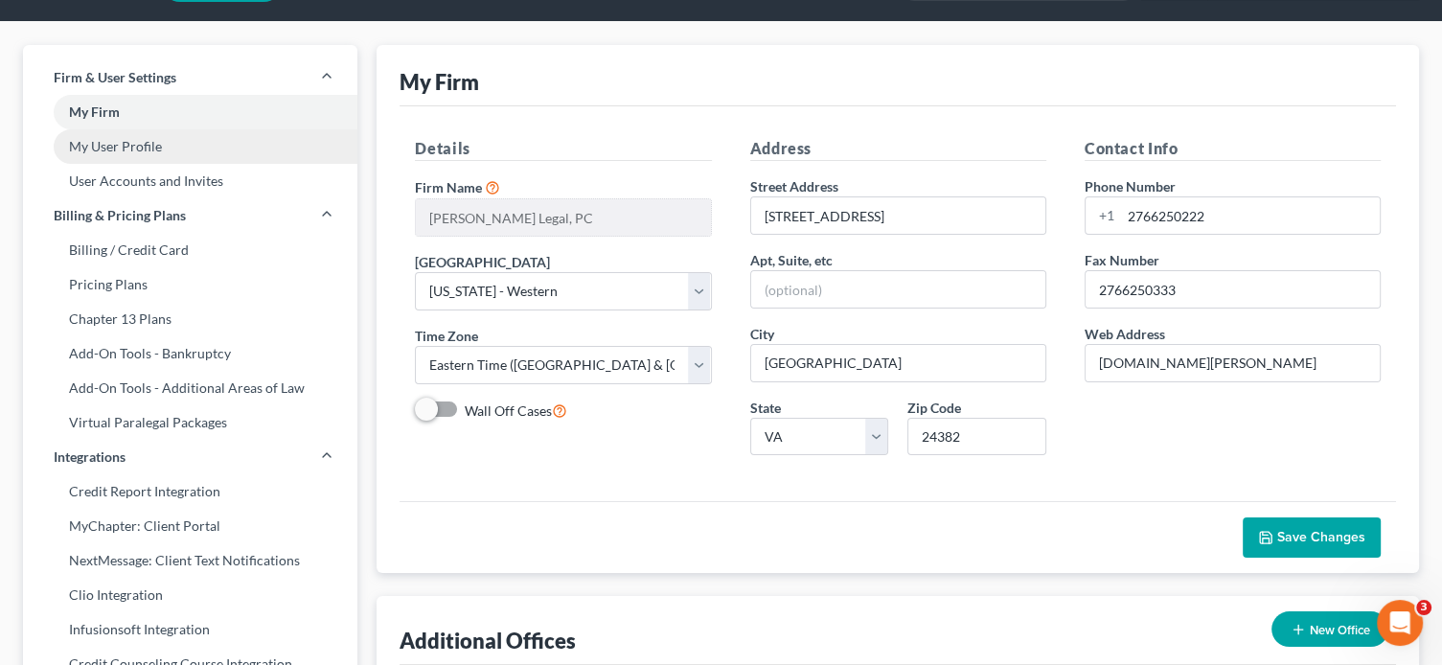
click at [124, 146] on link "My User Profile" at bounding box center [190, 146] width 334 height 34
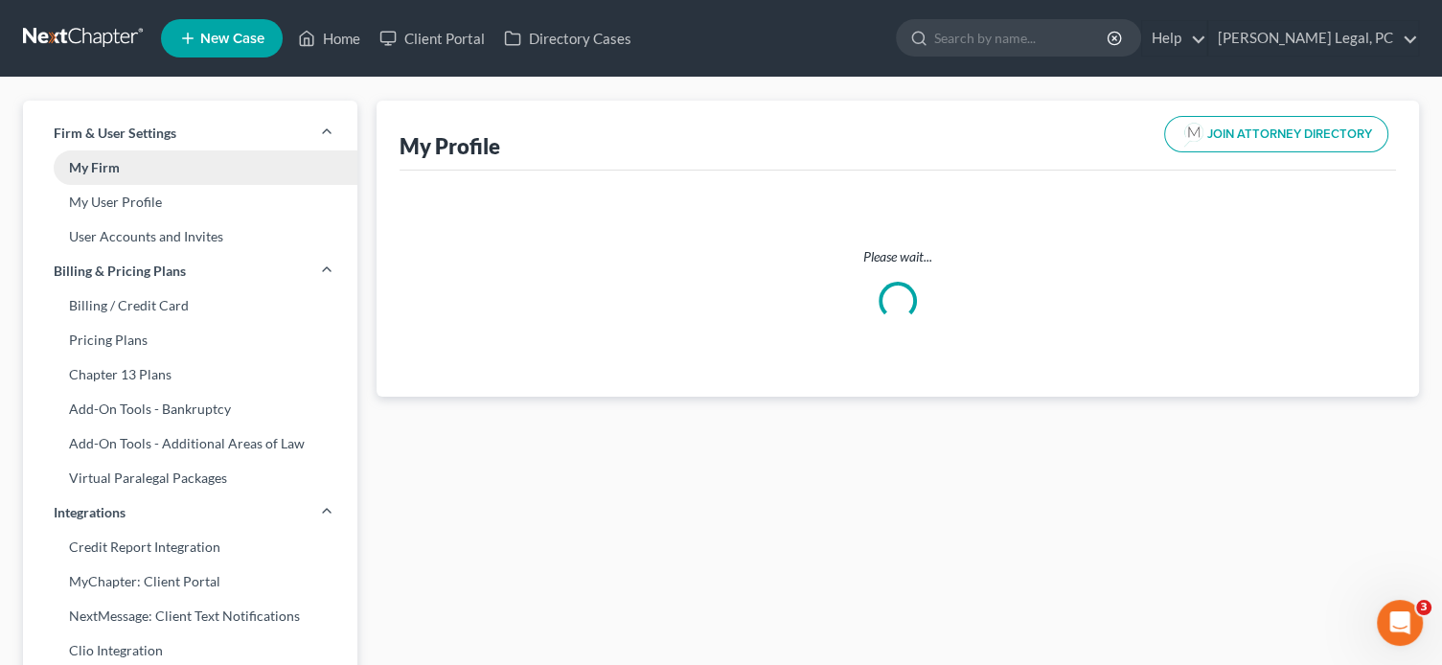
select select "48"
select select "84"
select select "attorney"
select select "1"
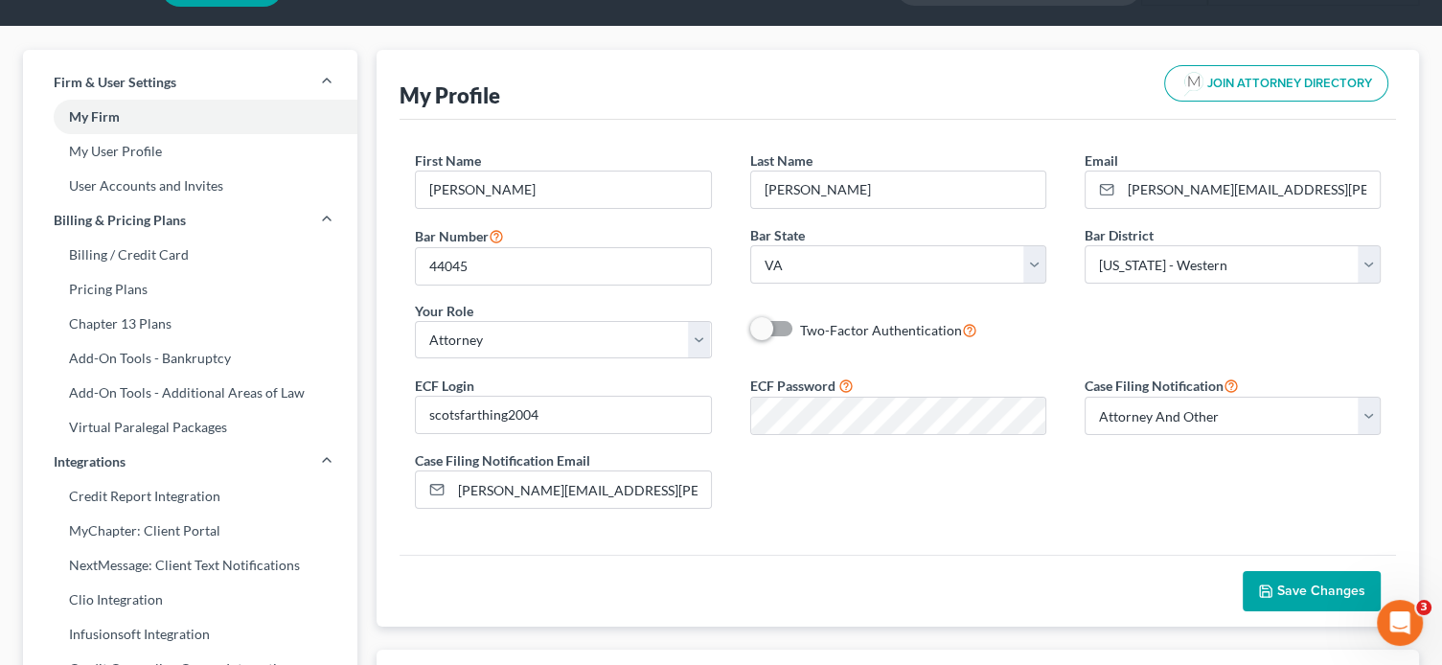
scroll to position [96, 0]
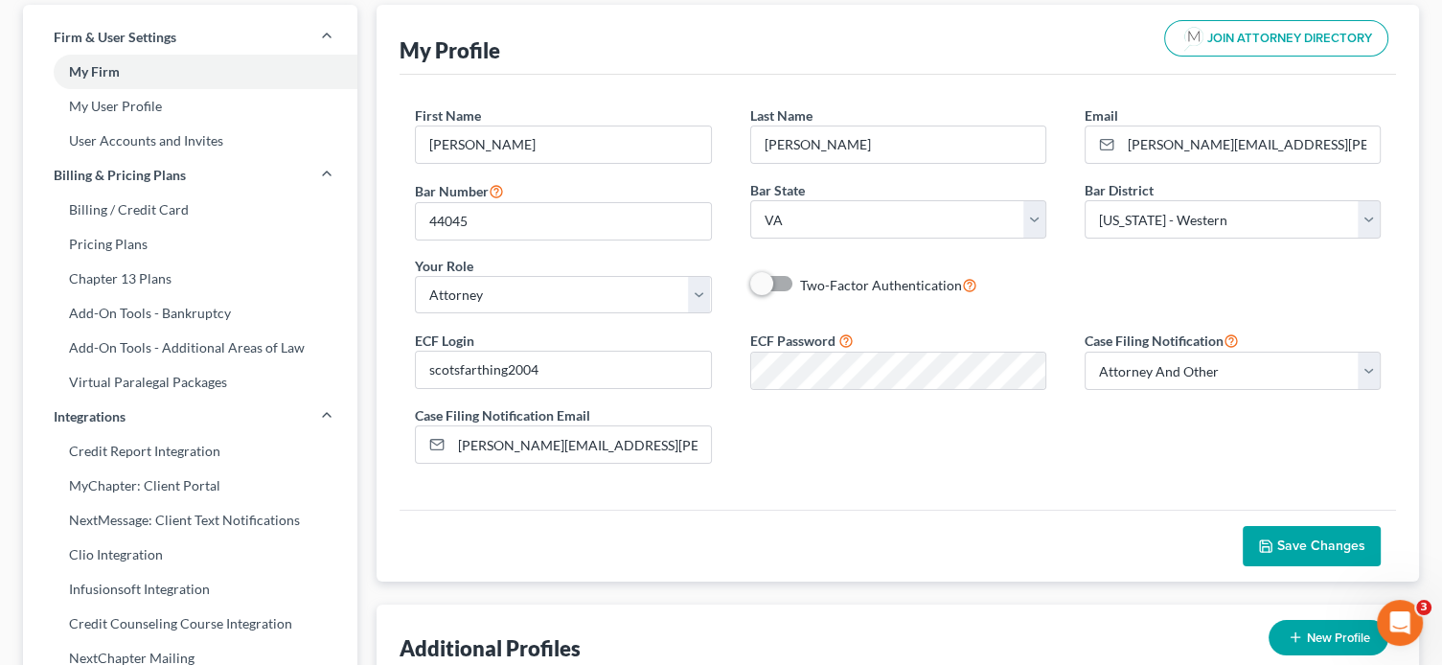
click at [1335, 546] on span "Save Changes" at bounding box center [1321, 546] width 88 height 16
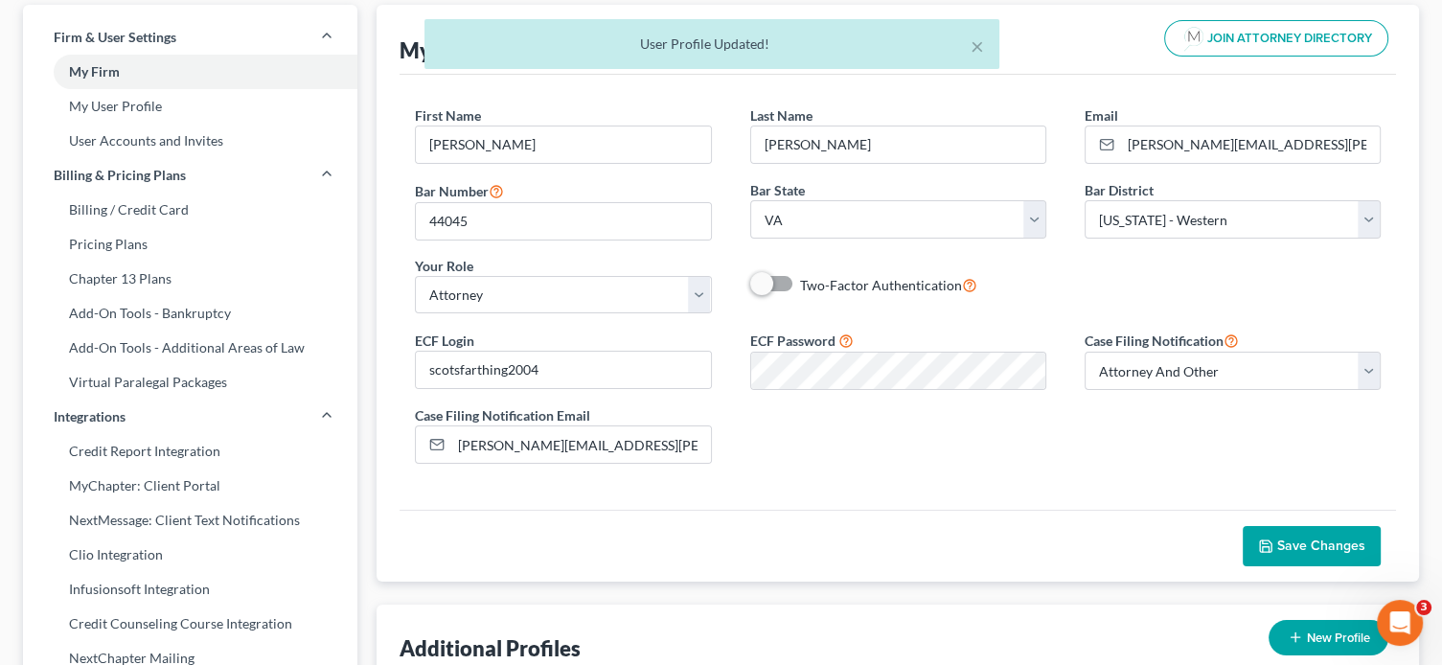
click at [1298, 540] on span "Save Changes" at bounding box center [1321, 546] width 88 height 16
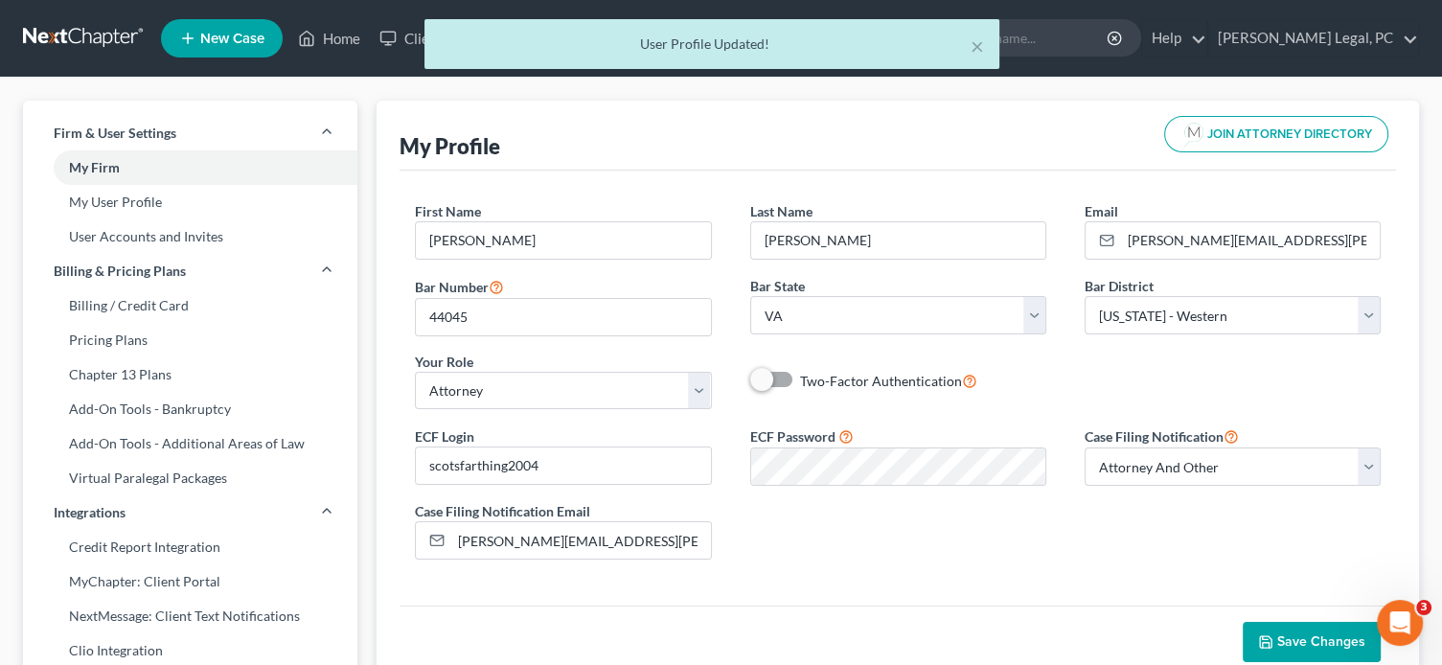
scroll to position [0, 0]
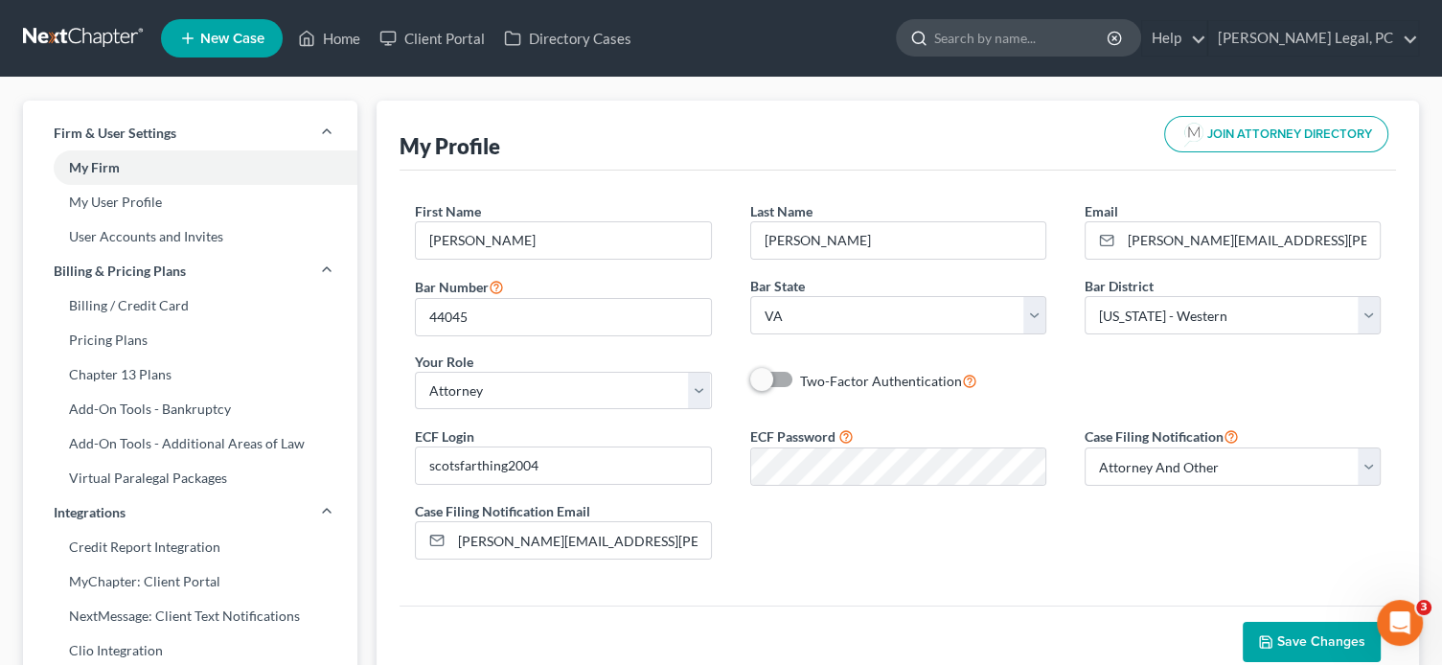
click at [1053, 39] on input "search" at bounding box center [1021, 37] width 175 height 35
type input "[PERSON_NAME]"
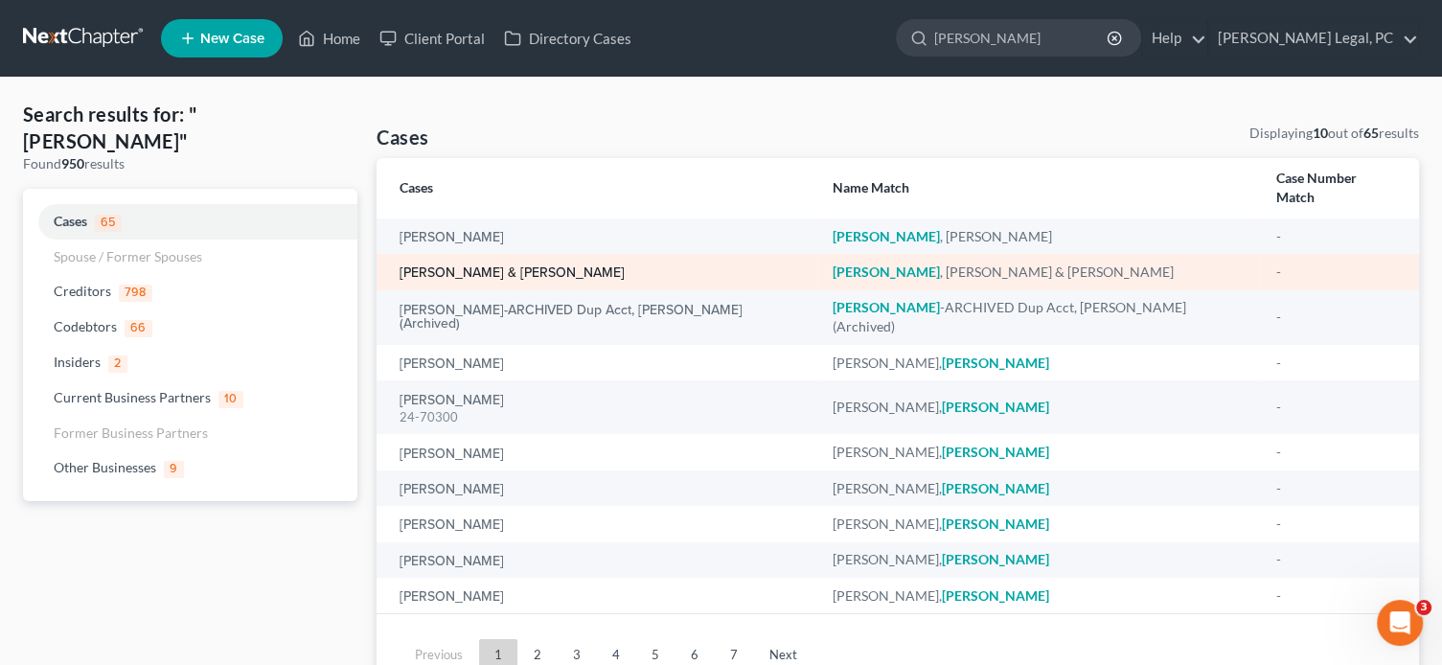
click at [540, 266] on link "[PERSON_NAME] & [PERSON_NAME]" at bounding box center [512, 272] width 225 height 13
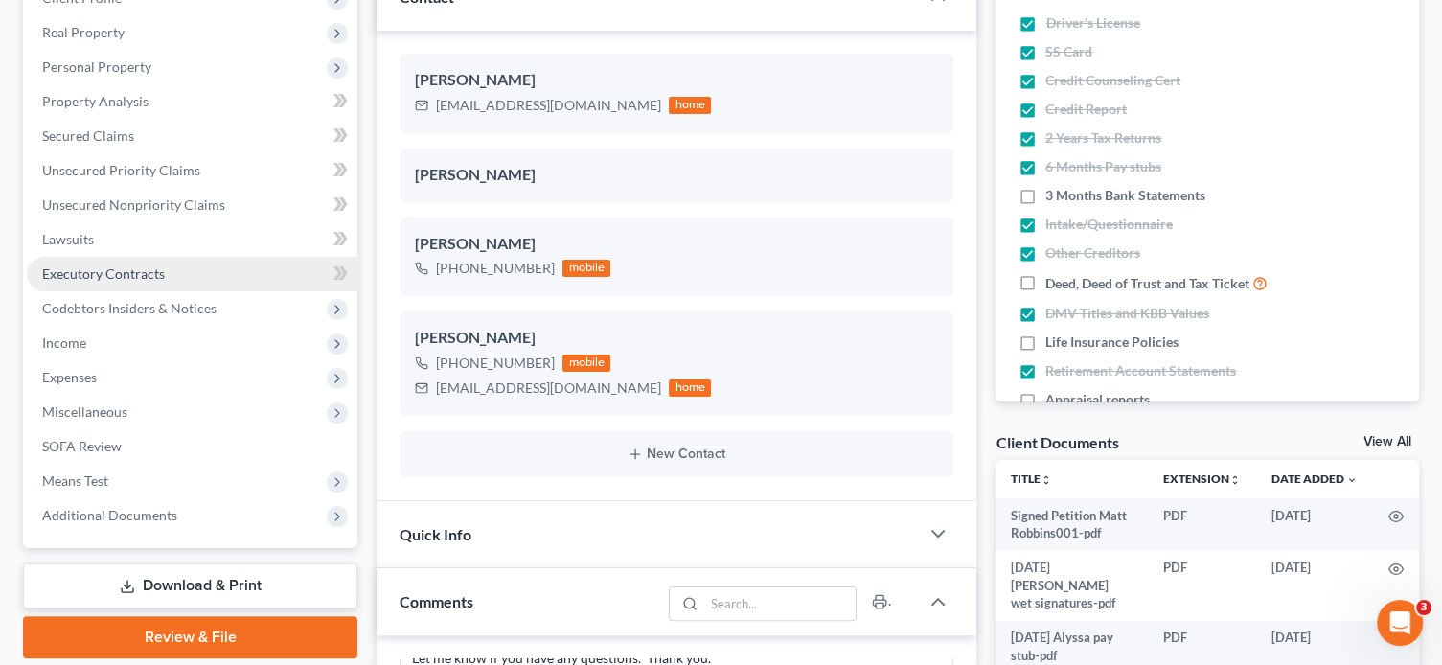
scroll to position [575, 0]
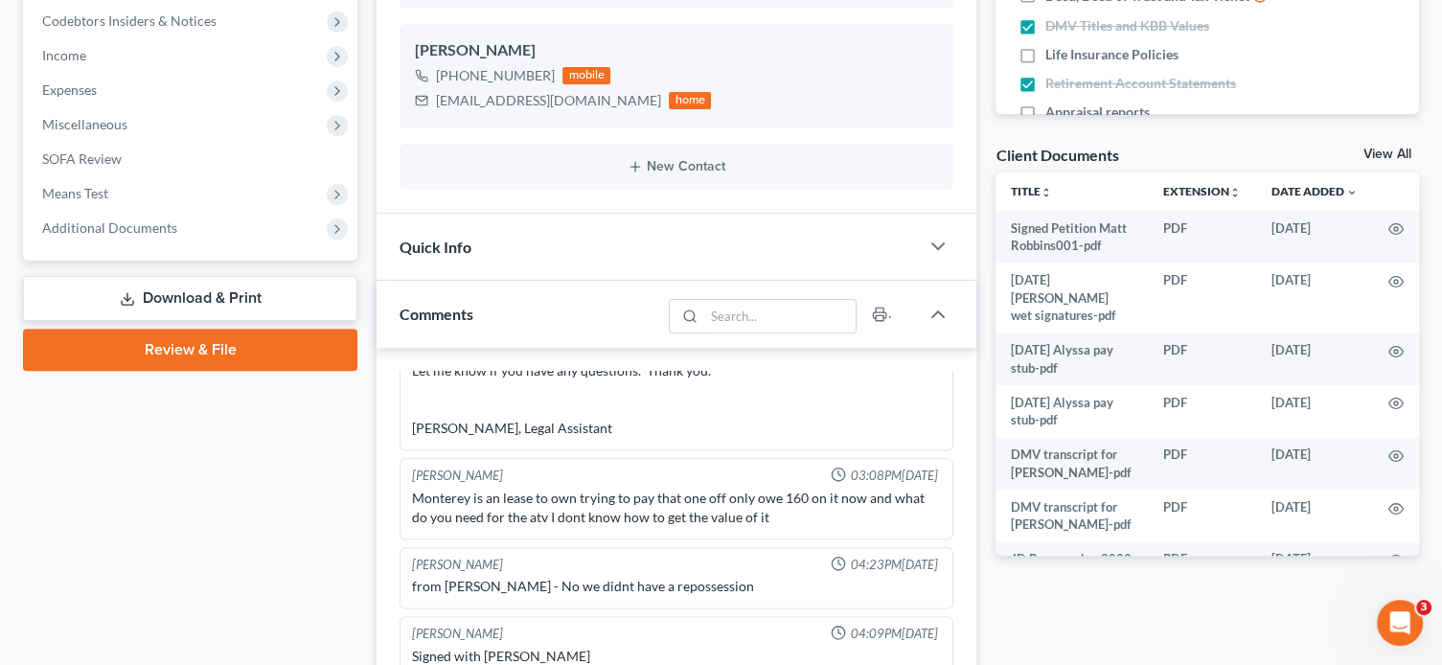
click at [180, 352] on link "Review & File" at bounding box center [190, 350] width 334 height 42
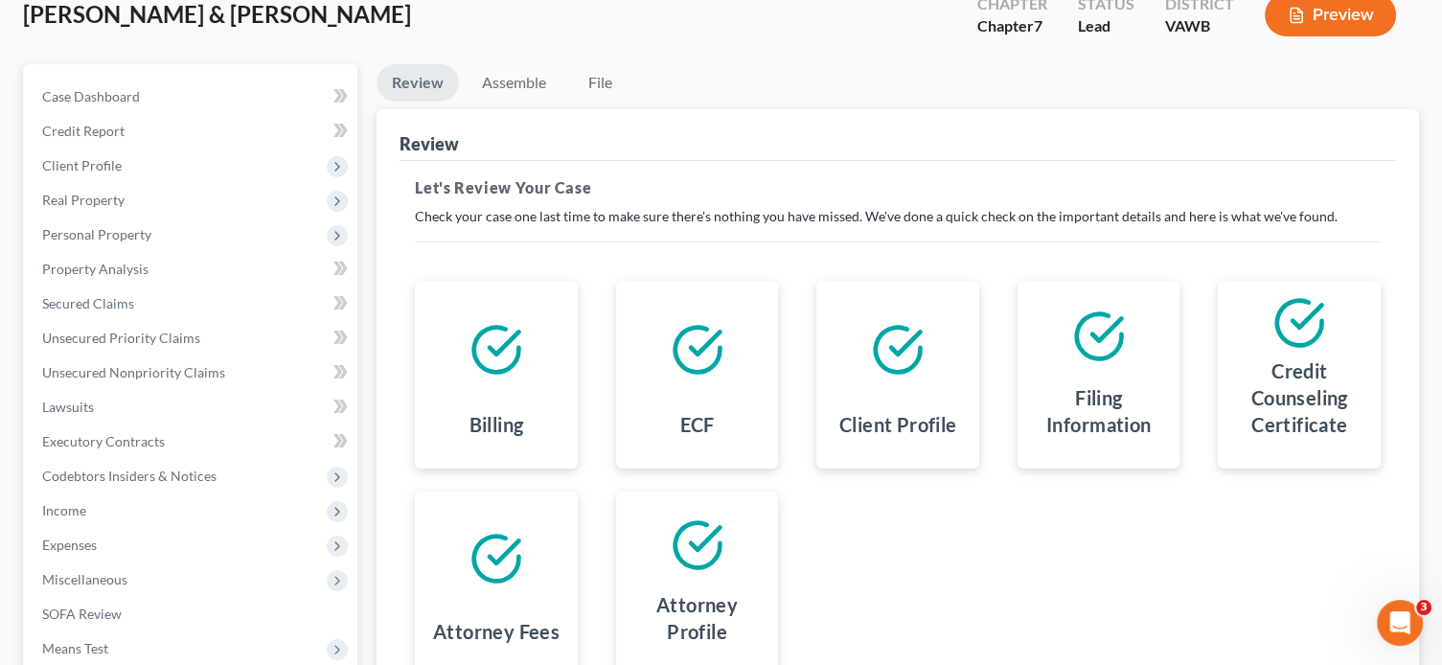
scroll to position [352, 0]
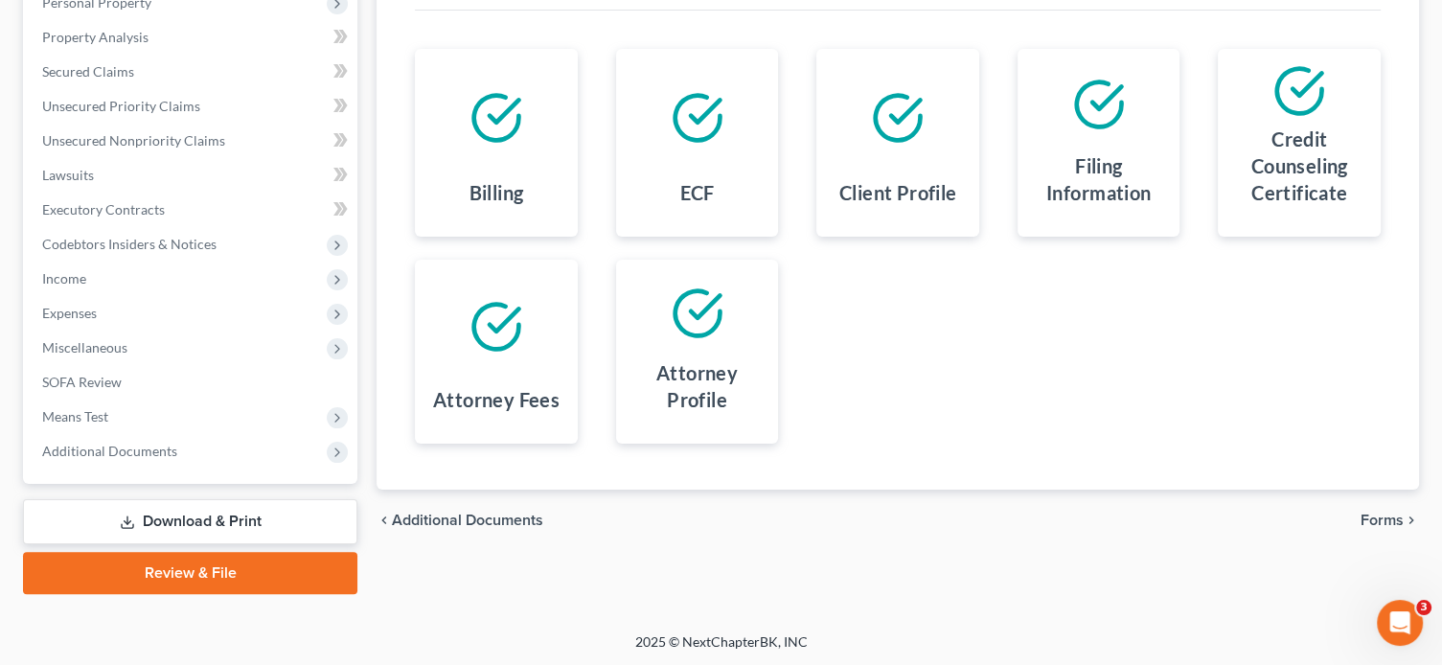
click at [1377, 524] on span "Forms" at bounding box center [1382, 520] width 43 height 15
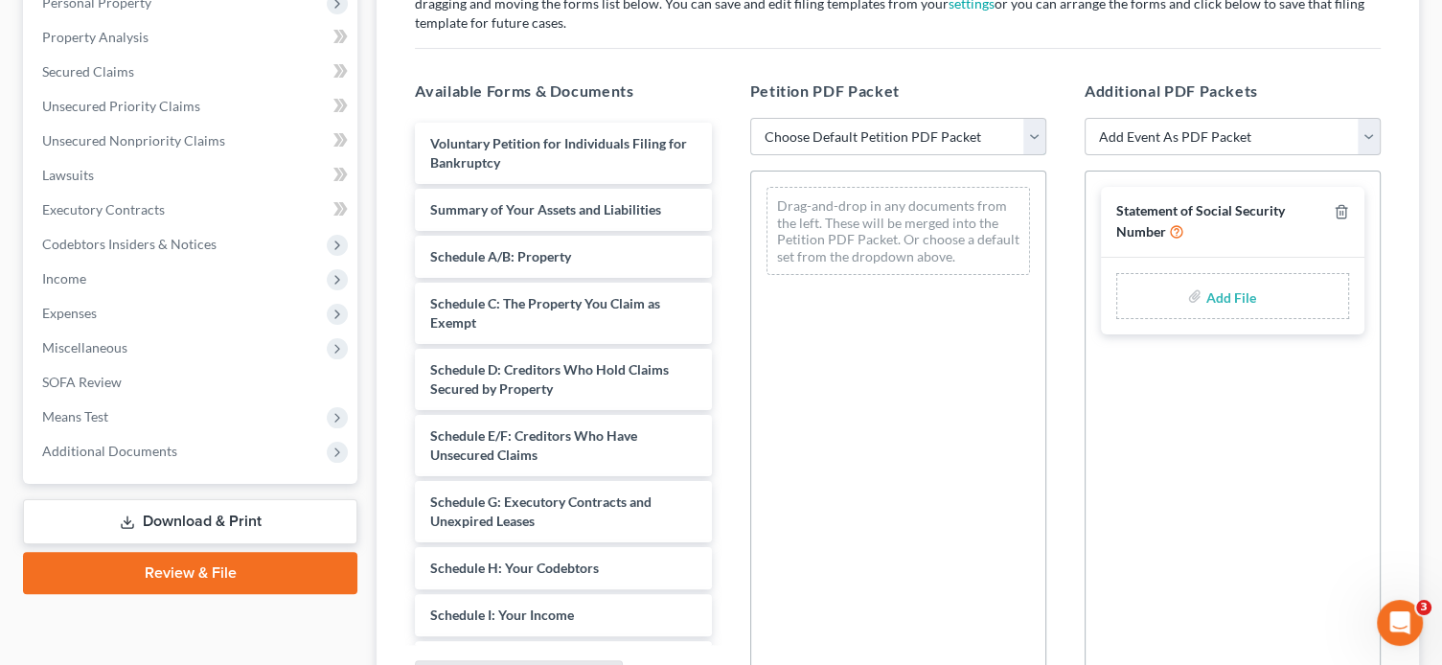
click at [891, 131] on select "Choose Default Petition PDF Packet Complete Bankruptcy Petition (all forms and …" at bounding box center [898, 137] width 296 height 38
select select "0"
click at [750, 118] on select "Choose Default Petition PDF Packet Complete Bankruptcy Petition (all forms and …" at bounding box center [898, 137] width 296 height 38
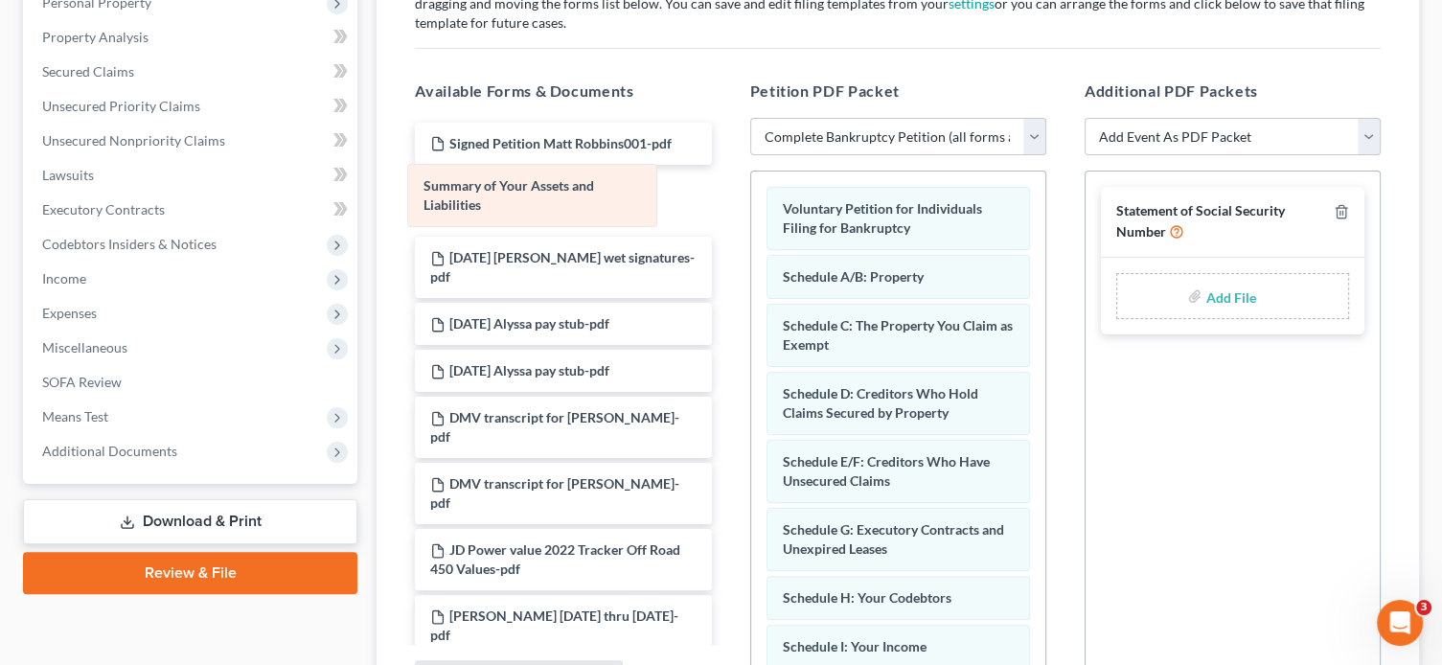
drag, startPoint x: 840, startPoint y: 284, endPoint x: 482, endPoint y: 195, distance: 369.3
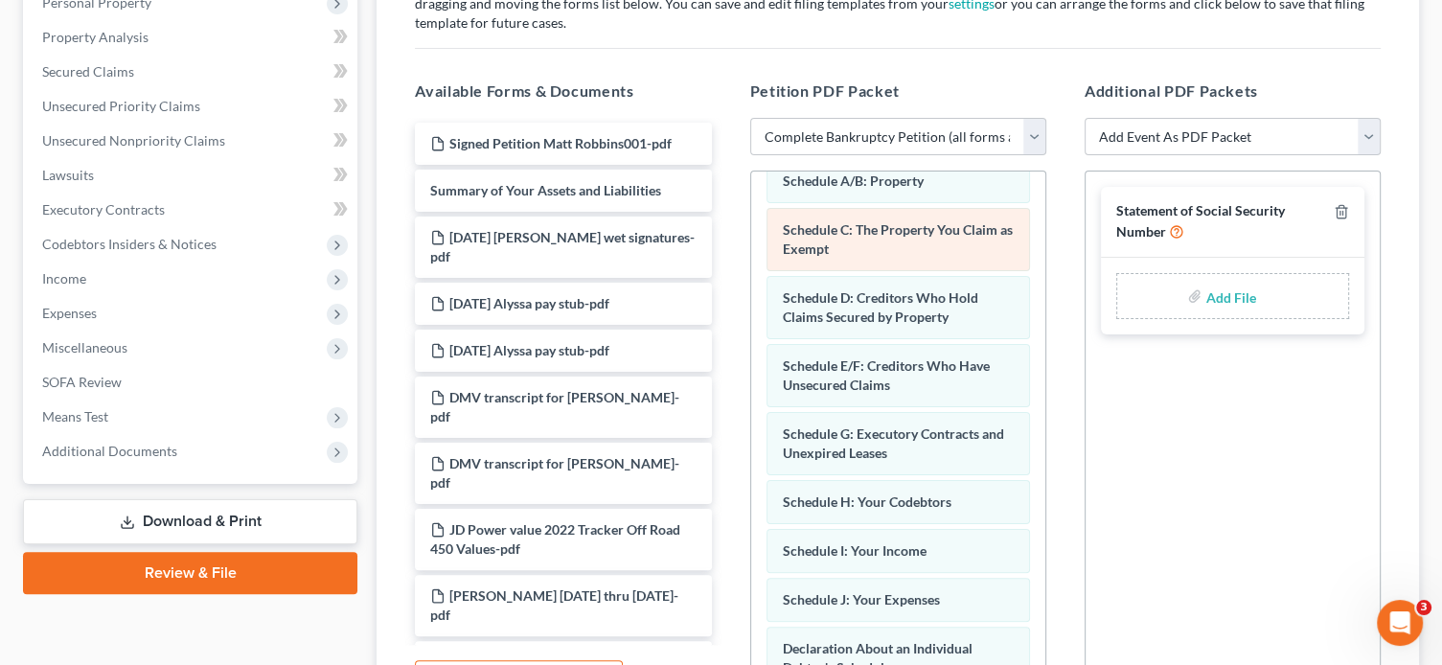
scroll to position [192, 0]
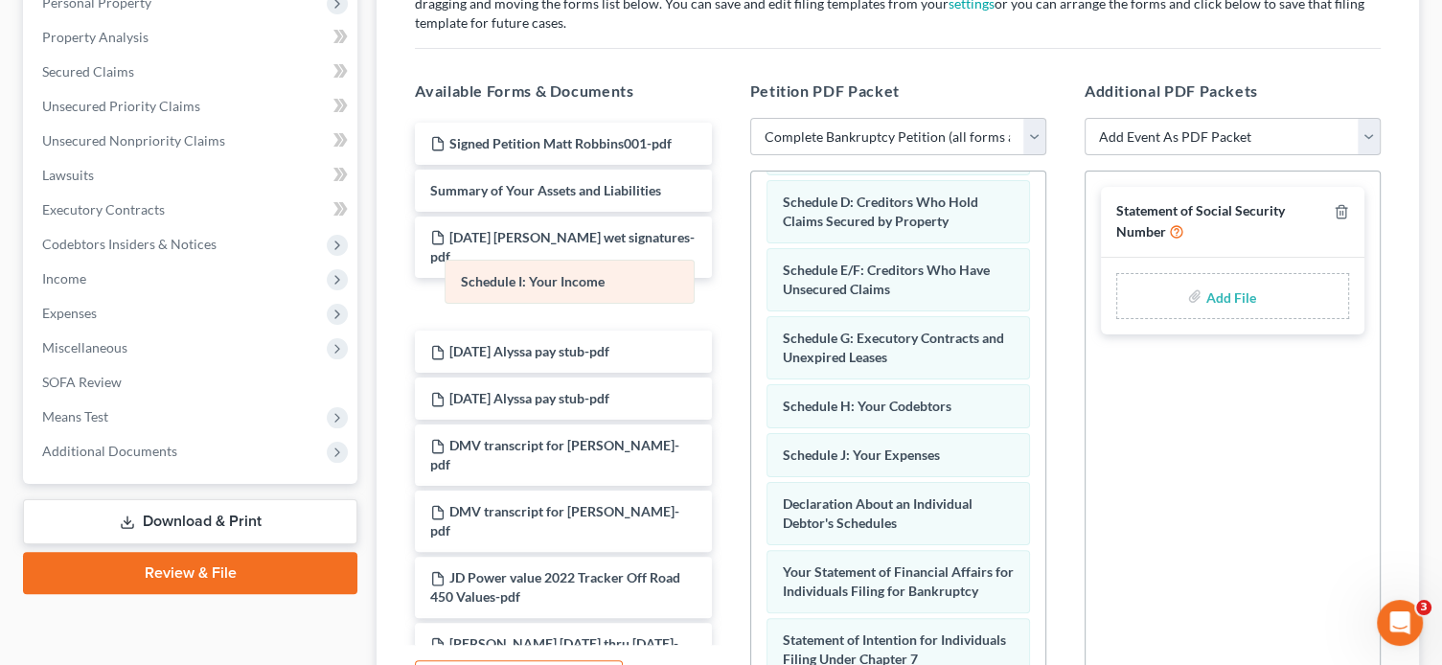
drag, startPoint x: 856, startPoint y: 456, endPoint x: 535, endPoint y: 287, distance: 363.1
click at [751, 287] on div "Schedule I: Your Income Voluntary Petition for Individuals Filing for Bankruptc…" at bounding box center [898, 545] width 294 height 1131
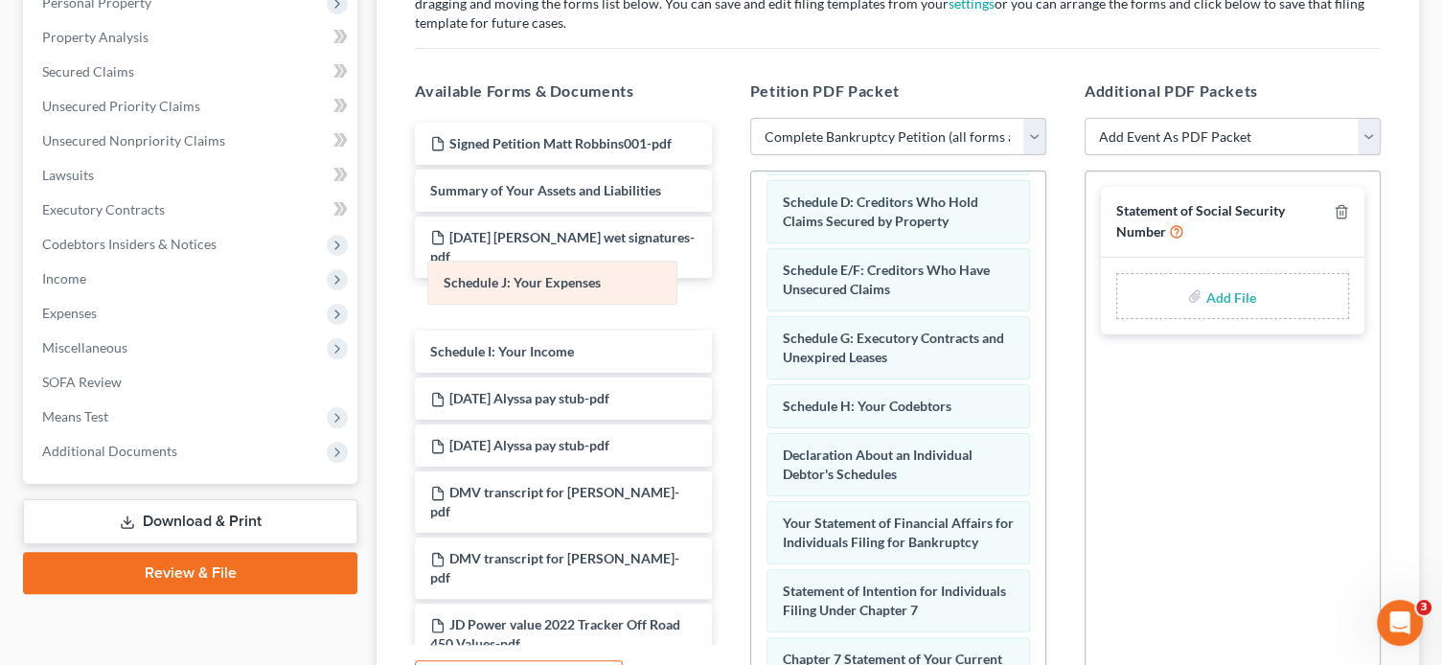
drag, startPoint x: 814, startPoint y: 446, endPoint x: 475, endPoint y: 277, distance: 378.0
click at [751, 277] on div "Schedule J: Your Expenses Voluntary Petition for Individuals Filing for Bankrup…" at bounding box center [898, 521] width 294 height 1082
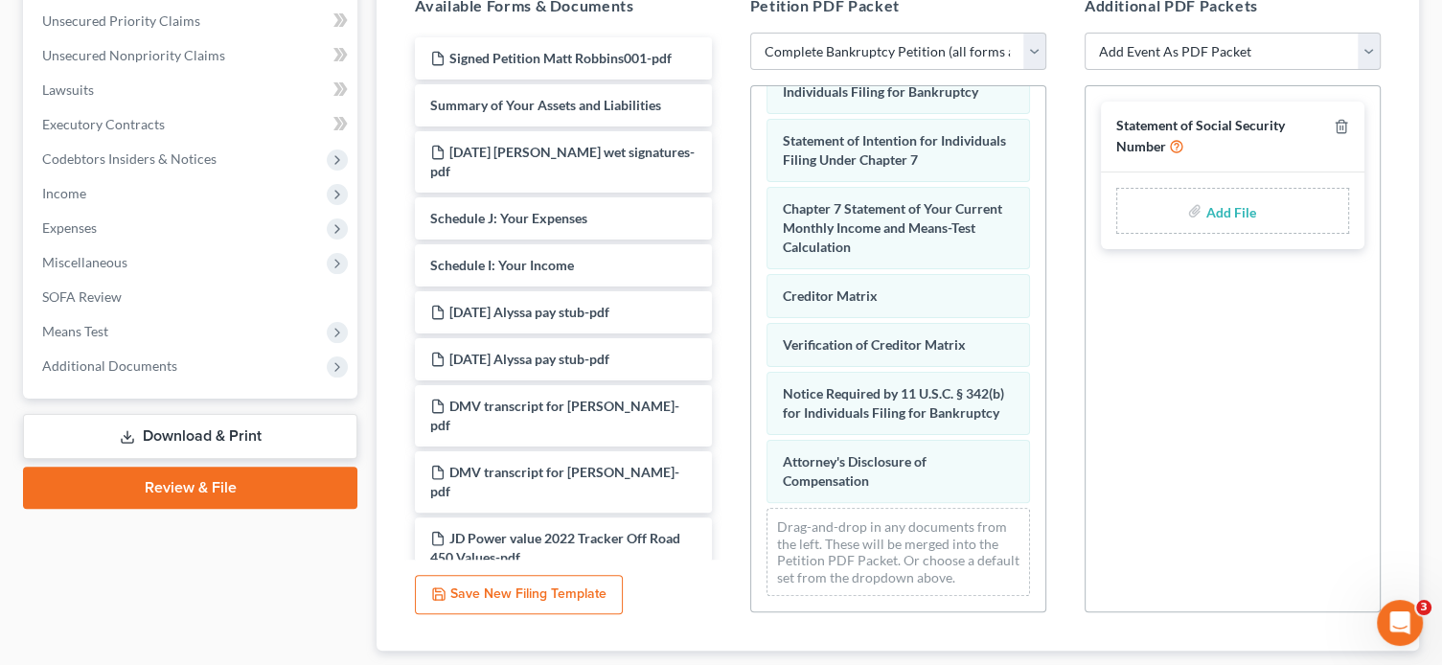
scroll to position [555, 0]
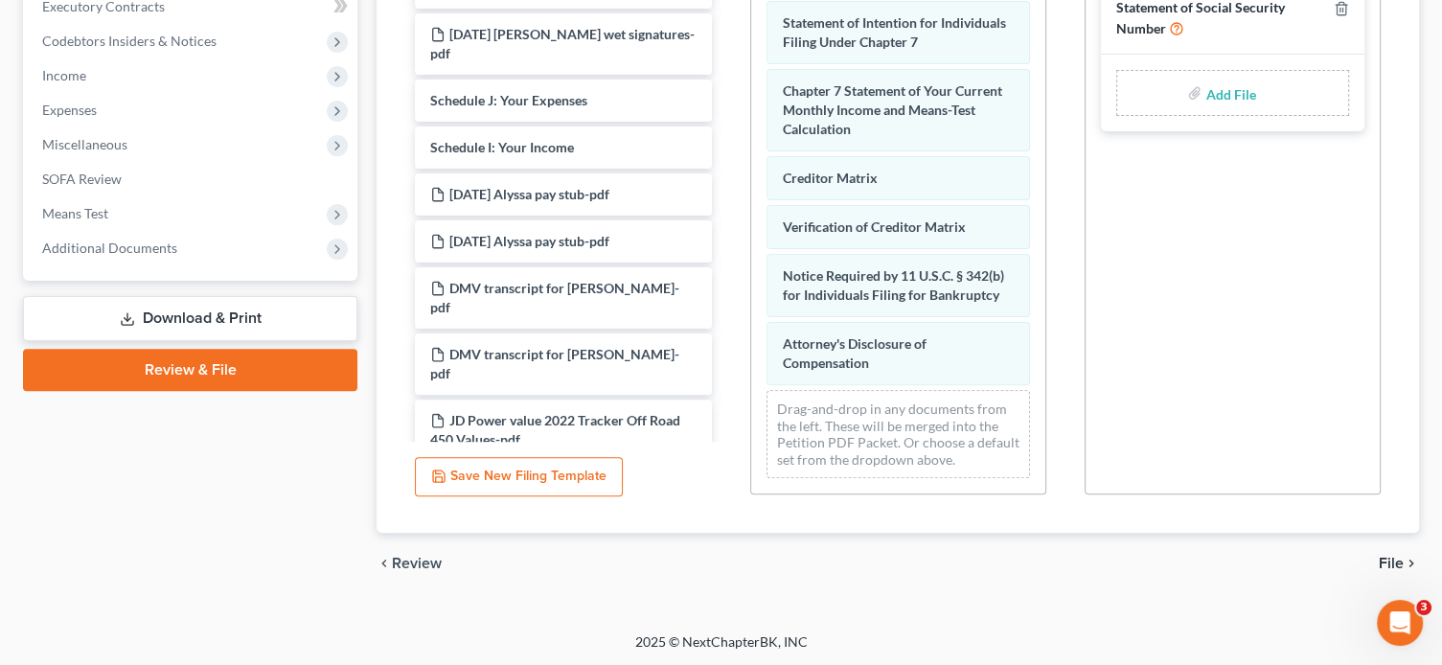
click at [1389, 559] on span "File" at bounding box center [1391, 563] width 25 height 15
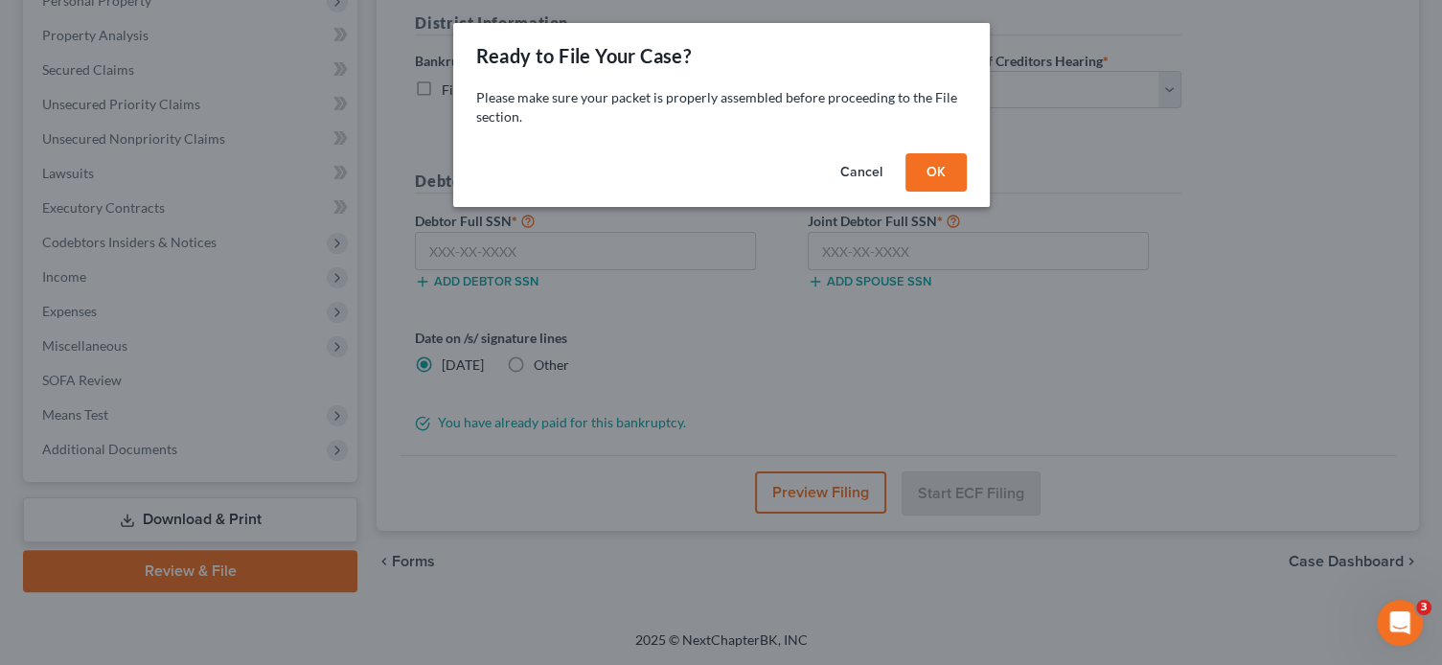
scroll to position [352, 0]
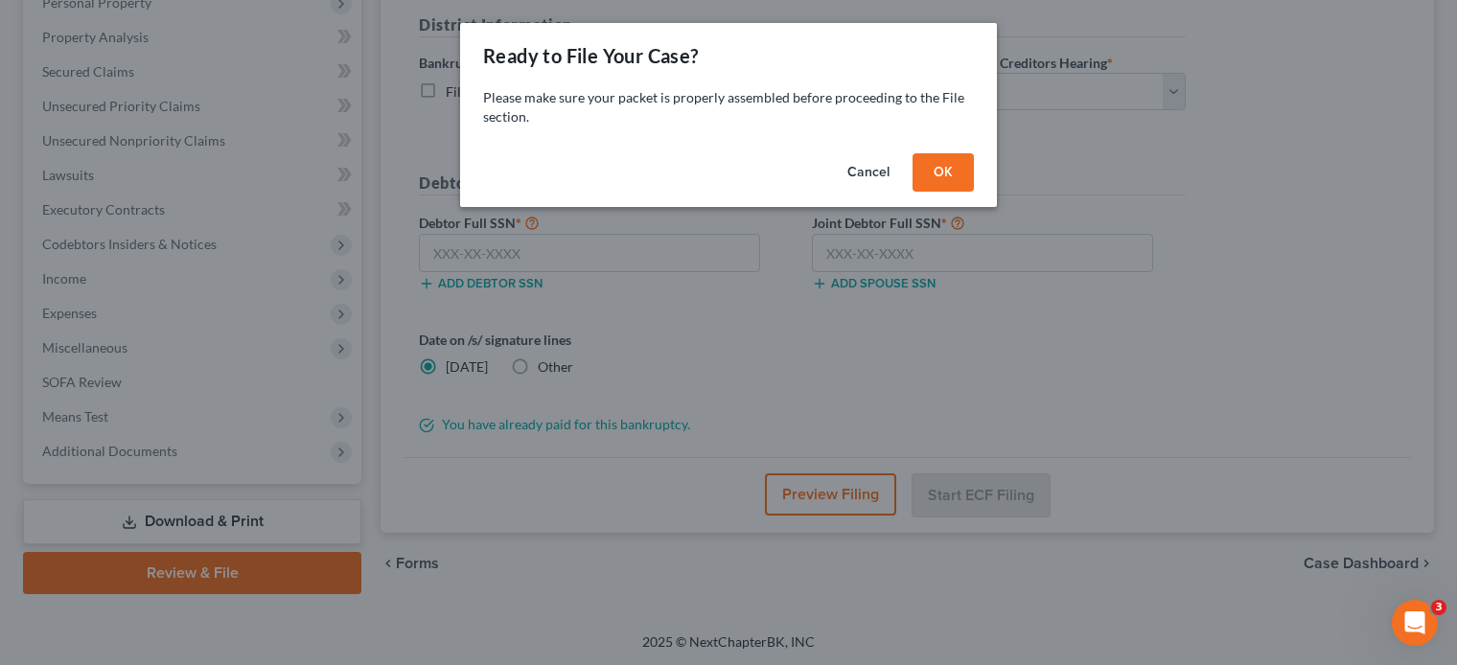
click at [936, 172] on button "OK" at bounding box center [942, 172] width 61 height 38
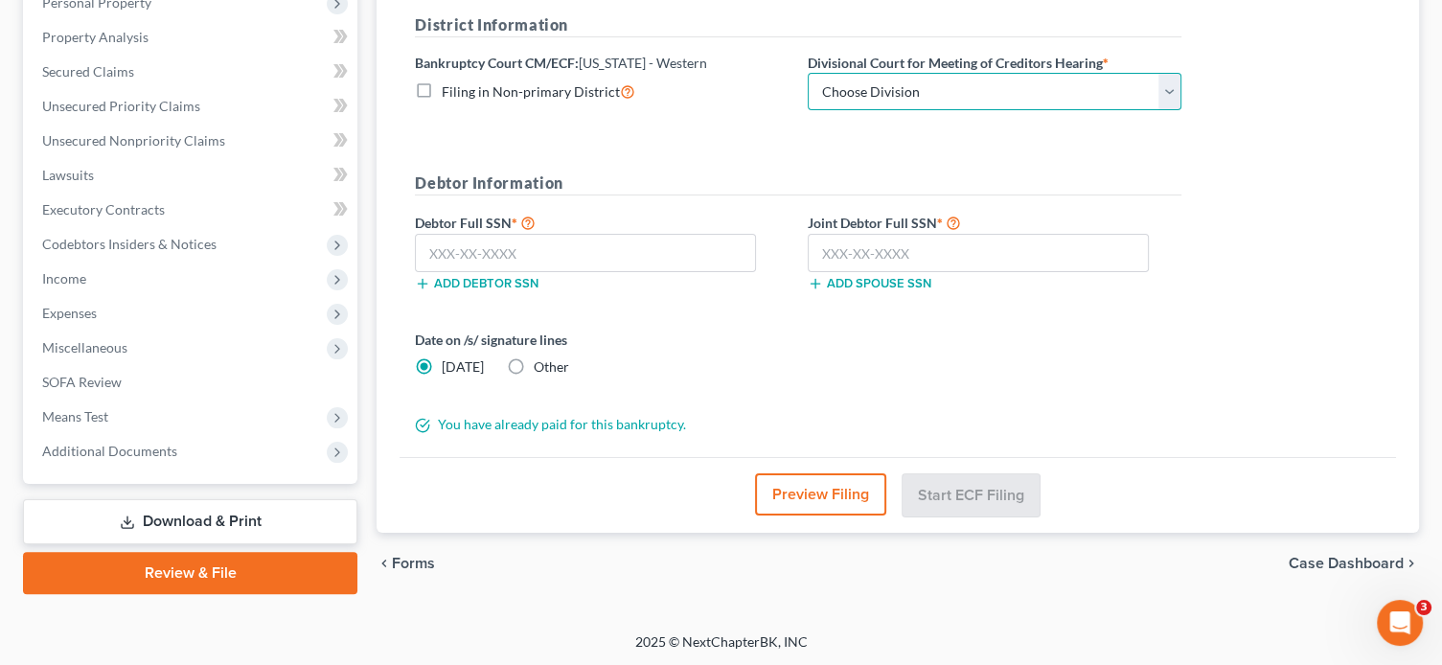
click at [937, 87] on select "Choose Division Roanoke Lynchburg Harrisonburg [GEOGRAPHIC_DATA]/ [GEOGRAPHIC_D…" at bounding box center [995, 92] width 374 height 38
select select "0"
click at [808, 73] on select "Choose Division Roanoke Lynchburg Harrisonburg [GEOGRAPHIC_DATA]/ [GEOGRAPHIC_D…" at bounding box center [995, 92] width 374 height 38
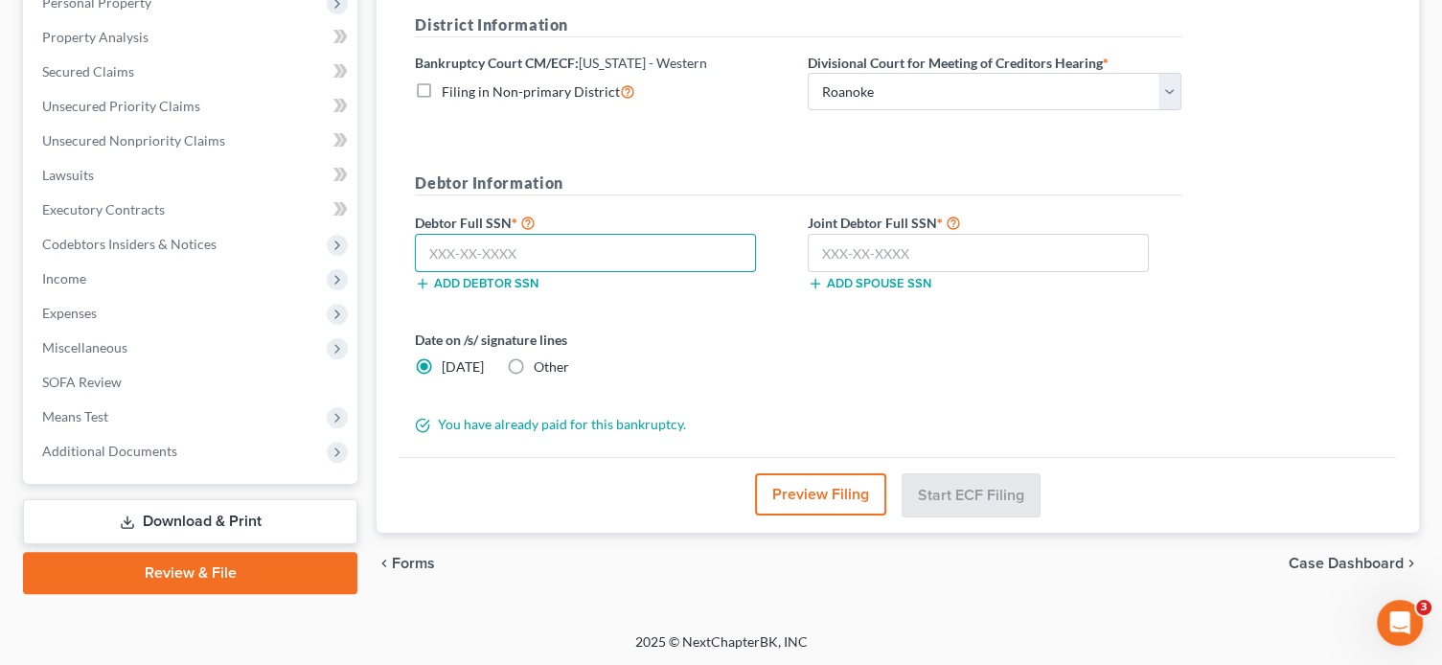
click at [609, 250] on input "text" at bounding box center [585, 253] width 341 height 38
type input "230-75-7999"
click at [845, 257] on input "text" at bounding box center [978, 253] width 341 height 38
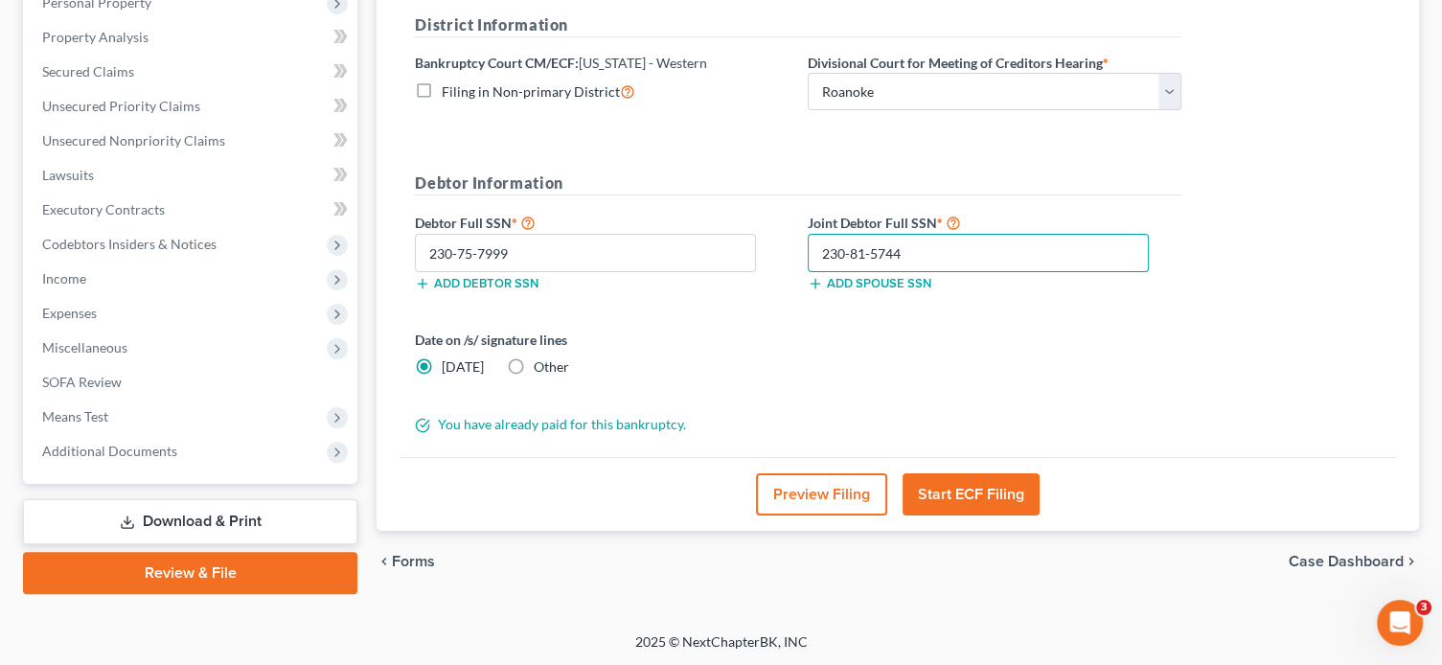
type input "230-81-5744"
click at [998, 496] on button "Start ECF Filing" at bounding box center [971, 494] width 137 height 42
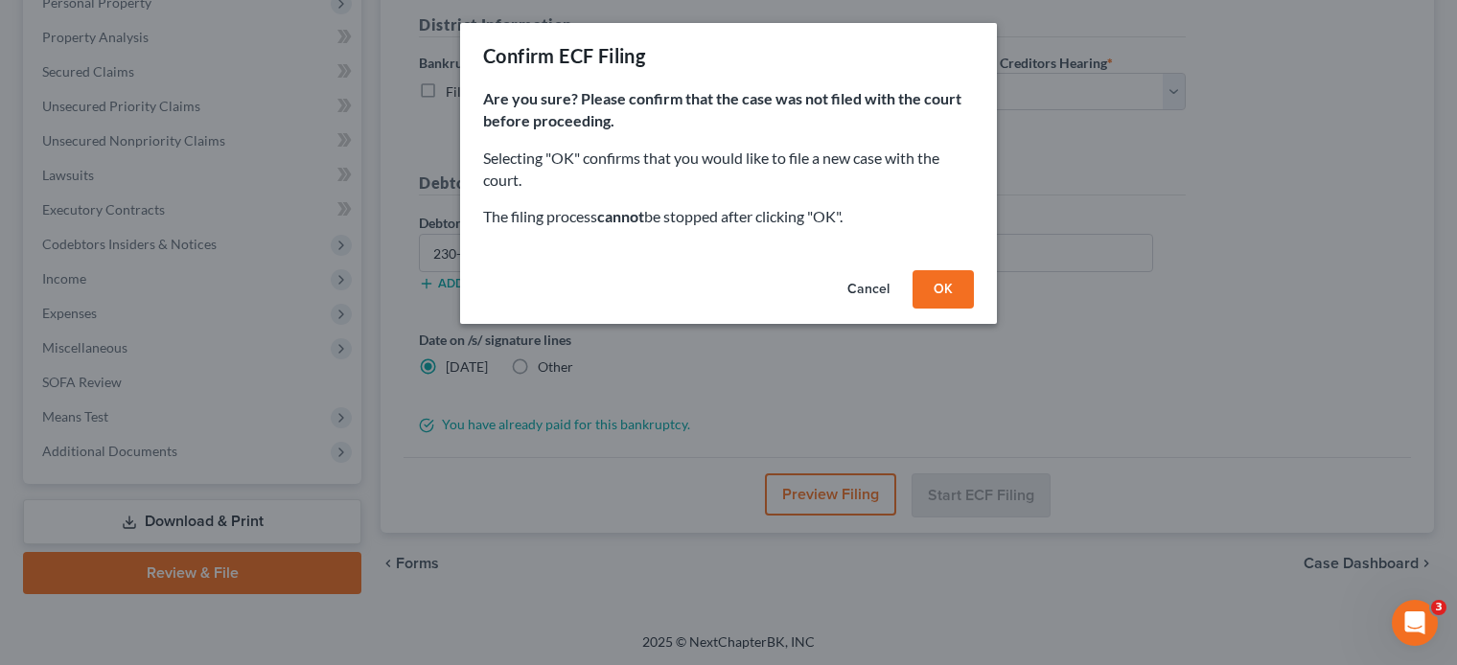
click at [955, 290] on button "OK" at bounding box center [942, 289] width 61 height 38
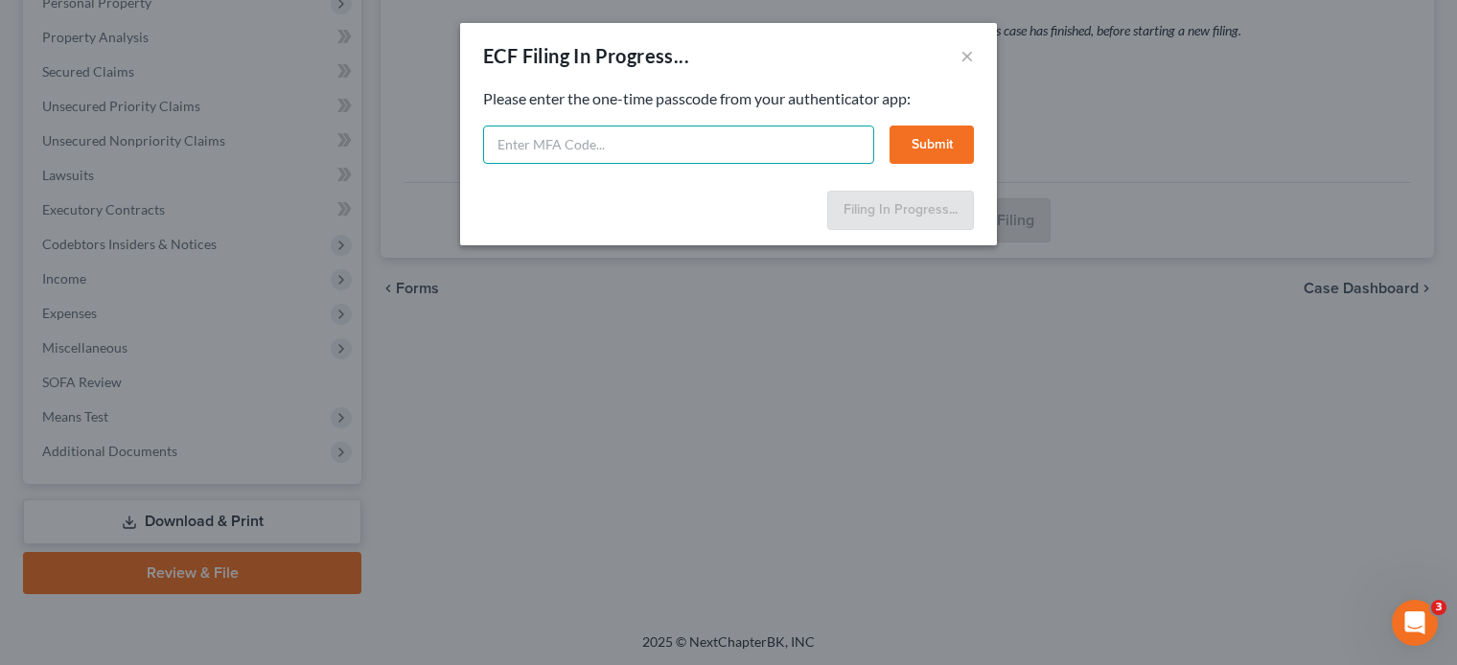
click at [523, 149] on input "text" at bounding box center [678, 145] width 391 height 38
type input "730285"
click at [924, 145] on button "Submit" at bounding box center [931, 145] width 84 height 38
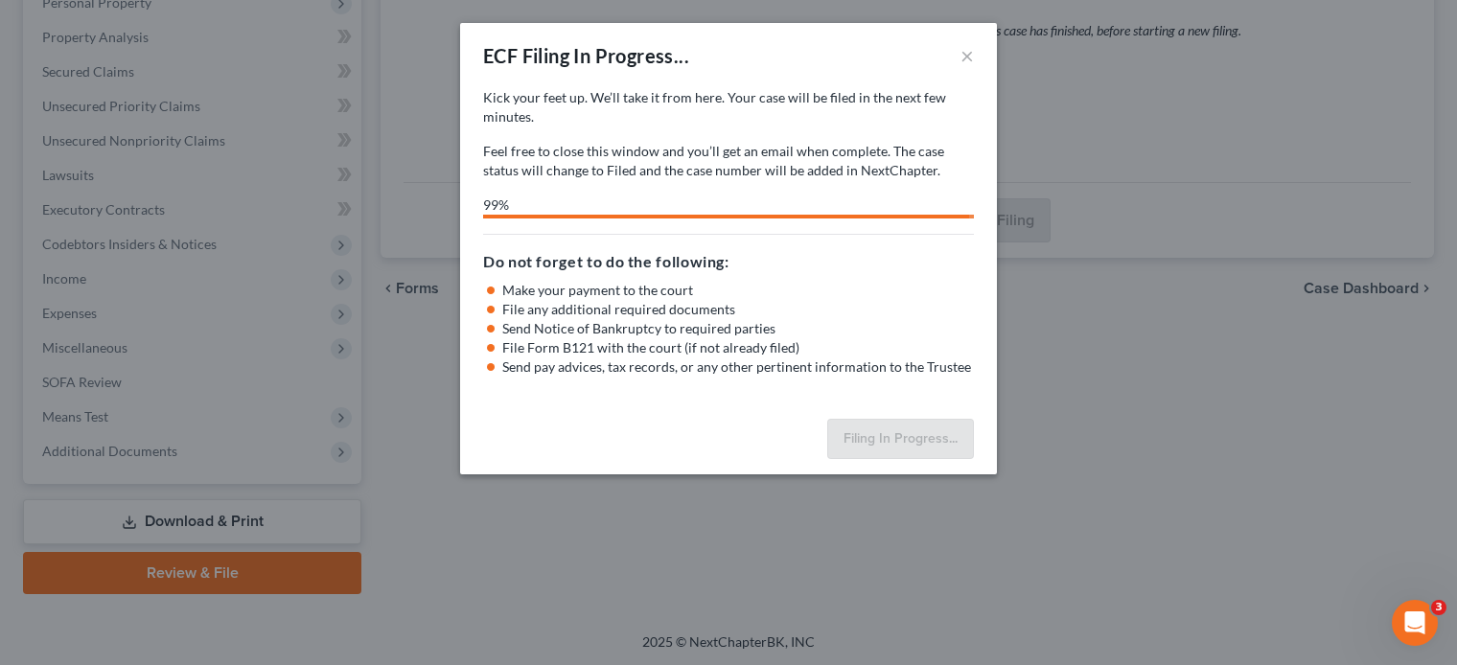
select select "0"
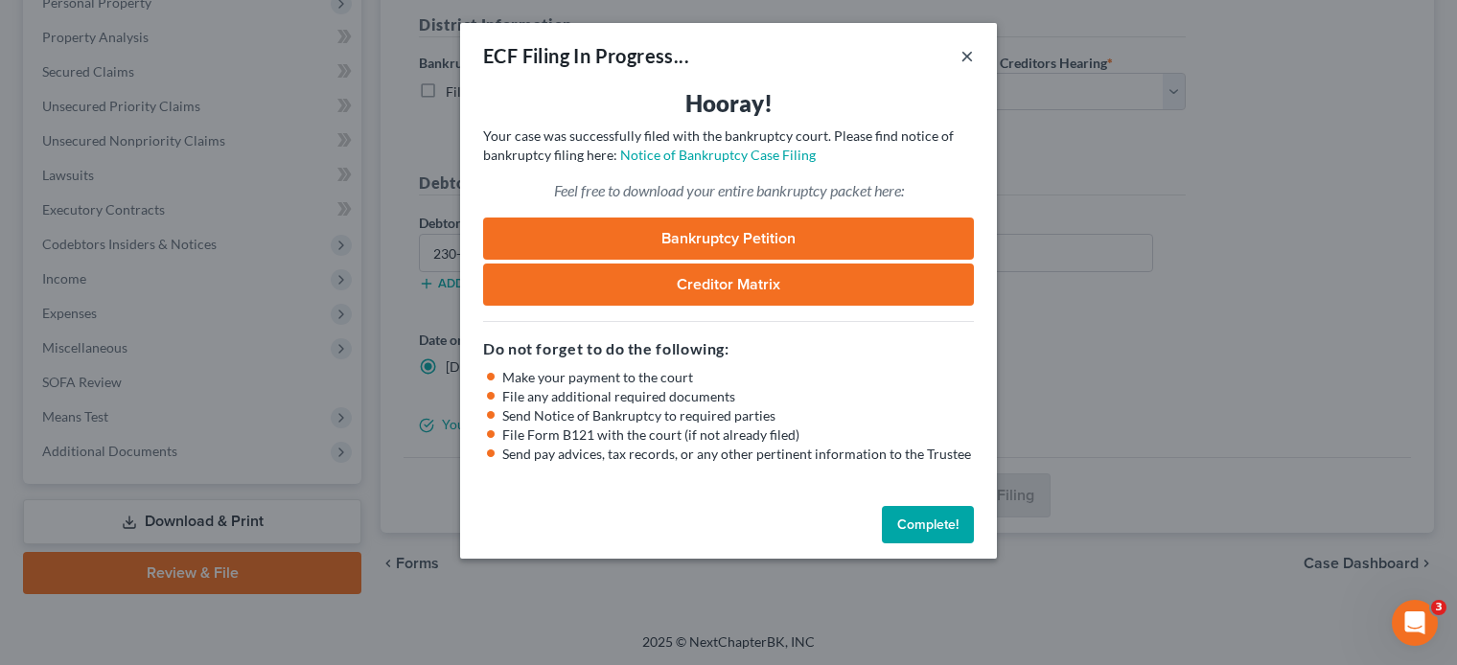
click at [971, 55] on button "×" at bounding box center [966, 55] width 13 height 23
